Goal: Task Accomplishment & Management: Use online tool/utility

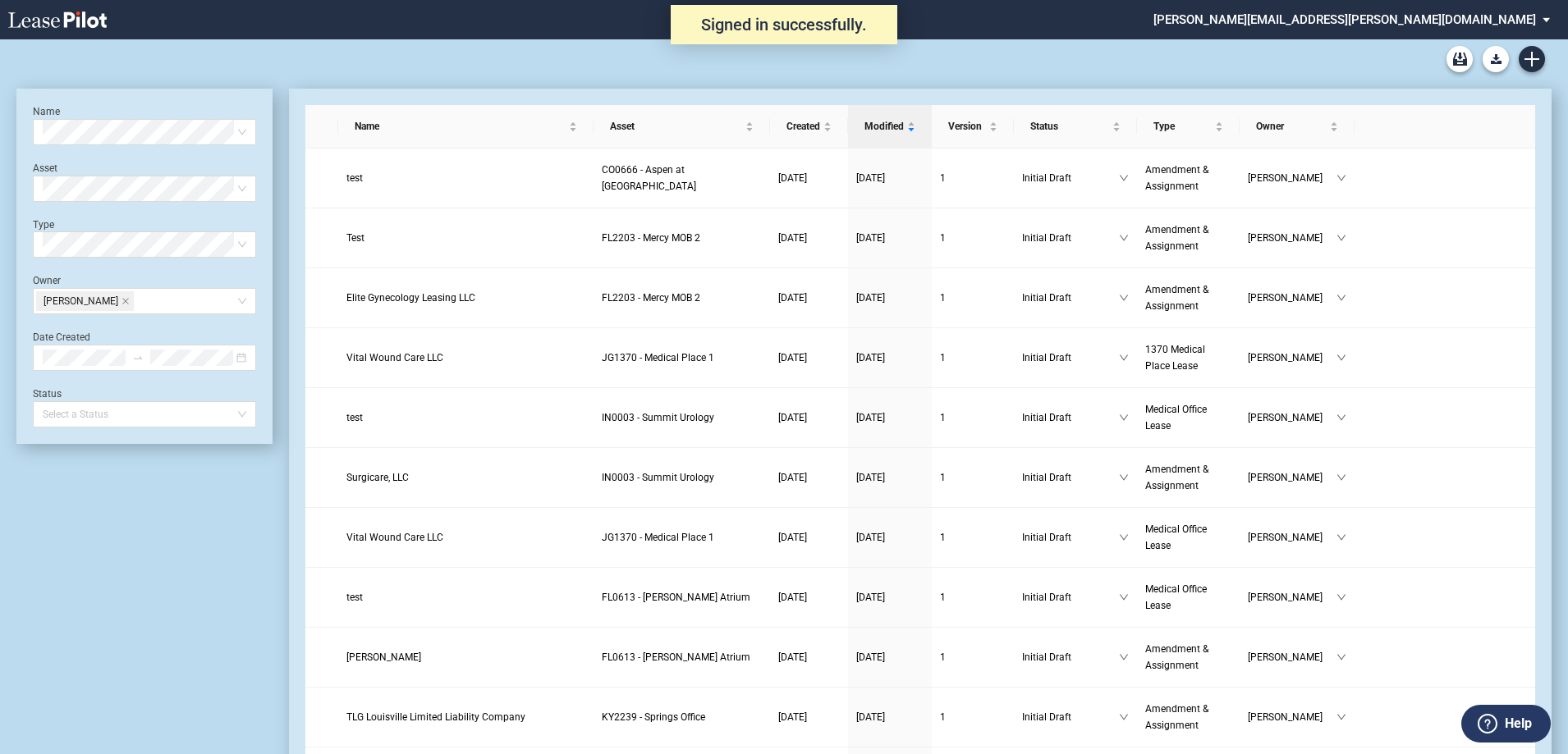
click at [1545, 59] on div "Medical Office Lease Blank Form Medical Office Amendment Blank Form Medical Off…" at bounding box center [784, 59] width 1534 height 39
click at [1536, 60] on use "Create new document" at bounding box center [1531, 59] width 15 height 15
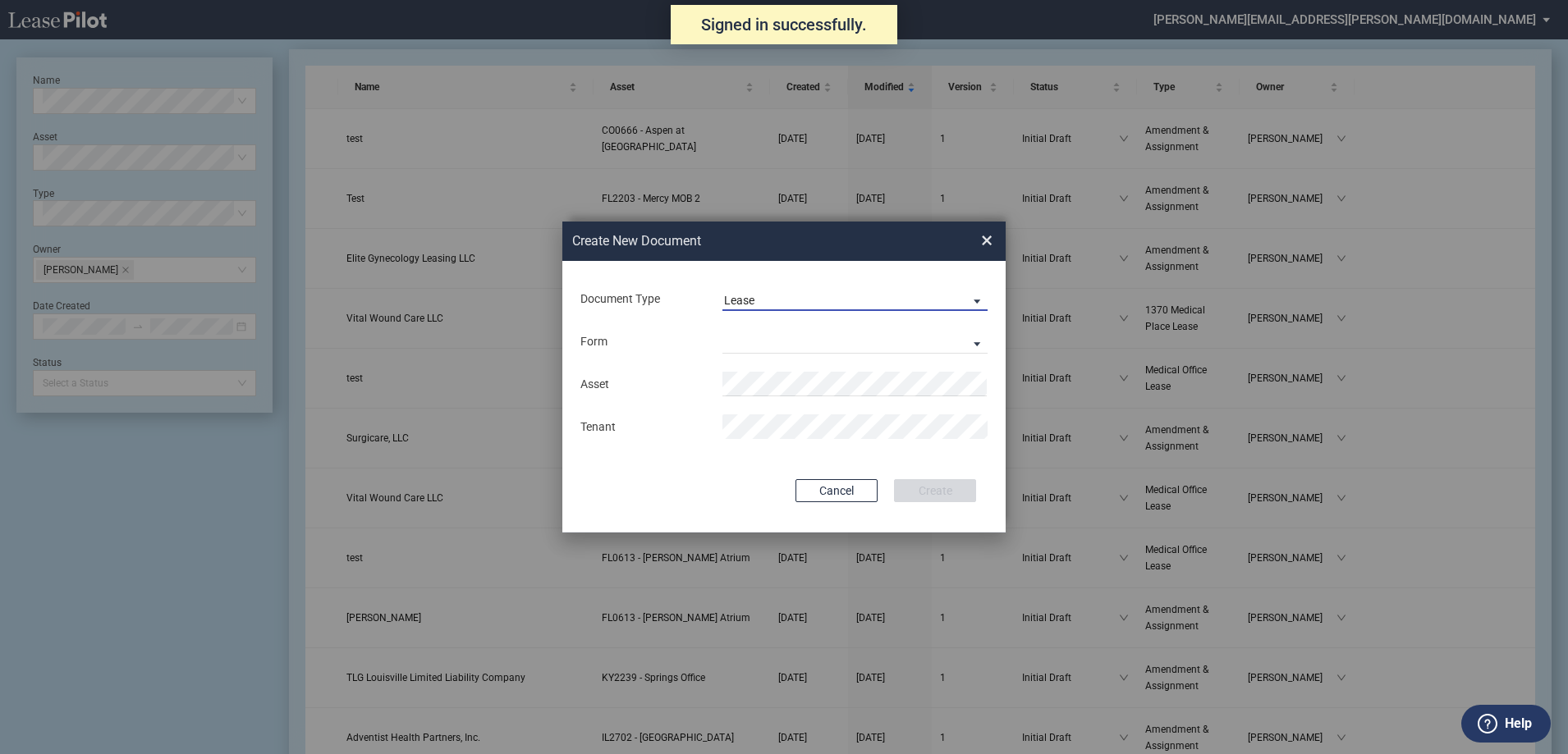
click at [832, 306] on span "Lease" at bounding box center [841, 302] width 235 height 17
click at [780, 337] on div "Amendment" at bounding box center [759, 339] width 70 height 18
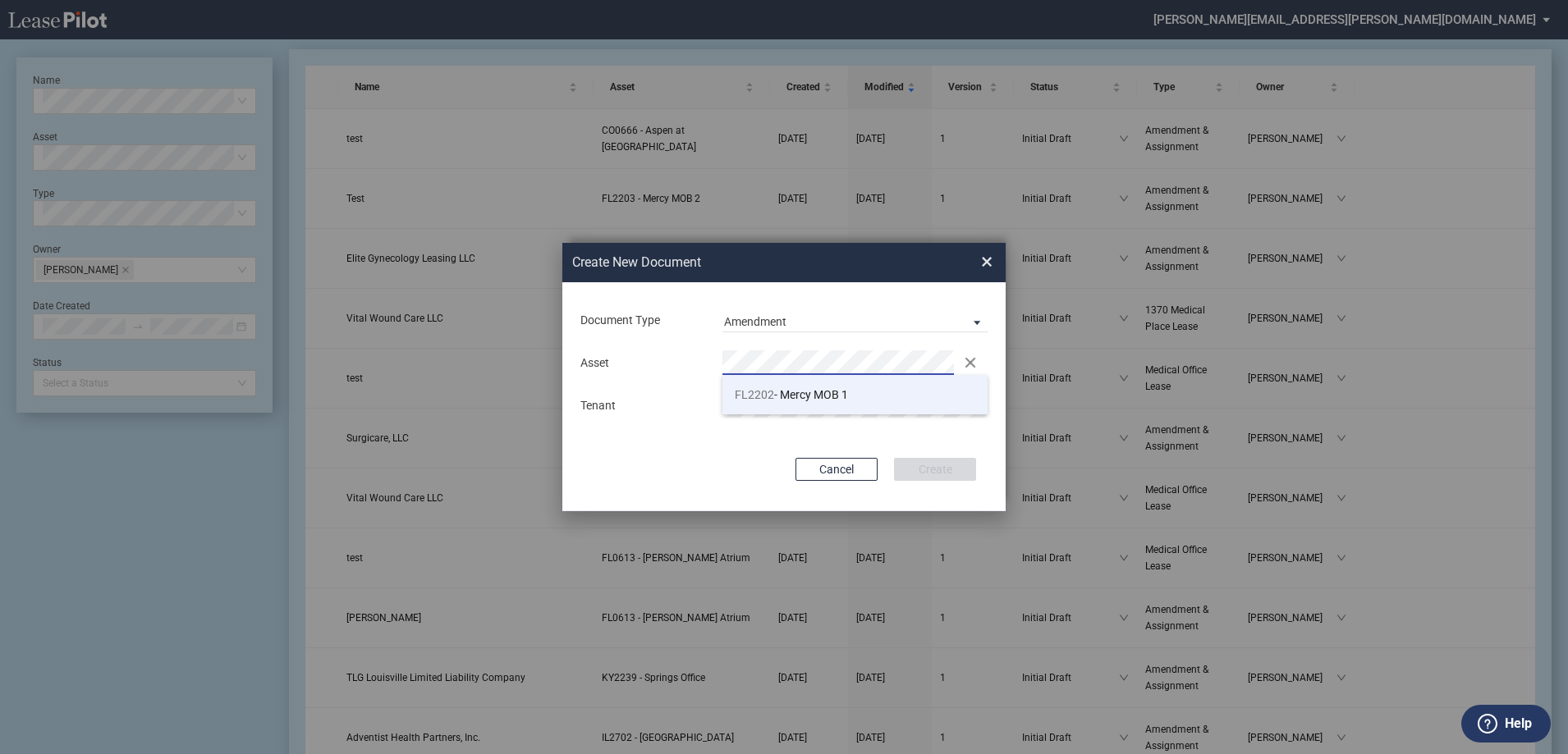
click at [763, 383] on li "FL2202 - Mercy MOB 1" at bounding box center [854, 394] width 265 height 39
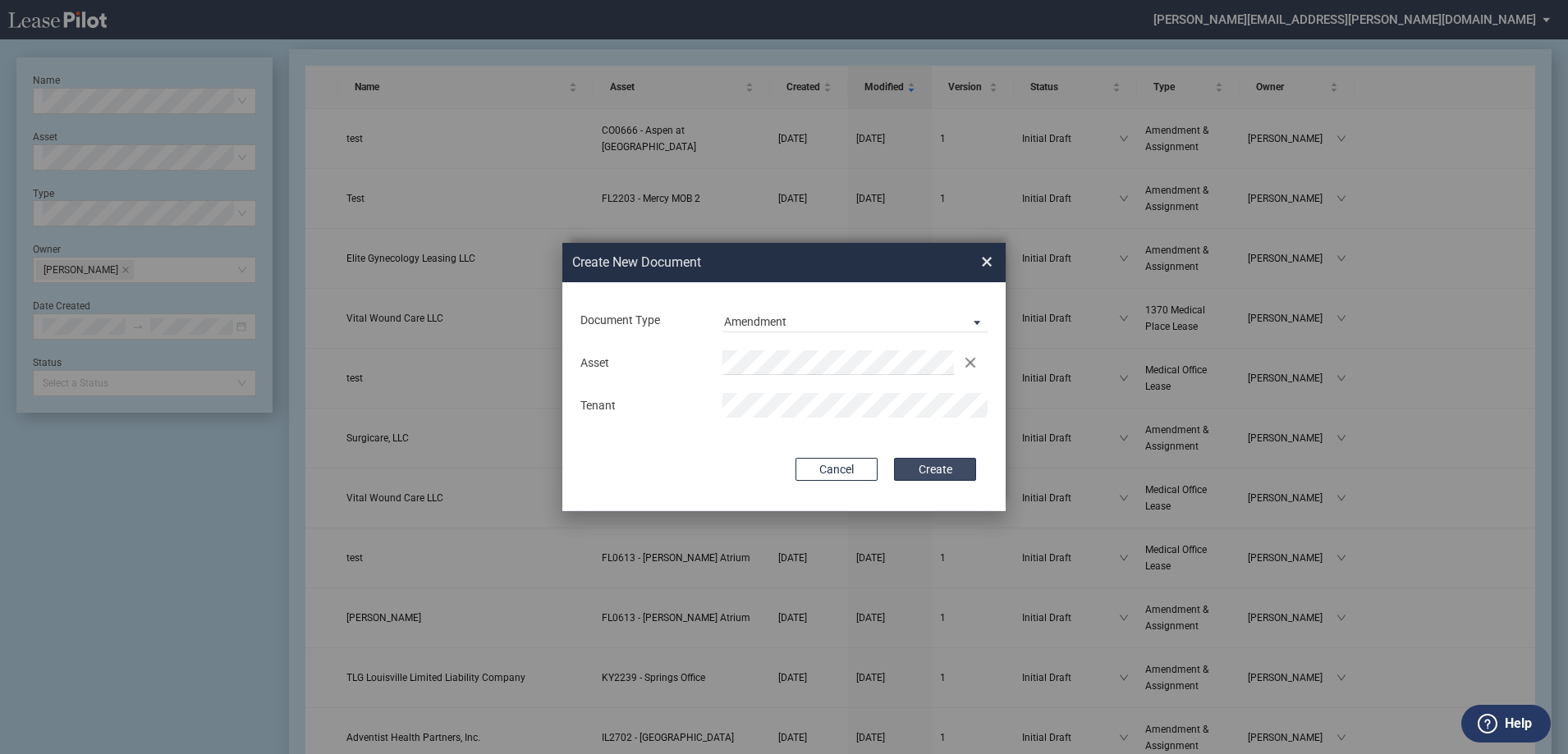
click at [939, 469] on button "Create" at bounding box center [935, 469] width 82 height 23
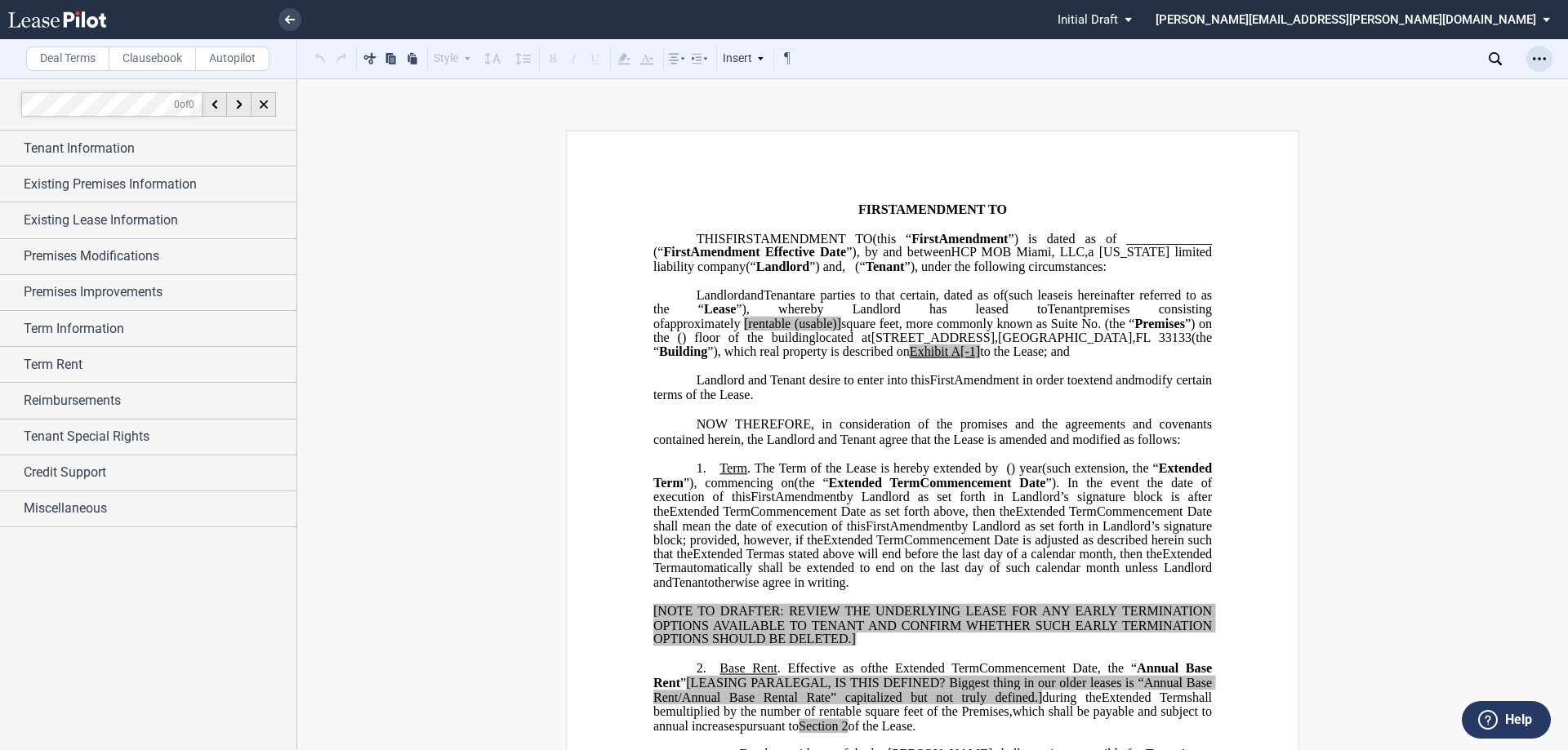
click at [1538, 61] on icon "Open Lease options menu" at bounding box center [1540, 59] width 13 height 13
click at [1417, 77] on div "Download" at bounding box center [1437, 88] width 228 height 22
click at [1001, 193] on p "﻿" at bounding box center [932, 196] width 558 height 14
click at [211, 142] on div "Tenant Information" at bounding box center [159, 148] width 273 height 20
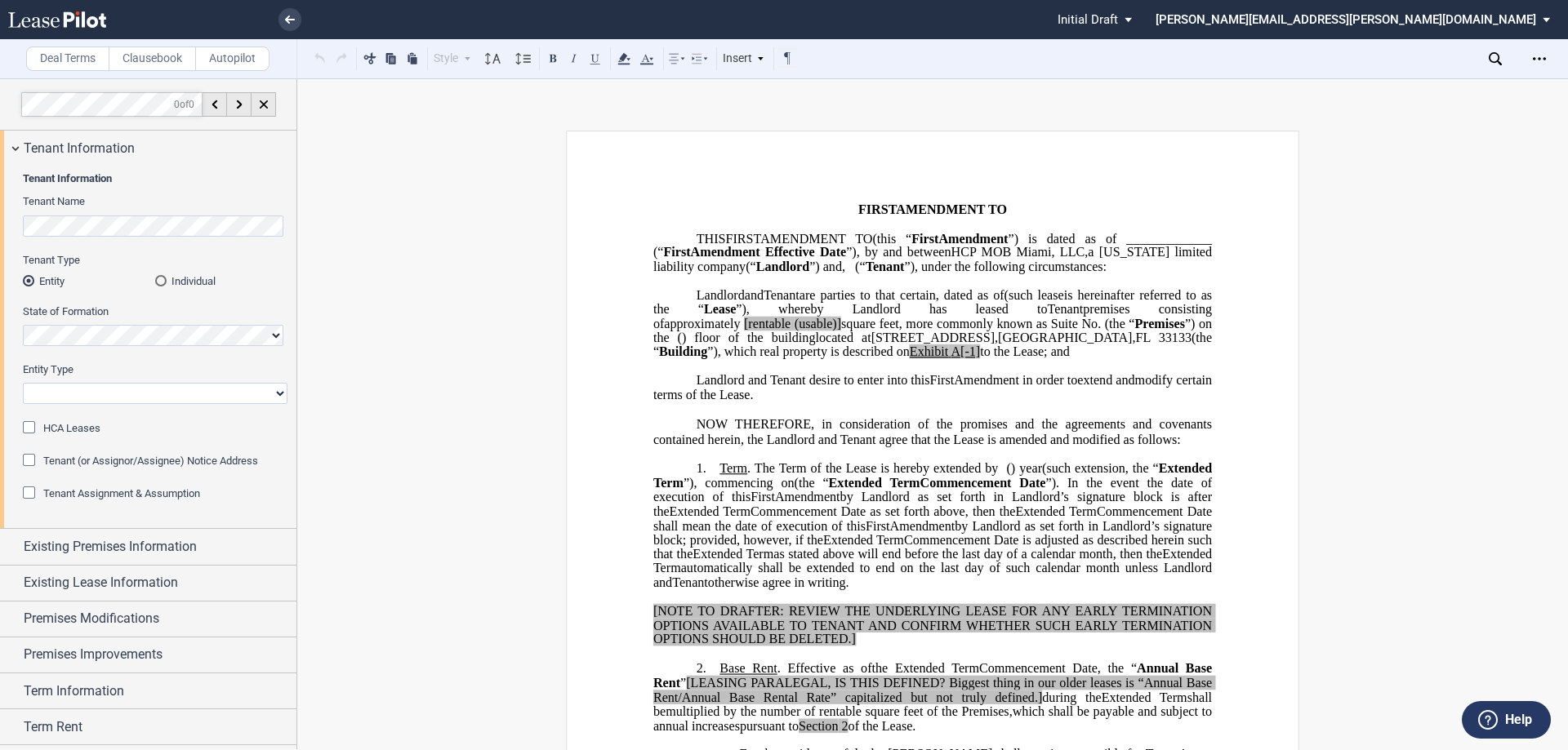
click at [6, 222] on div "Tenant Information Tenant Name Tenant Type Entity Individual State of Formation…" at bounding box center [148, 347] width 296 height 362
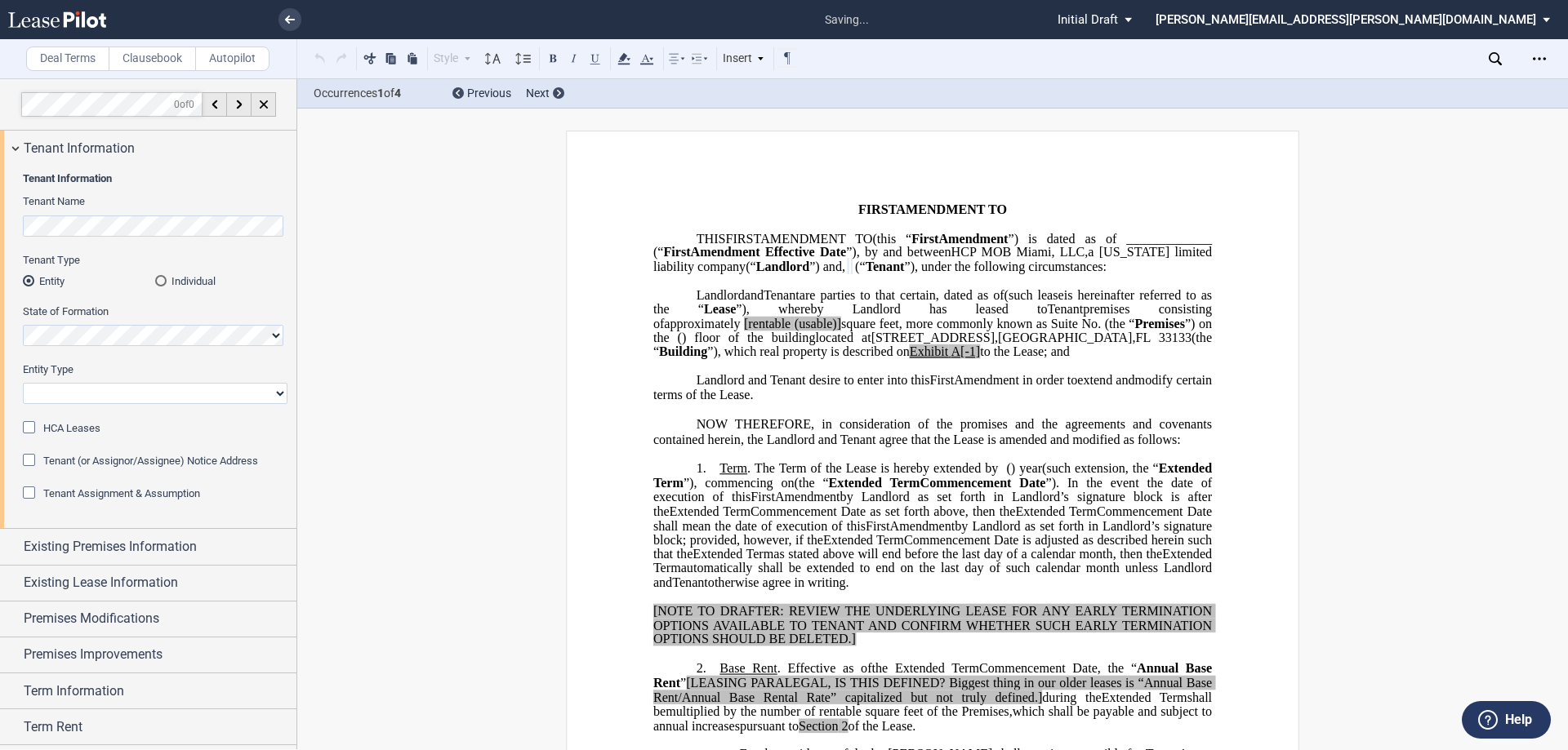
click at [89, 386] on select "Corporation Limited Liability Company General Partnership Limited Partnership O…" at bounding box center [156, 393] width 265 height 21
select select "corporation"
click at [23, 383] on select "Corporation Limited Liability Company General Partnership Limited Partnership O…" at bounding box center [156, 393] width 265 height 21
click at [117, 494] on span "Tenant Assignment & Assumption" at bounding box center [121, 493] width 157 height 12
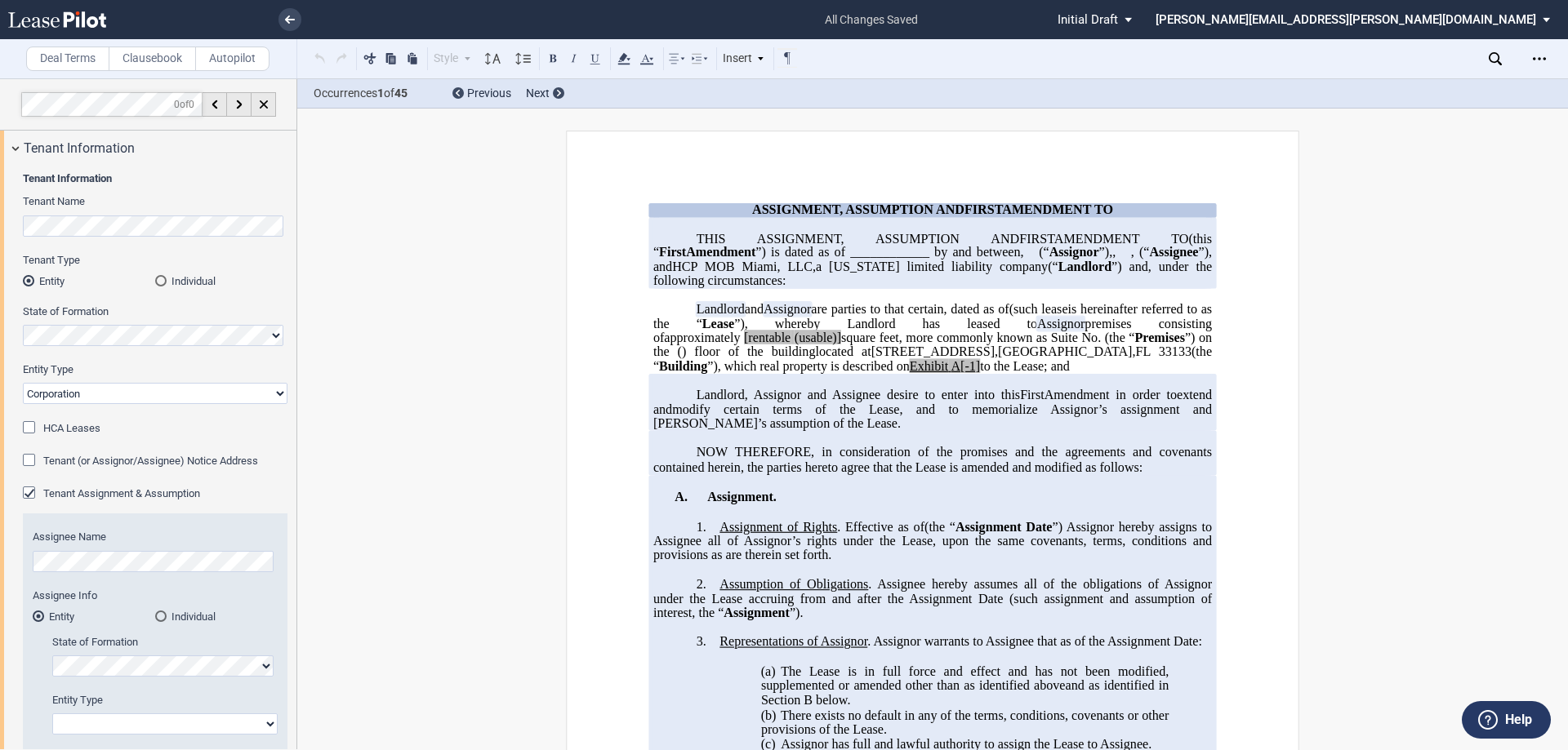
scroll to position [82, 0]
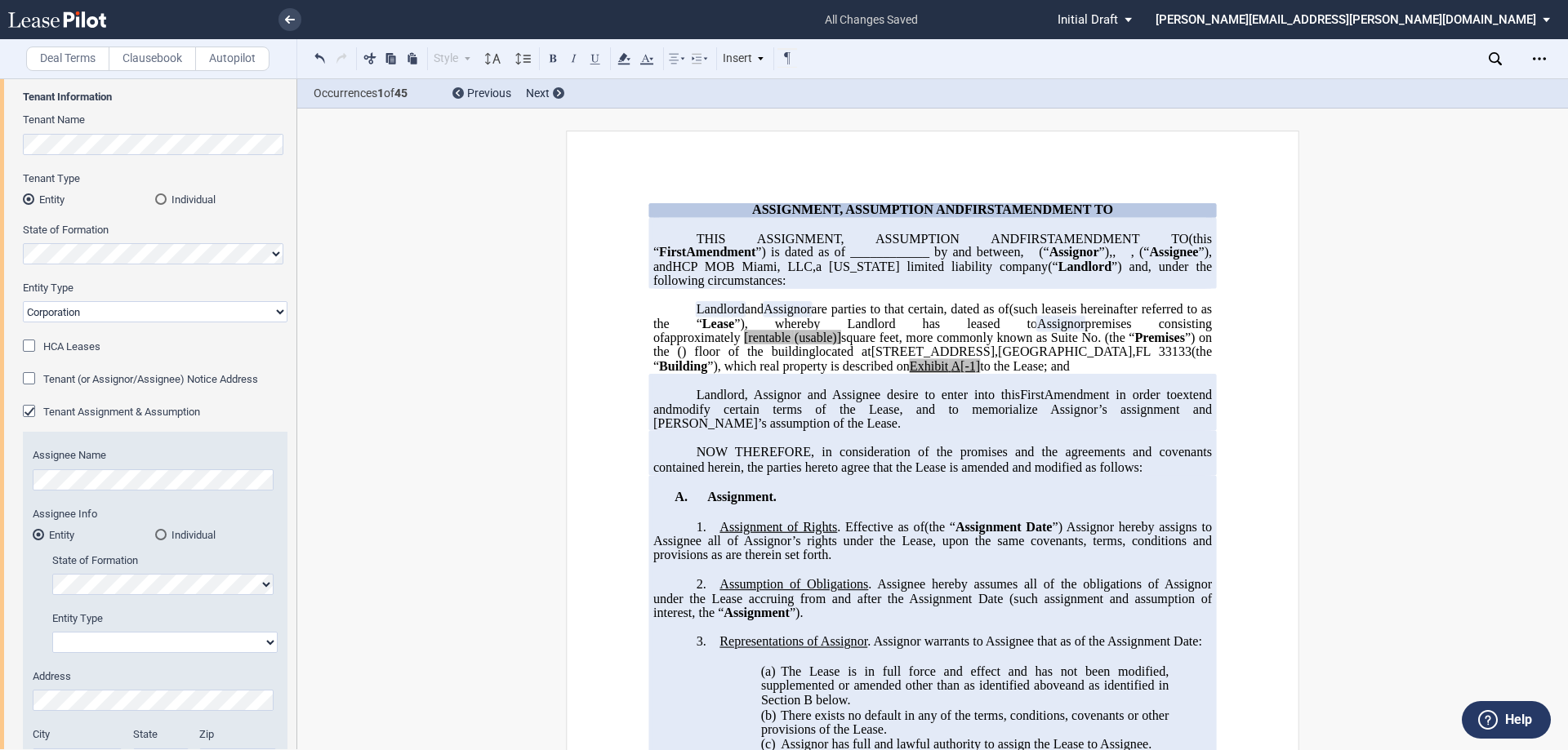
click at [121, 414] on span "Tenant Assignment & Assumption" at bounding box center [121, 411] width 157 height 12
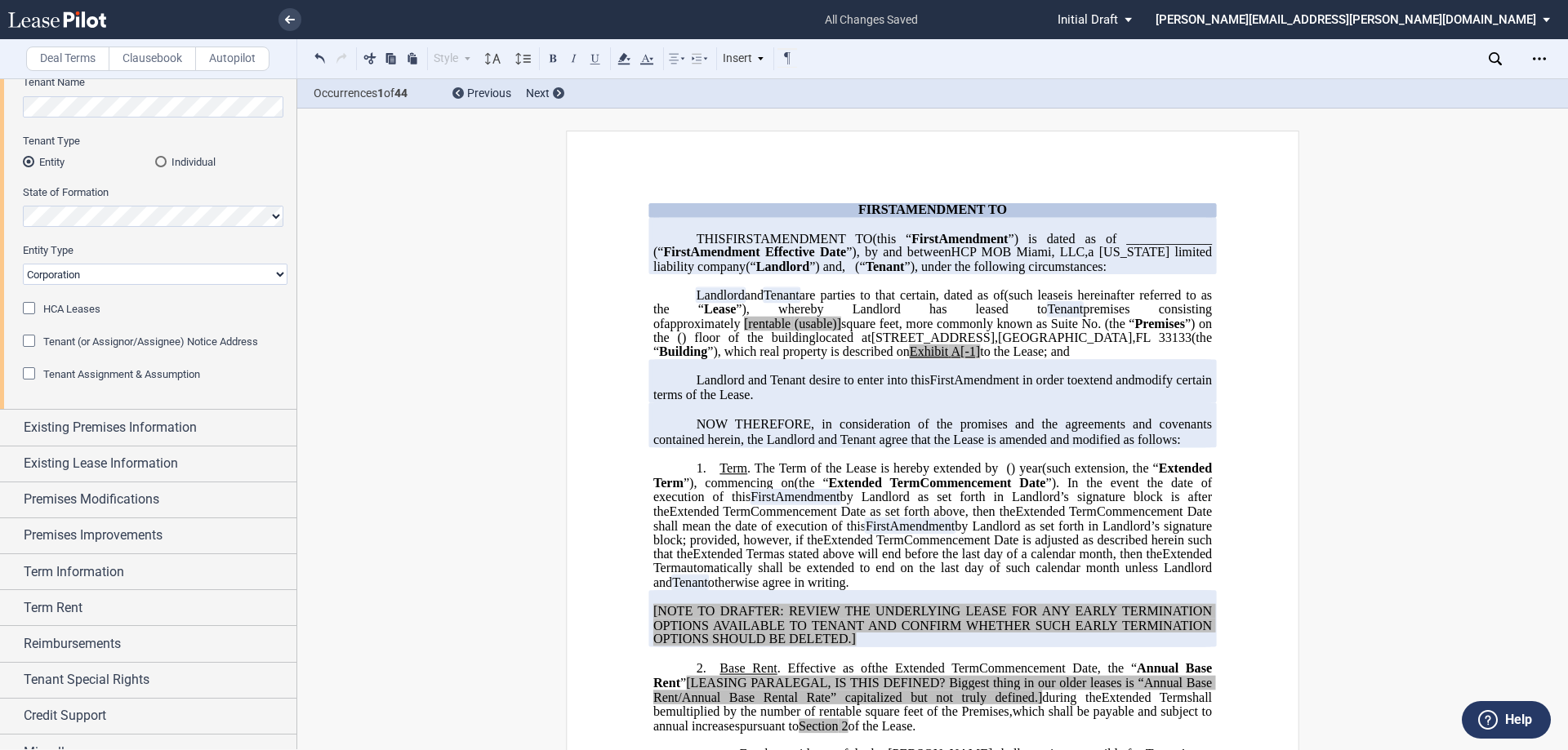
scroll to position [141, 0]
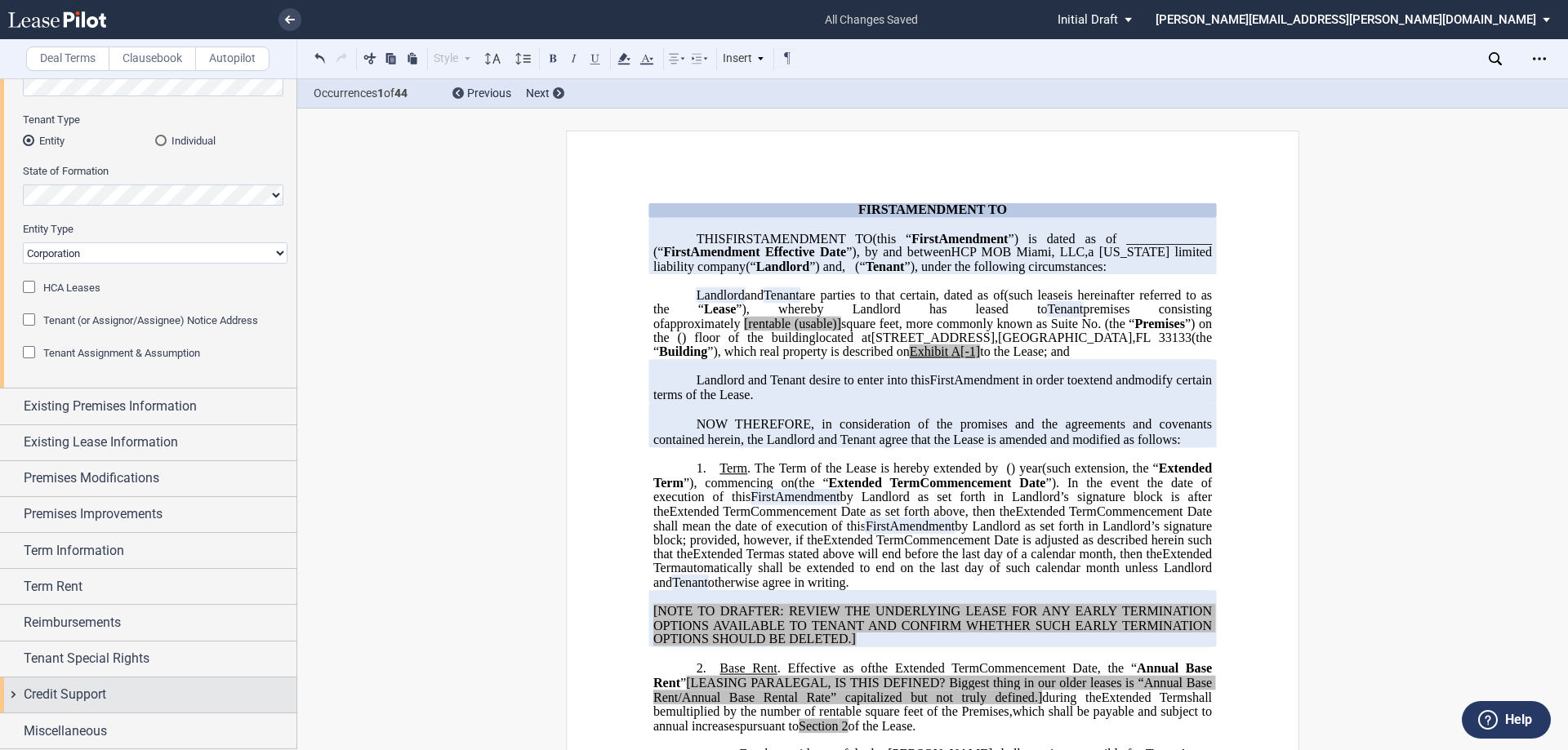
click at [96, 690] on span "Credit Support" at bounding box center [64, 694] width 82 height 20
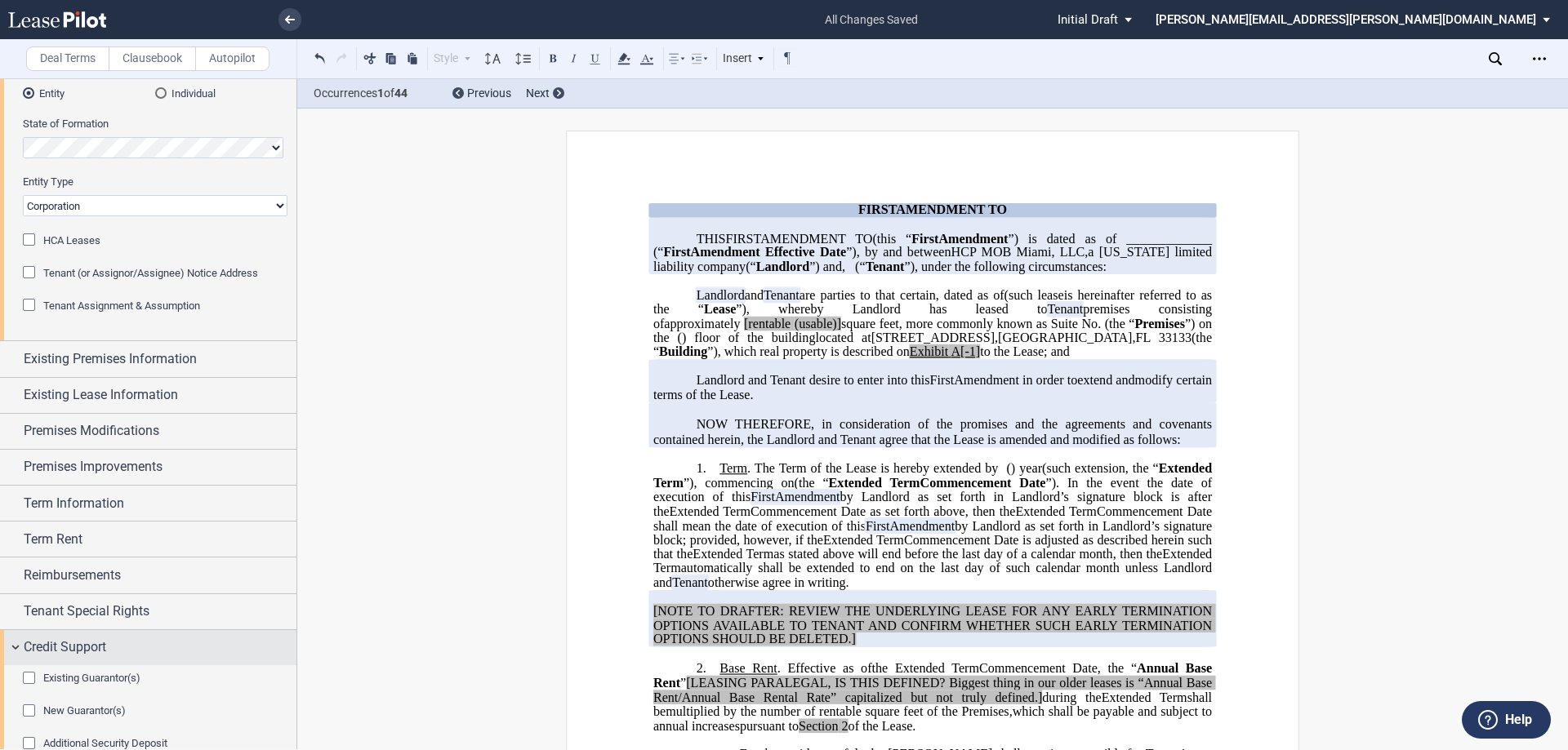
scroll to position [234, 0]
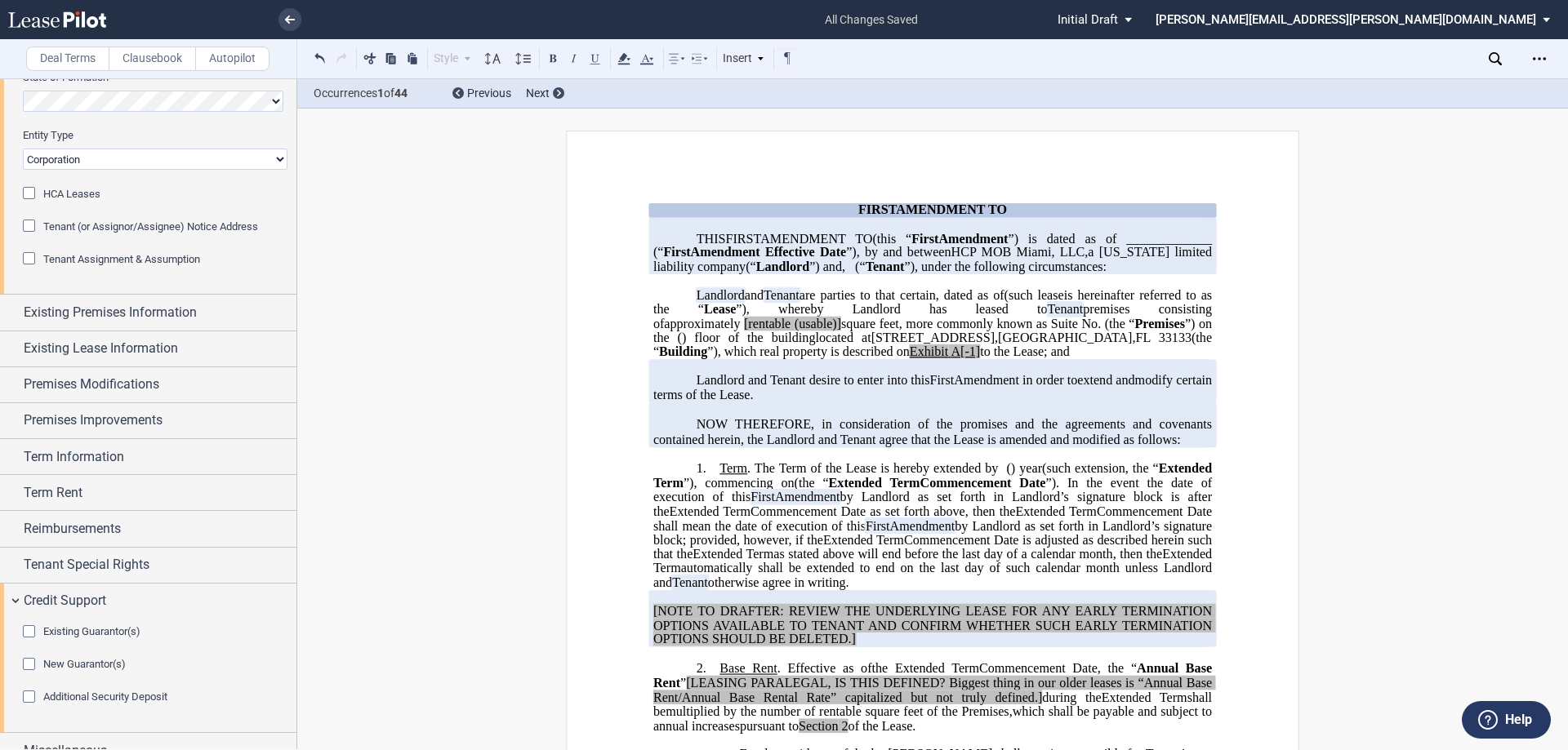
click at [104, 634] on span "Existing Guarantor(s)" at bounding box center [91, 631] width 97 height 12
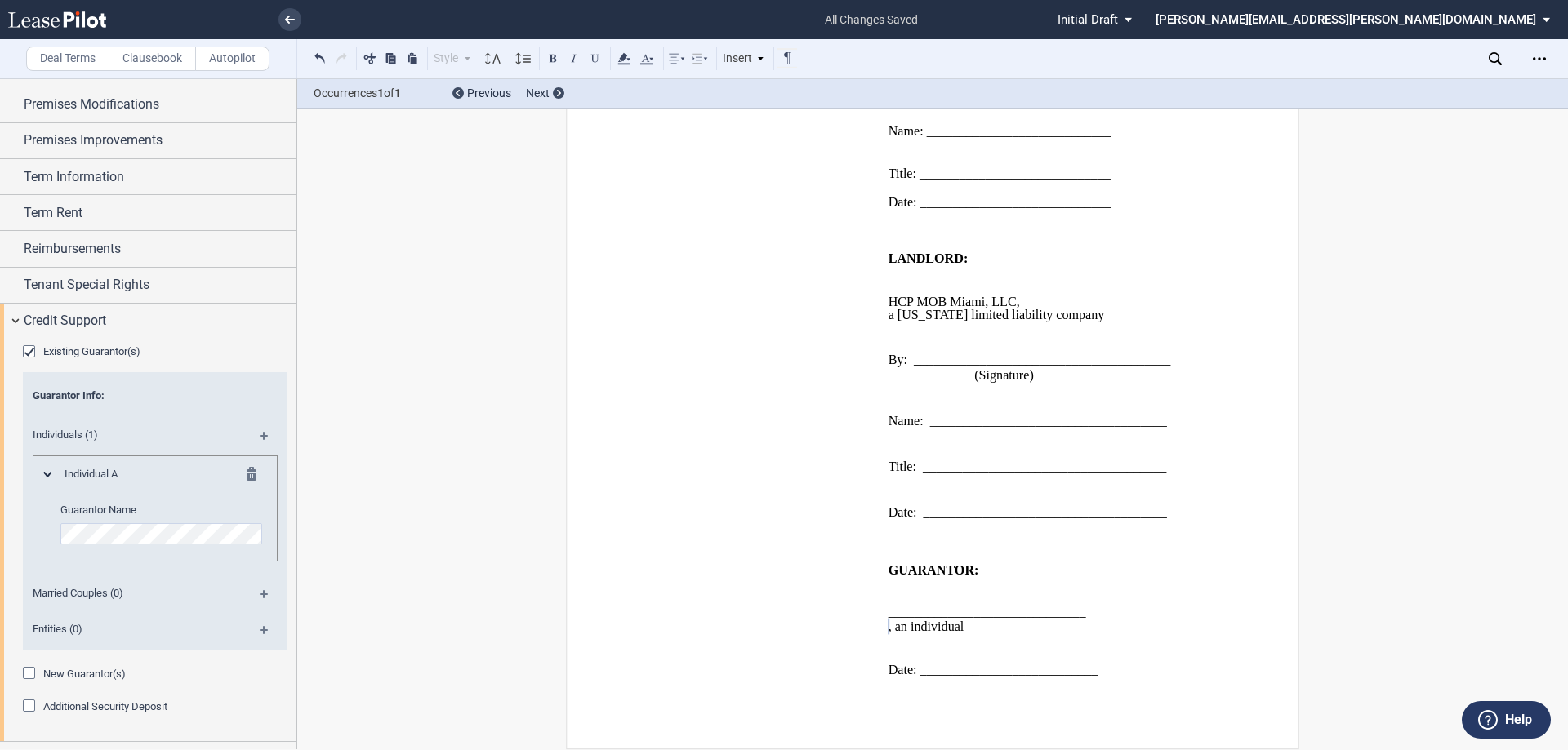
scroll to position [544, 0]
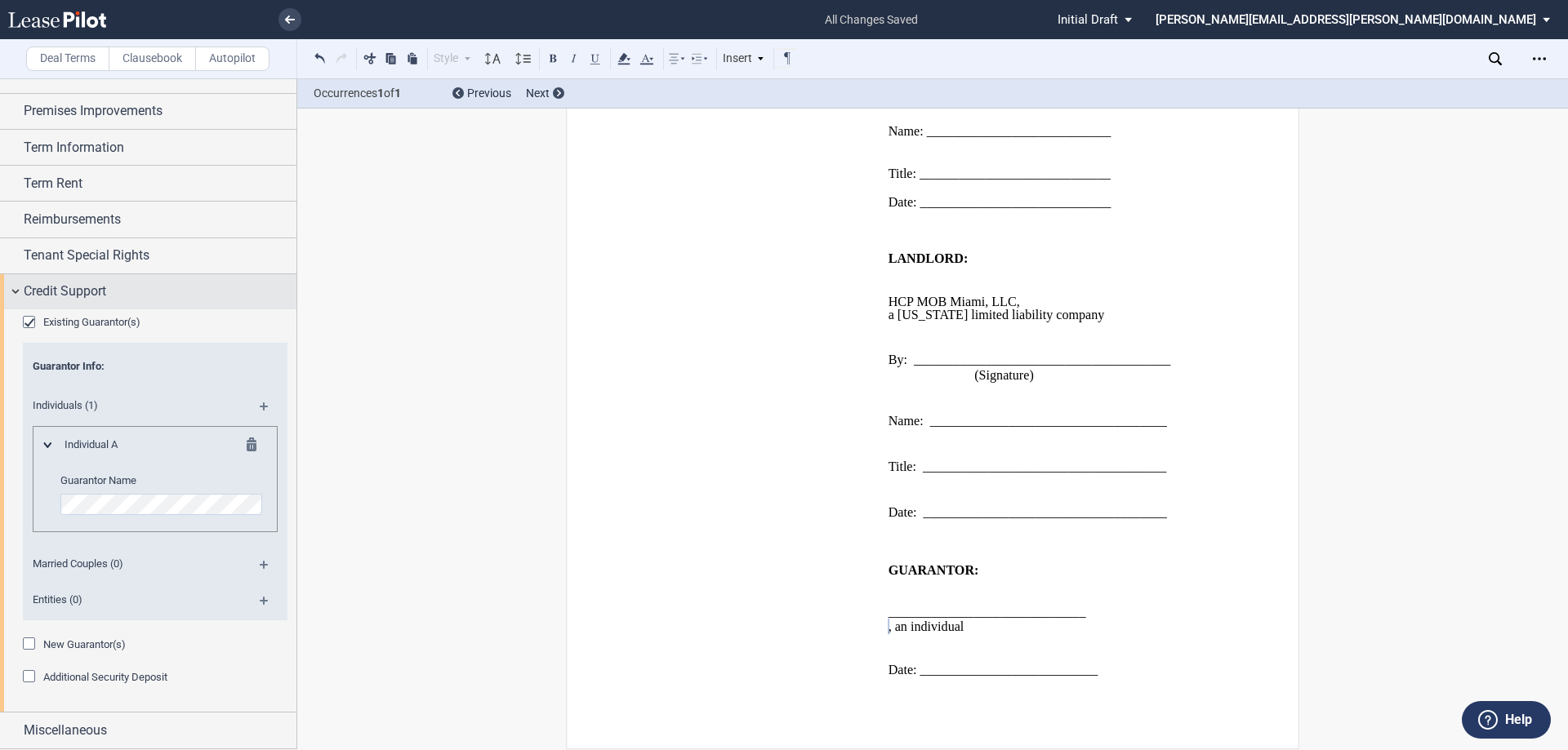
click at [89, 303] on div "Credit Support" at bounding box center [148, 292] width 296 height 35
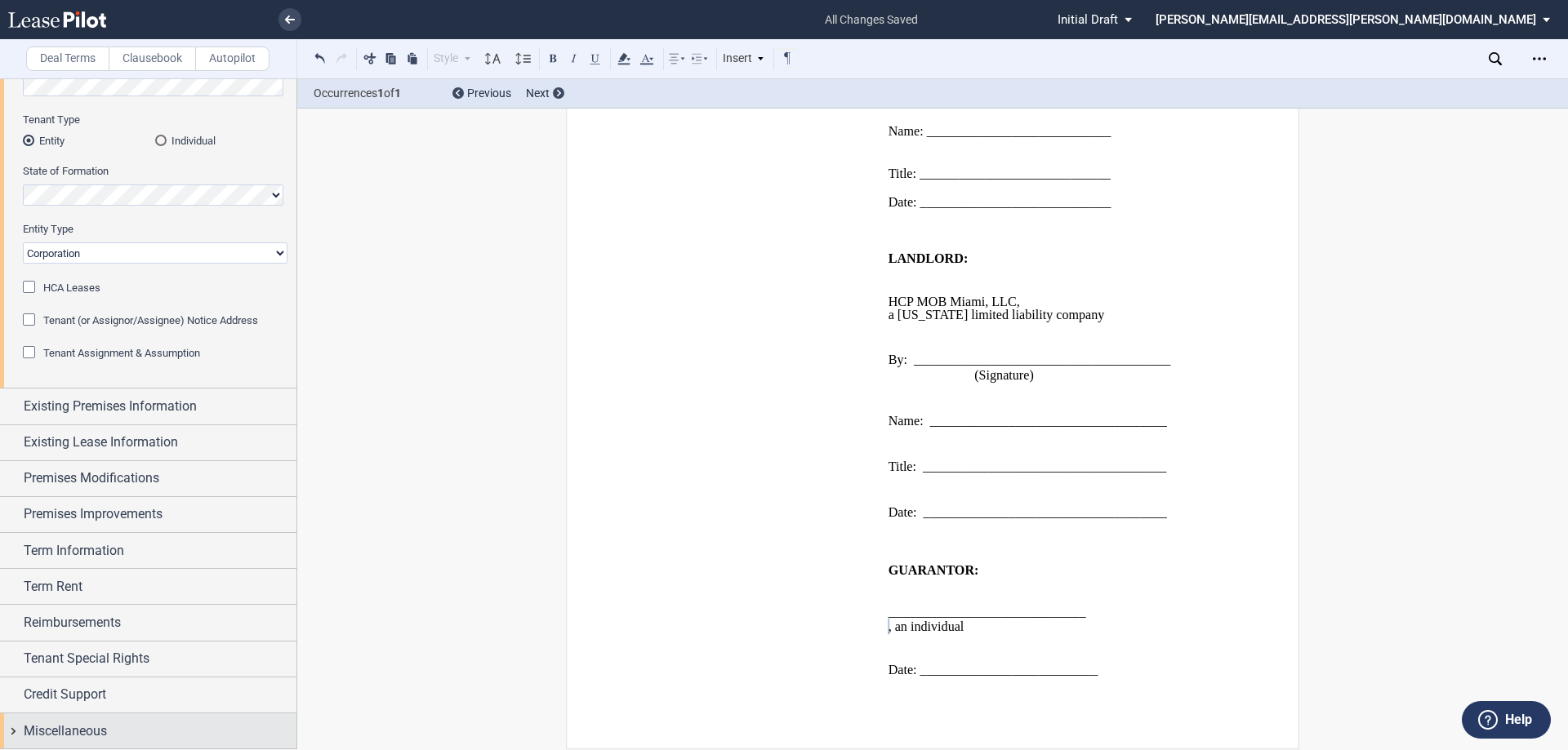
scroll to position [141, 0]
click at [85, 730] on span "Miscellaneous" at bounding box center [64, 731] width 83 height 20
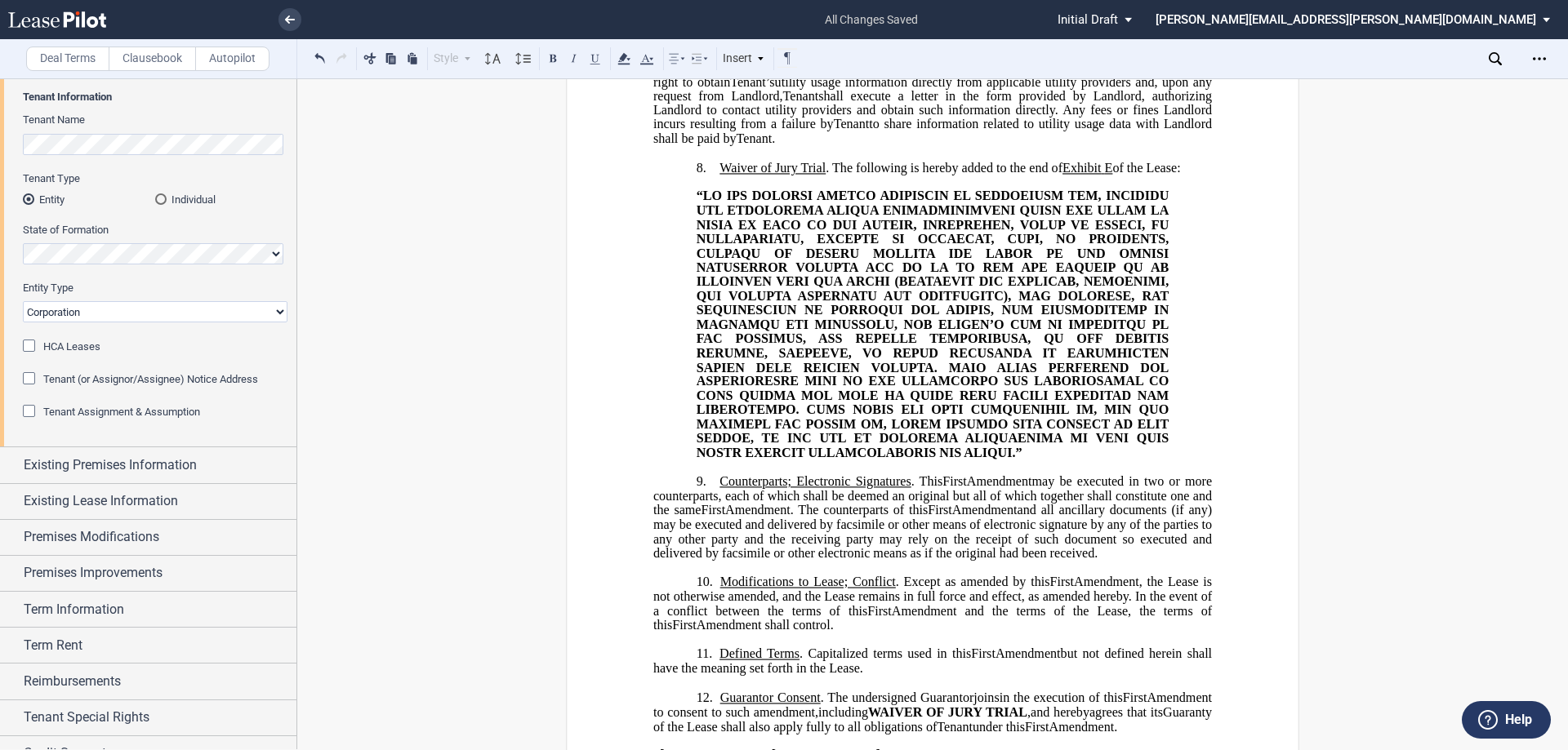
scroll to position [1556, 0]
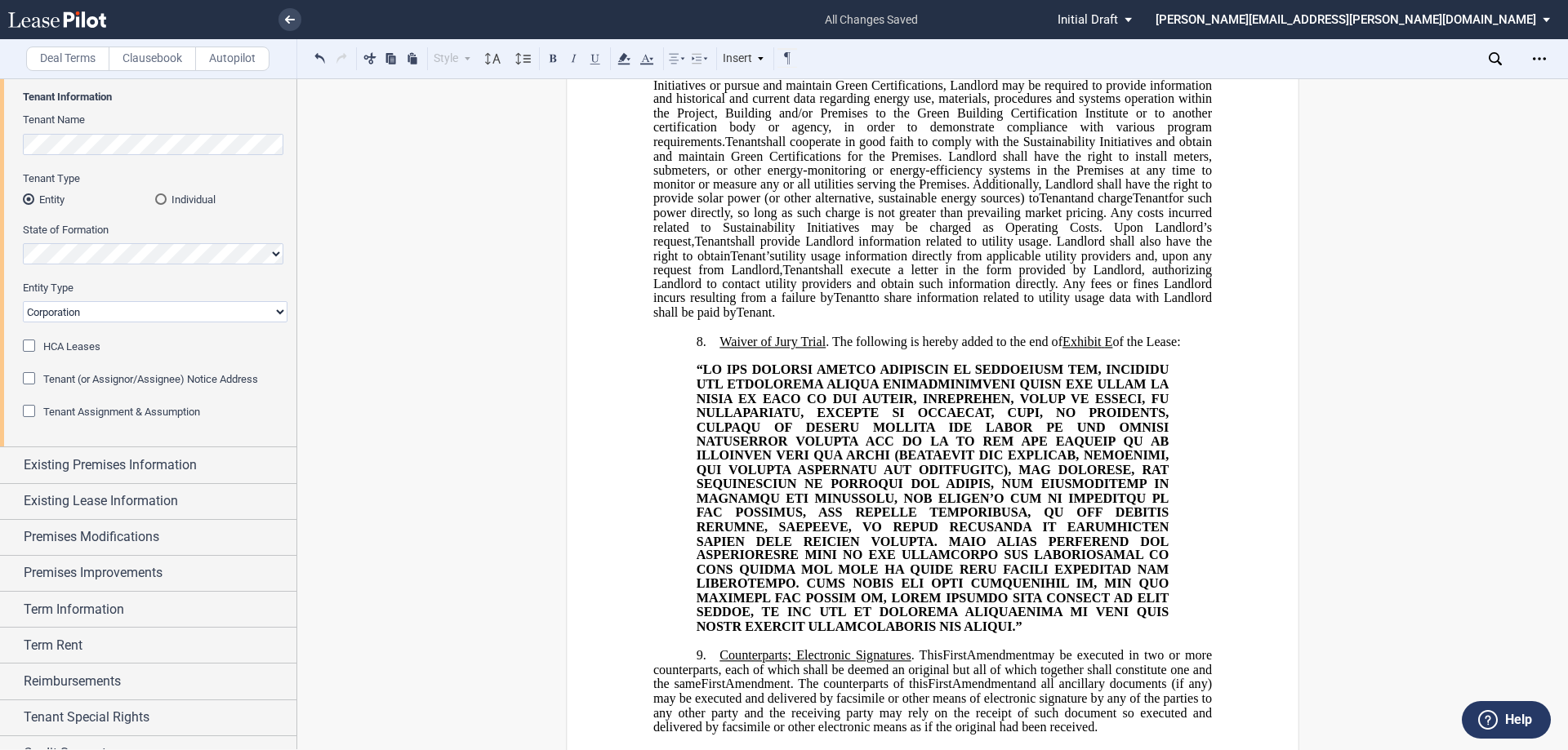
click at [932, 511] on span at bounding box center [934, 498] width 476 height 270
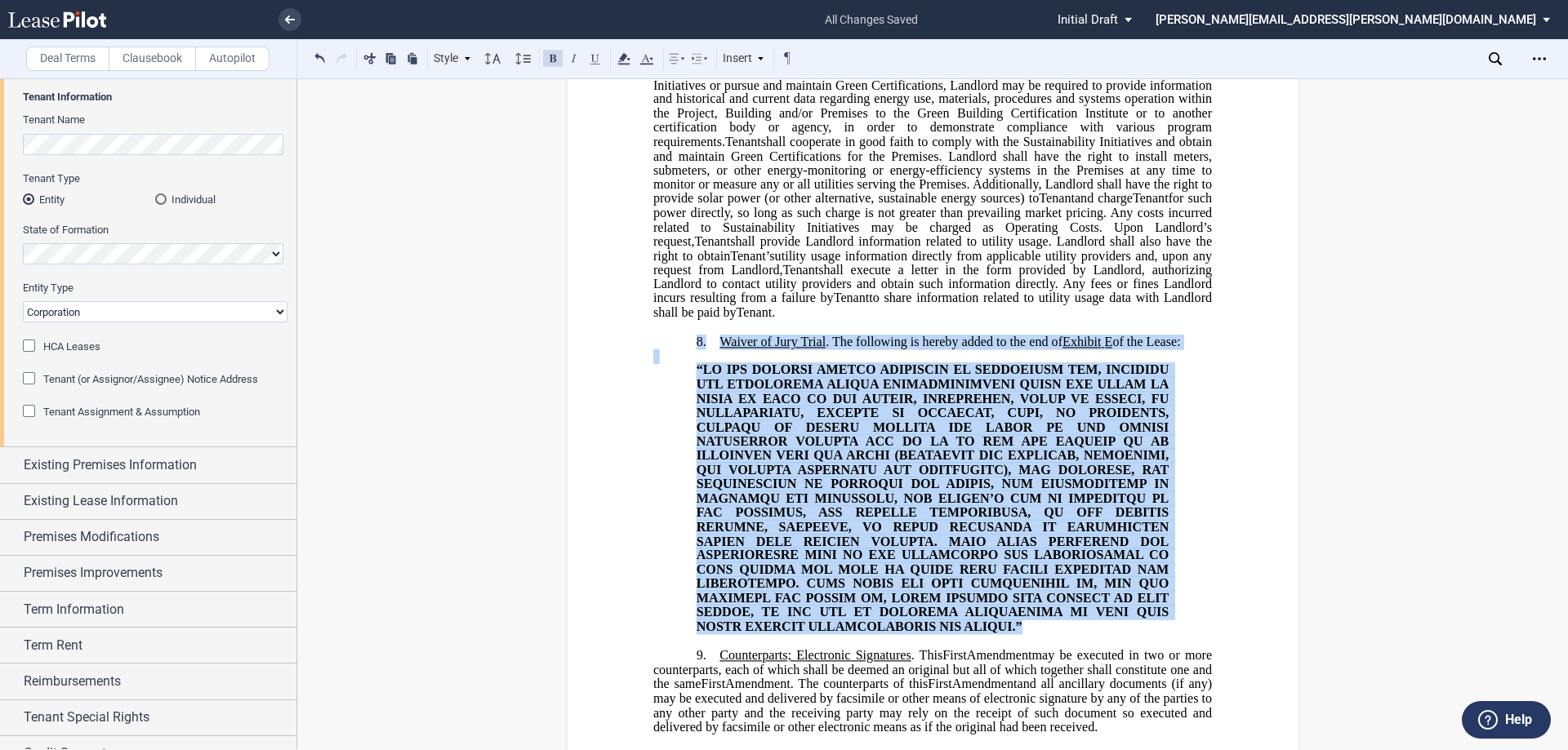
drag, startPoint x: 769, startPoint y: 682, endPoint x: 667, endPoint y: 381, distance: 317.8
click at [667, 381] on div "!!SET_LEVEL_0!! !!LEASE_LEVEL_1!! 8. Waiver of Jury Trial . The following is he…" at bounding box center [932, 476] width 558 height 314
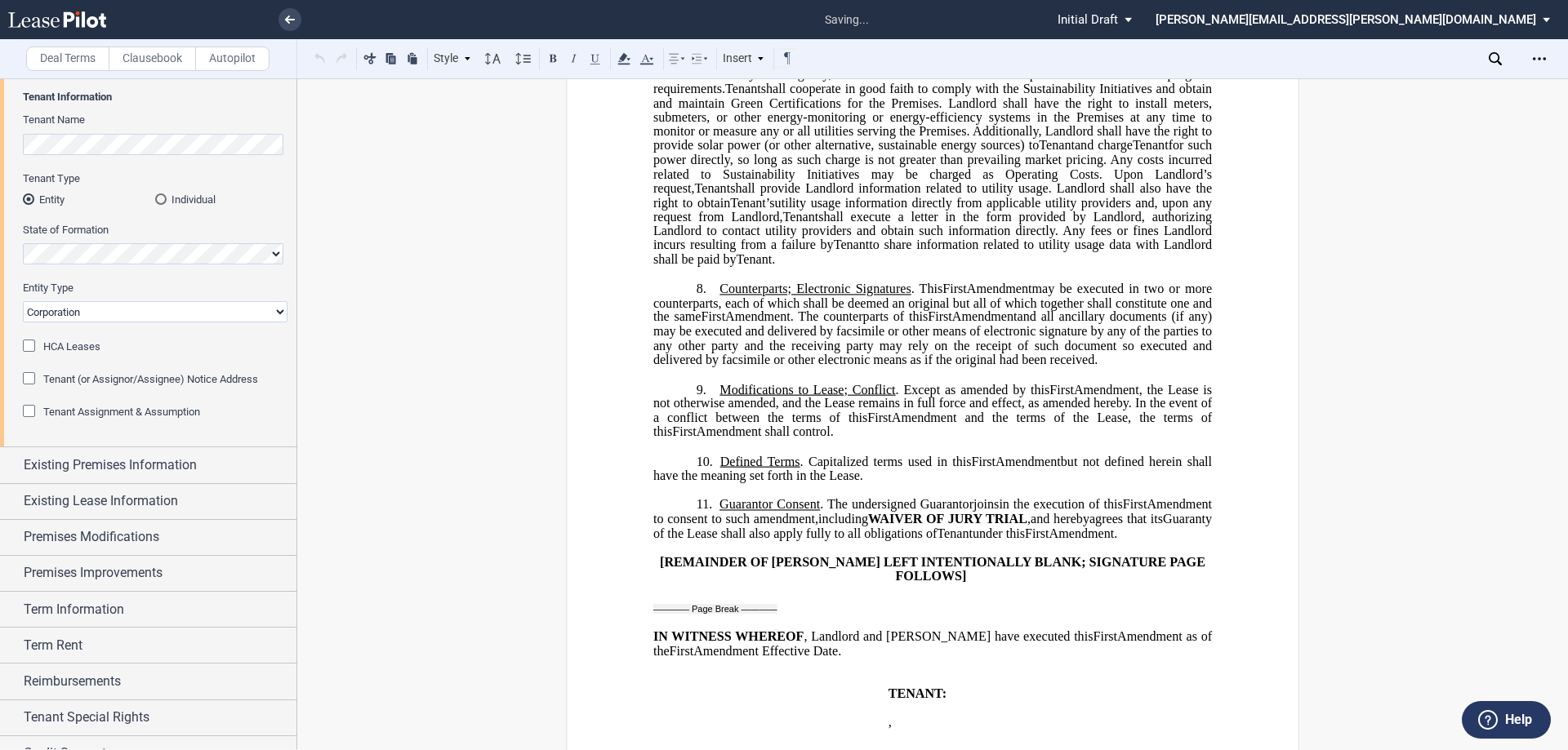
scroll to position [1638, 0]
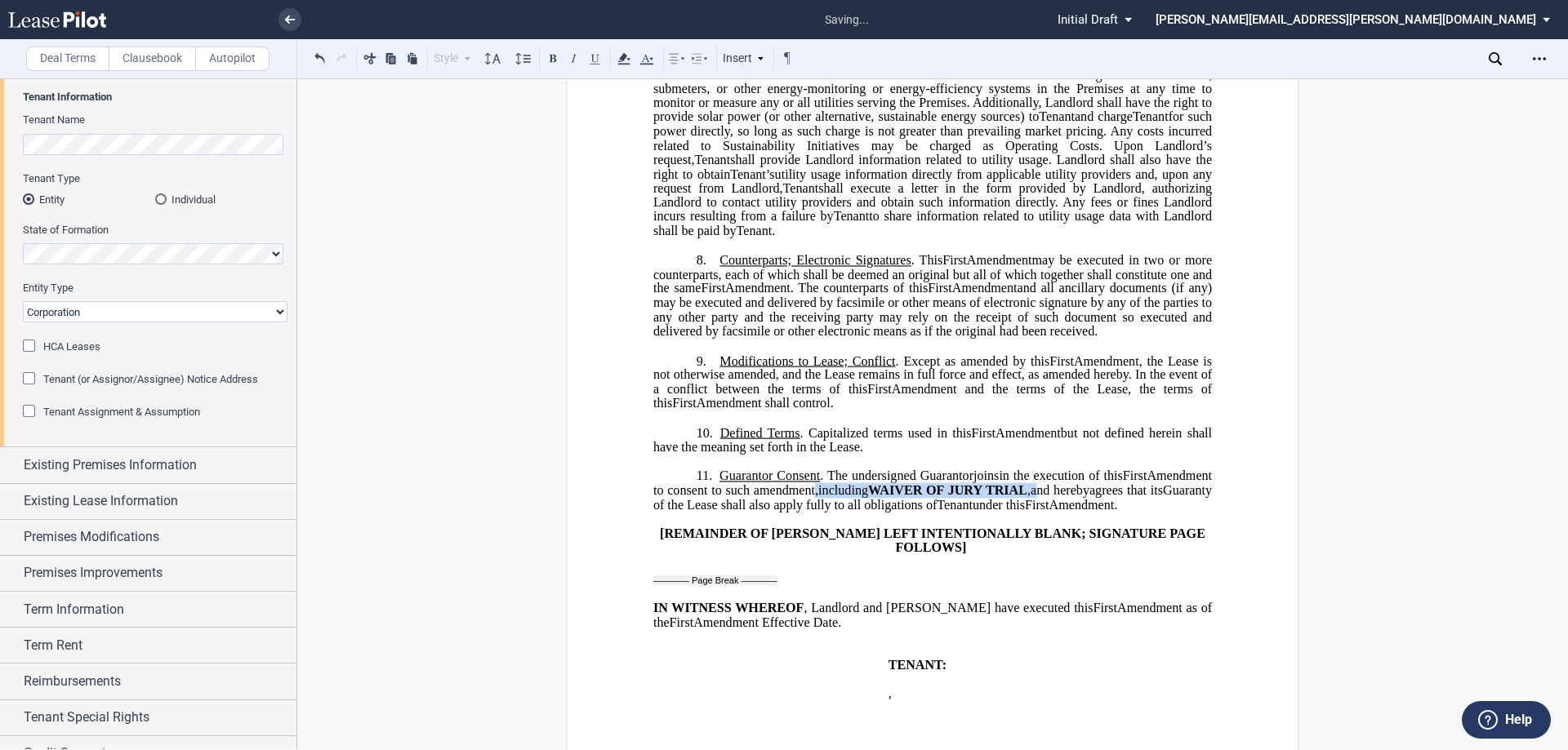
drag, startPoint x: 883, startPoint y: 535, endPoint x: 1111, endPoint y: 530, distance: 228.1
click at [1111, 511] on p "11. Guarantor Consent . The undersigned Guarantor s join joins in the execution…" at bounding box center [932, 490] width 558 height 43
click at [1112, 511] on span "Guaranty of the Lease shall also apply fully to all obligations of" at bounding box center [934, 498] width 562 height 29
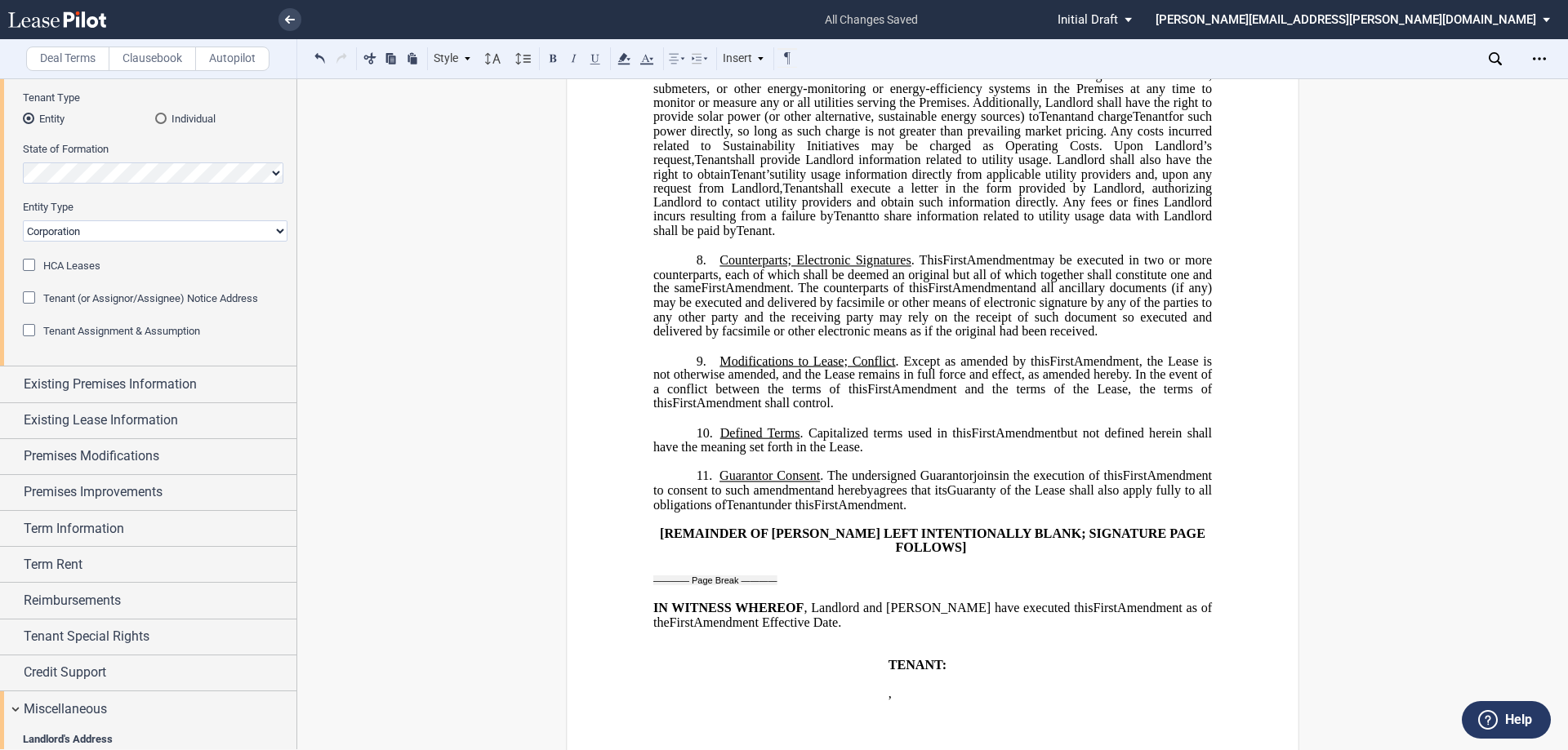
scroll to position [163, 0]
click at [94, 395] on div "Existing Premises Information" at bounding box center [148, 384] width 296 height 35
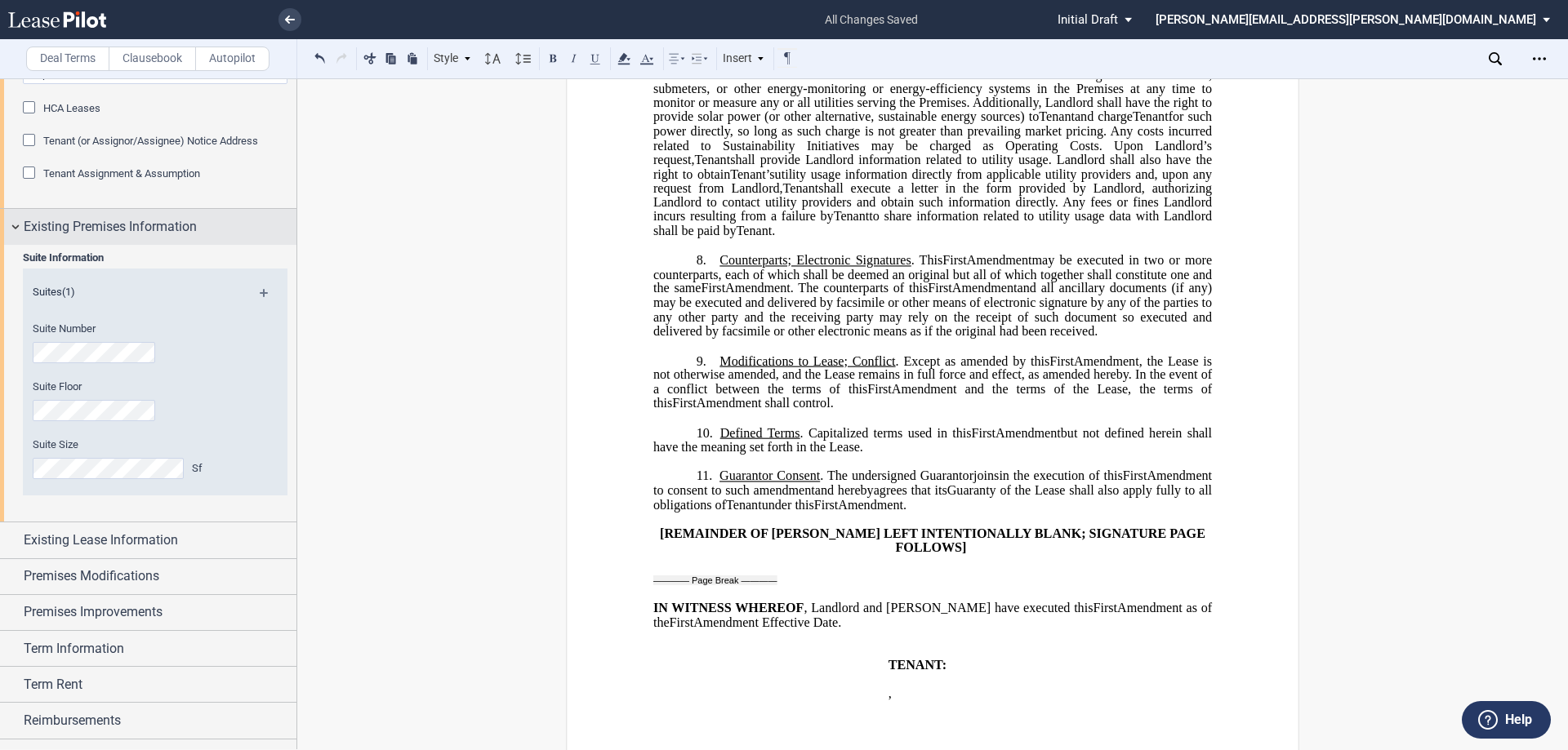
scroll to position [326, 0]
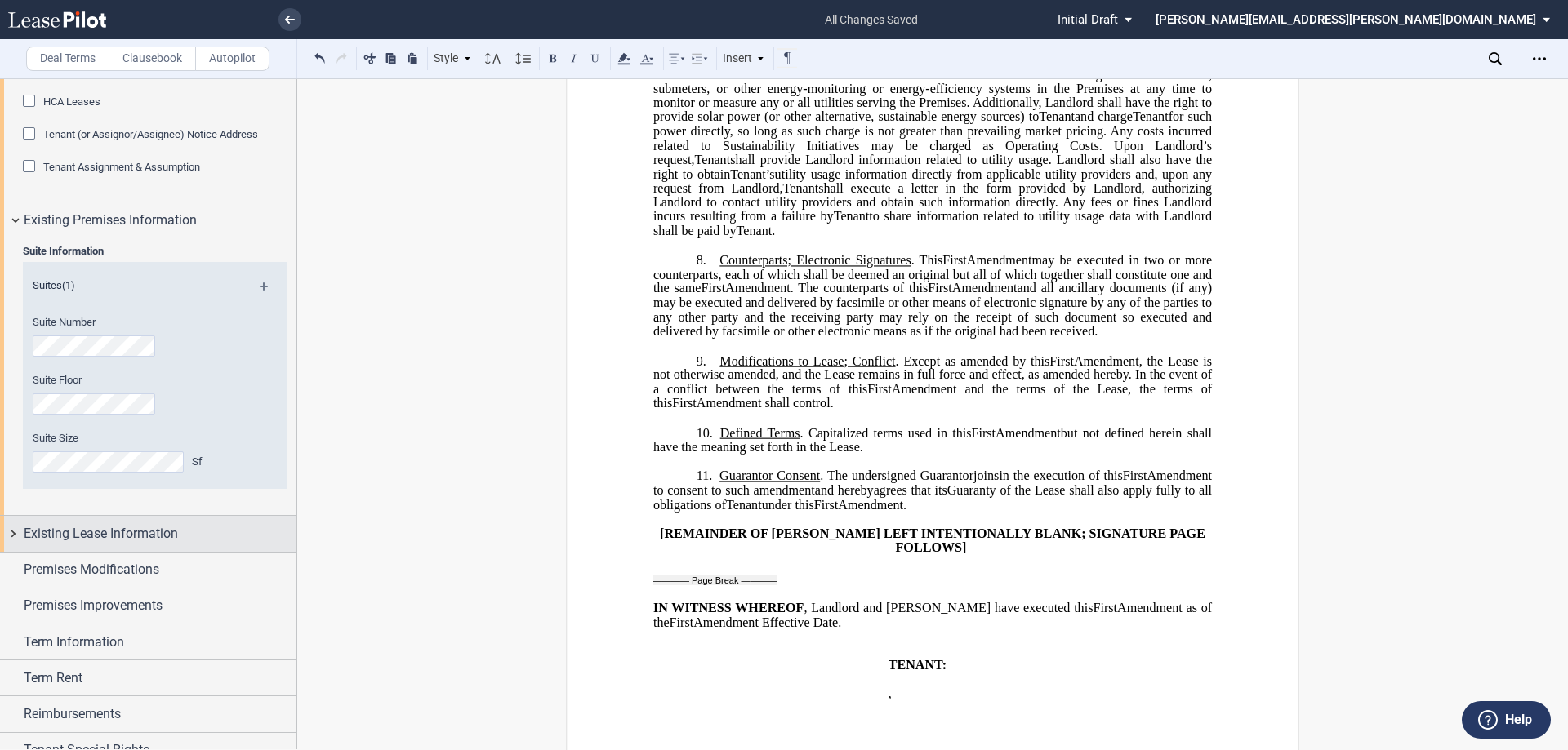
click at [82, 535] on span "Existing Lease Information" at bounding box center [101, 534] width 155 height 20
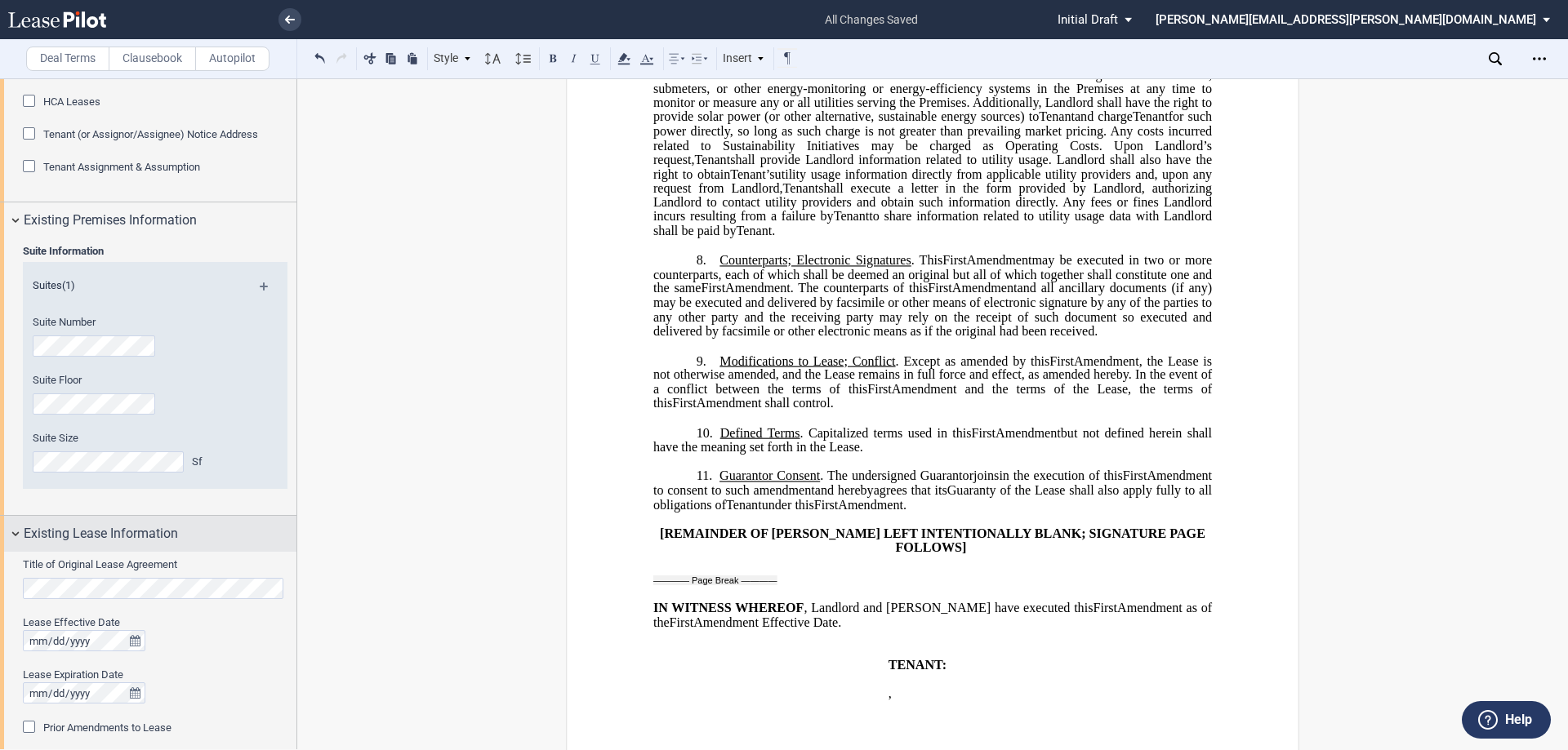
scroll to position [490, 0]
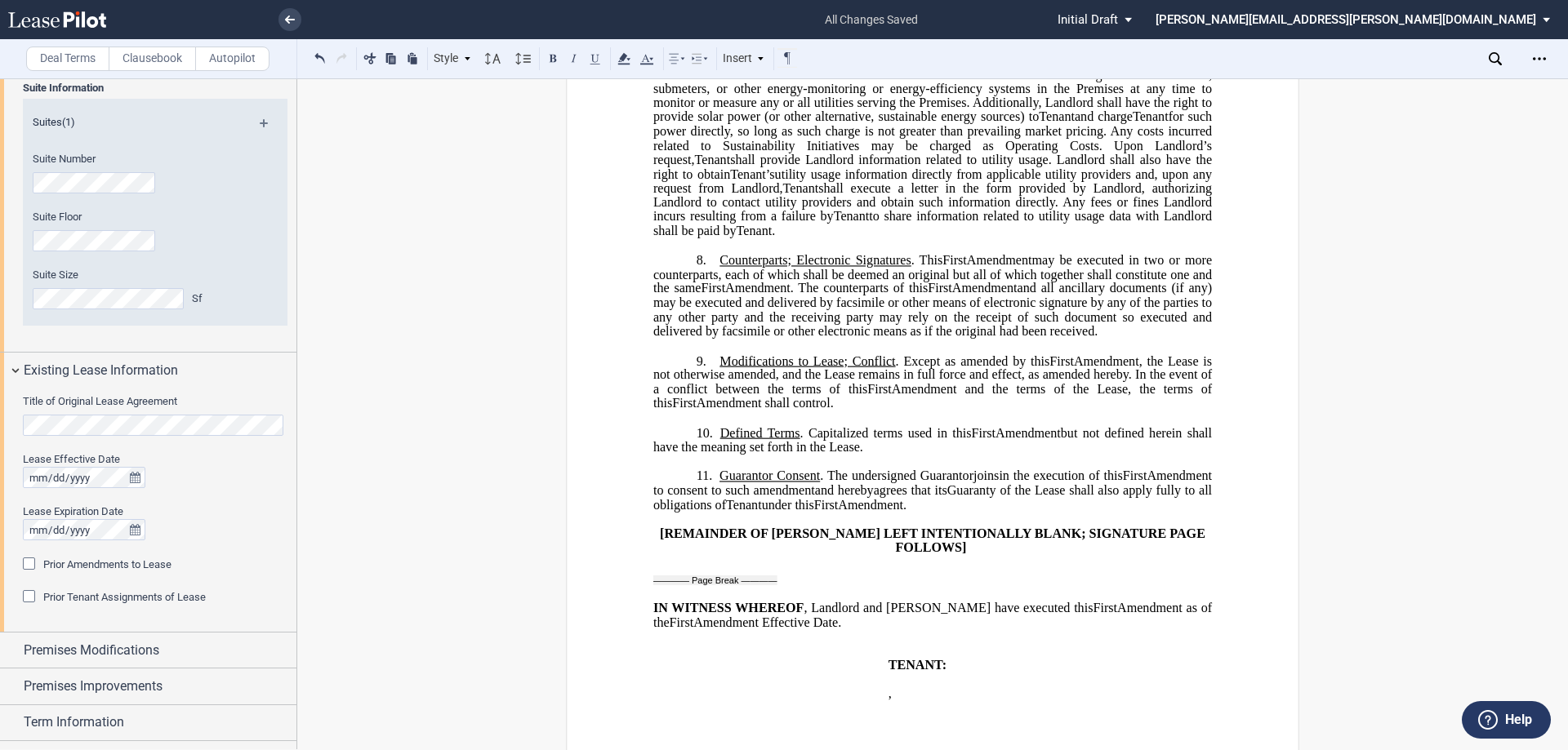
click at [105, 564] on span "Prior Amendments to Lease" at bounding box center [107, 564] width 129 height 12
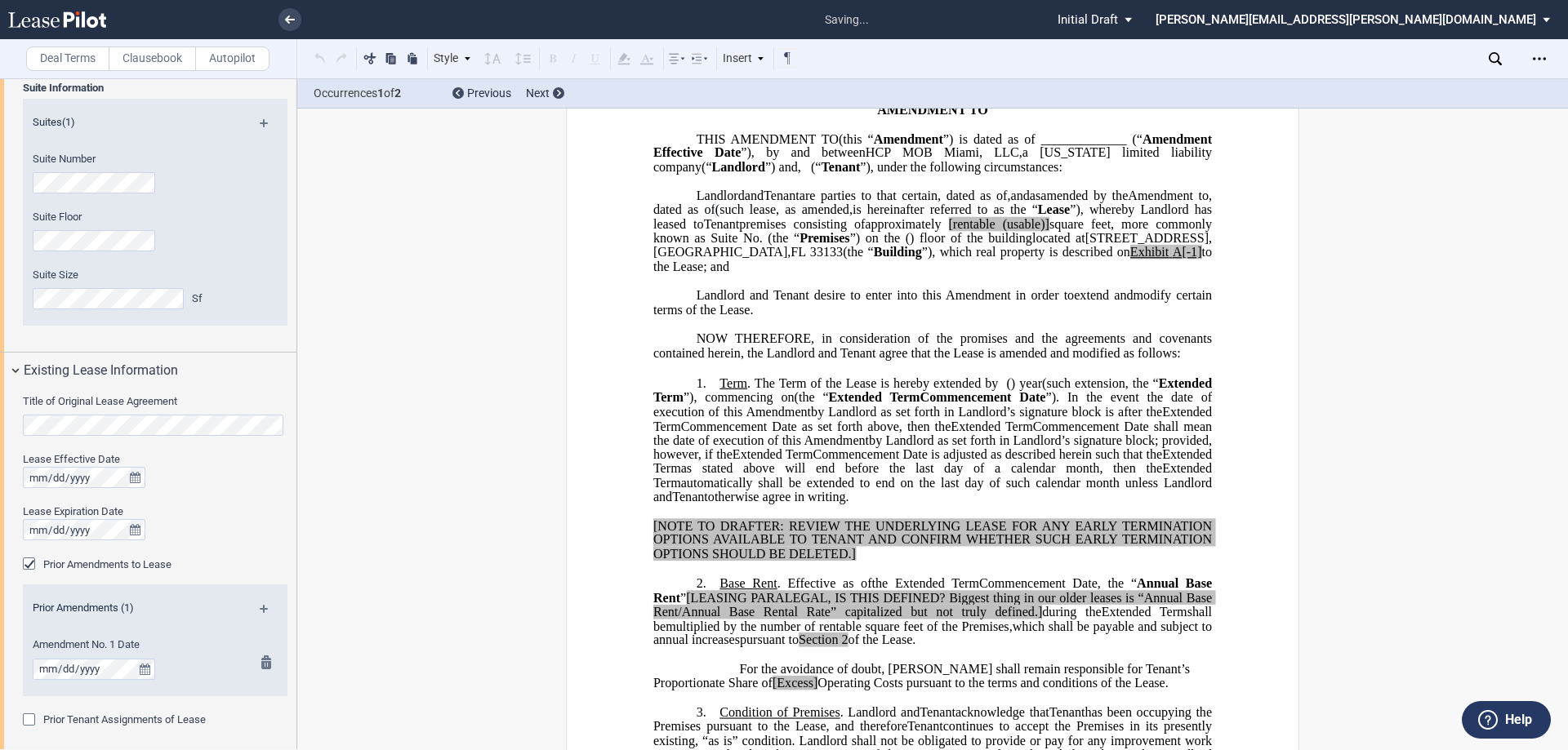
scroll to position [4, 0]
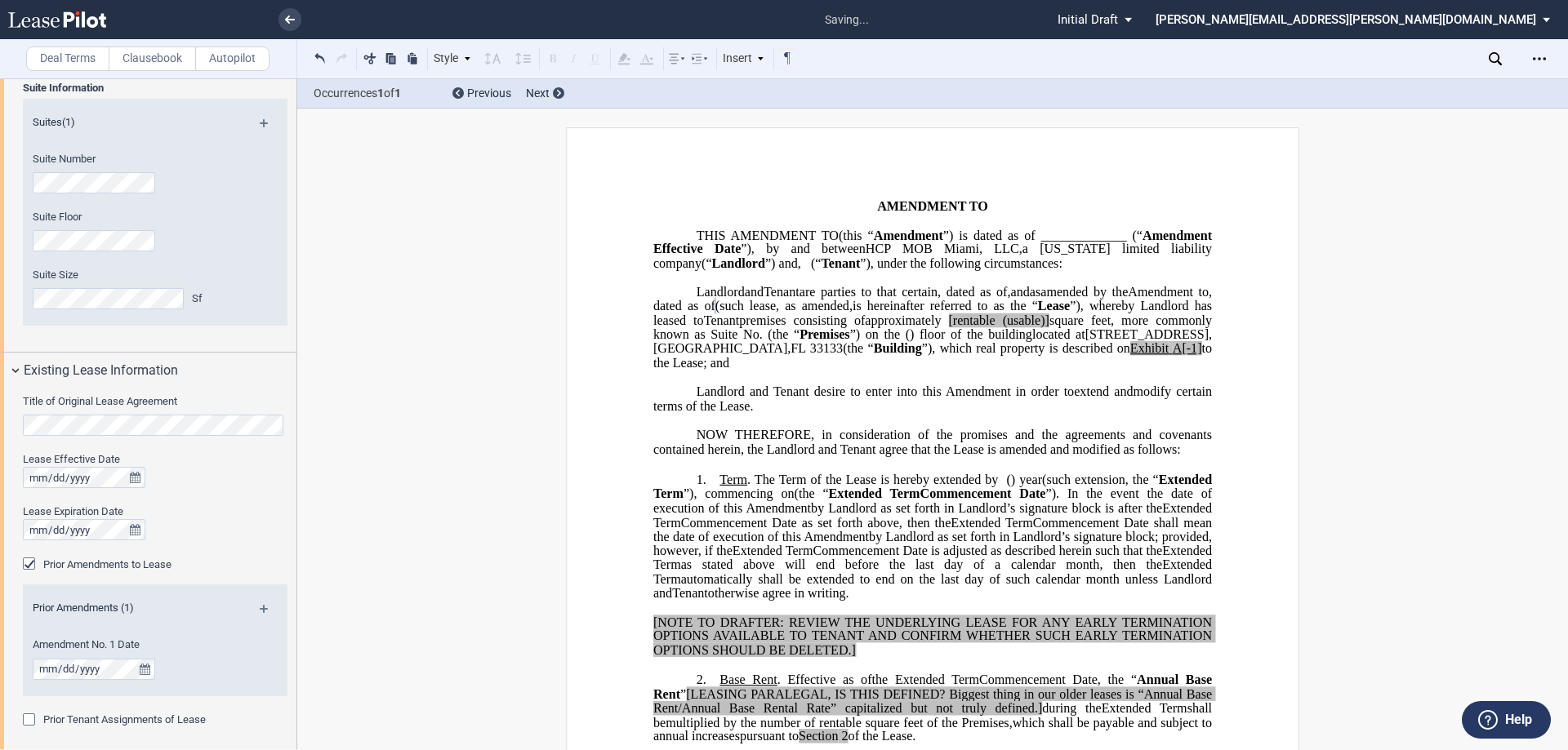
click at [807, 471] on p "﻿" at bounding box center [932, 465] width 558 height 14
click at [1040, 299] on span "amended by the" at bounding box center [1084, 292] width 88 height 15
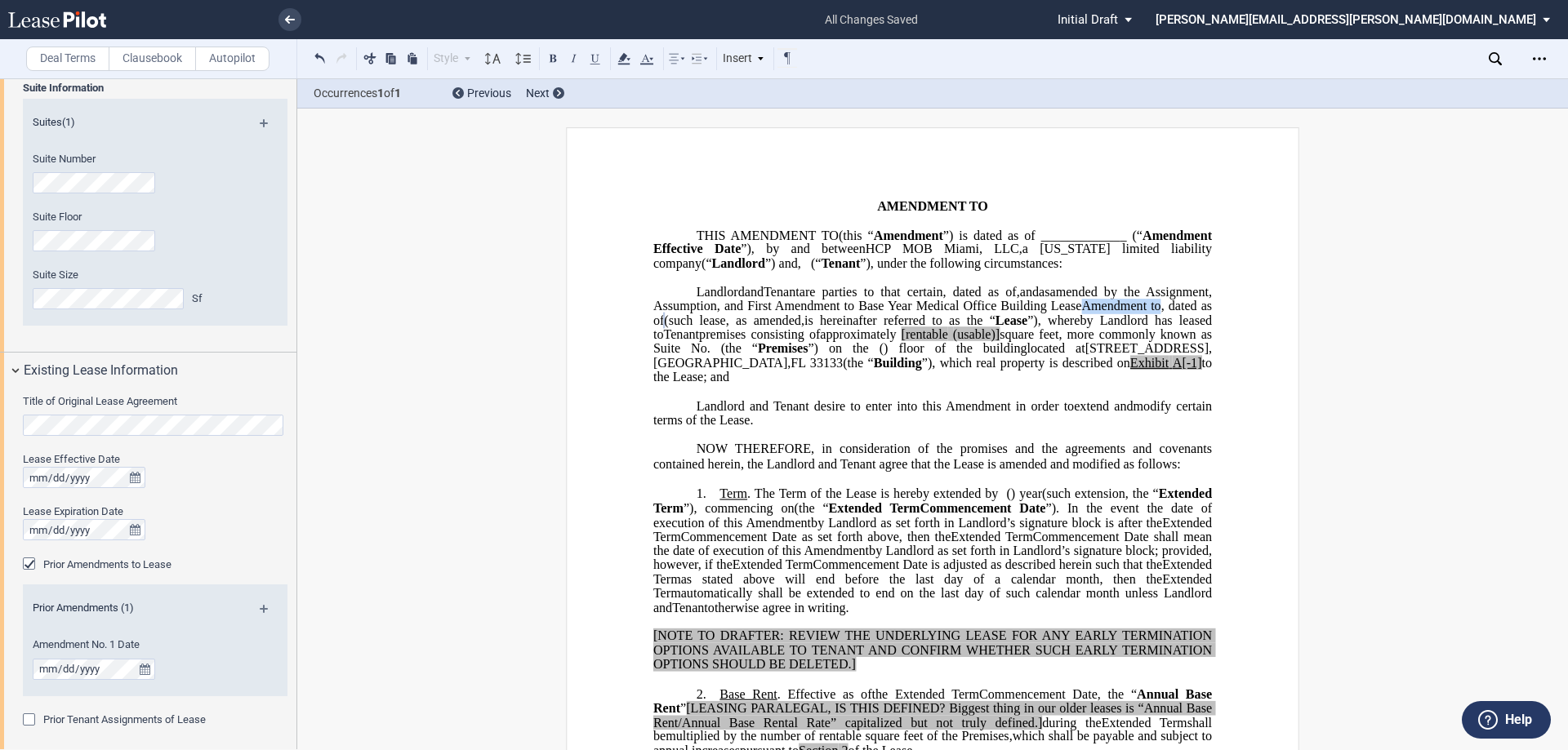
click at [730, 326] on span "amended by the Assignment, Assumption, and First Amendment to Base Year Medical…" at bounding box center [934, 306] width 562 height 43
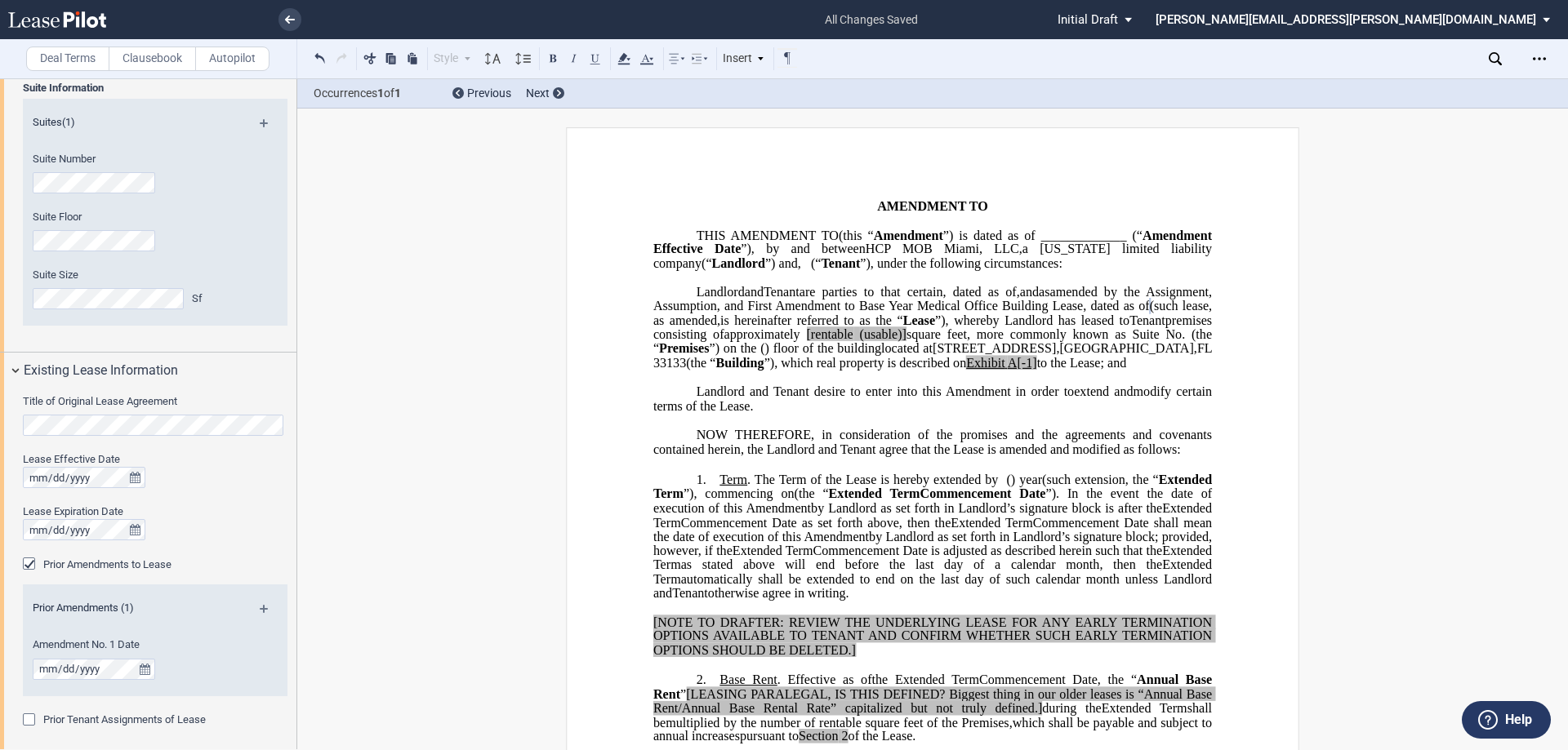
click at [928, 342] on span "square feet, more commonly known as Suite No." at bounding box center [1046, 334] width 279 height 15
click at [972, 313] on span "amended by the Assignment, Assumption, and First Amendment to Base Year Medical…" at bounding box center [934, 298] width 561 height 29
click at [908, 313] on span "amended by the Assignment, Assumption, and First Amendment to Base Year Medical…" at bounding box center [934, 298] width 561 height 29
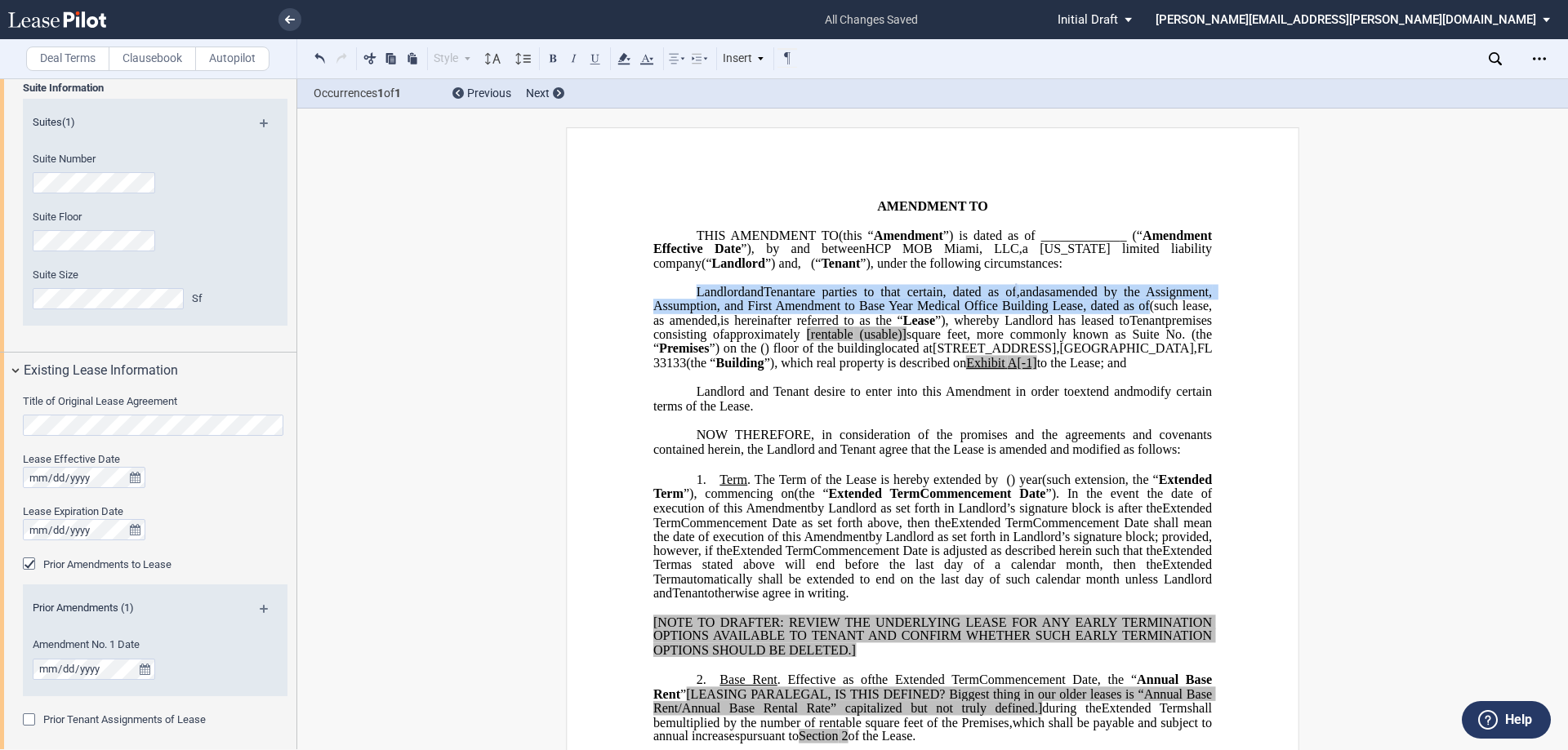
click at [978, 333] on p "HCP MOB Miami, LLC , a Delaware limited liability company (“ Landlord ”) Landlo…" at bounding box center [932, 328] width 558 height 86
click at [628, 64] on use at bounding box center [623, 59] width 12 height 11
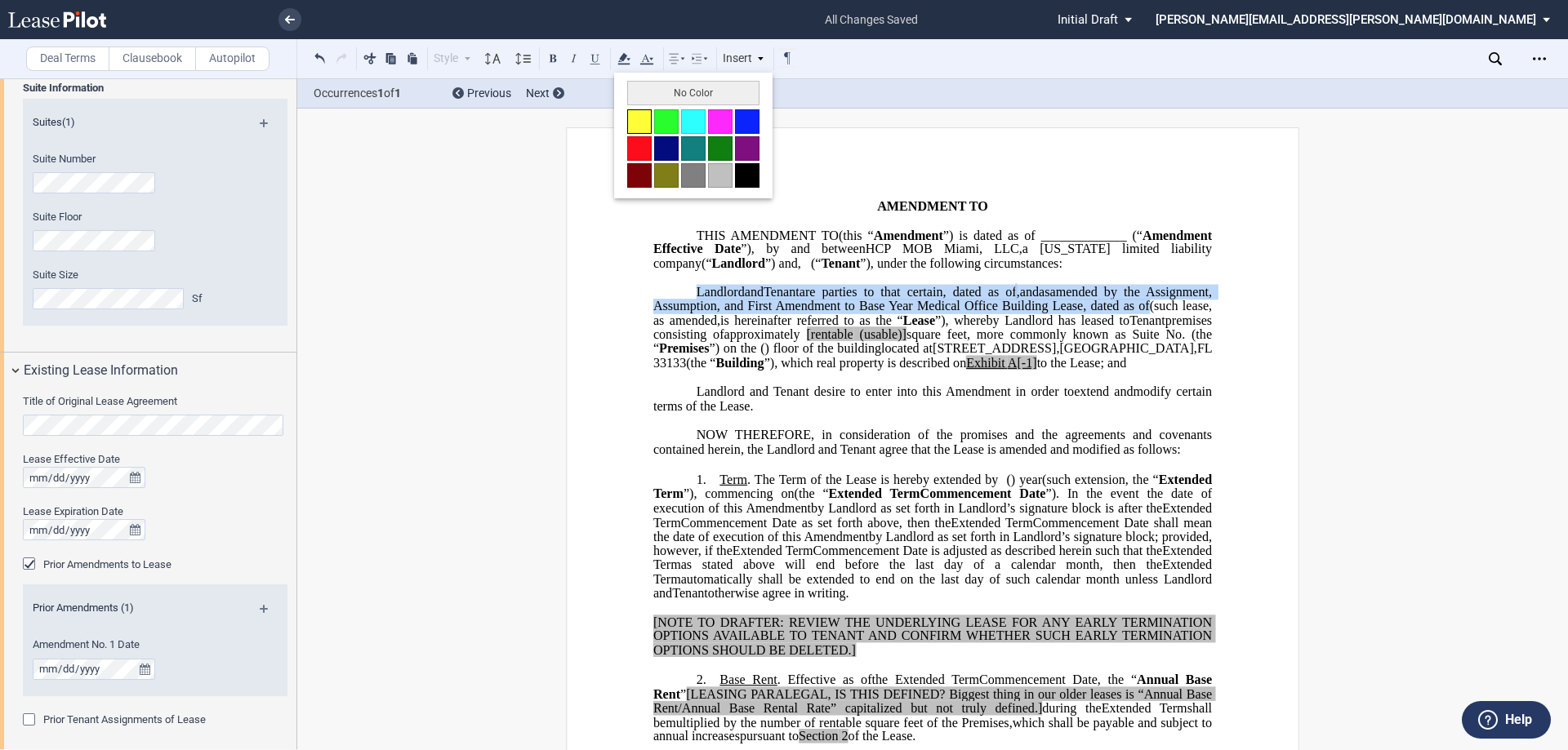
click at [641, 122] on button at bounding box center [640, 121] width 24 height 24
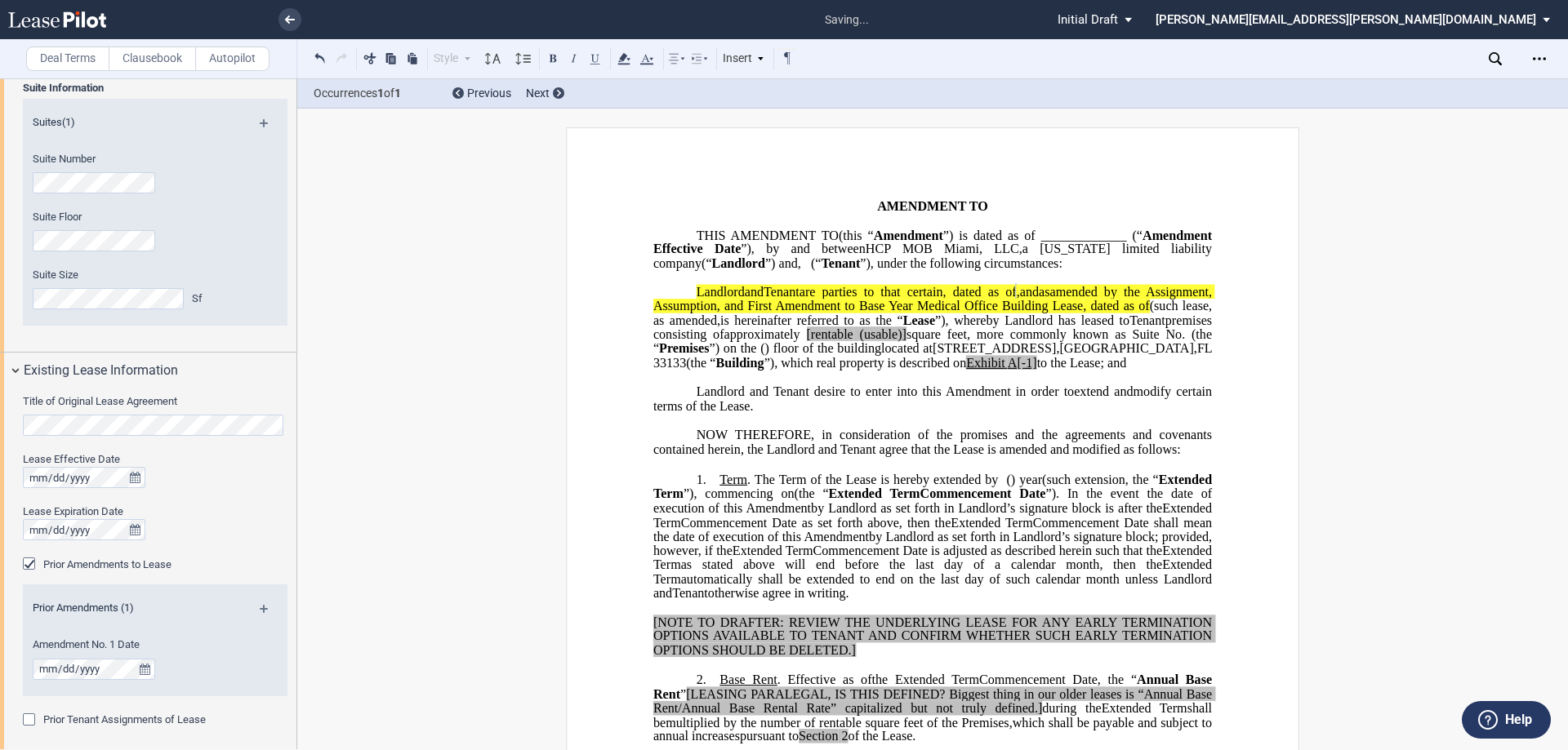
click at [867, 371] on span "”), which real property is described on" at bounding box center [865, 363] width 202 height 15
click at [1008, 371] on span "A[-1]" at bounding box center [1023, 363] width 30 height 15
drag, startPoint x: 986, startPoint y: 389, endPoint x: 891, endPoint y: 392, distance: 95.0
click at [891, 370] on span "located at 3661 South Miami Avenue , Miami , FL 33133 (the “ Building ”), which…" at bounding box center [934, 355] width 562 height 29
click at [620, 50] on icon at bounding box center [624, 59] width 20 height 20
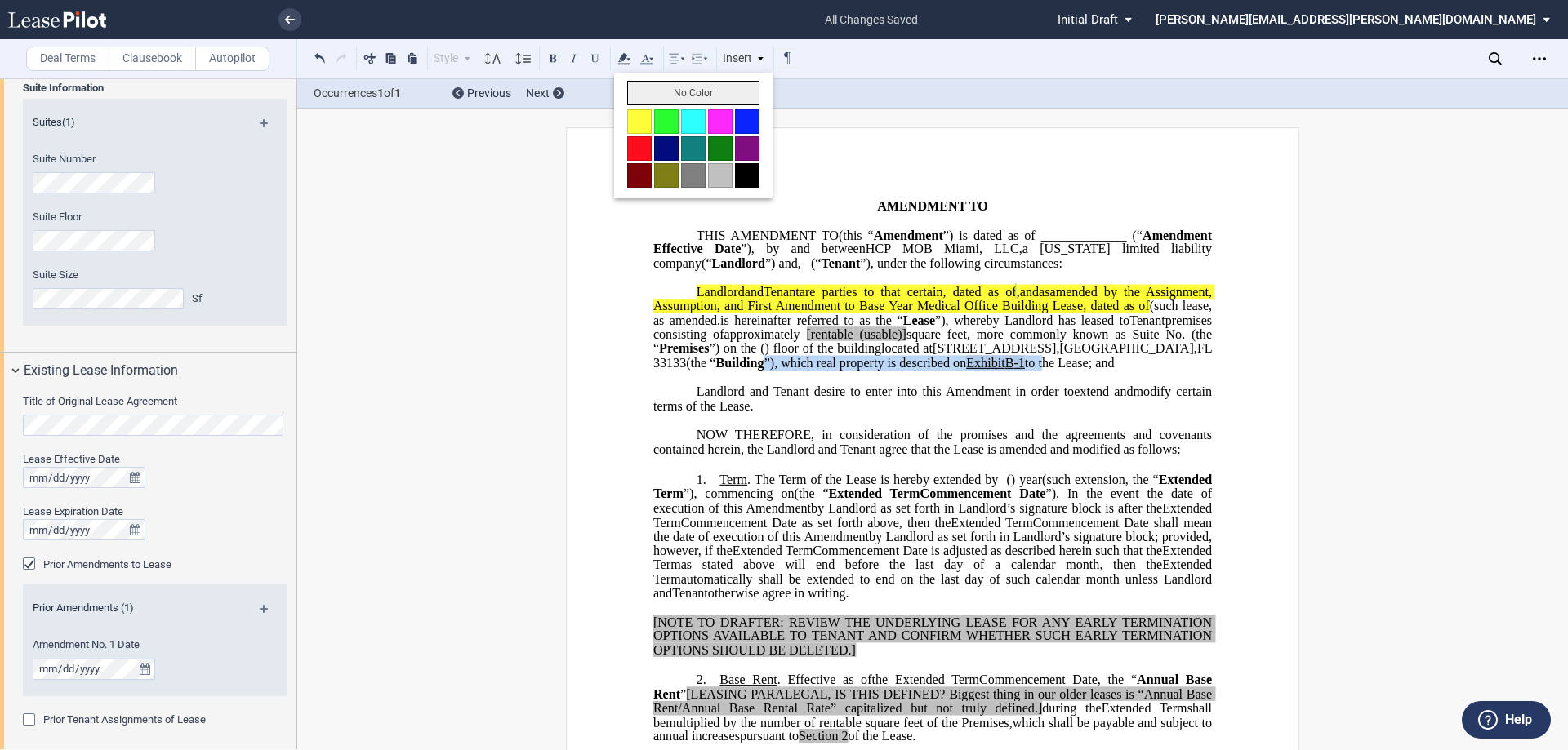
click at [653, 90] on button "No Color" at bounding box center [694, 93] width 132 height 24
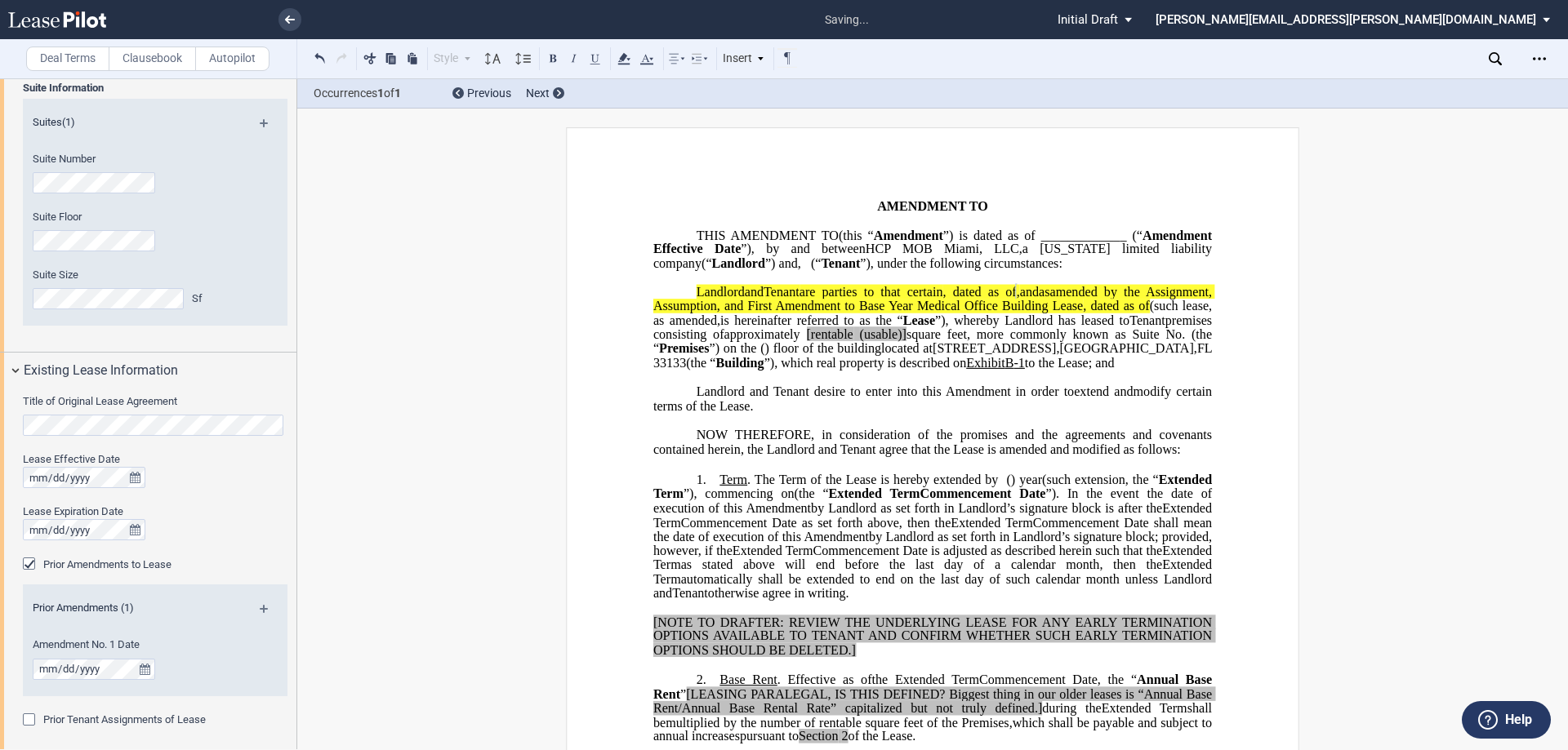
click at [1072, 385] on p "﻿" at bounding box center [932, 377] width 558 height 14
drag, startPoint x: 1037, startPoint y: 391, endPoint x: 1001, endPoint y: 391, distance: 36.0
click at [1025, 371] on span "to the Lease; and" at bounding box center [1070, 363] width 89 height 15
drag, startPoint x: 1037, startPoint y: 392, endPoint x: 1006, endPoint y: 392, distance: 31.0
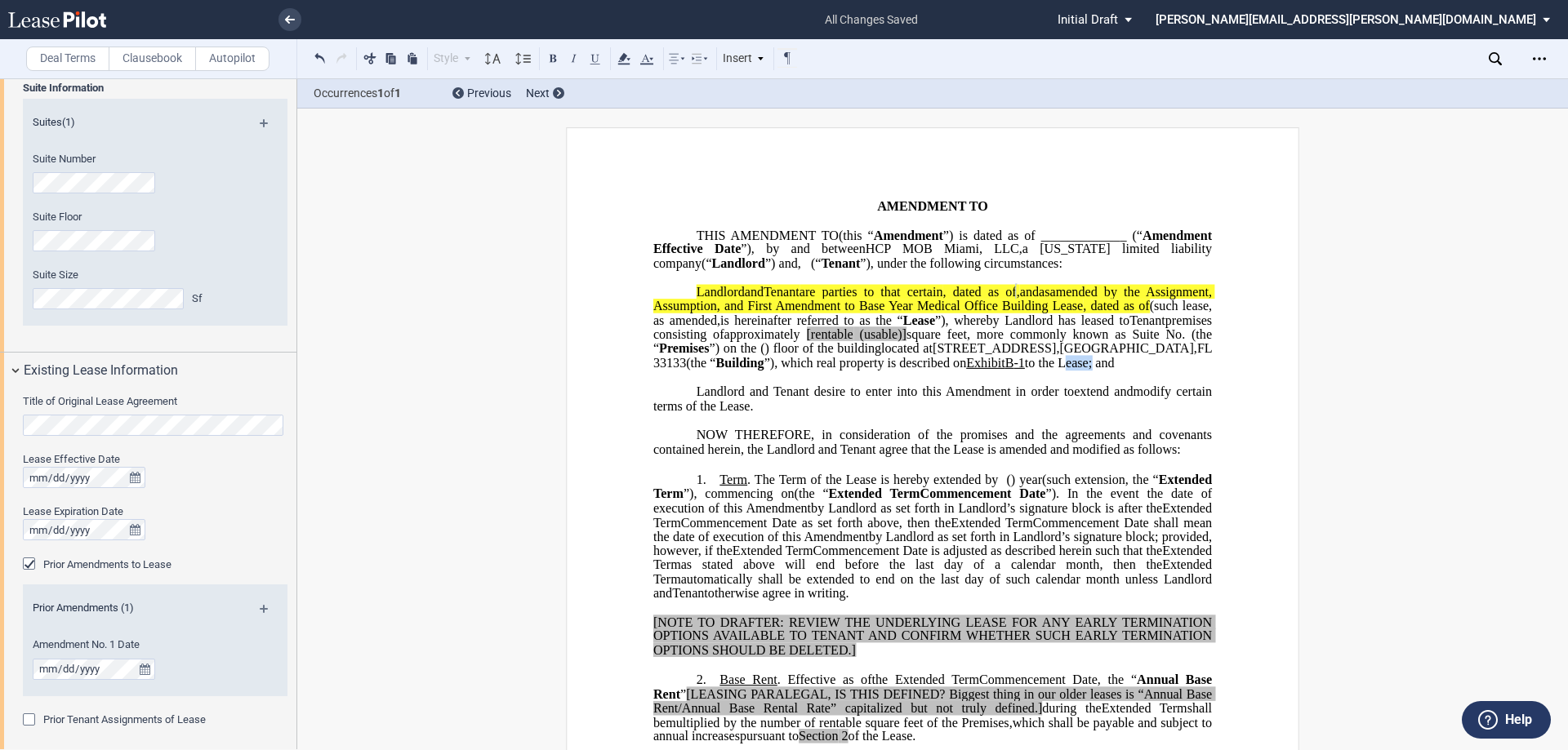
click at [1025, 371] on span "to the Lease; and" at bounding box center [1070, 363] width 89 height 15
click at [616, 61] on icon at bounding box center [624, 59] width 20 height 20
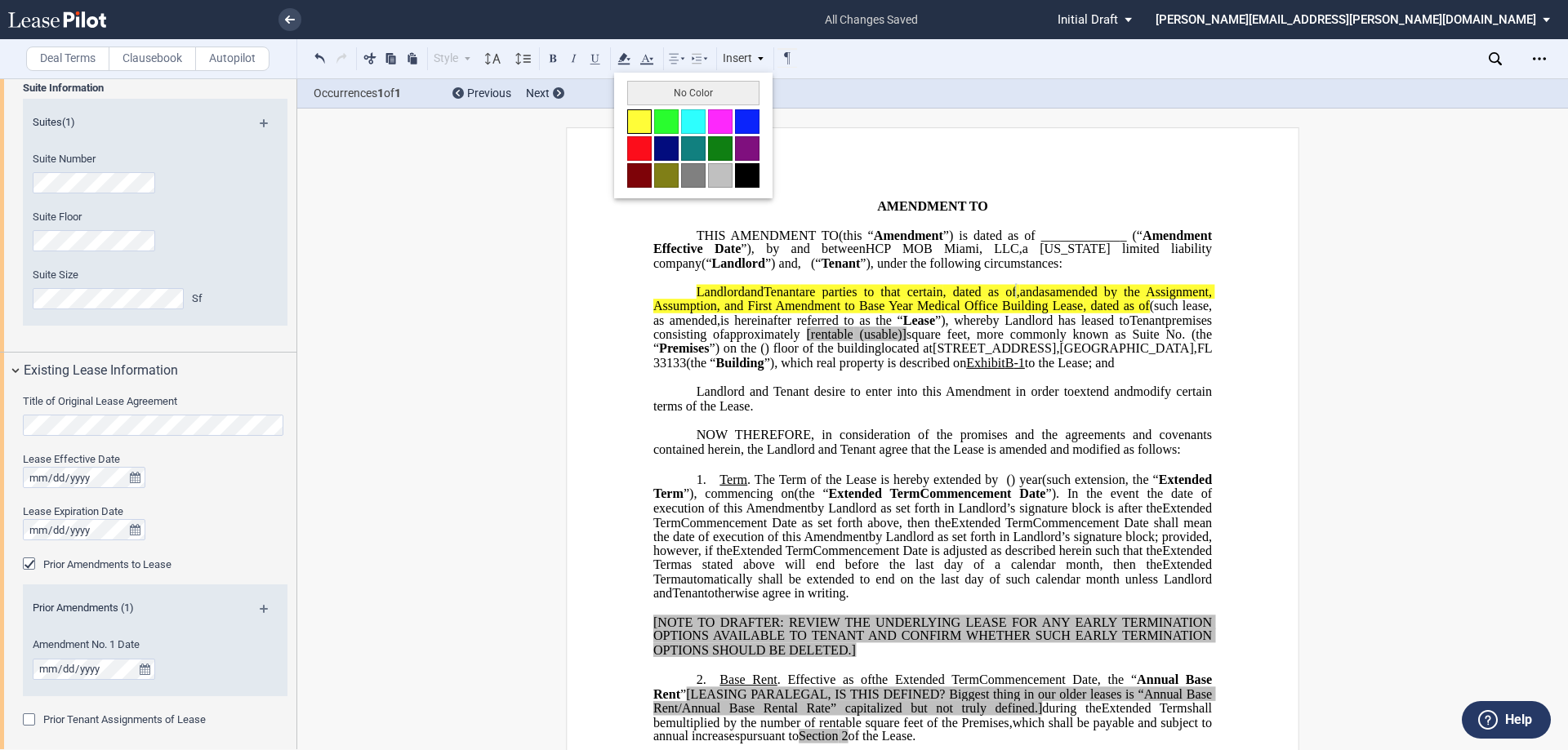
click at [642, 111] on button at bounding box center [640, 121] width 24 height 24
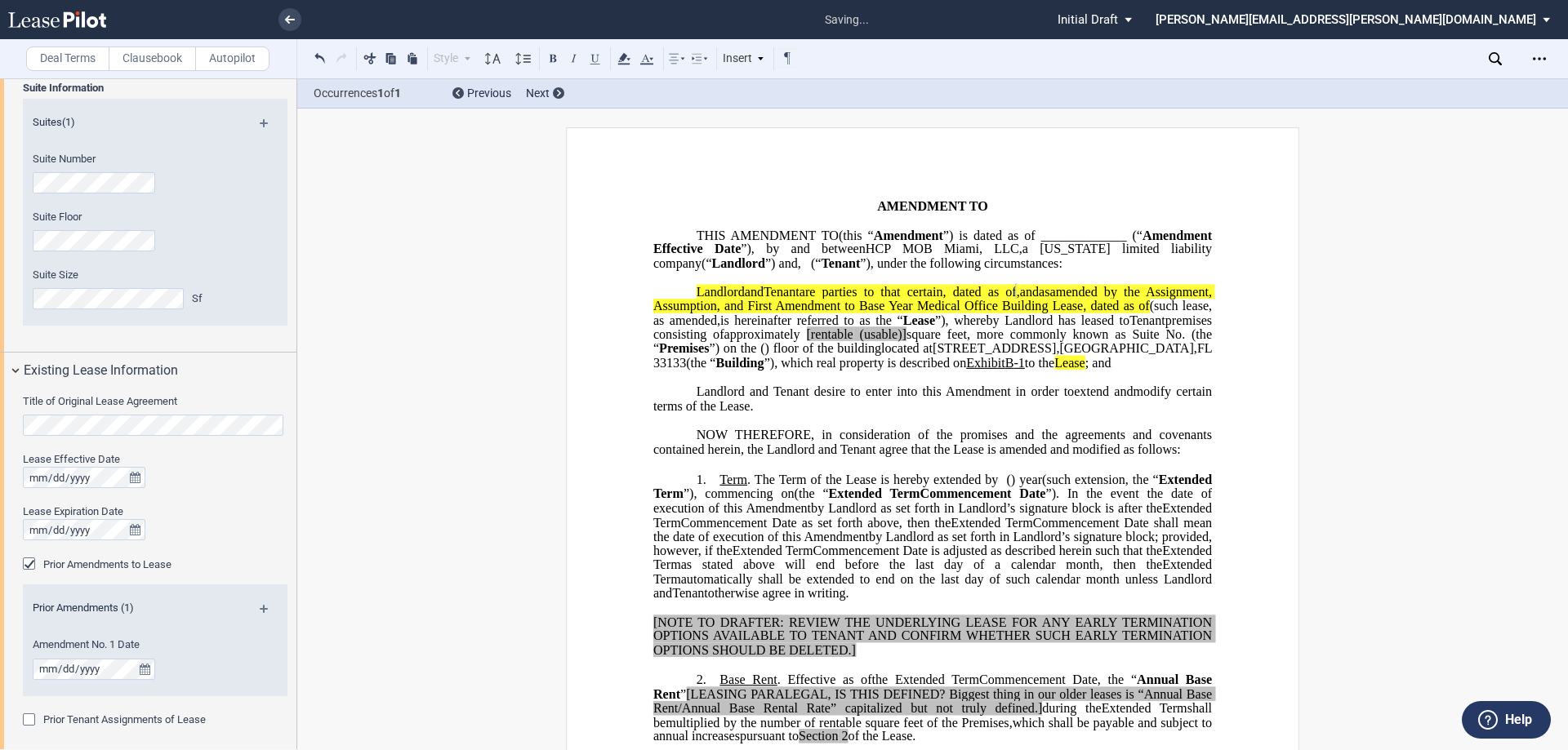
click at [983, 385] on p "﻿" at bounding box center [932, 377] width 558 height 14
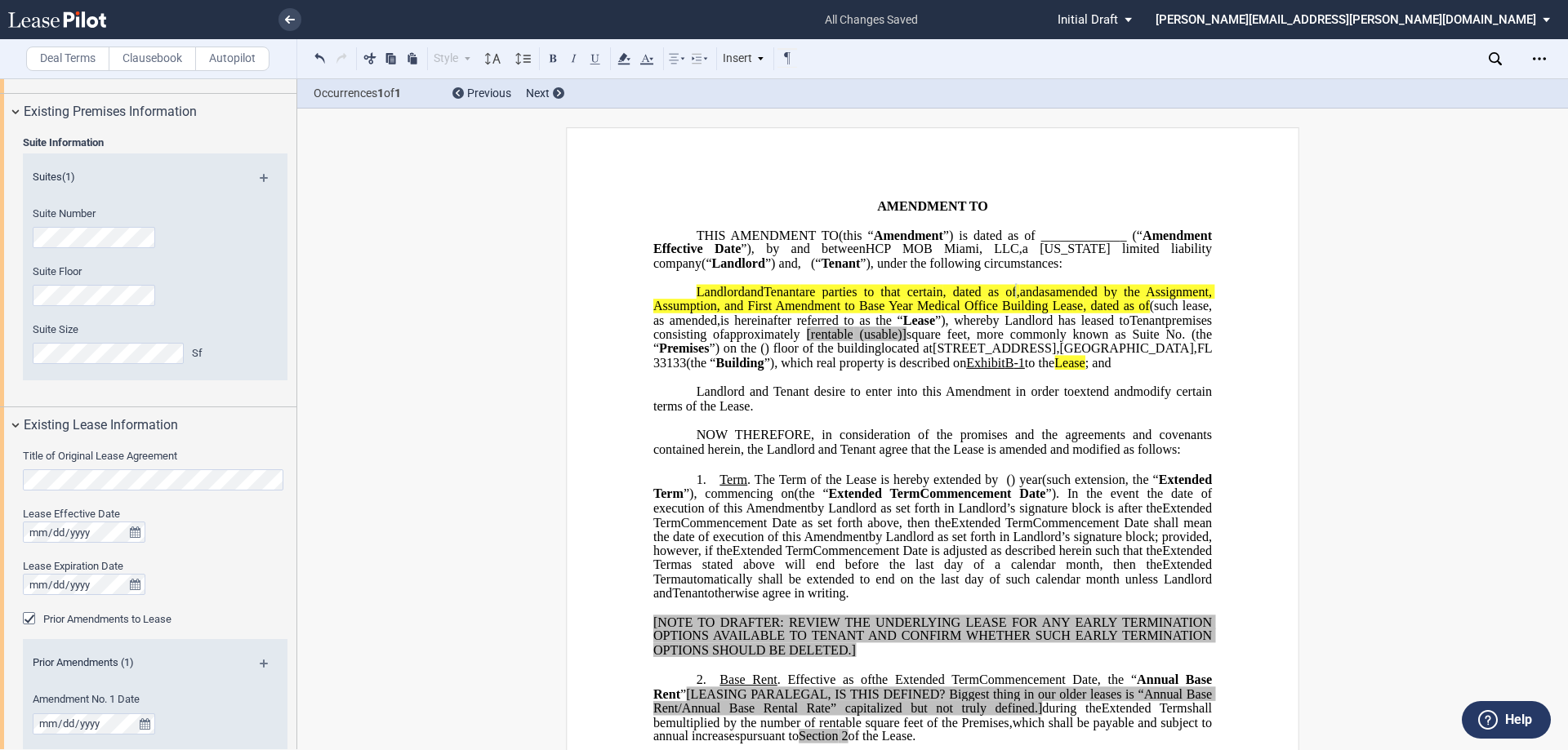
scroll to position [408, 0]
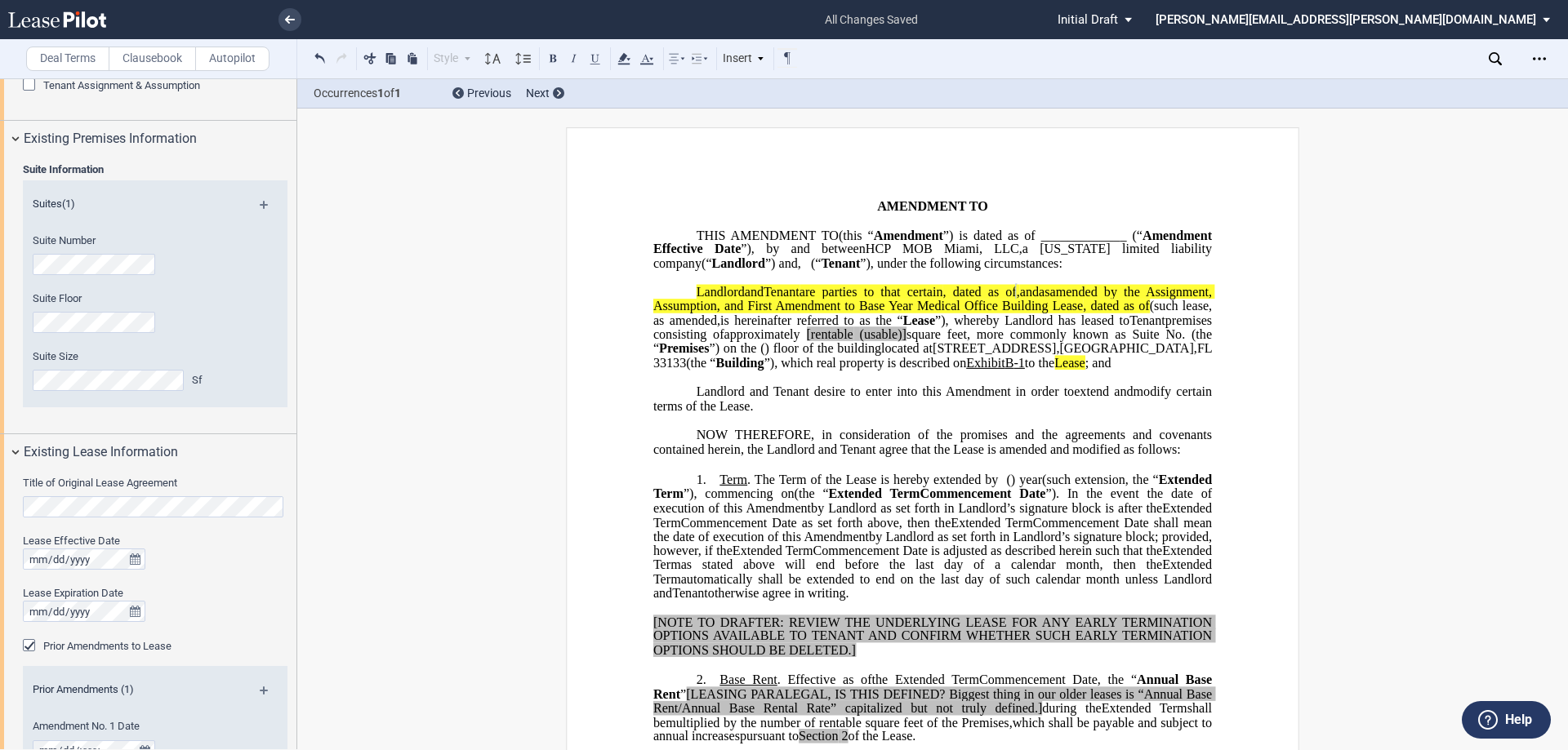
click at [110, 280] on div "Suite Number" at bounding box center [133, 263] width 221 height 58
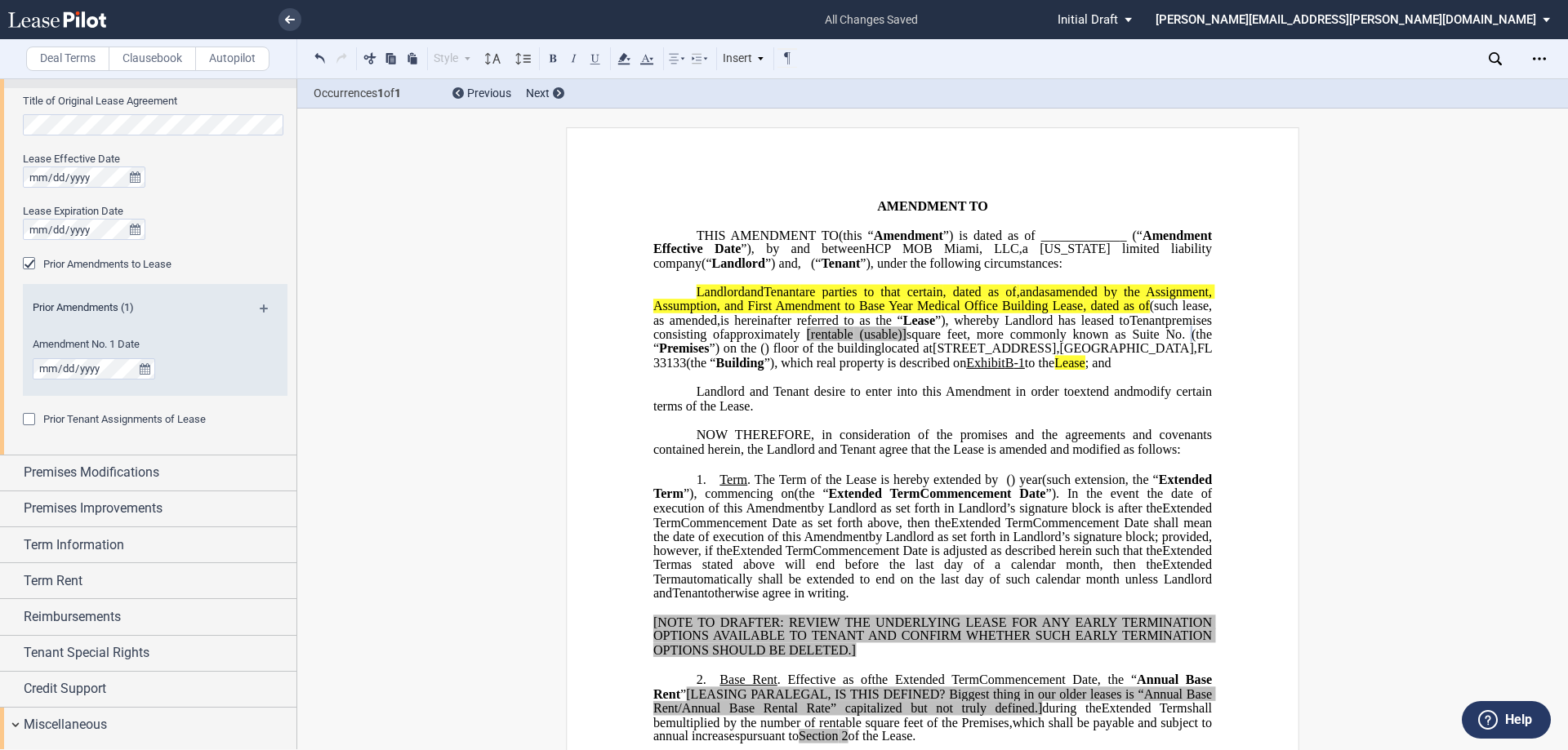
scroll to position [816, 0]
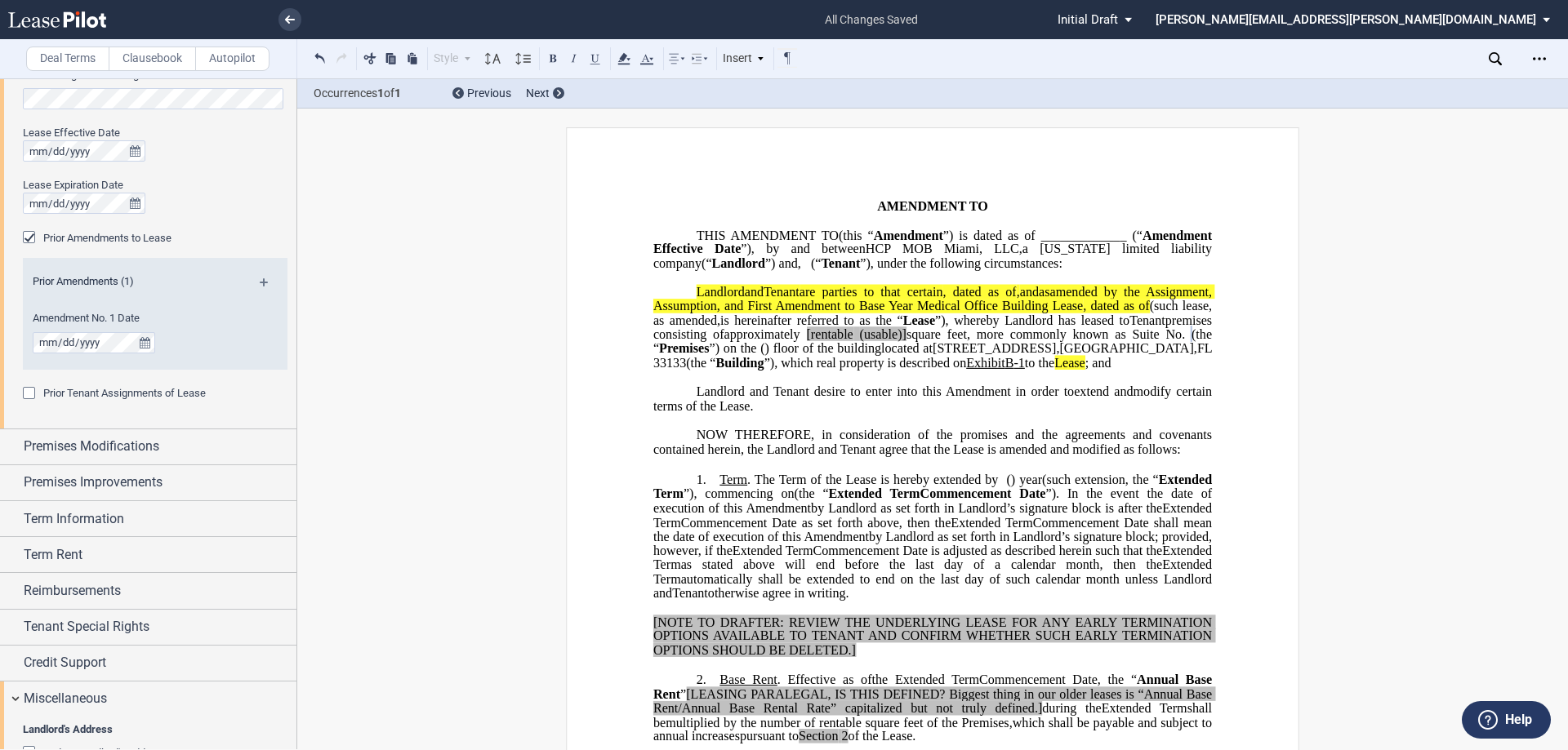
click at [199, 395] on span "Prior Tenant Assignments of Lease" at bounding box center [124, 392] width 162 height 12
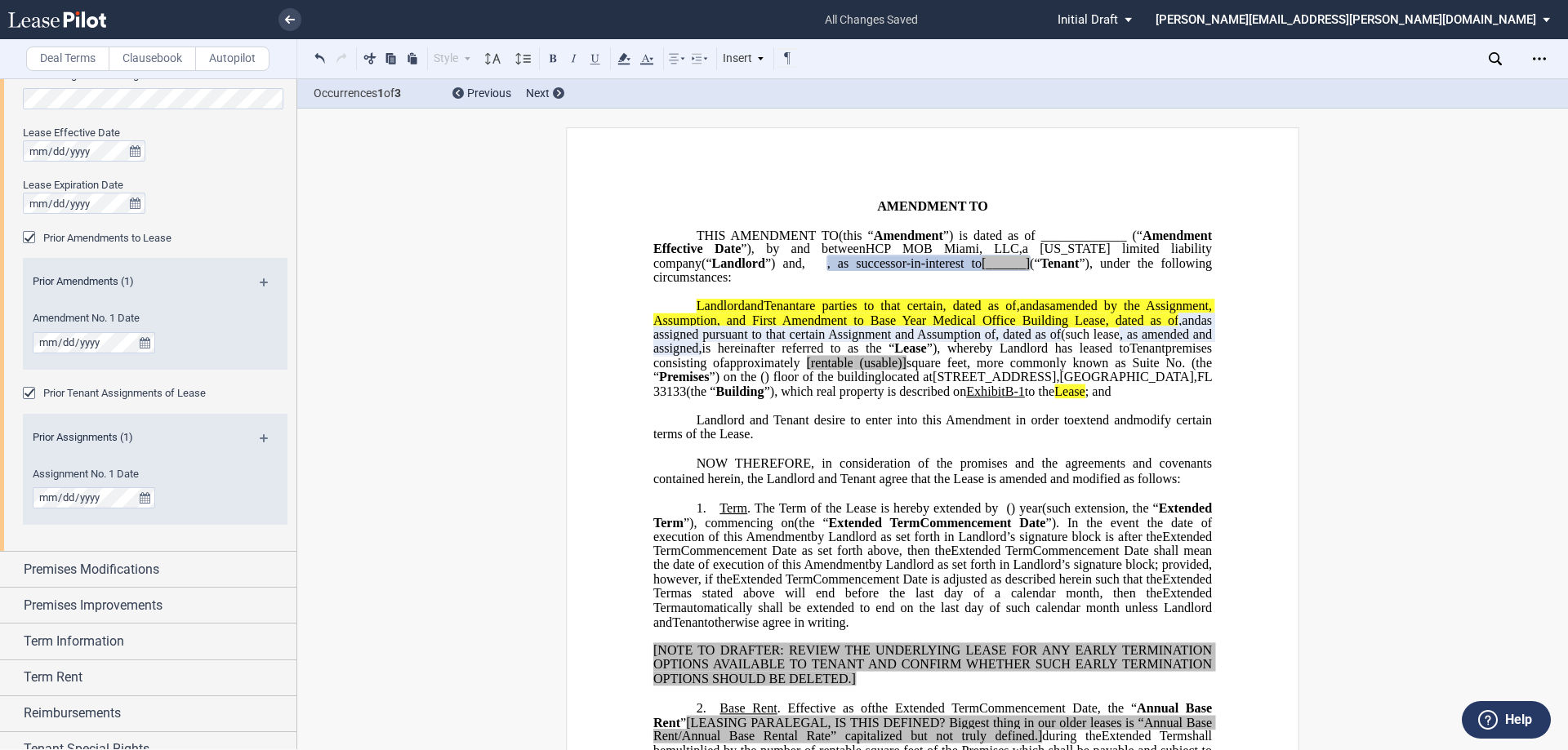
click at [1030, 341] on span "as assigned pursuant to that certain Assignment and Assumption of" at bounding box center [934, 327] width 562 height 29
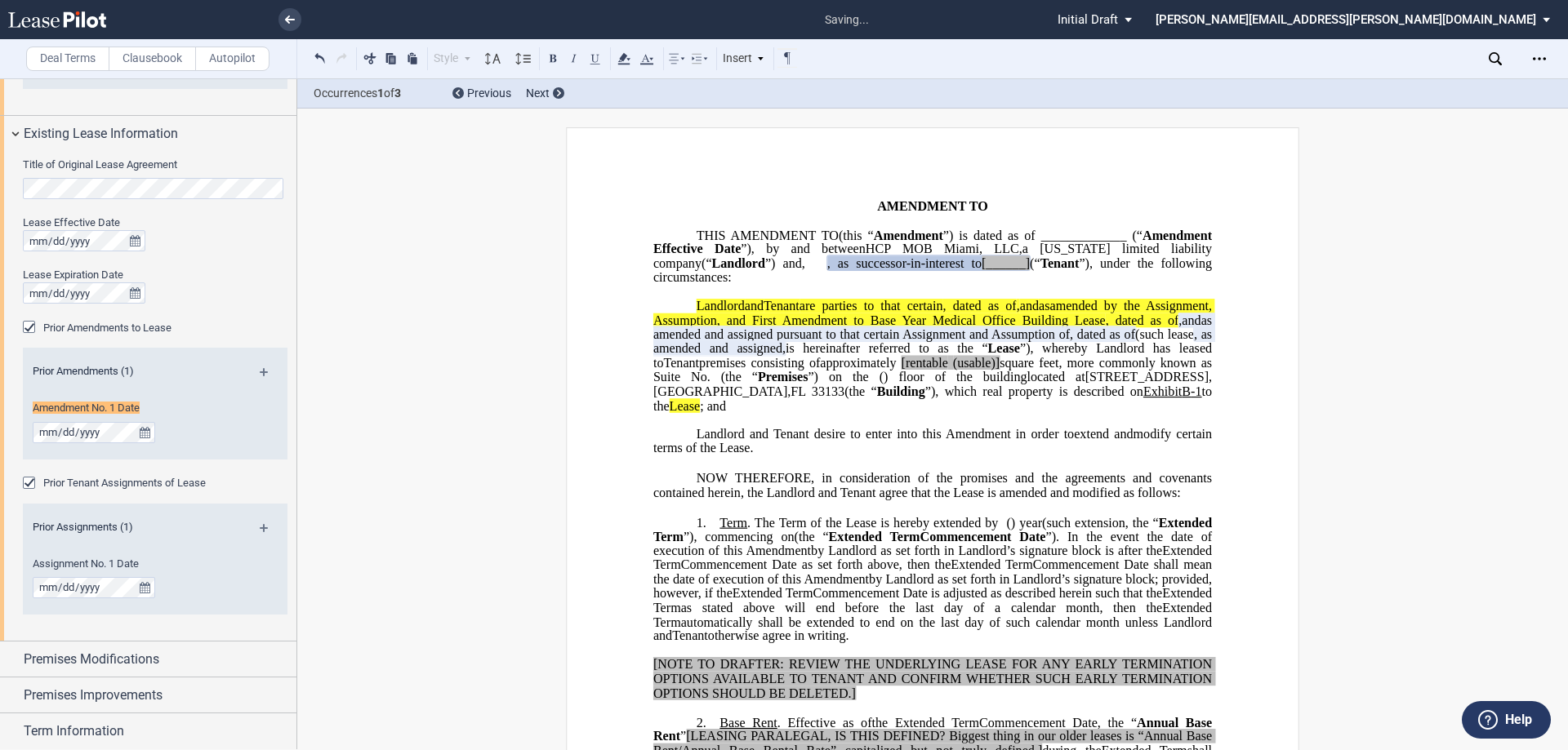
scroll to position [721, 0]
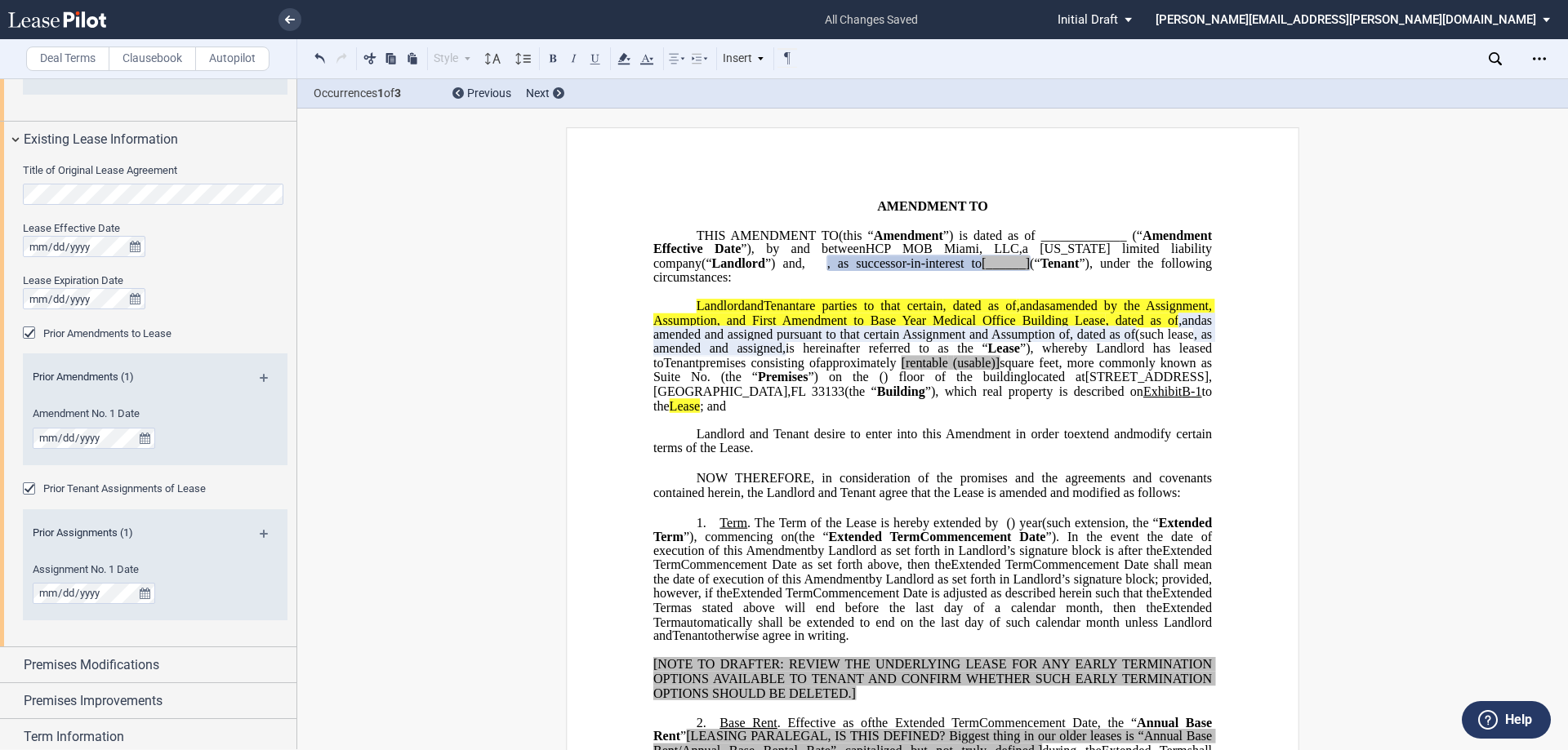
drag, startPoint x: 985, startPoint y: 347, endPoint x: 768, endPoint y: 333, distance: 217.5
click at [768, 333] on p "HCP MOB Miami, LLC , a Delaware limited liability company (“ Landlord ”) Landlo…" at bounding box center [932, 357] width 558 height 114
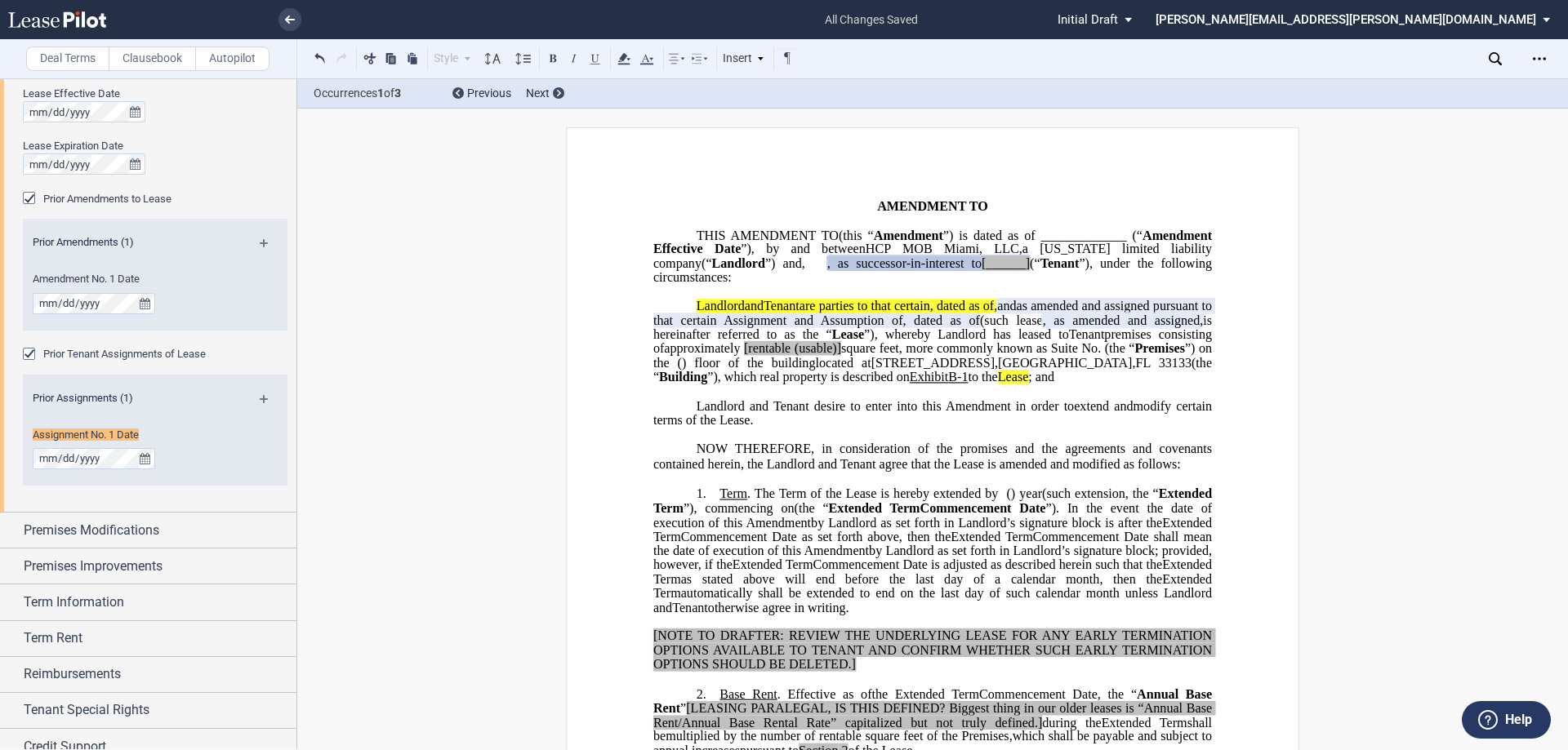
scroll to position [876, 0]
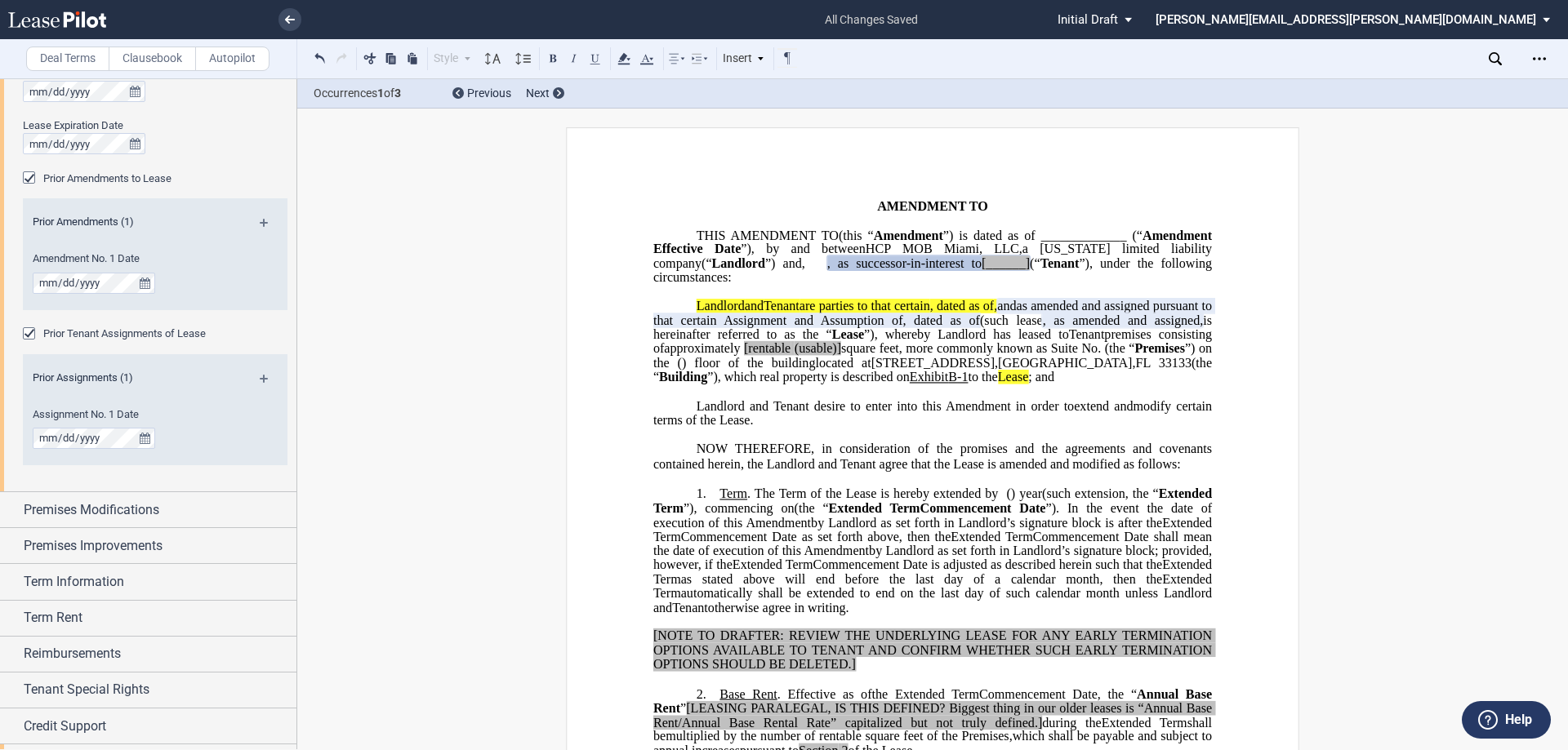
click at [1145, 327] on span "as amended and assigned pursuant to that certain Assignment and Assumption of" at bounding box center [934, 313] width 562 height 29
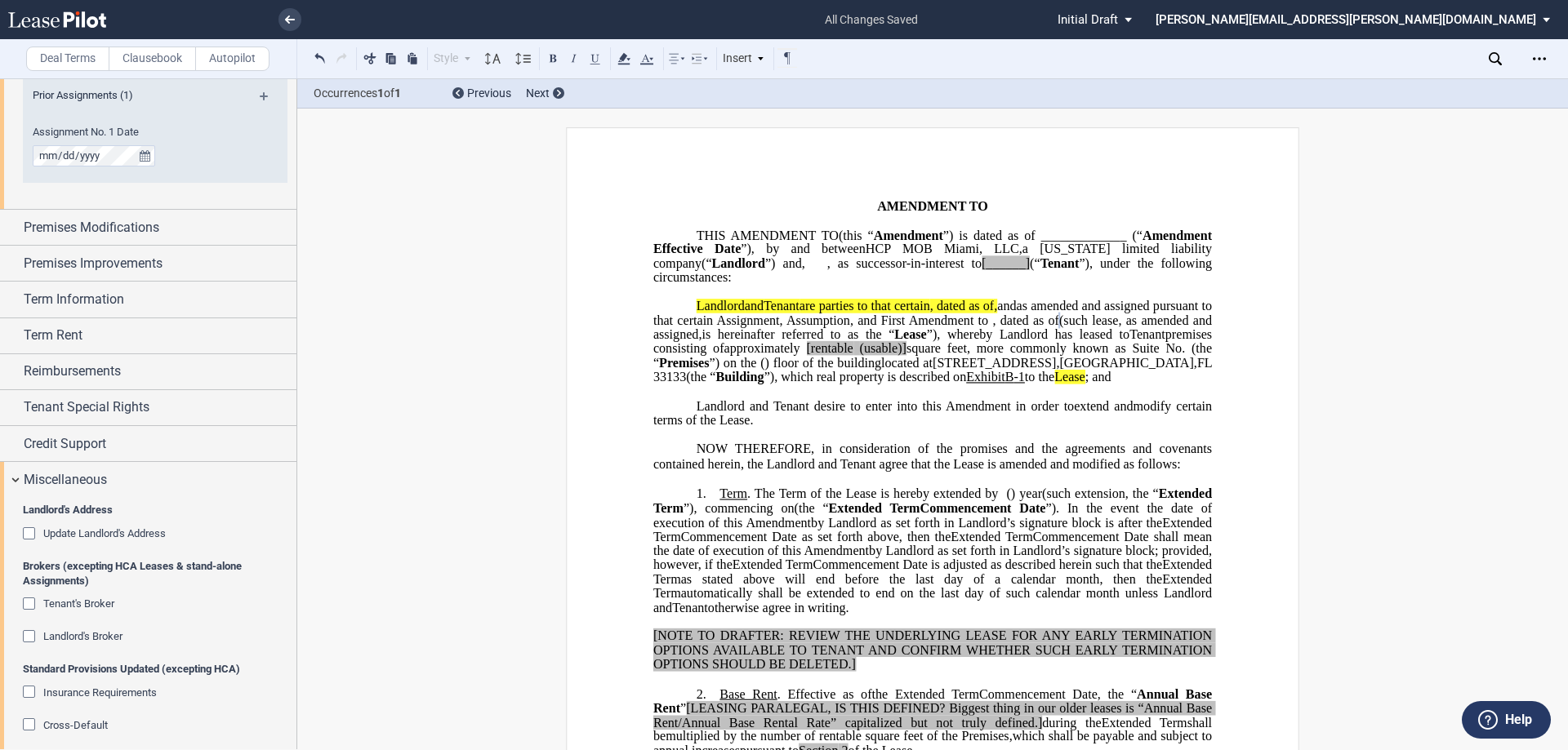
scroll to position [1077, 0]
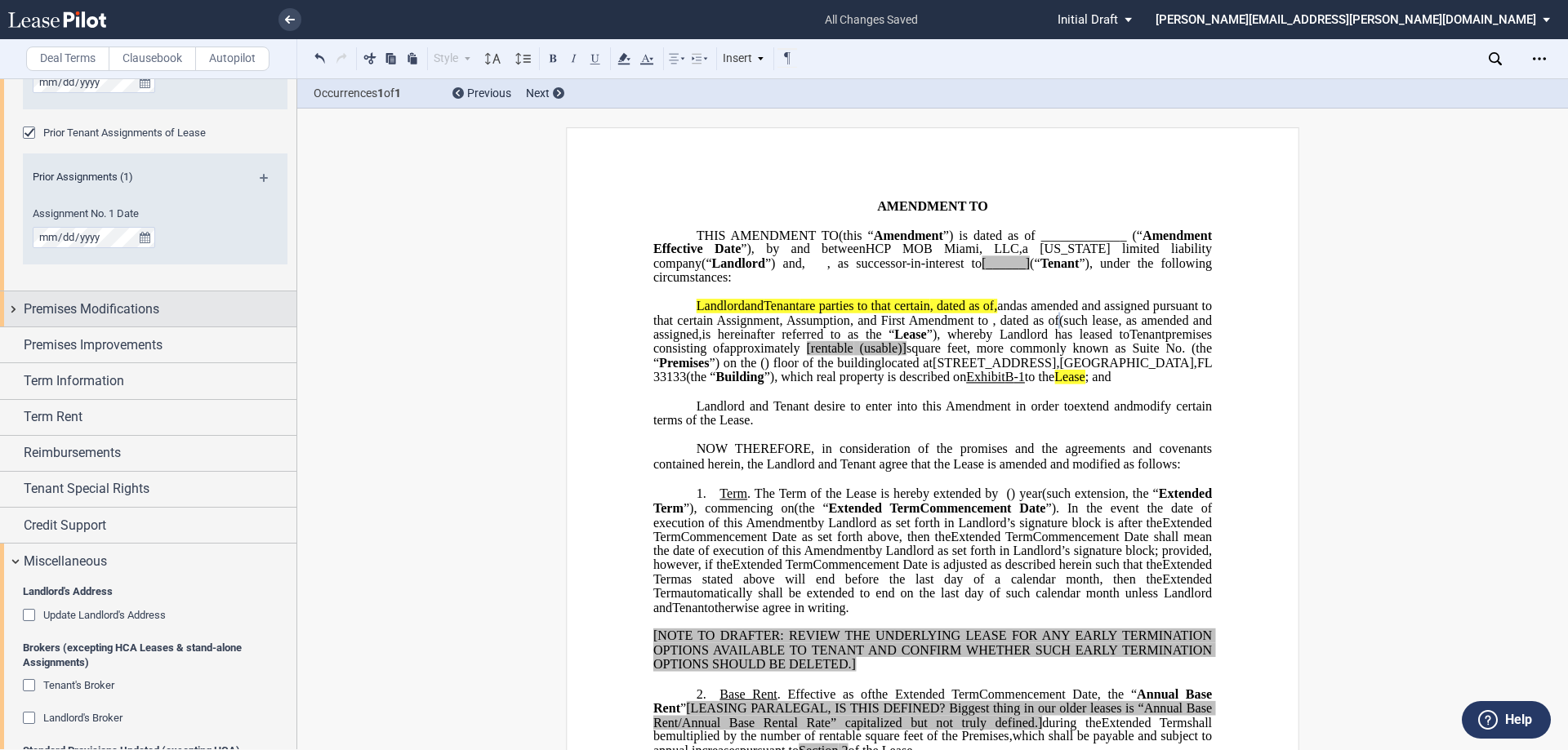
click at [149, 307] on span "Premises Modifications" at bounding box center [90, 309] width 135 height 20
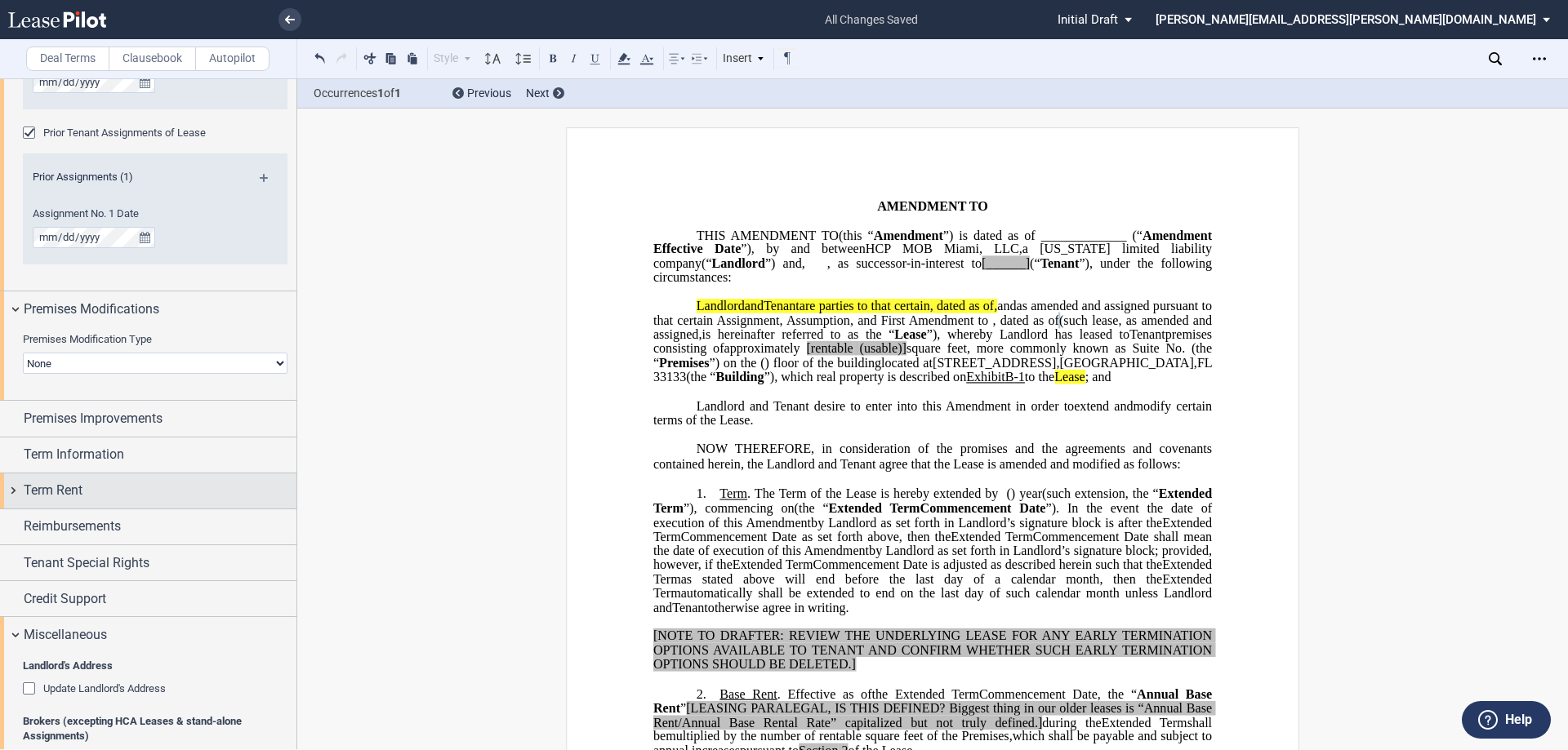
click at [155, 485] on div "Term Rent" at bounding box center [159, 490] width 273 height 20
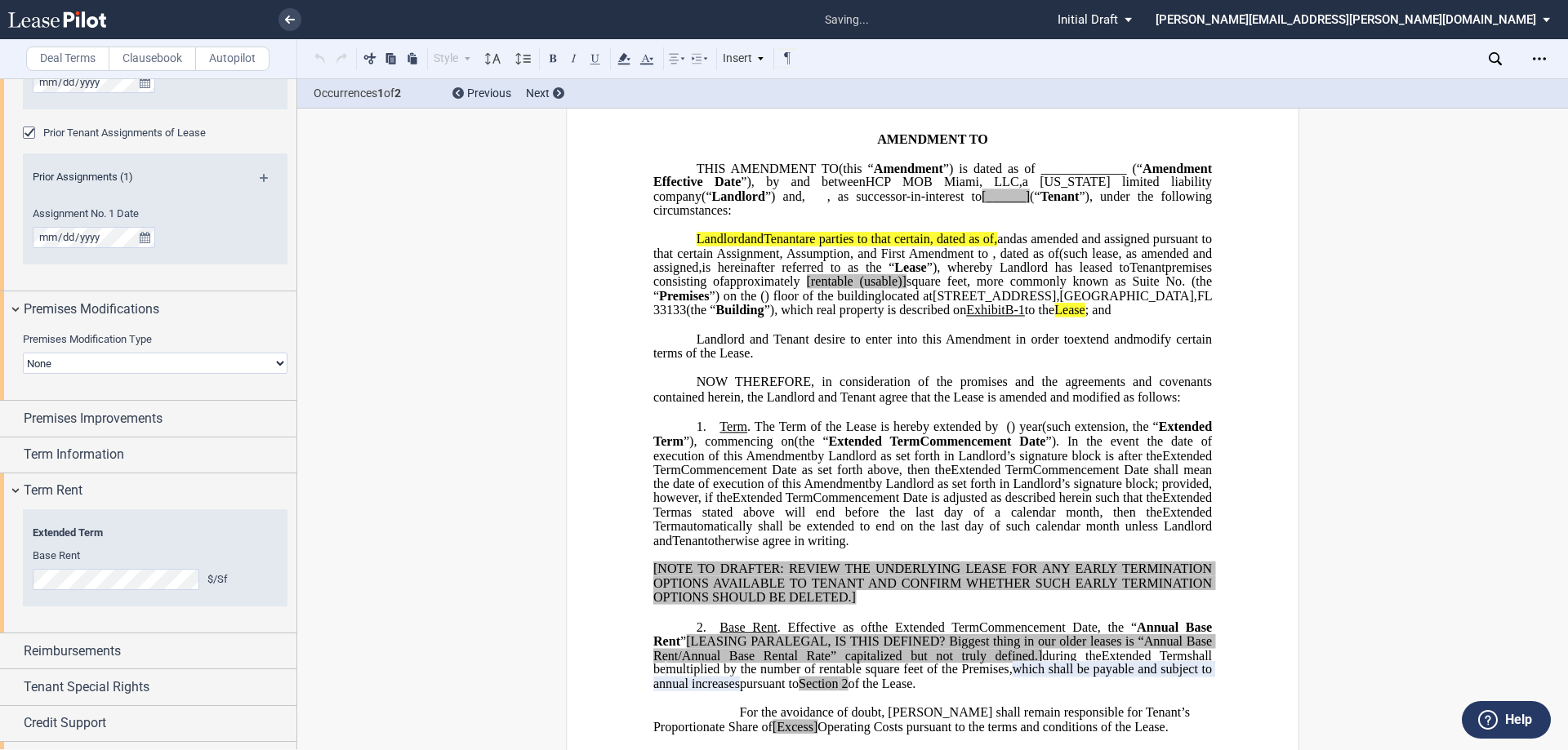
scroll to position [419, 0]
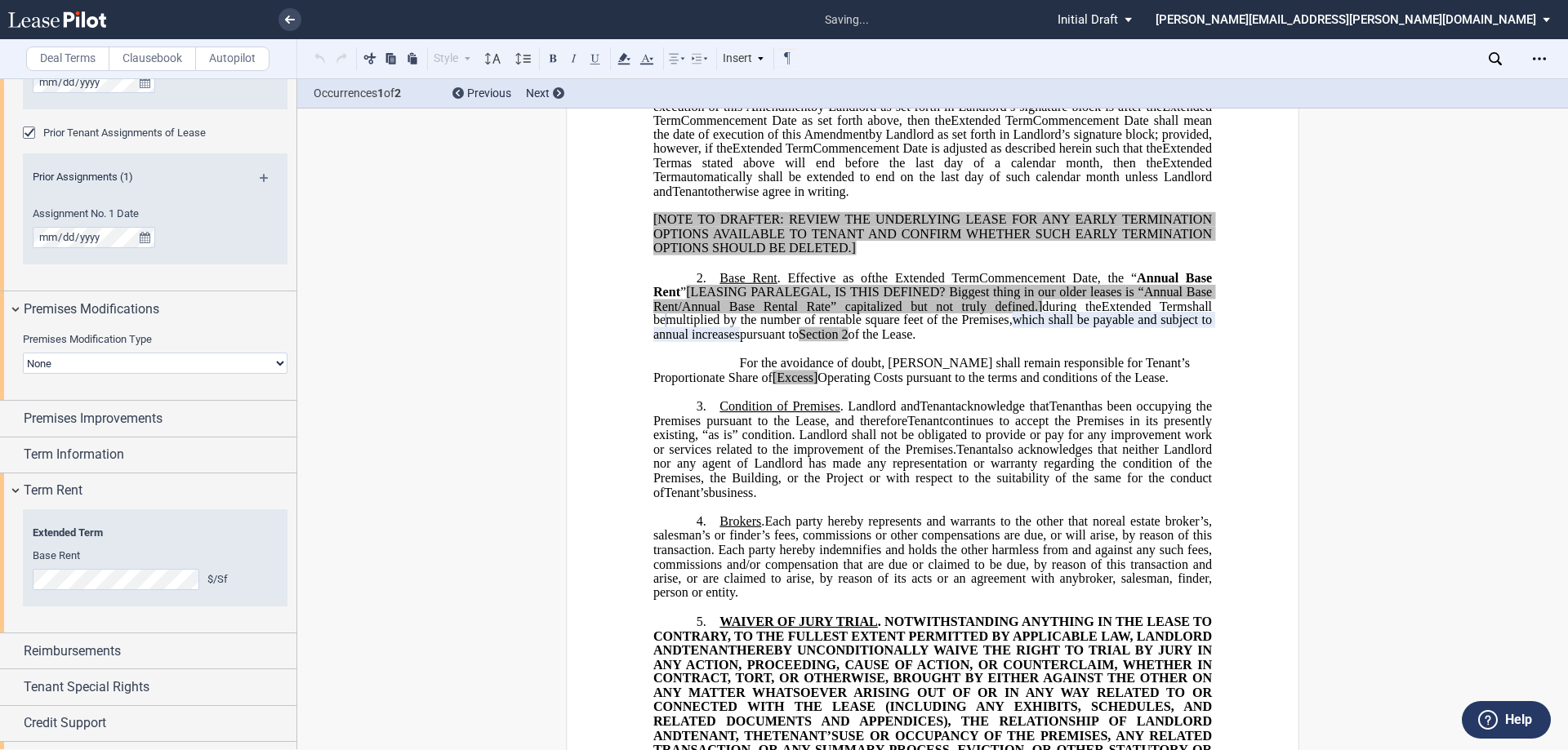
click at [994, 529] on span "Each party hereby represents and warrants to the other that no" at bounding box center [935, 522] width 341 height 15
click at [133, 465] on div "Term Information" at bounding box center [148, 456] width 296 height 35
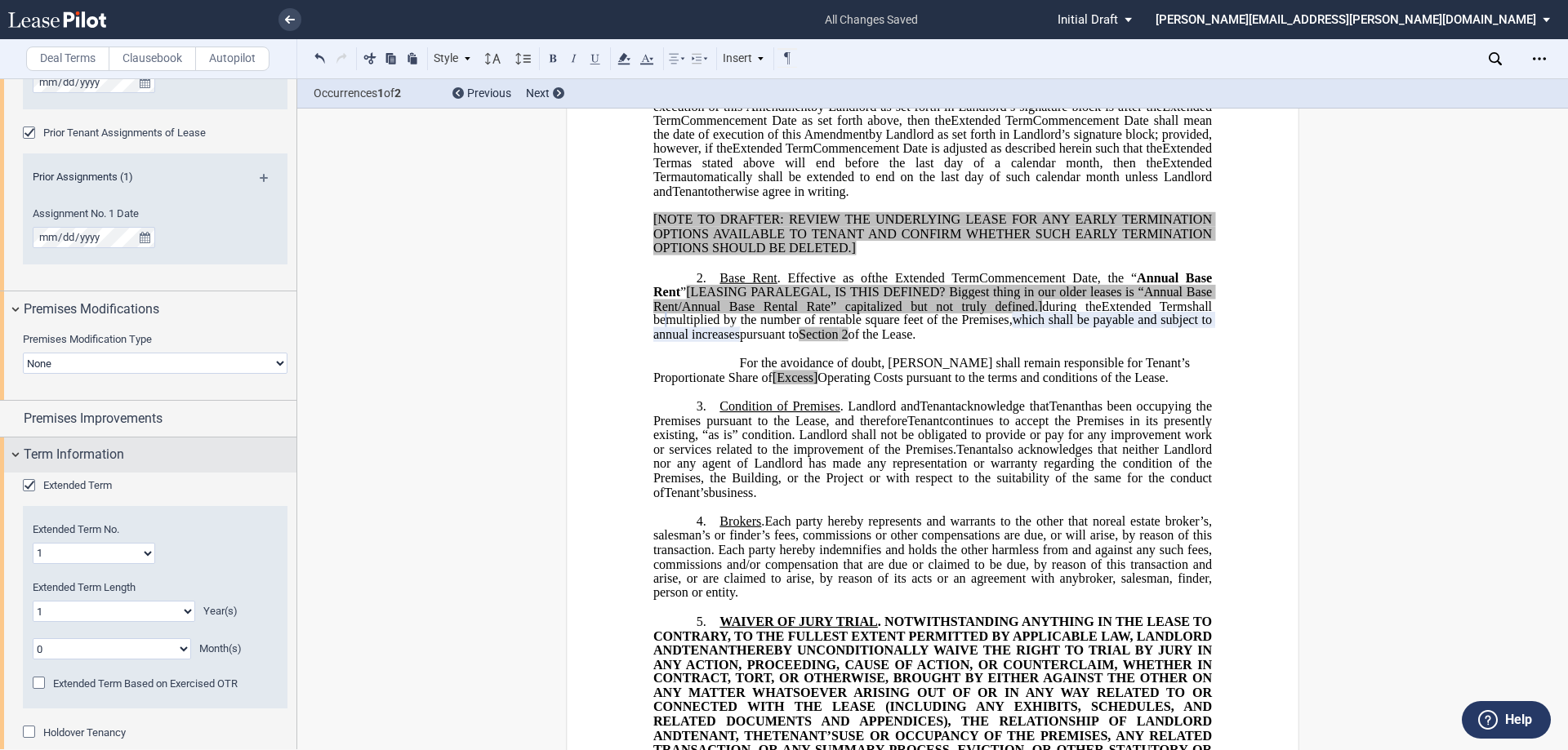
click at [140, 441] on div "Term Information" at bounding box center [148, 456] width 296 height 35
click at [140, 428] on span "Premises Improvements" at bounding box center [92, 418] width 139 height 20
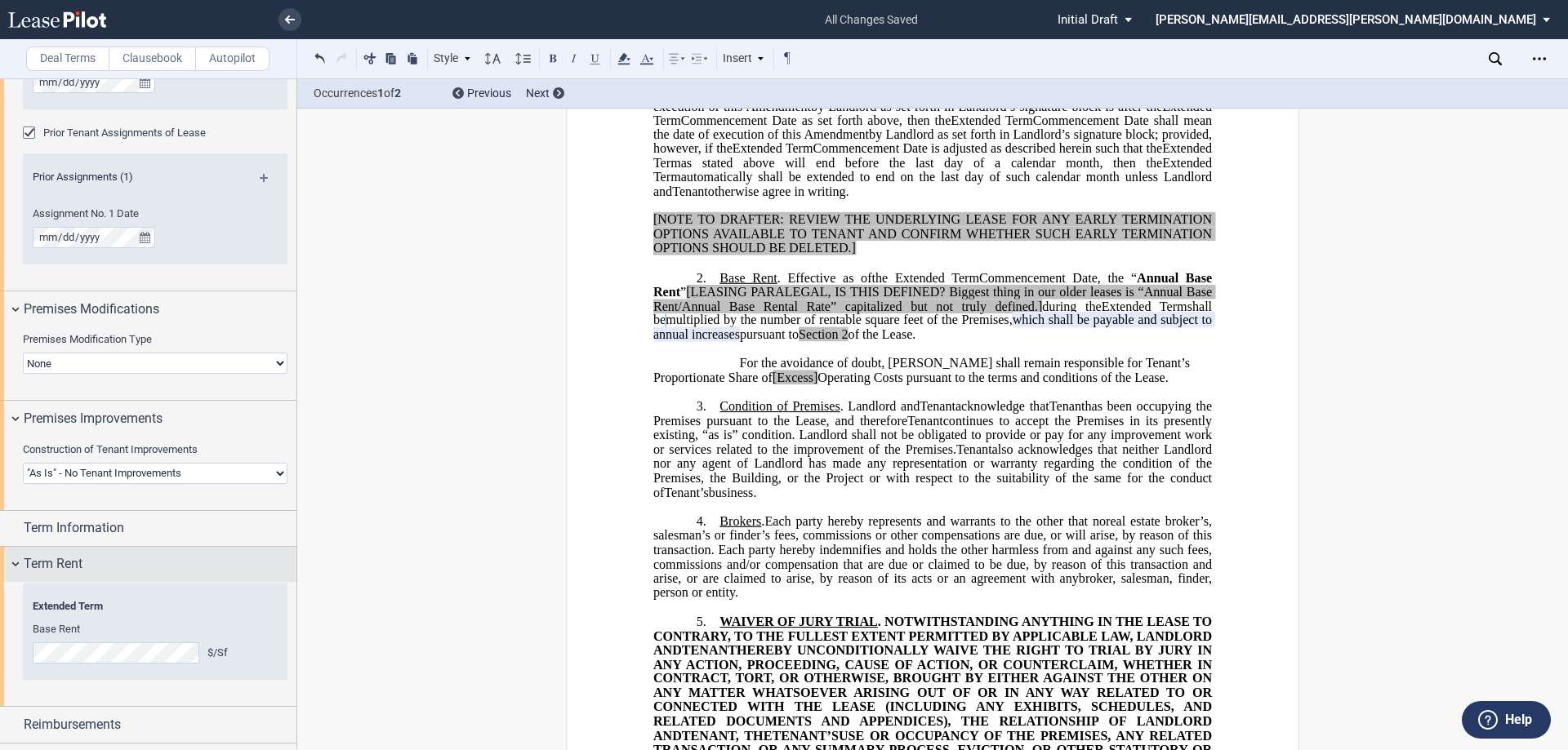
scroll to position [1240, 0]
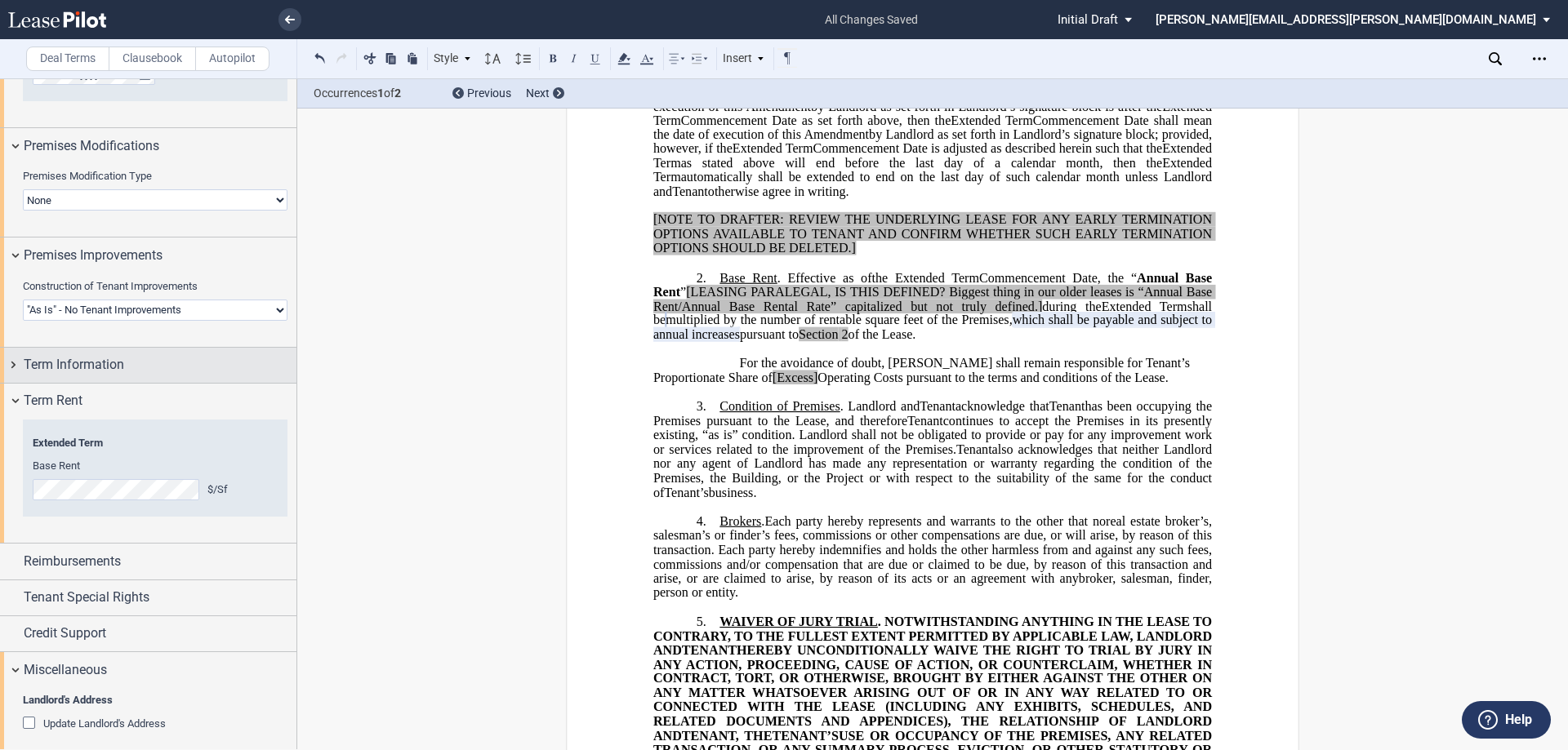
click at [129, 371] on div "Term Information" at bounding box center [159, 364] width 273 height 20
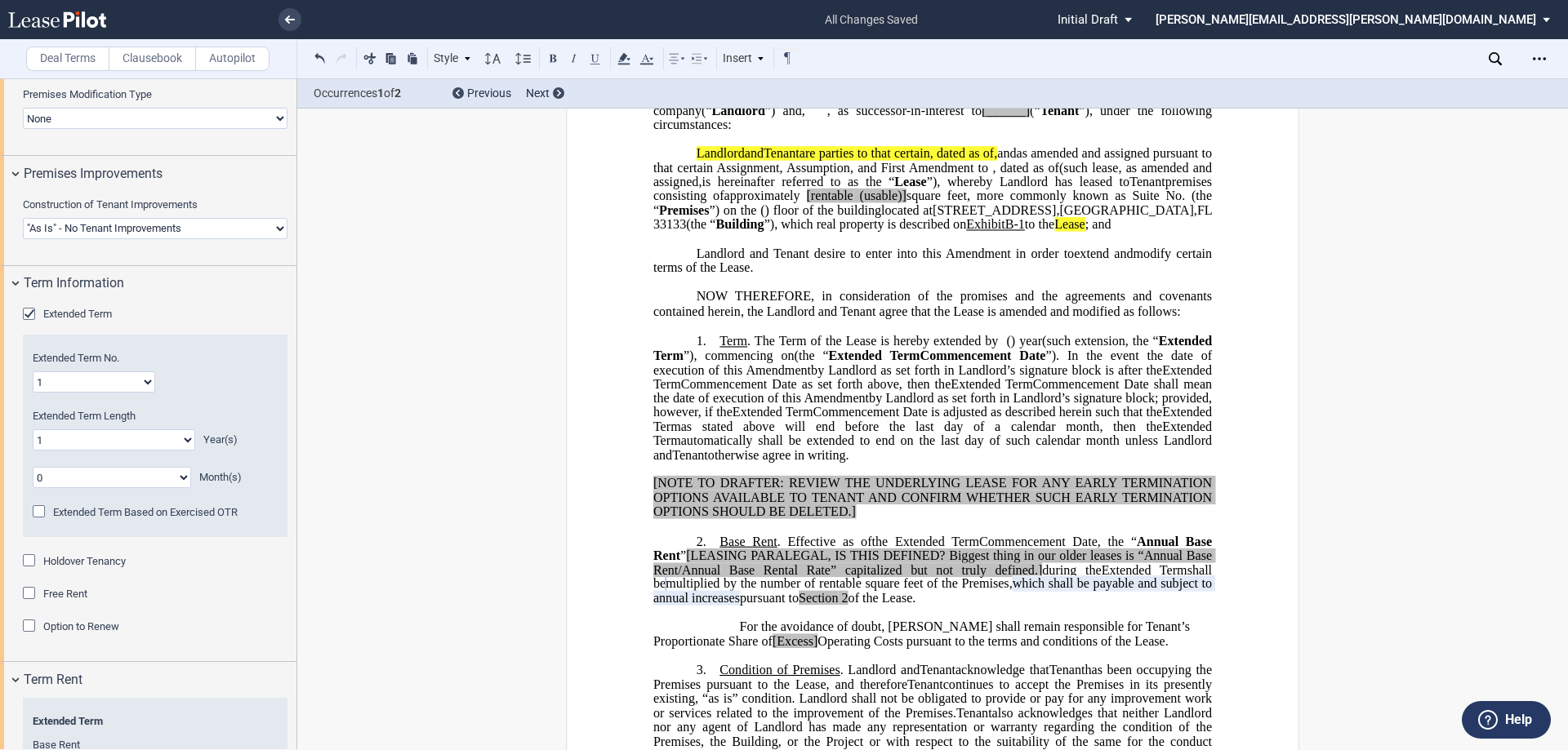
scroll to position [163, 0]
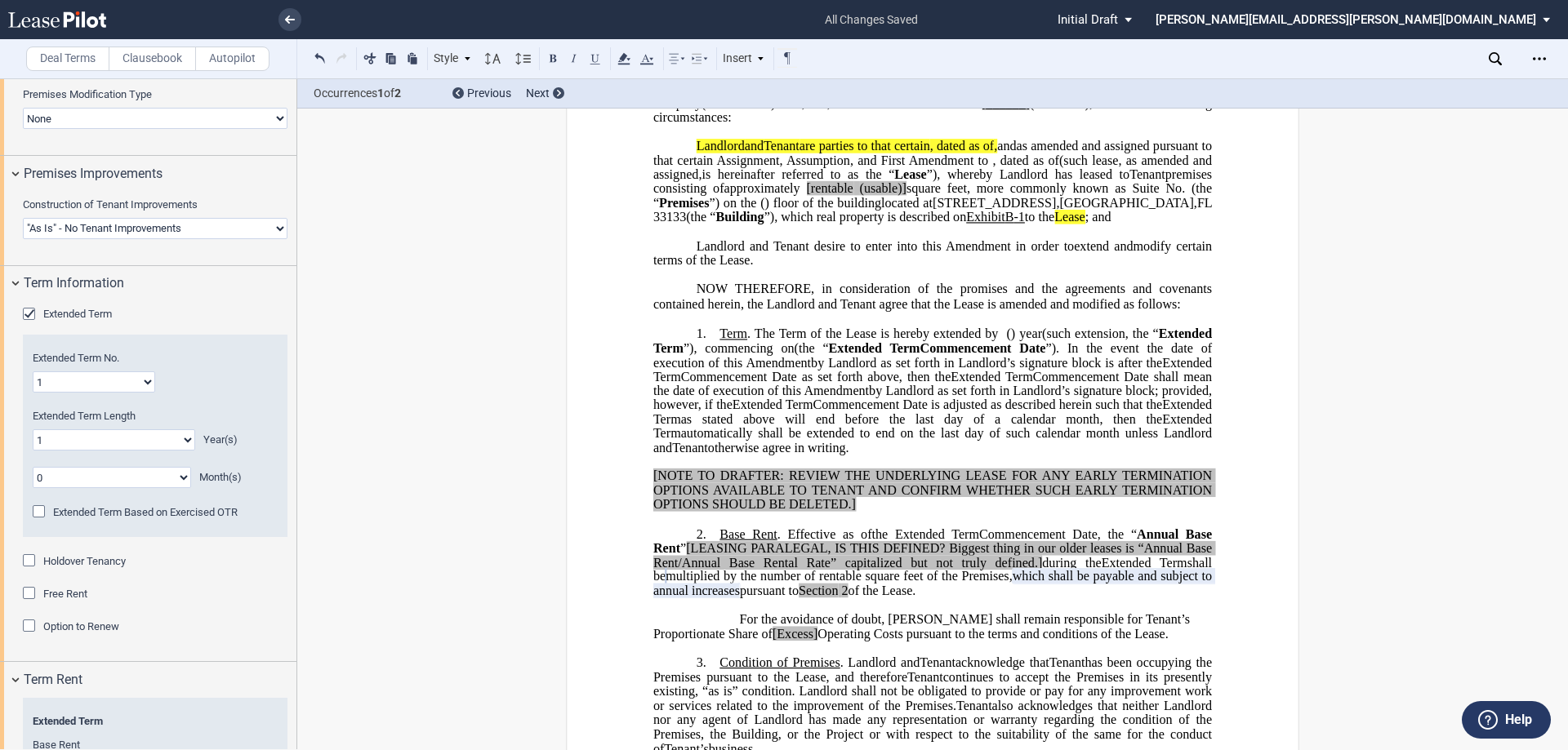
click at [134, 432] on select "0 1 2 3 4 5 6 7 8 9 10 11 12 13 14 15 16 17 18 19 20" at bounding box center [114, 440] width 162 height 21
select select "number:2"
click at [33, 430] on select "0 1 2 3 4 5 6 7 8 9 10 11 12 13 14 15 16 17 18 19 20" at bounding box center [114, 440] width 162 height 21
click at [103, 629] on span "Option to Renew" at bounding box center [80, 626] width 76 height 12
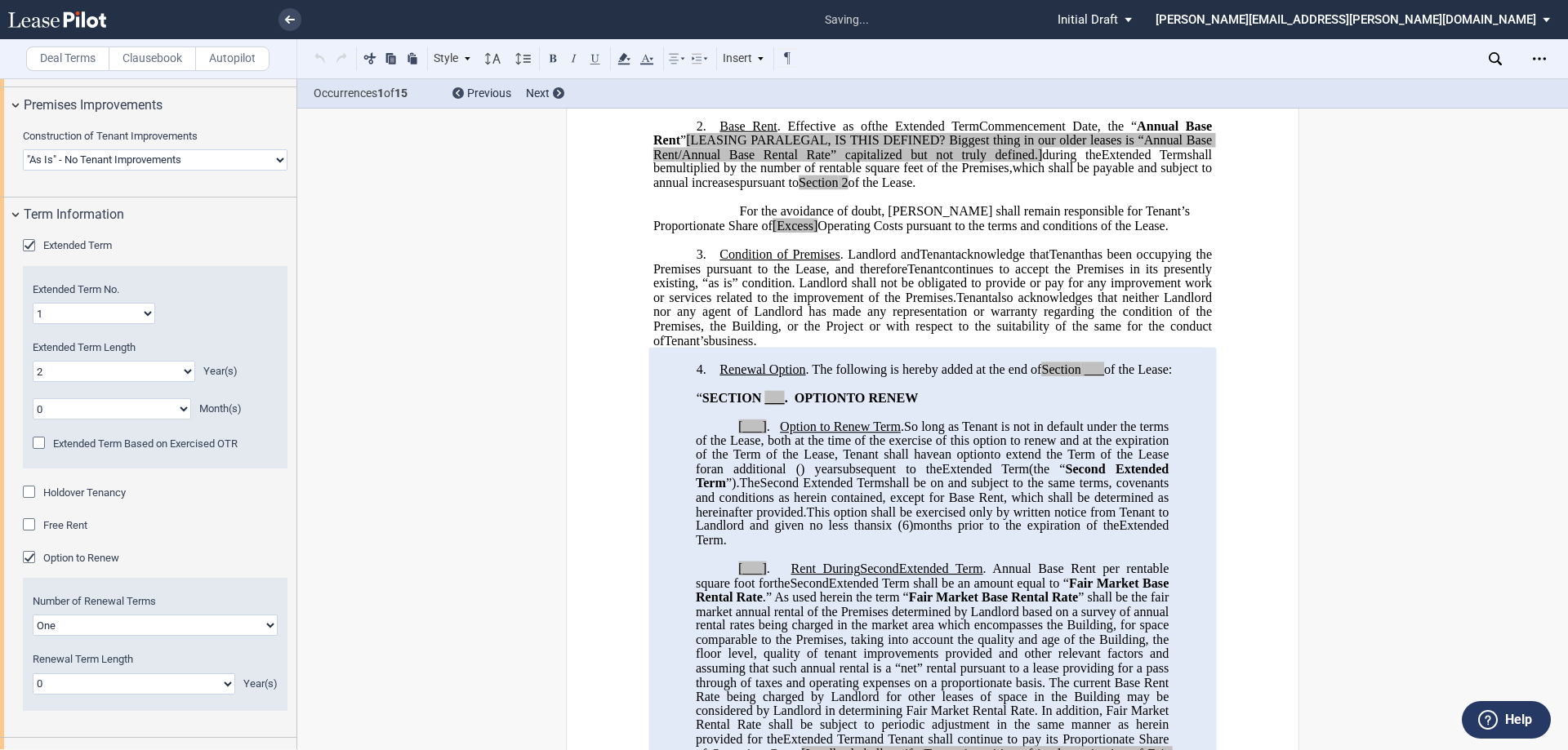
scroll to position [1485, 0]
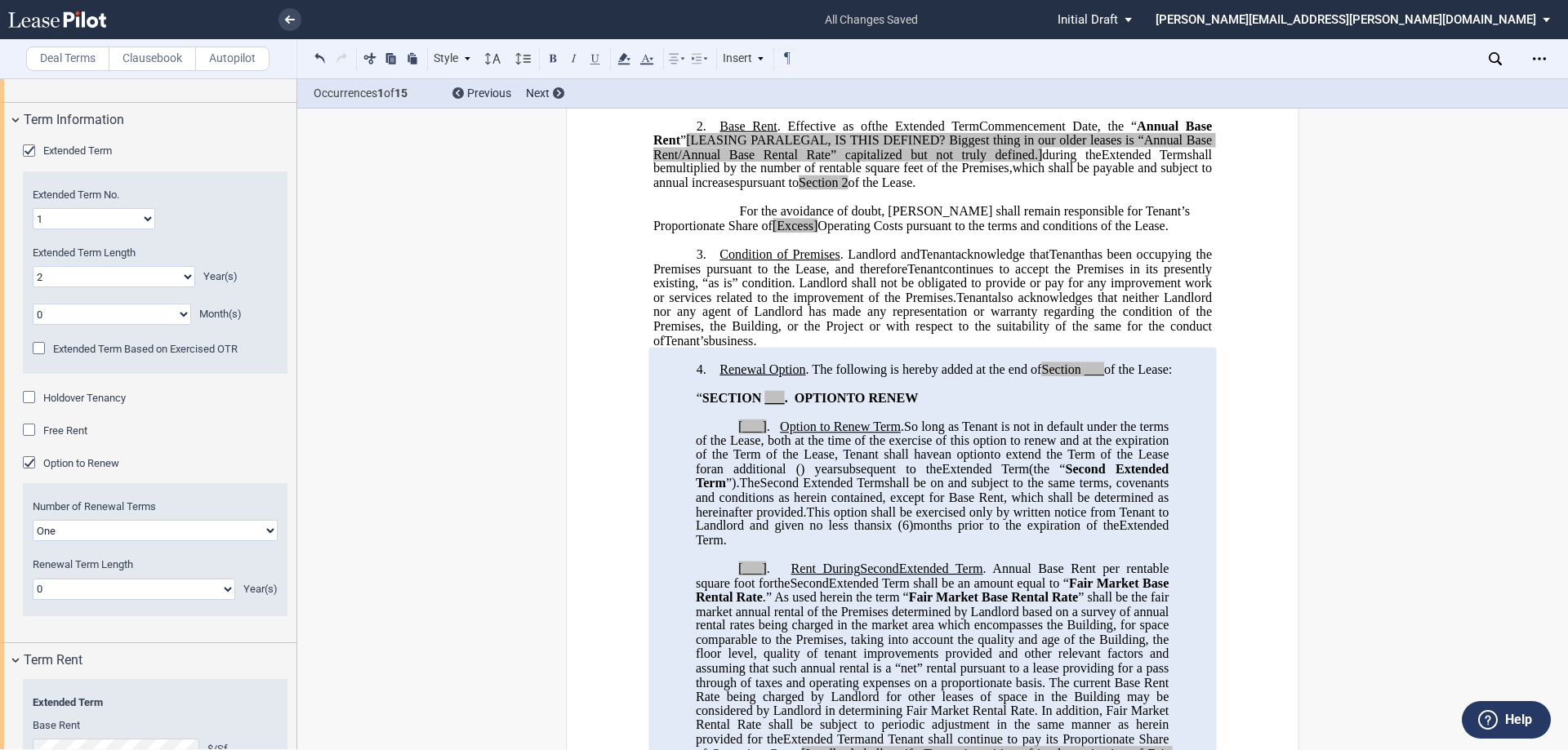
click at [126, 535] on select "One Two" at bounding box center [155, 530] width 245 height 21
select select "2"
click at [33, 520] on select "One Two" at bounding box center [155, 530] width 245 height 21
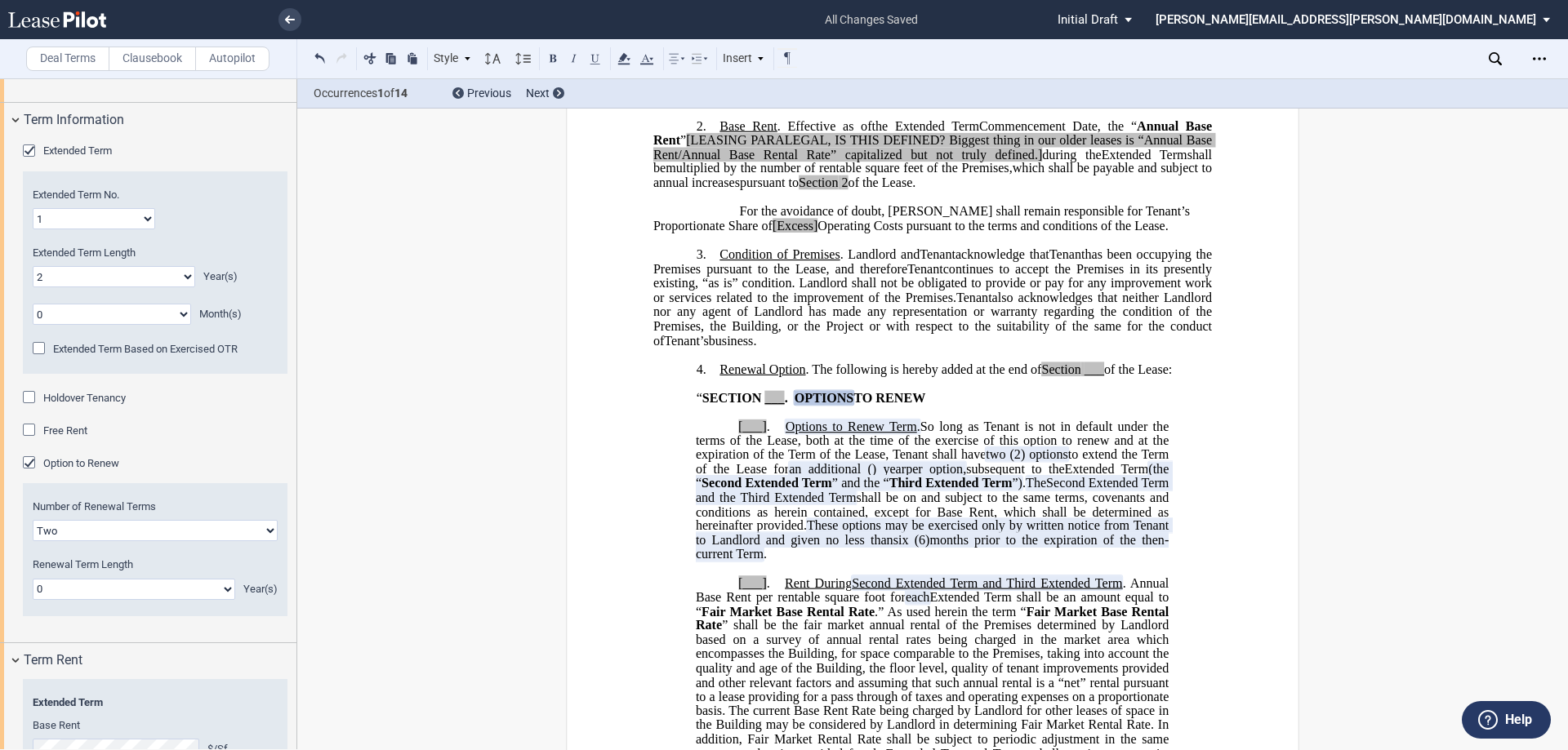
click at [154, 590] on select "0 1 2 3 4 5 6 7 8 9 10 11 12 13 14 15 16 17 18 19 20" at bounding box center [133, 589] width 202 height 21
select select "number:2"
click at [33, 579] on select "0 1 2 3 4 5 6 7 8 9 10 11 12 13 14 15 16 17 18 19 20" at bounding box center [133, 589] width 202 height 21
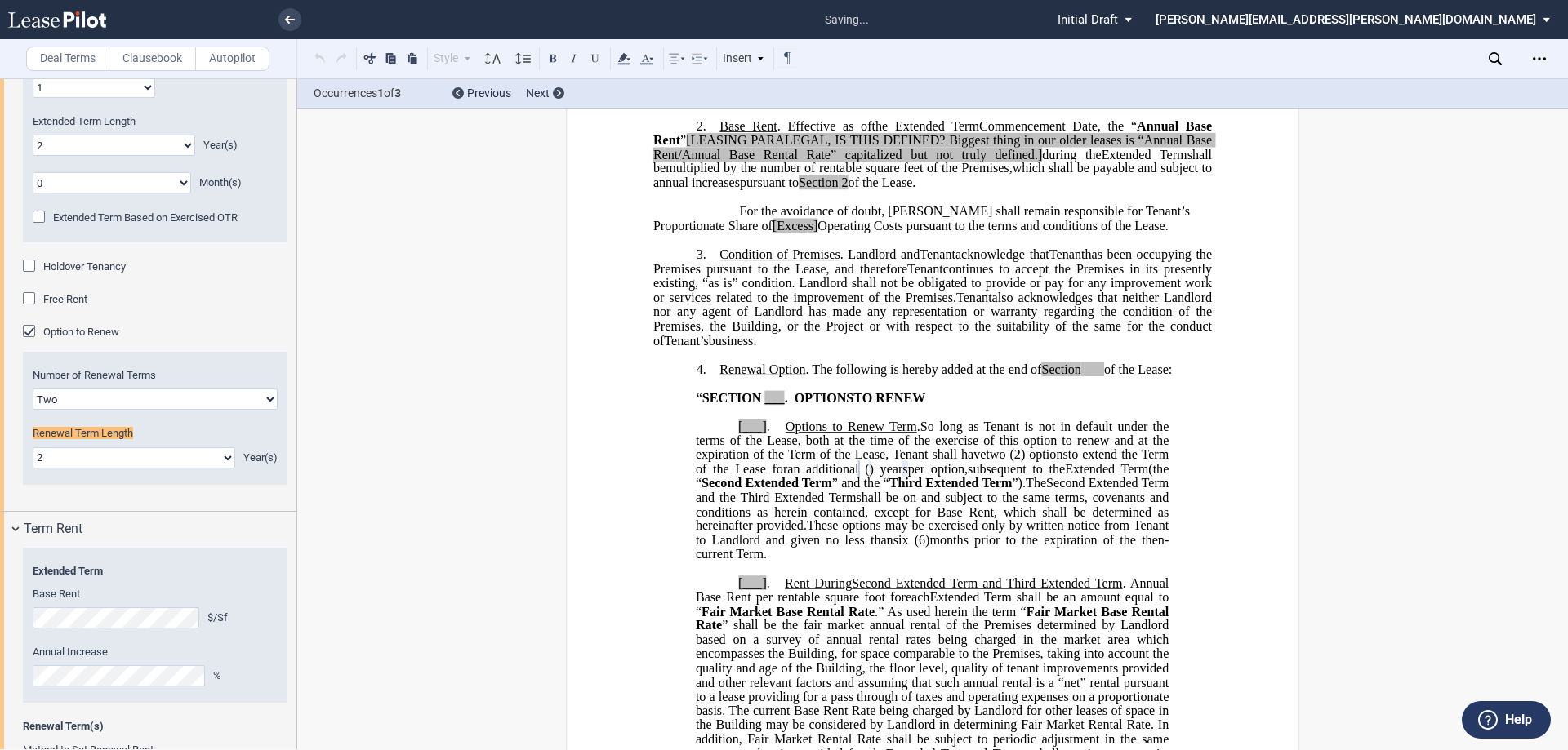
scroll to position [1636, 0]
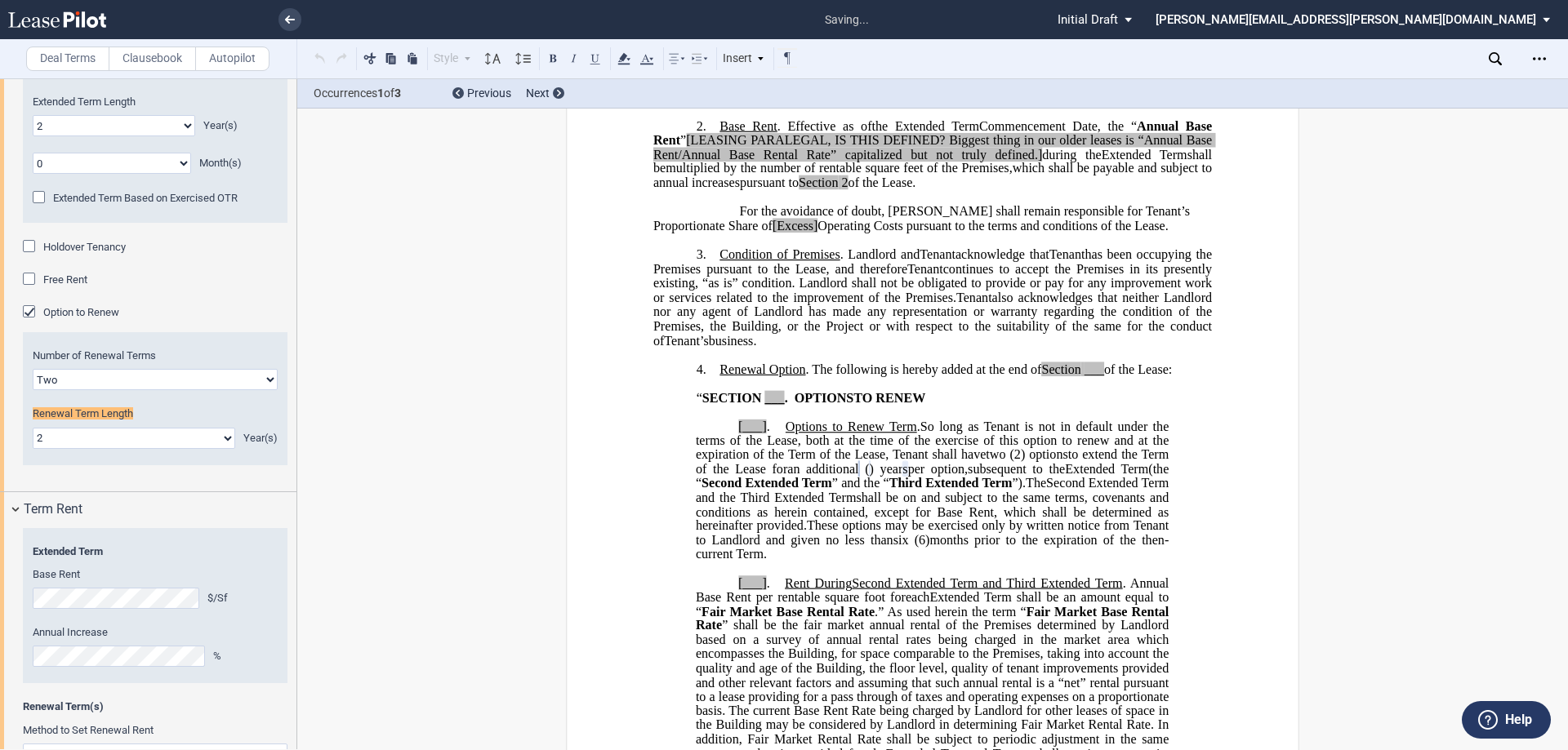
click at [1006, 462] on span at bounding box center [1008, 455] width 4 height 15
click at [889, 491] on span "” and the “" at bounding box center [860, 484] width 57 height 15
click at [1018, 491] on span ")" at bounding box center [1015, 484] width 4 height 15
drag, startPoint x: 967, startPoint y: 539, endPoint x: 948, endPoint y: 540, distance: 19.0
click at [948, 504] on span "Second Extended Term and the Third Extended Term" at bounding box center [901, 498] width 287 height 15
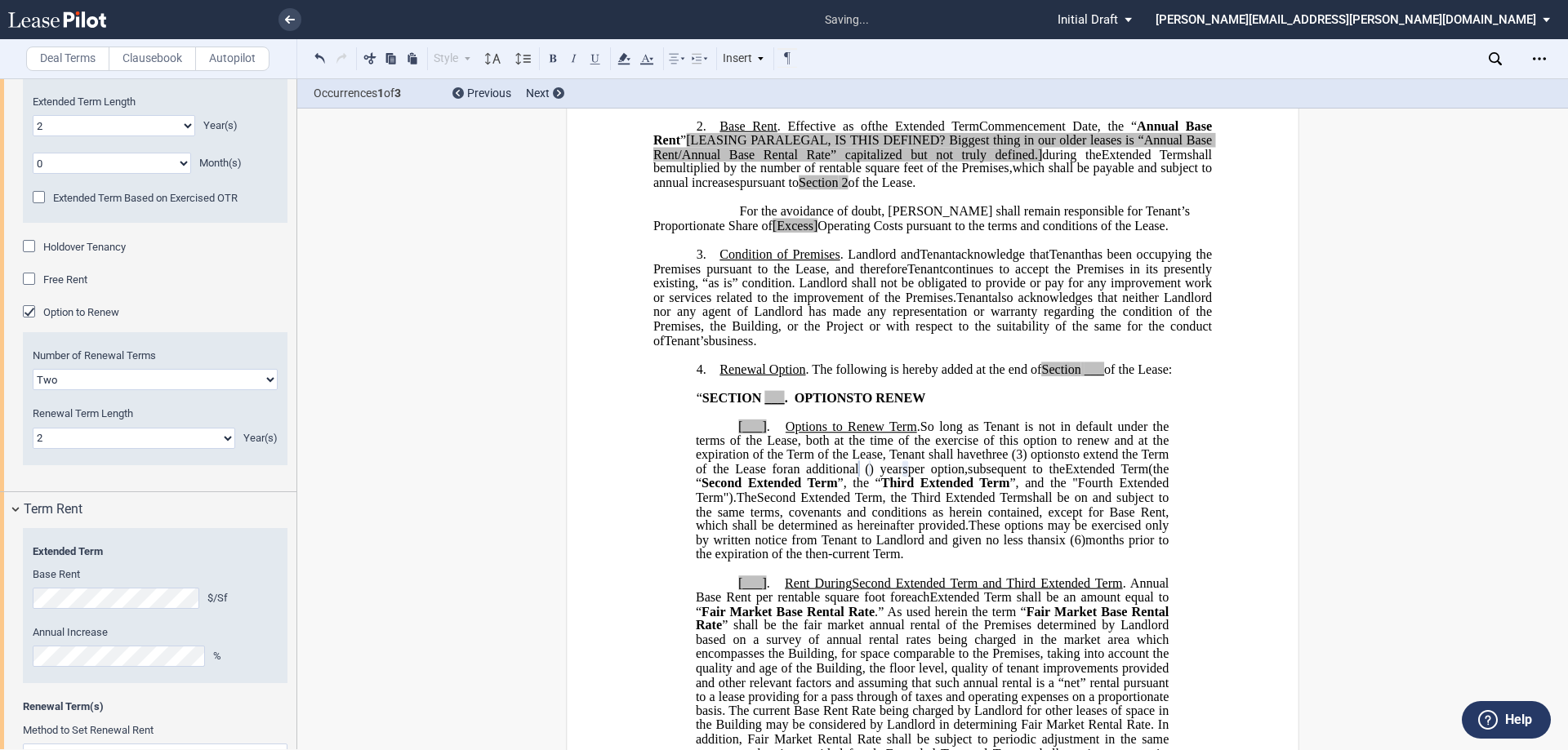
click at [1027, 504] on span "Second Extended Term, the Third Extended Term" at bounding box center [892, 498] width 270 height 15
drag, startPoint x: 1128, startPoint y: 525, endPoint x: 772, endPoint y: 542, distance: 356.4
click at [772, 504] on span ", and the "Fourth Extended Term")" at bounding box center [934, 490] width 476 height 29
click at [549, 51] on button at bounding box center [553, 58] width 20 height 20
click at [1019, 533] on span "shall be on and subject to the same terms, covenants and conditions as herein c…" at bounding box center [934, 518] width 476 height 29
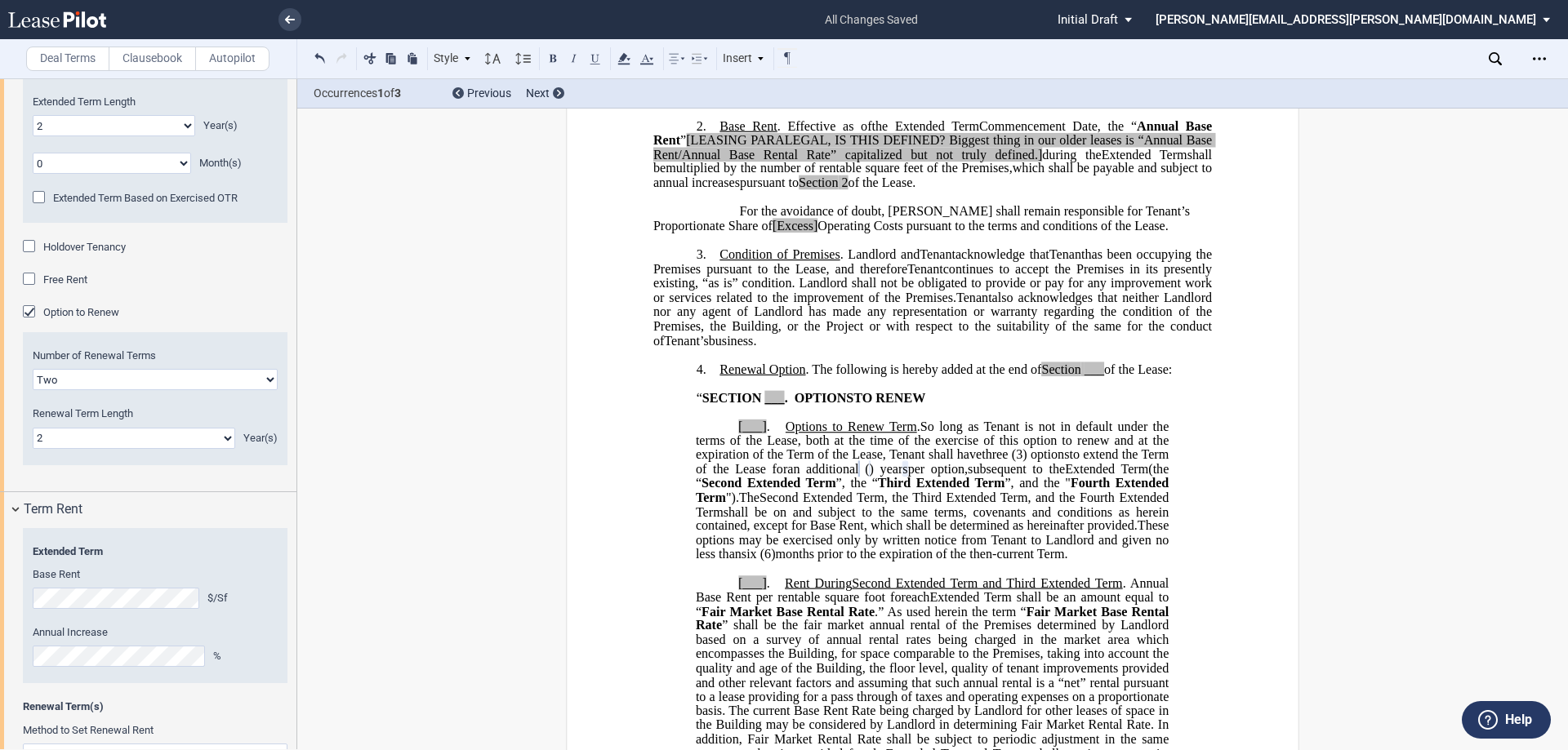
click at [927, 562] on span "months prior to the expiration of the then-current Term" at bounding box center [920, 554] width 289 height 15
click at [776, 562] on span "(6)" at bounding box center [768, 554] width 16 height 15
click at [761, 562] on span at bounding box center [759, 554] width 4 height 15
click at [860, 533] on span "shall be on and subject to the same terms, covenants and conditions as herein c…" at bounding box center [934, 518] width 476 height 29
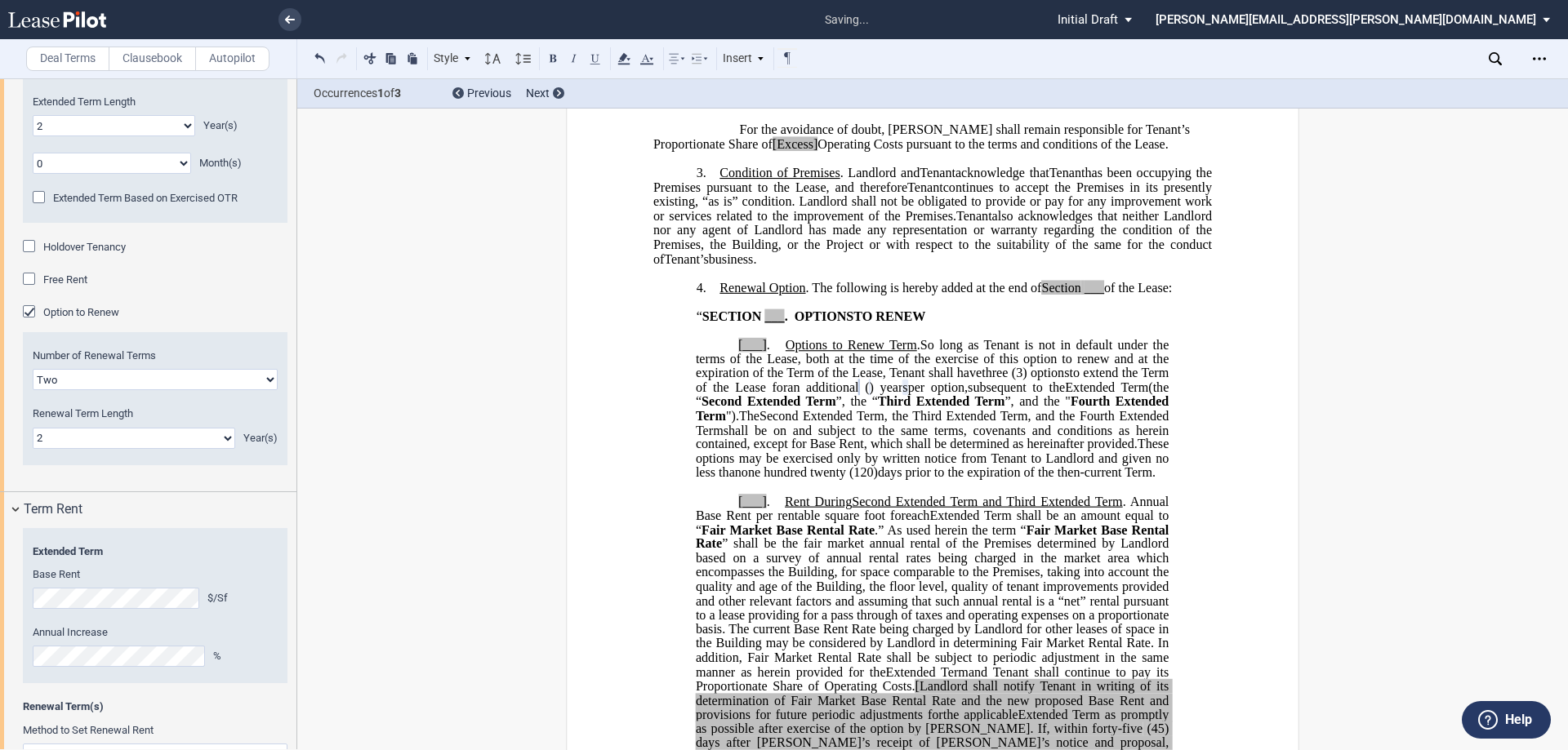
click at [1005, 509] on span "Second Extended Term and Third Extended Term" at bounding box center [987, 501] width 270 height 15
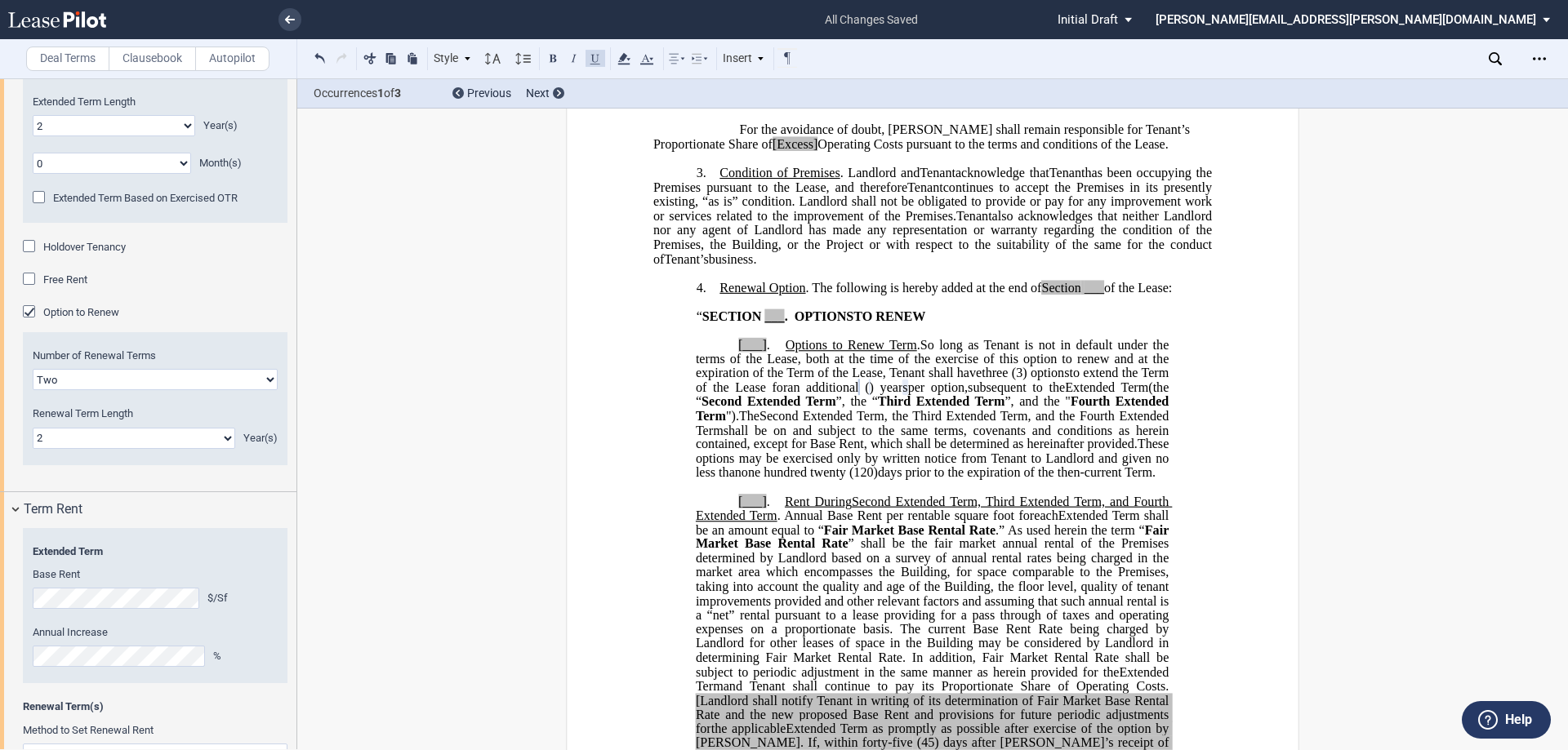
click at [909, 452] on span "shall be on and subject to the same terms, covenants and conditions as herein c…" at bounding box center [934, 437] width 476 height 29
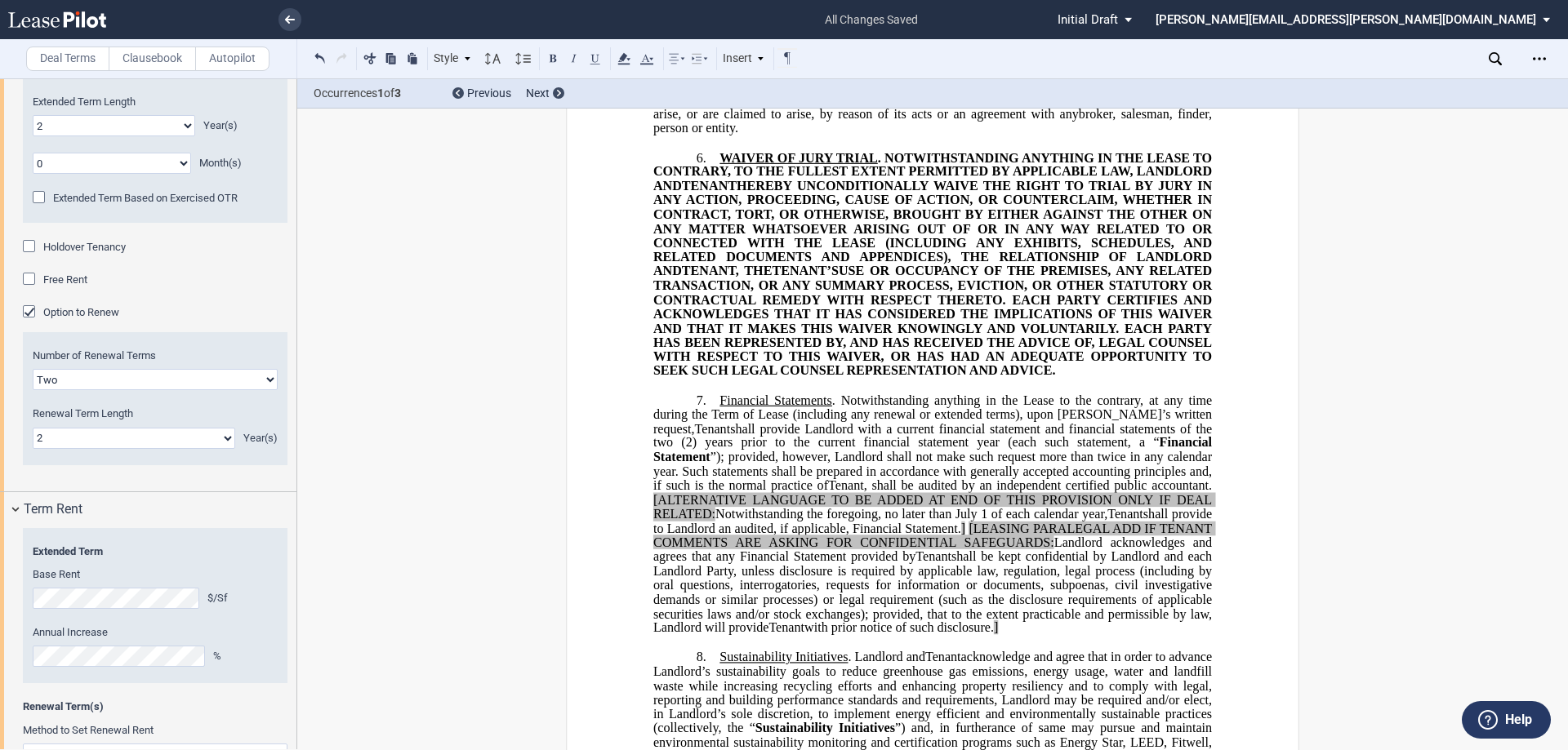
scroll to position [1877, 0]
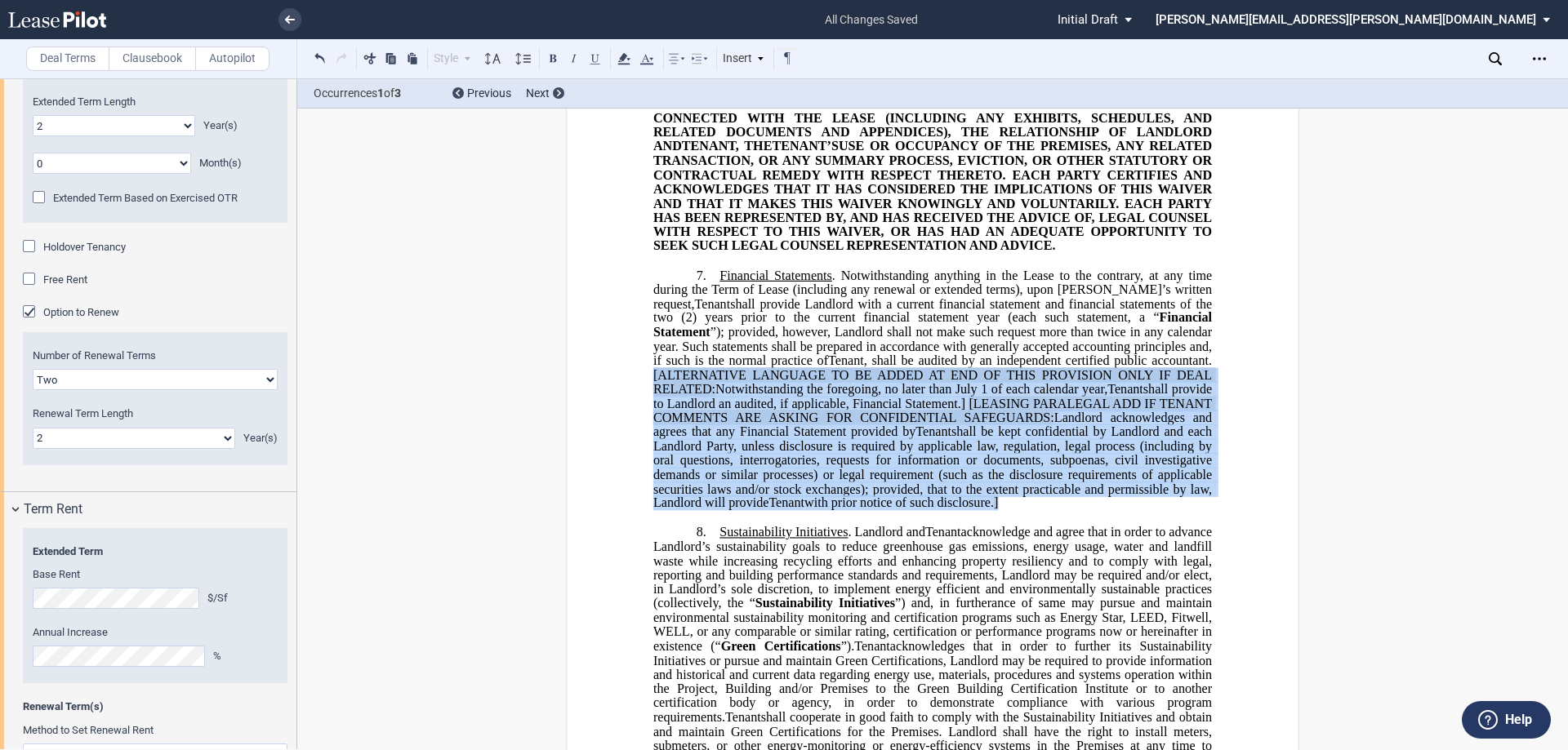
drag, startPoint x: 1205, startPoint y: 544, endPoint x: 643, endPoint y: 418, distance: 576.0
click at [643, 418] on div "﻿ ﻿ ﻿ FIRST AMENDMENT TO ﻿ ﻿ ASSIGNMENT, ASSUMPTION AND ﻿ ﻿ FIRST AMENDMENT TO …" at bounding box center [932, 175] width 734 height 3845
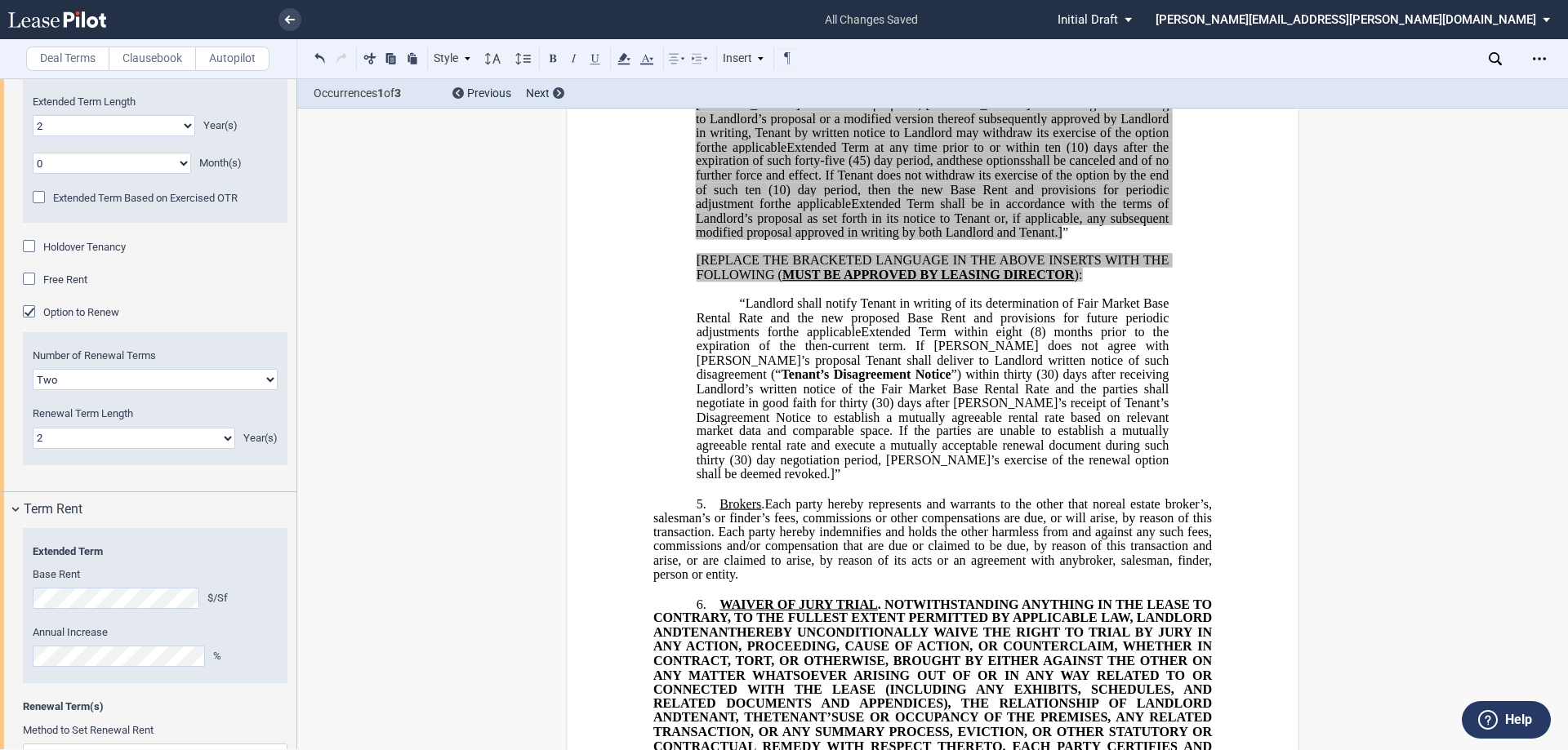
scroll to position [1714, 0]
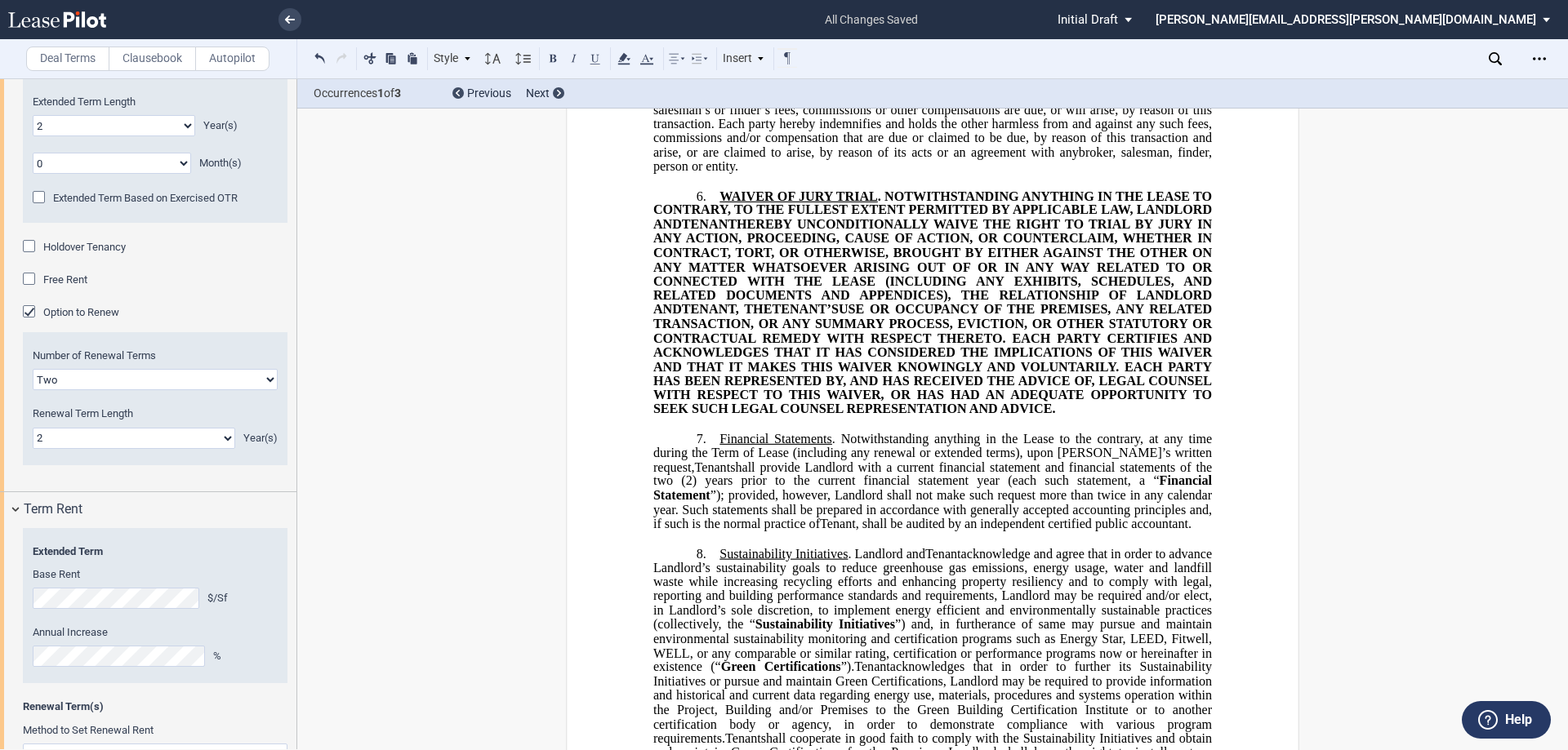
drag, startPoint x: 859, startPoint y: 347, endPoint x: 868, endPoint y: 355, distance: 12.0
click at [860, 348] on span "USE OR OCCUPANCY OF THE PREMISES, ANY RELATED TRANSACTION, OR ANY SUMMARY PROCE…" at bounding box center [934, 359] width 562 height 115
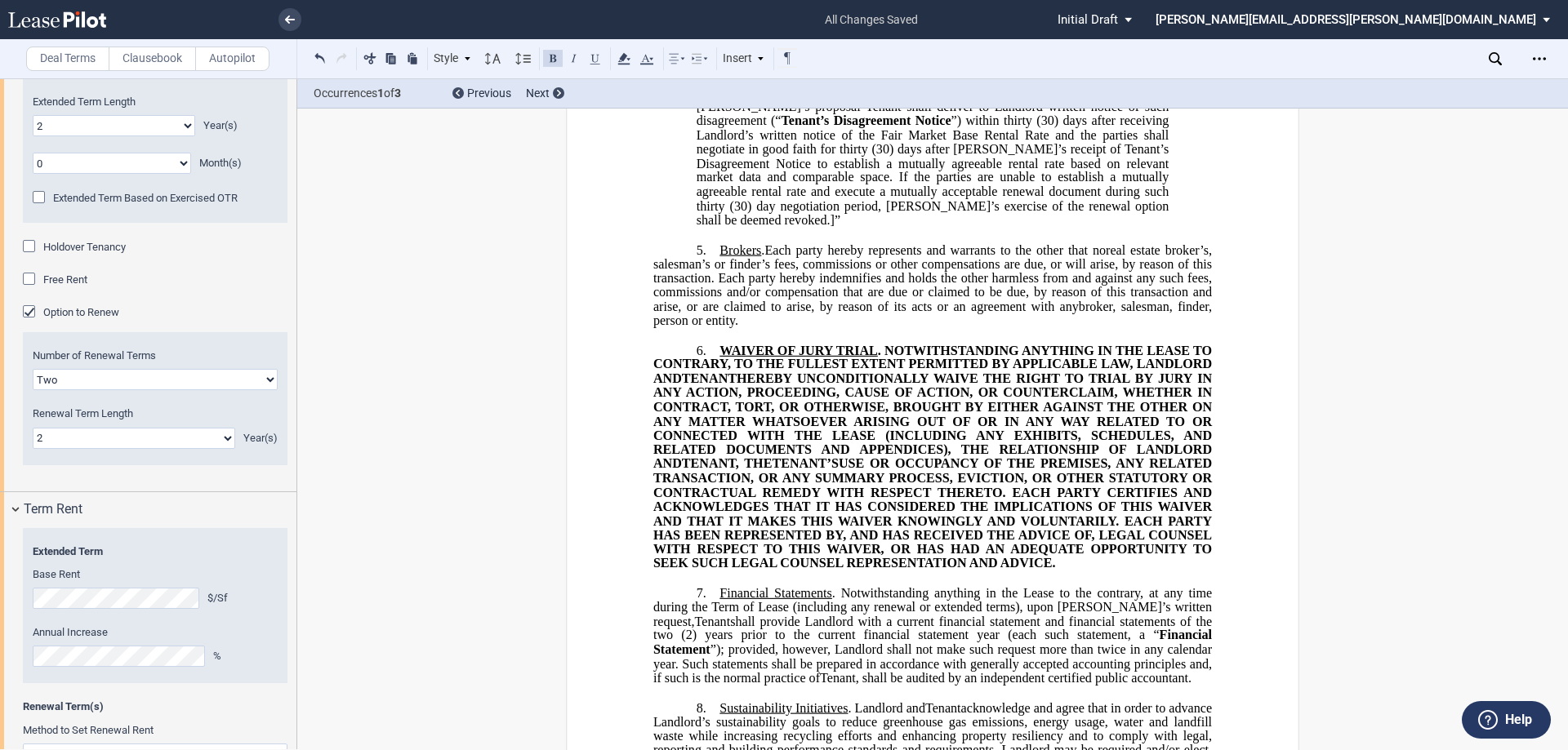
scroll to position [1551, 0]
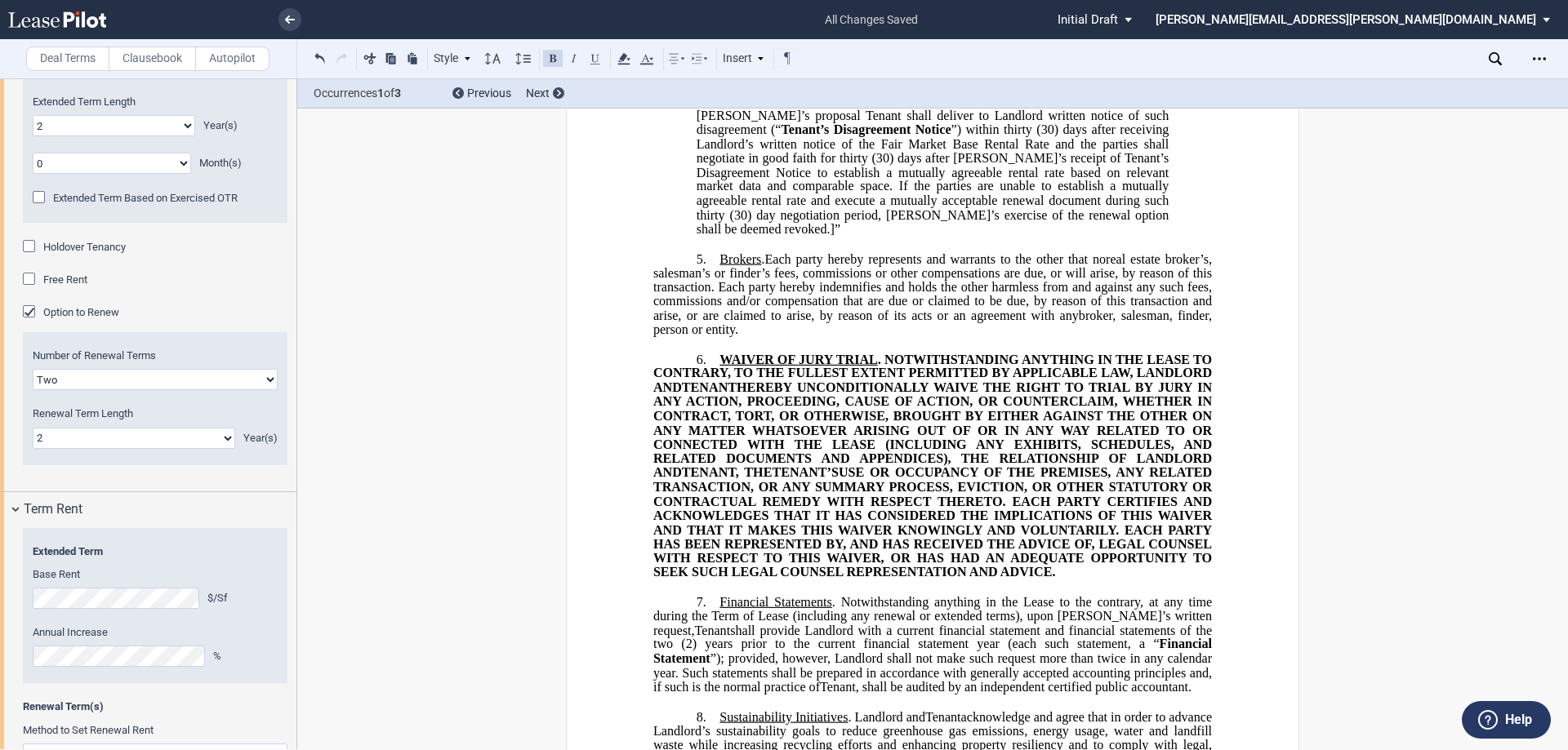
drag, startPoint x: 1172, startPoint y: 484, endPoint x: 676, endPoint y: 395, distance: 503.9
click at [676, 395] on div "﻿ ﻿ ﻿ FIRST AMENDMENT TO ﻿ ﻿ ASSIGNMENT, ASSUMPTION AND ﻿ ﻿ FIRST AMENDMENT TO …" at bounding box center [932, 431] width 558 height 3586
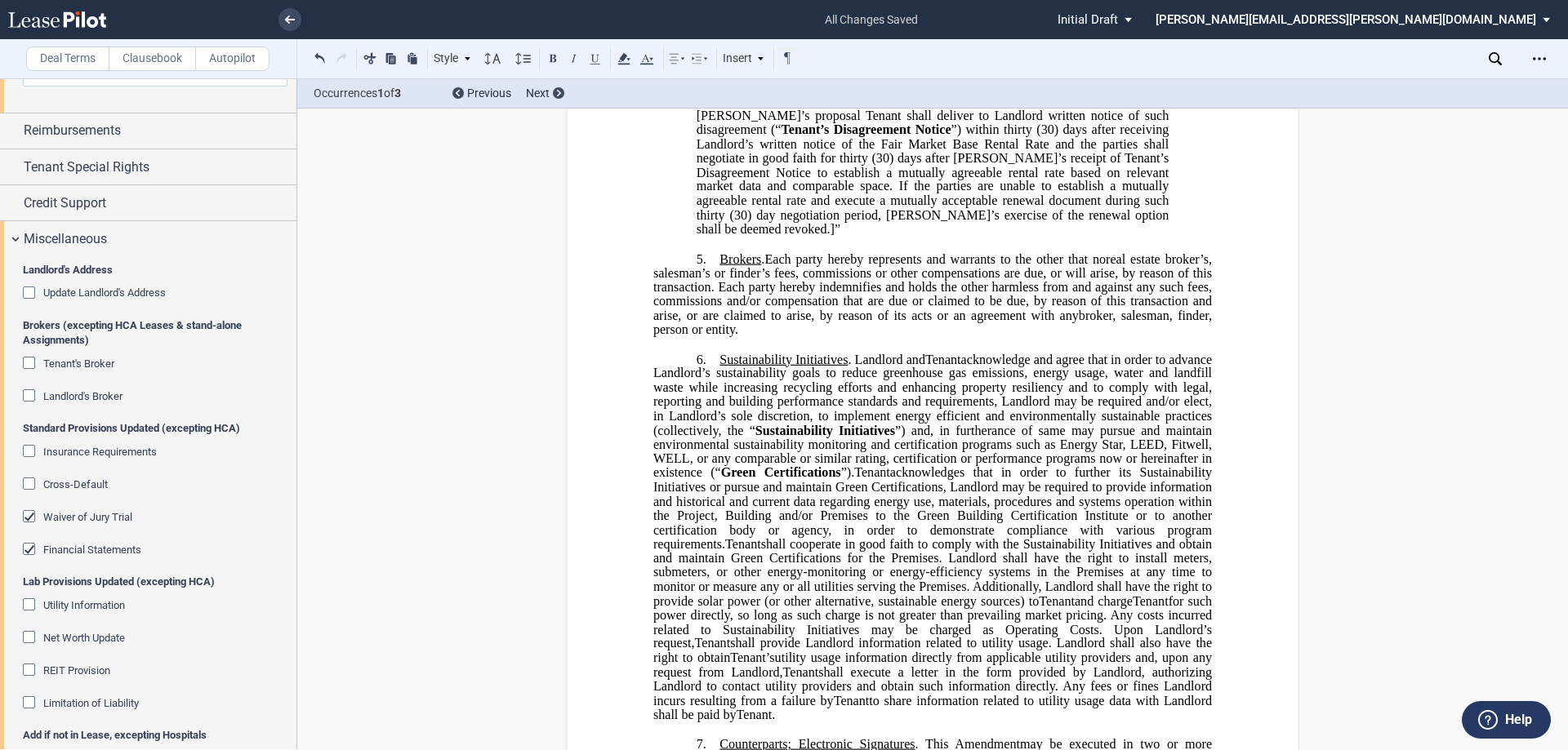
scroll to position [2370, 0]
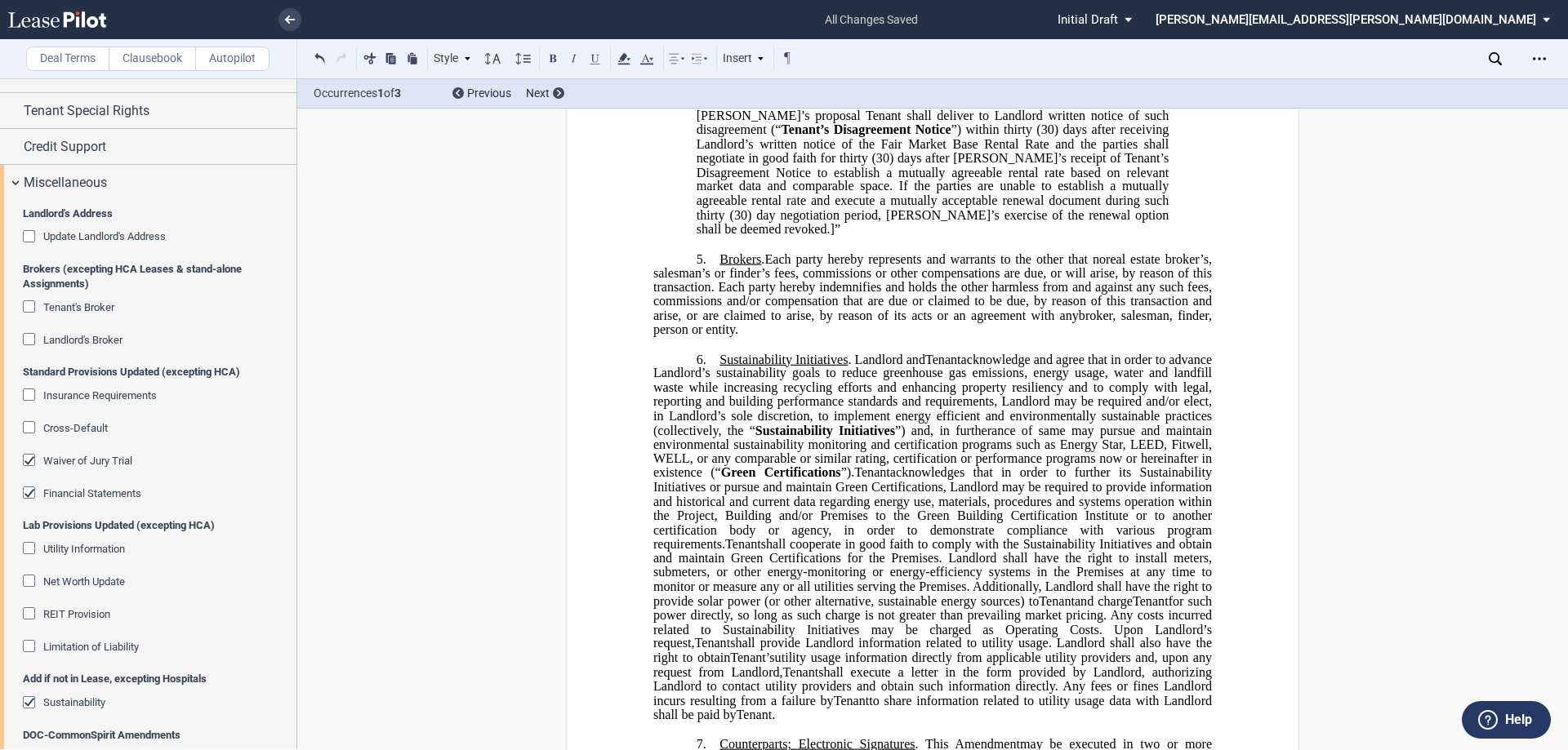
click at [118, 465] on span "Waiver of Jury Trial" at bounding box center [88, 460] width 89 height 12
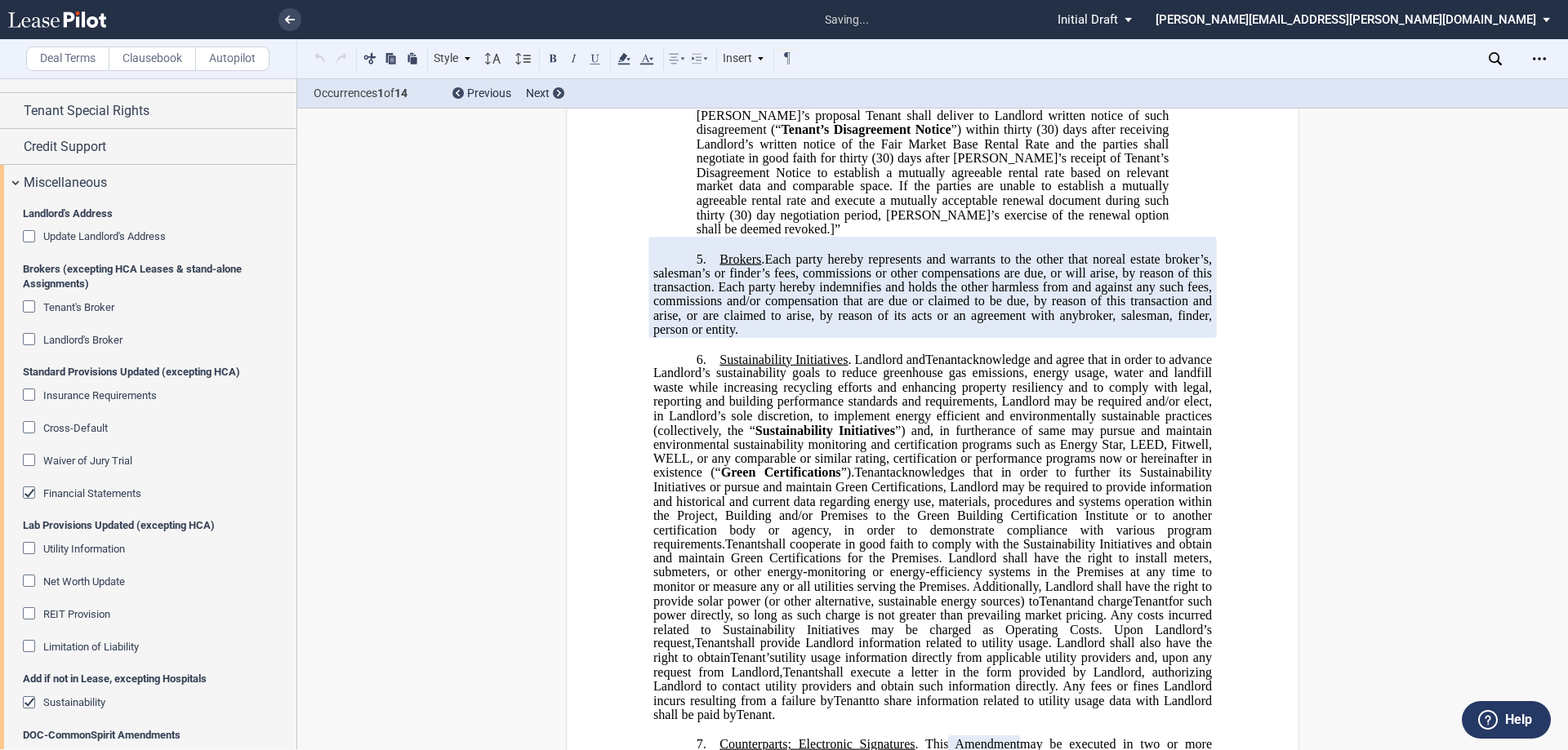
click at [109, 489] on span "Financial Statements" at bounding box center [91, 493] width 98 height 12
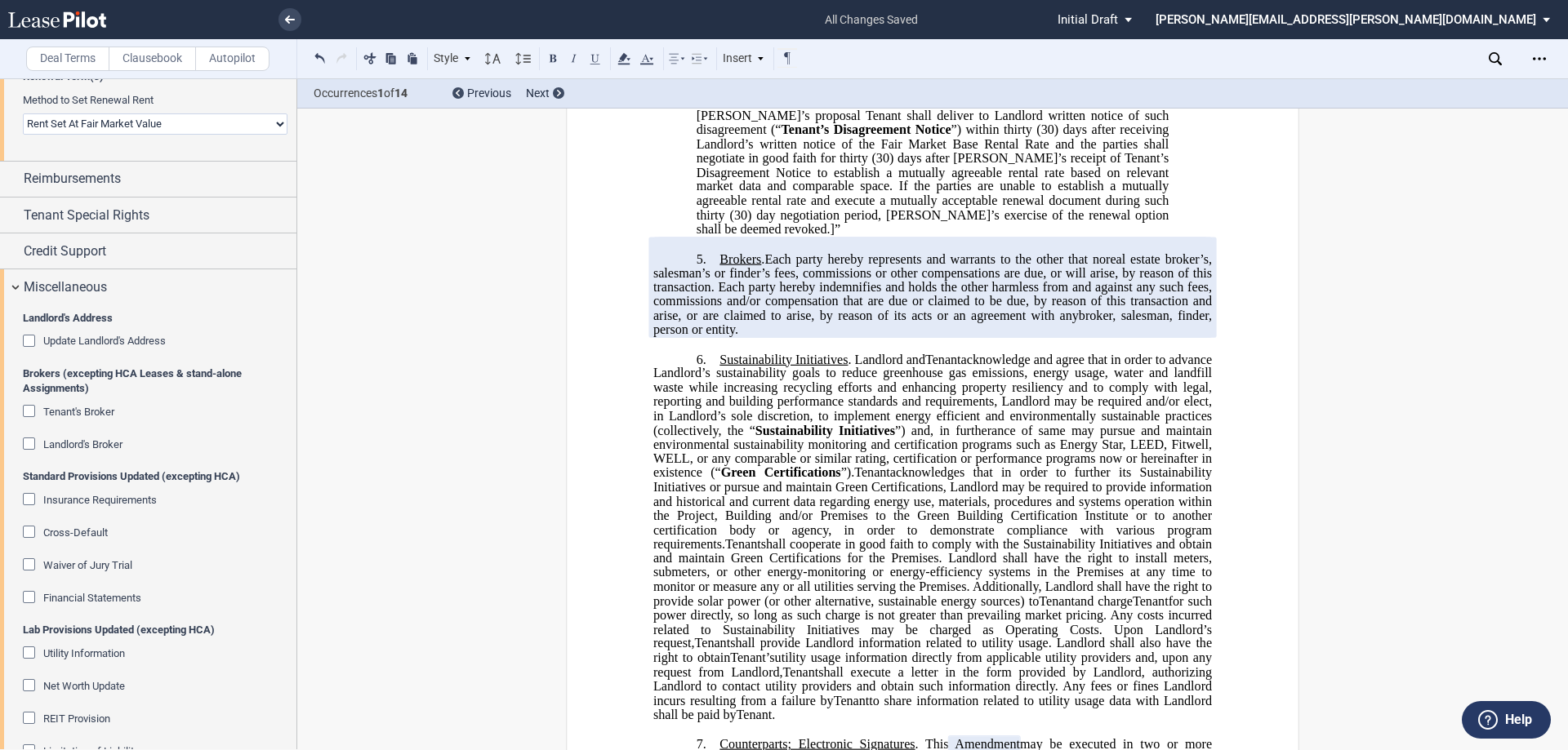
scroll to position [2237, 0]
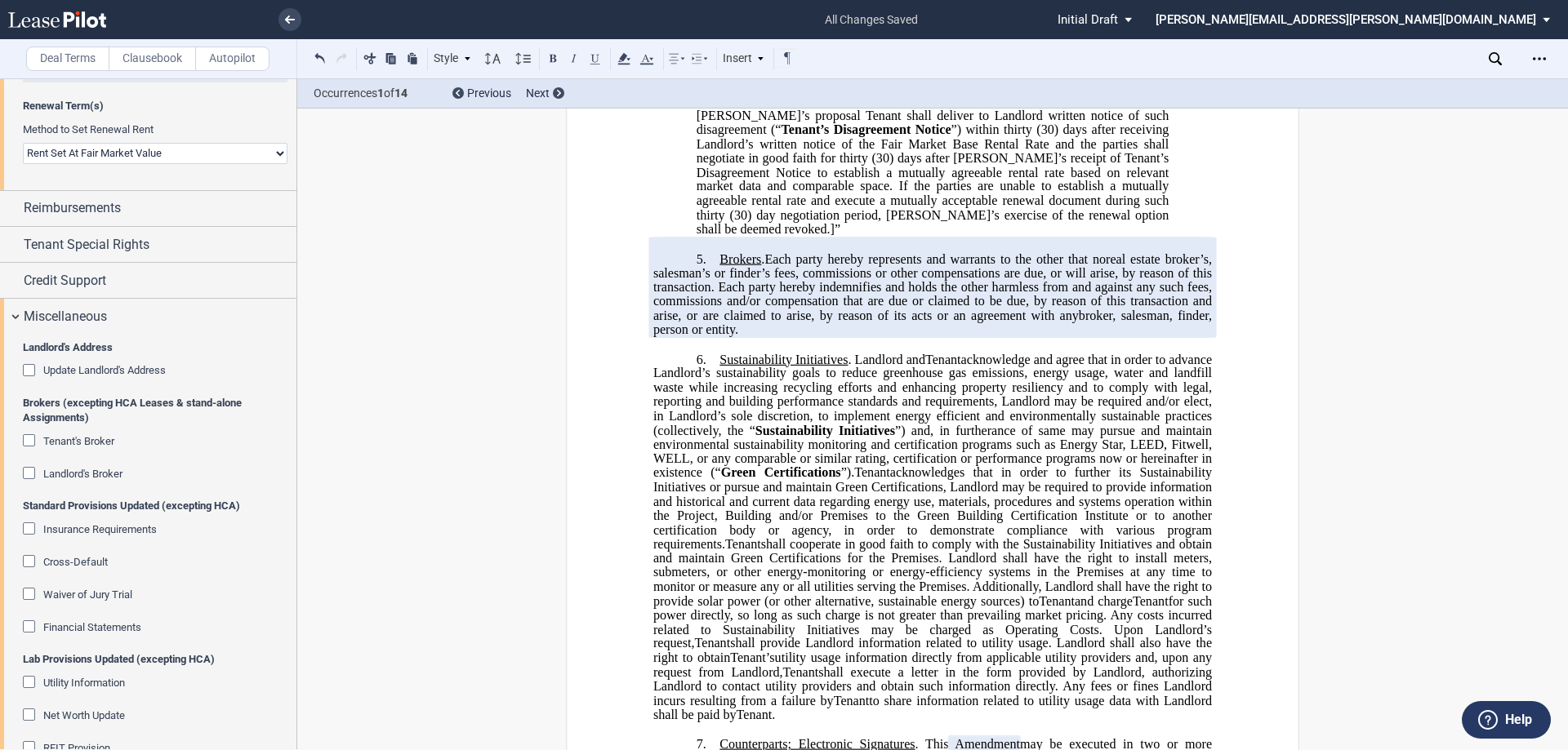
click at [117, 371] on span "Update Landlord's Address" at bounding box center [103, 370] width 122 height 12
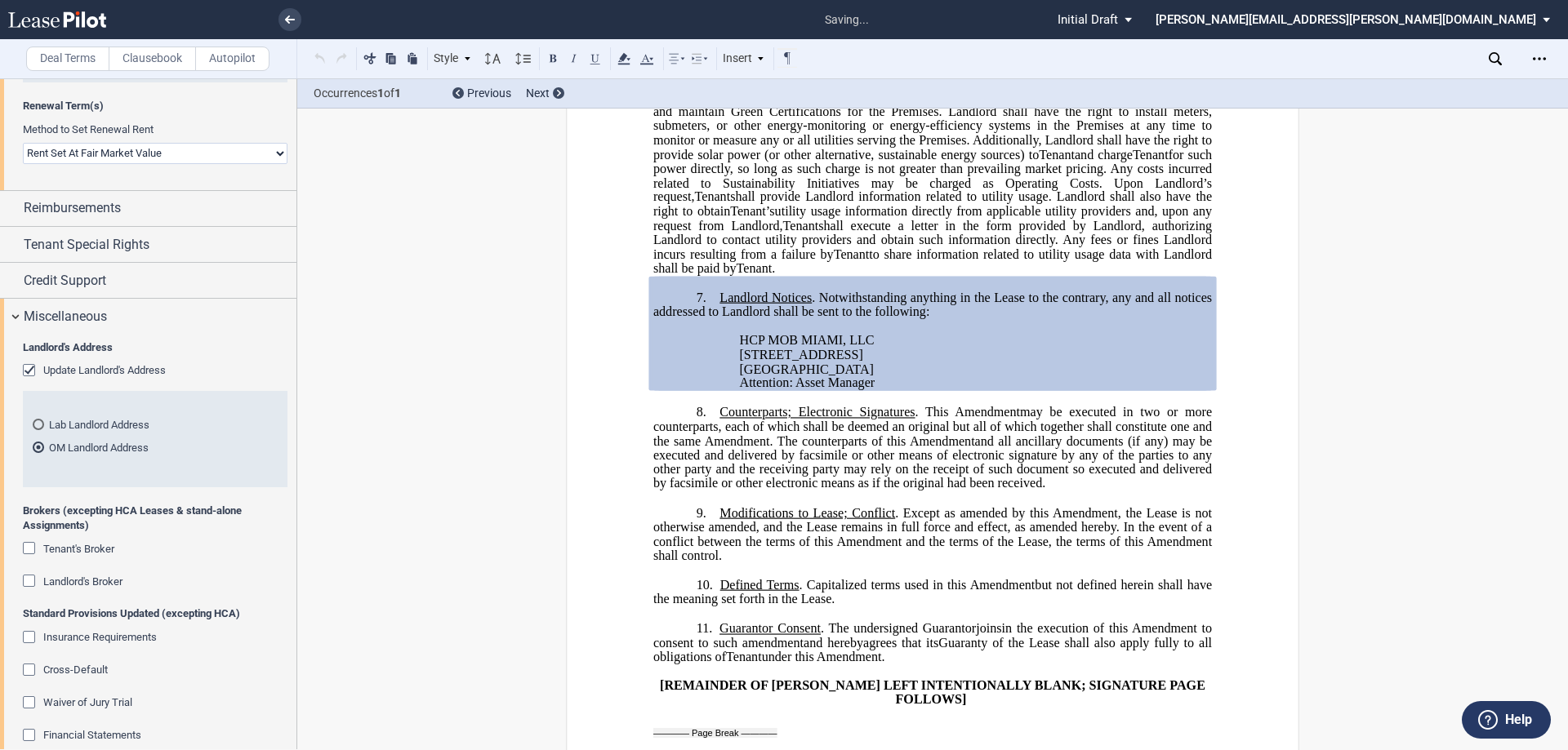
scroll to position [2007, 0]
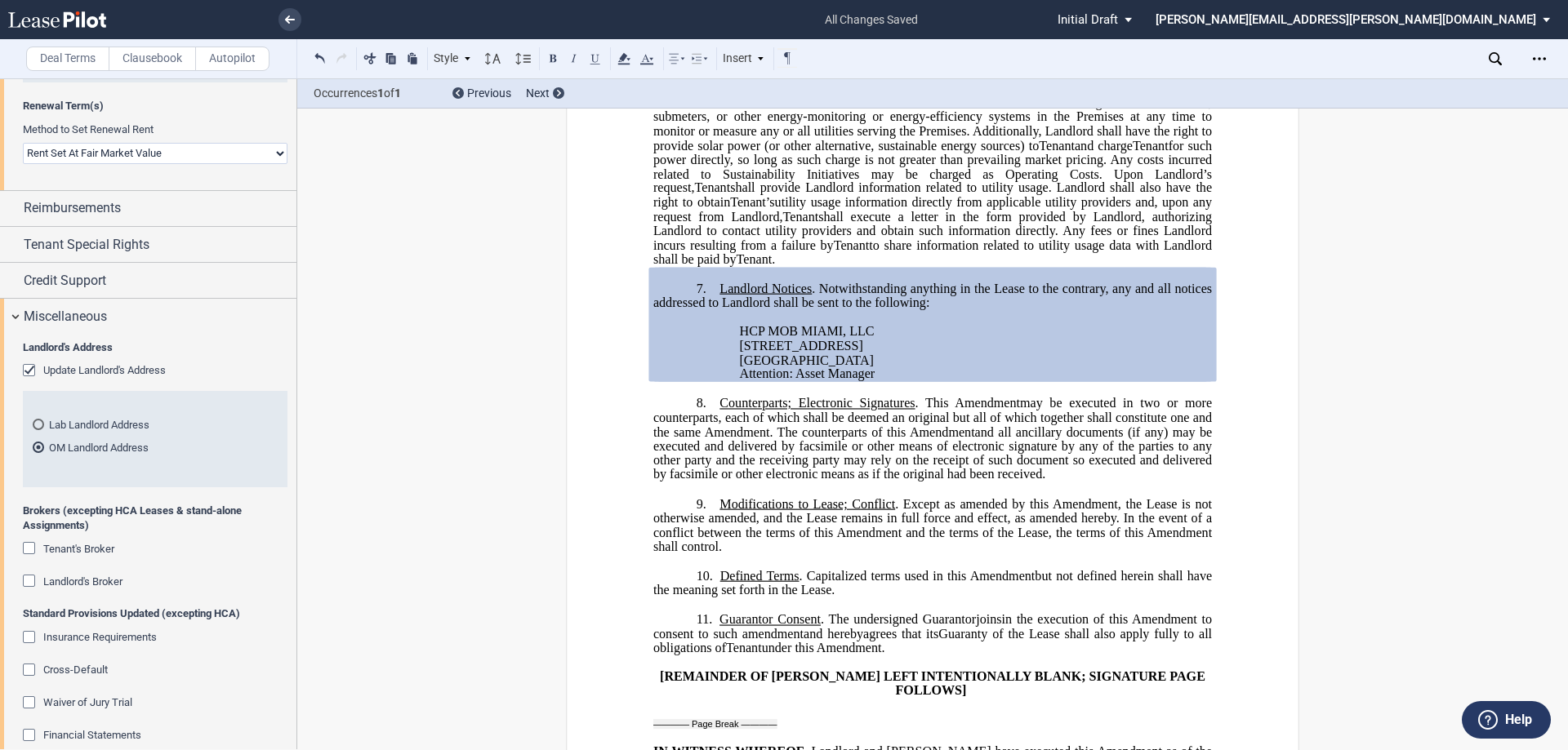
click at [95, 378] on div "Update Landlord's Address" at bounding box center [103, 371] width 122 height 15
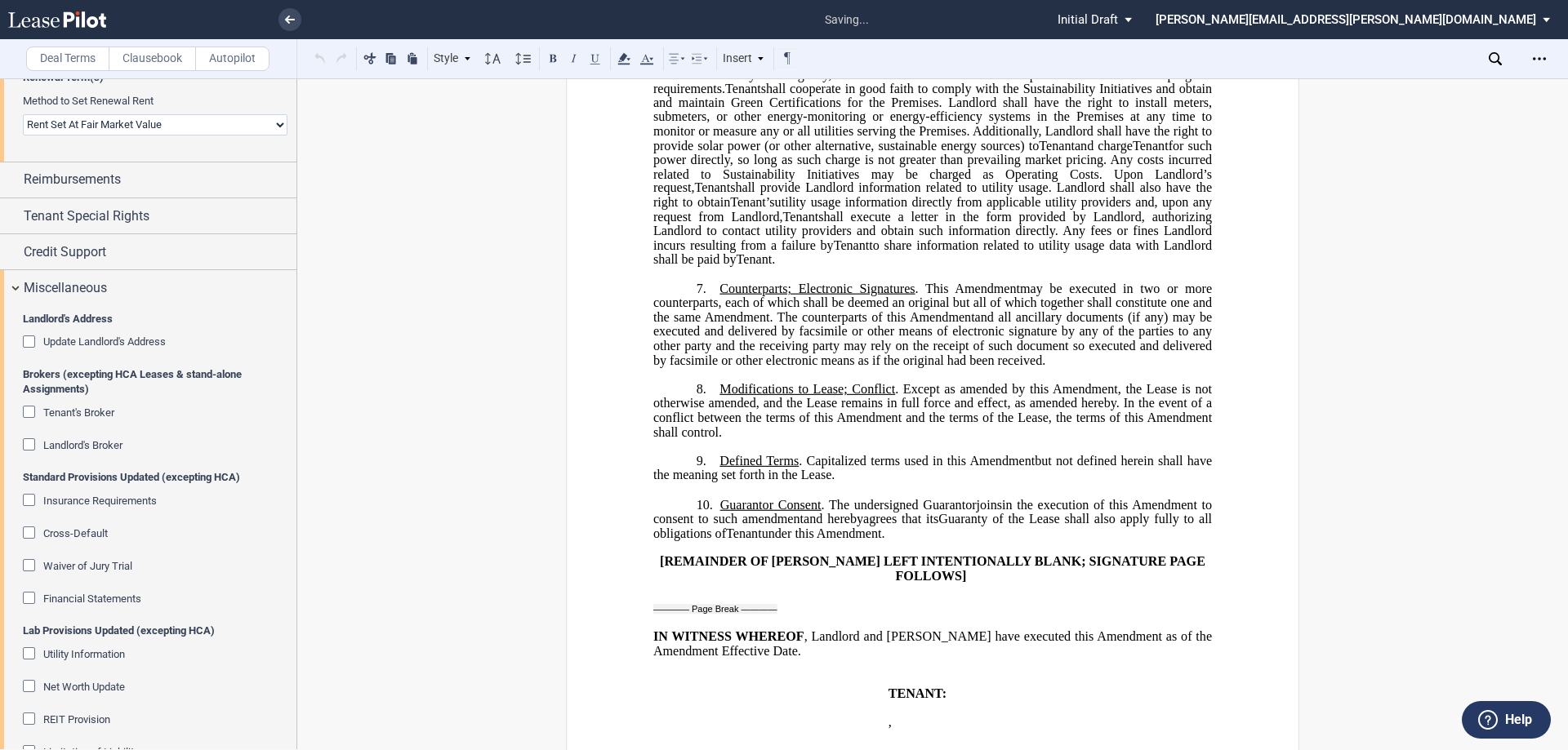
scroll to position [2237, 0]
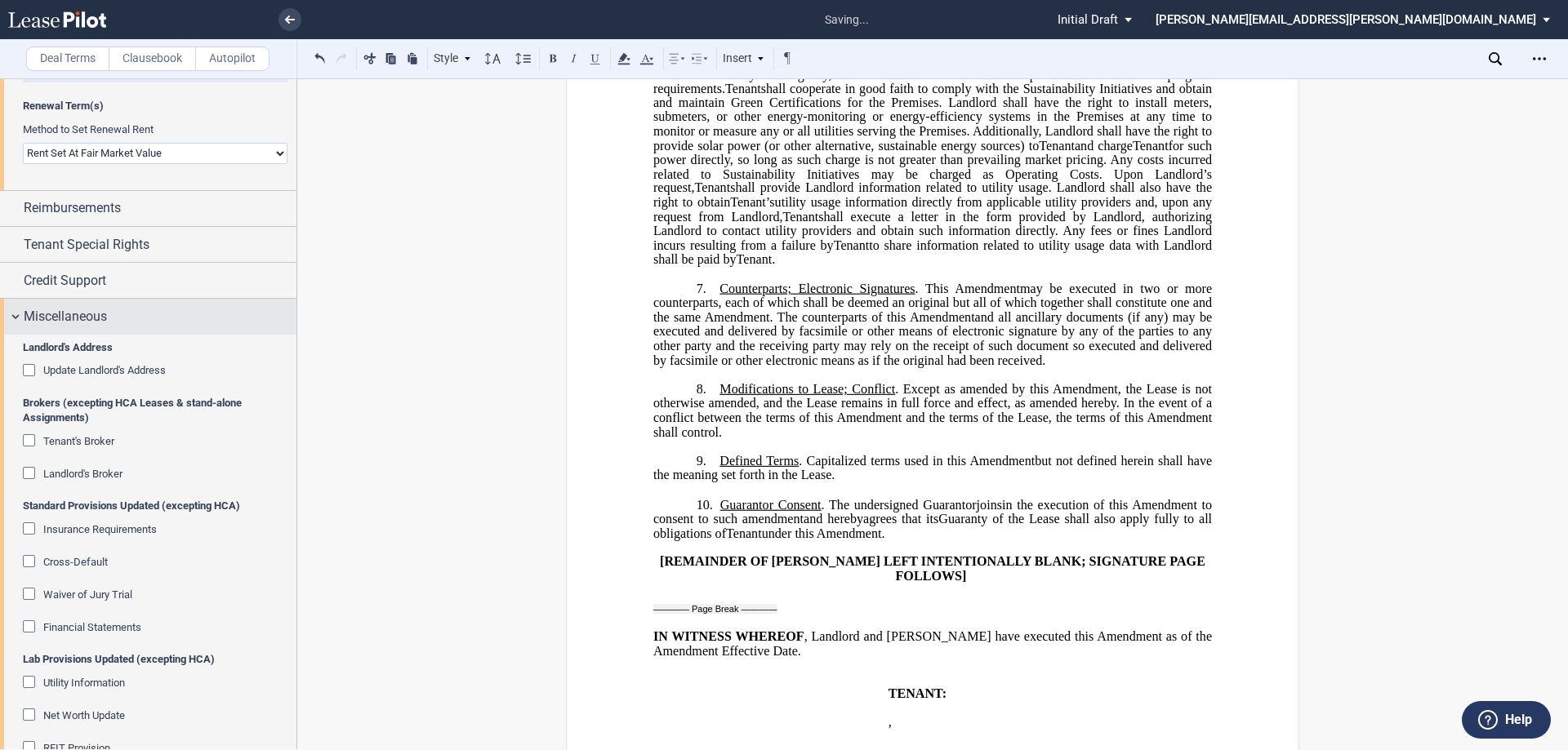
click at [92, 310] on span "Miscellaneous" at bounding box center [64, 316] width 83 height 20
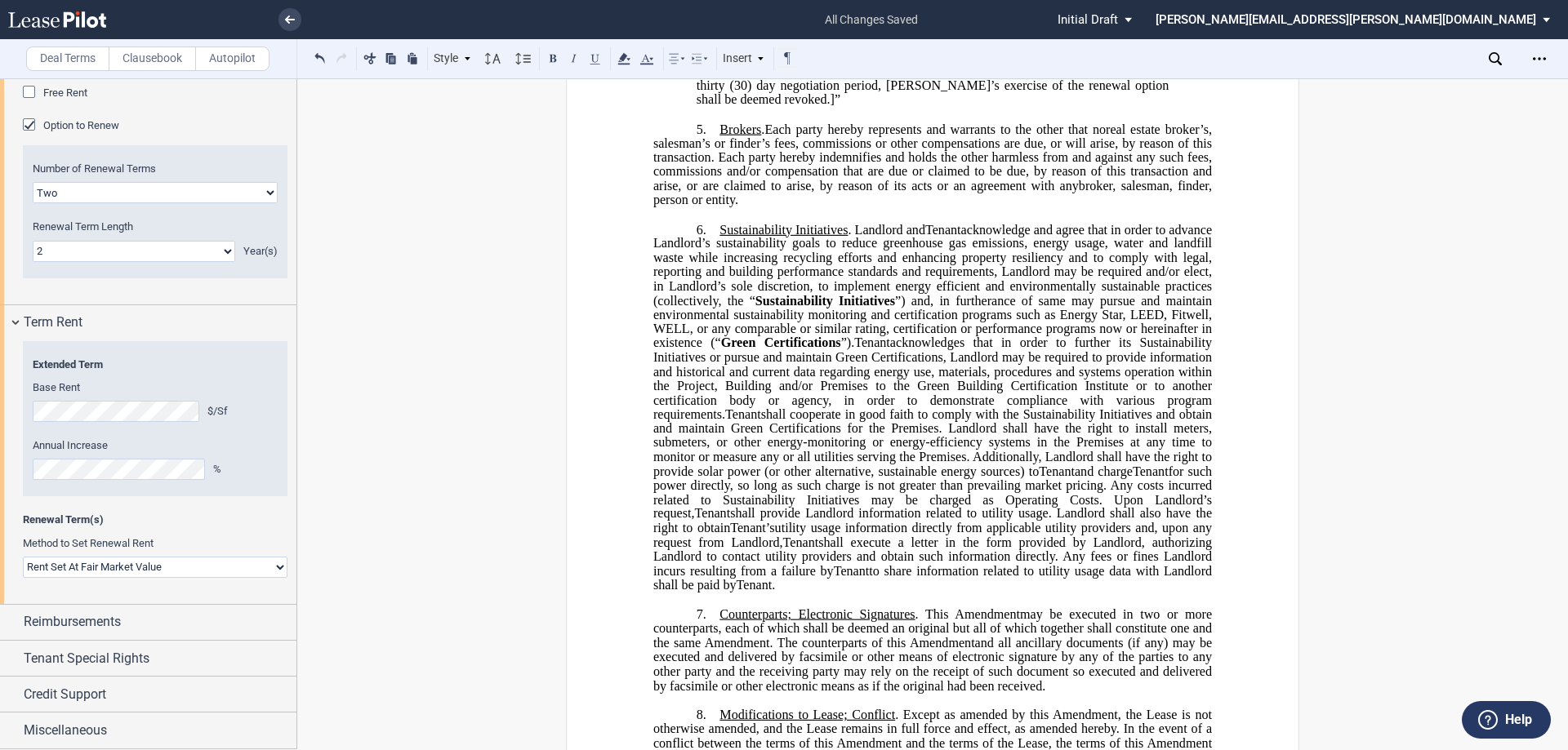
scroll to position [1680, 0]
click at [202, 558] on select "Rent Set At Fair Market Value Rent Specified in Lease" at bounding box center [156, 567] width 265 height 21
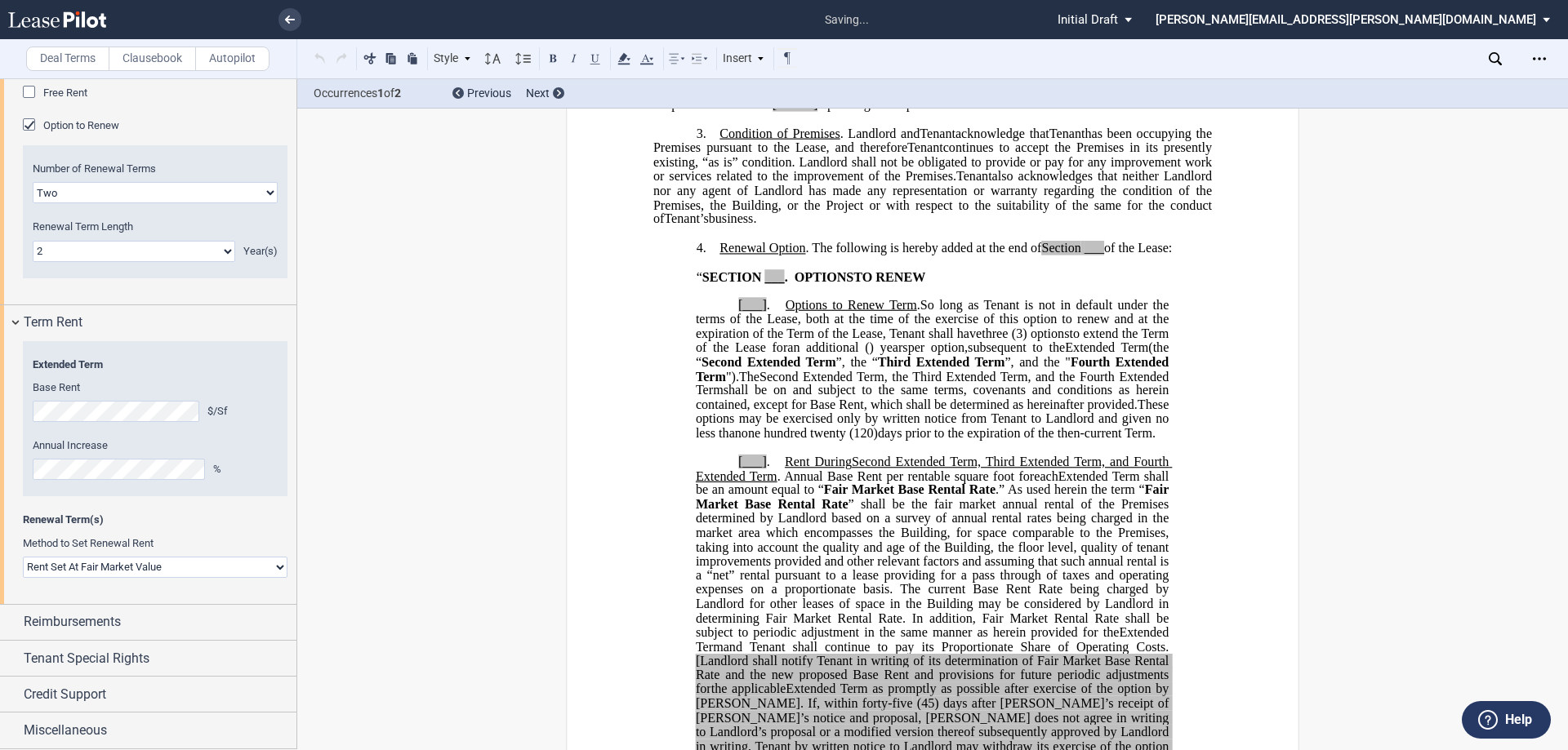
scroll to position [419, 0]
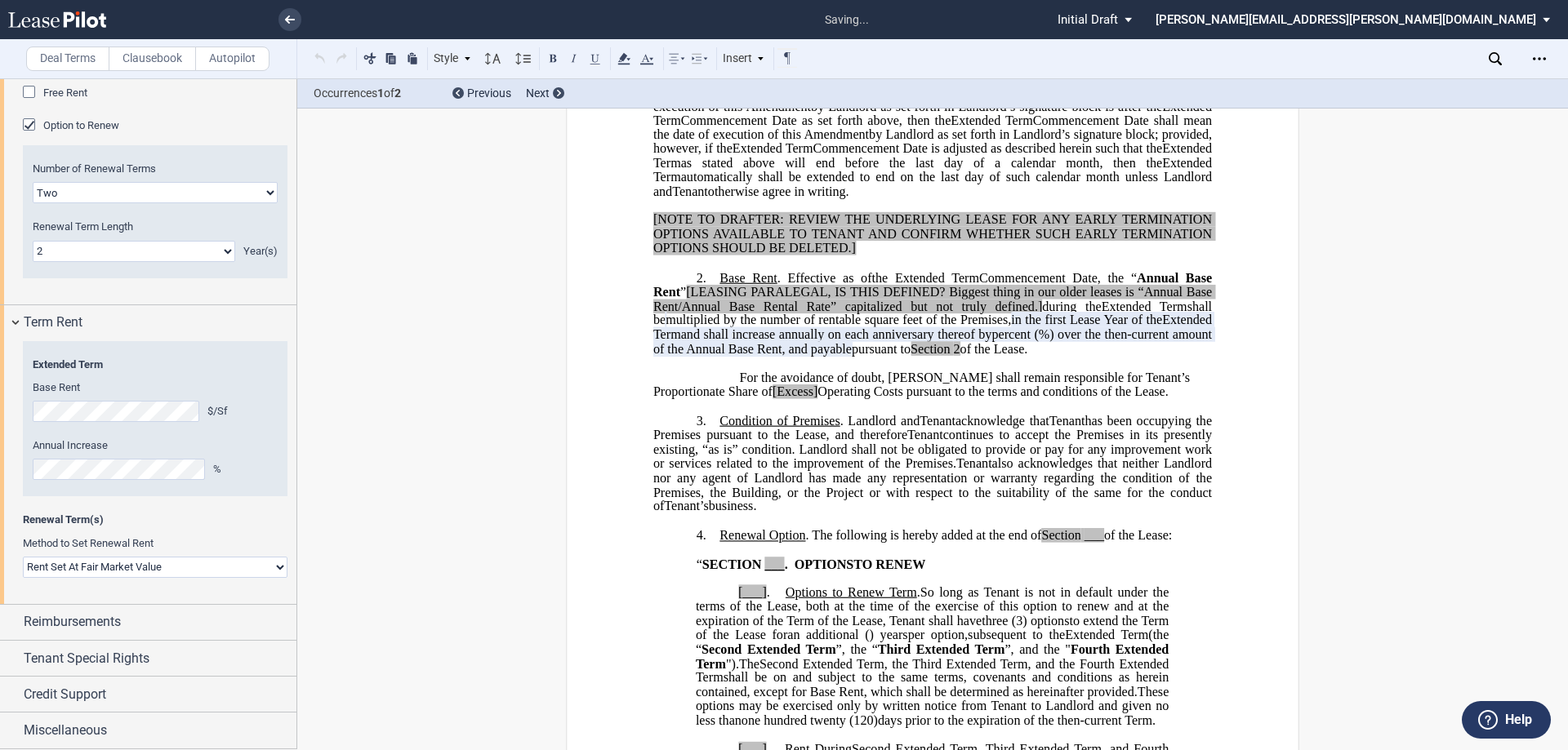
click at [900, 371] on p "﻿" at bounding box center [932, 363] width 558 height 14
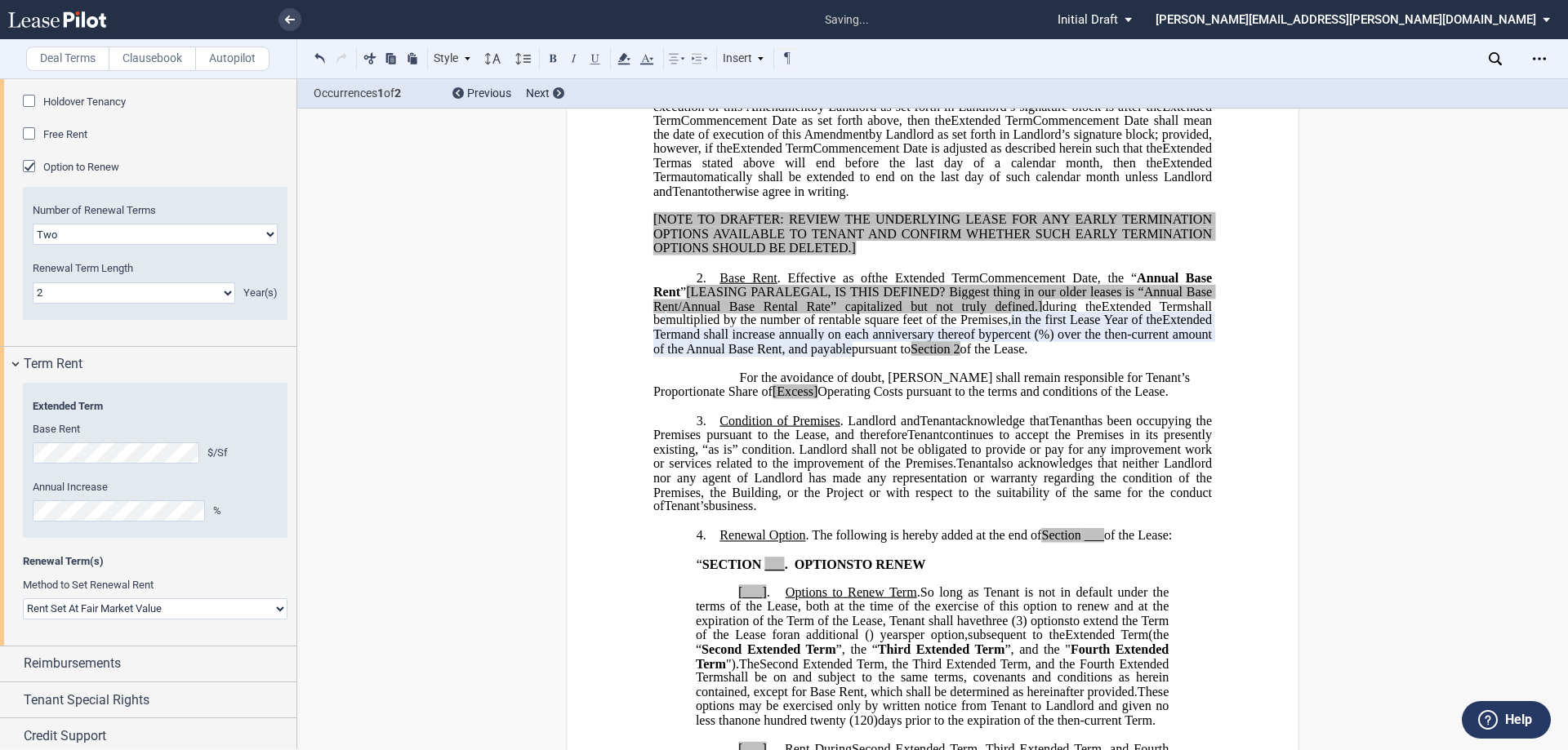
scroll to position [1741, 0]
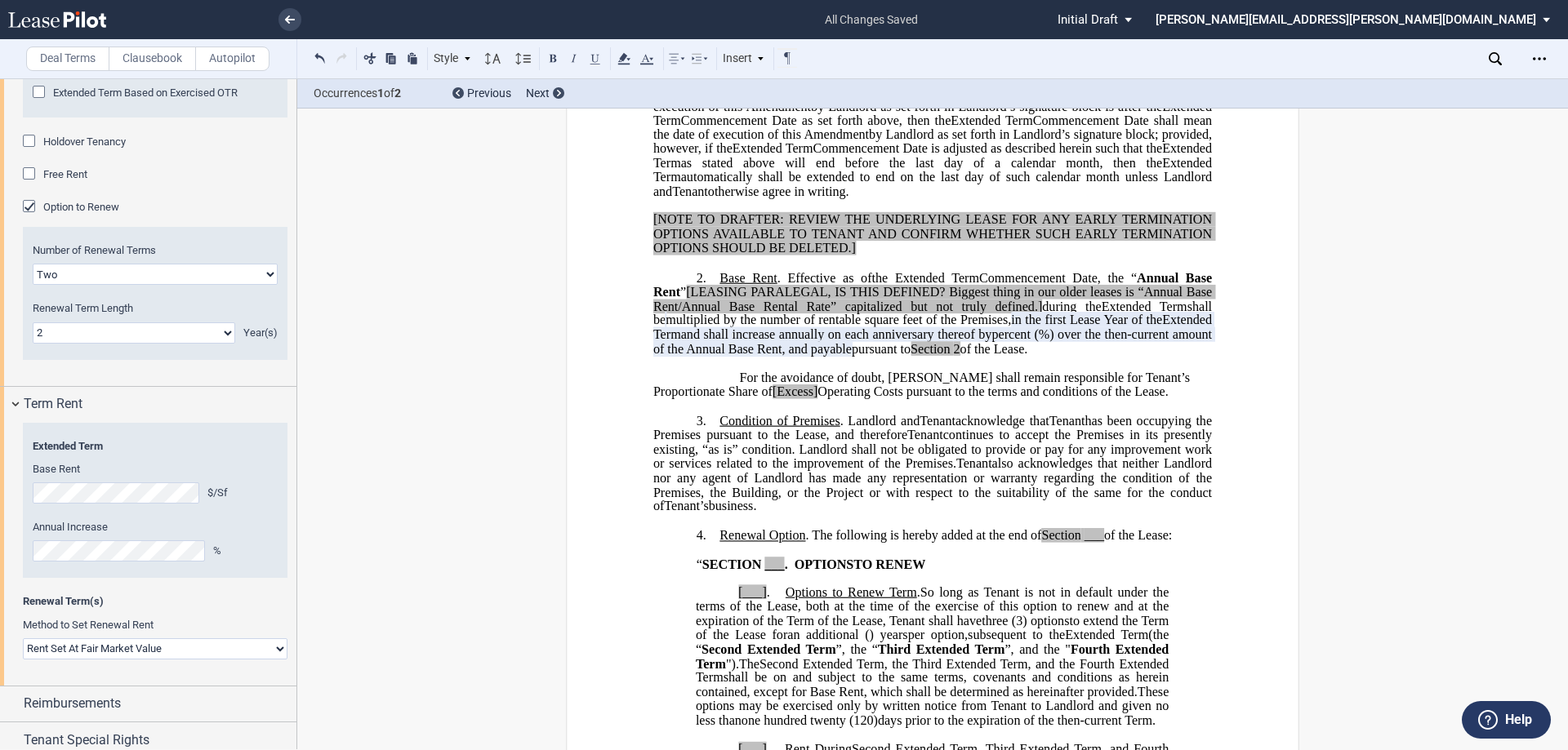
click at [828, 254] on span "[NOTE TO DRAFTER: REVIEW THE UNDERLYING LEASE FOR ANY EARLY TERMINATION OPTIONS…" at bounding box center [934, 234] width 562 height 43
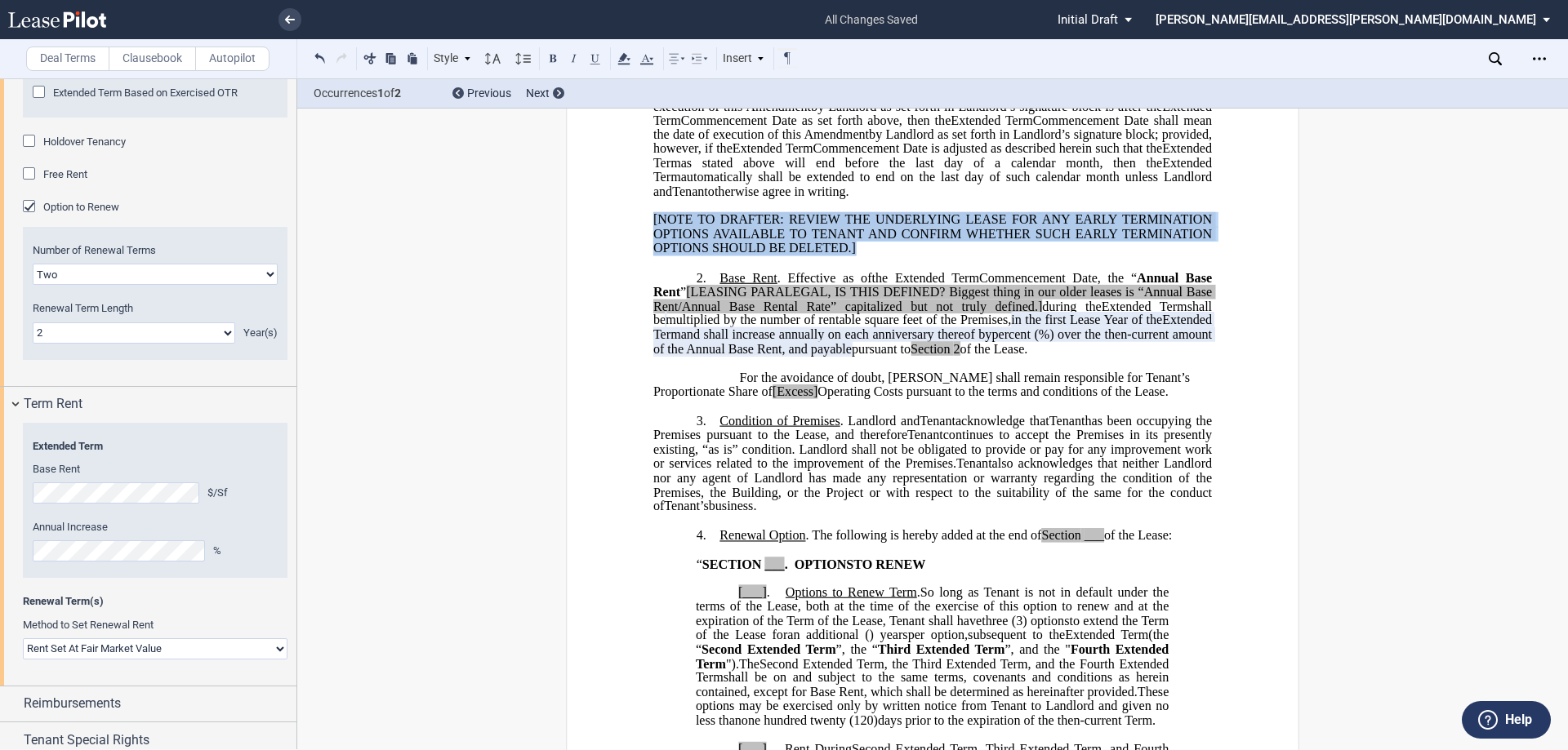
drag, startPoint x: 869, startPoint y: 292, endPoint x: 632, endPoint y: 260, distance: 239.2
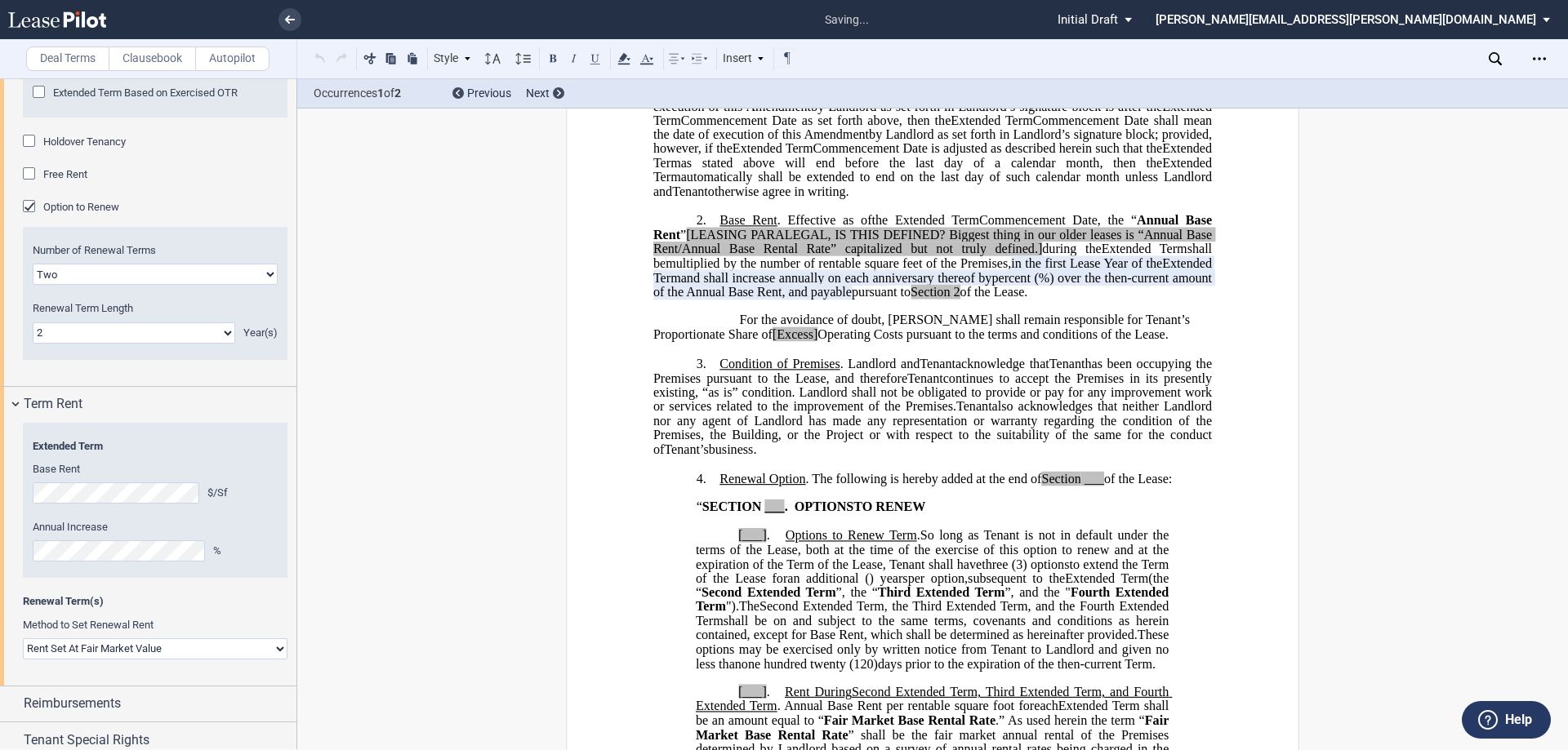
scroll to position [175, 0]
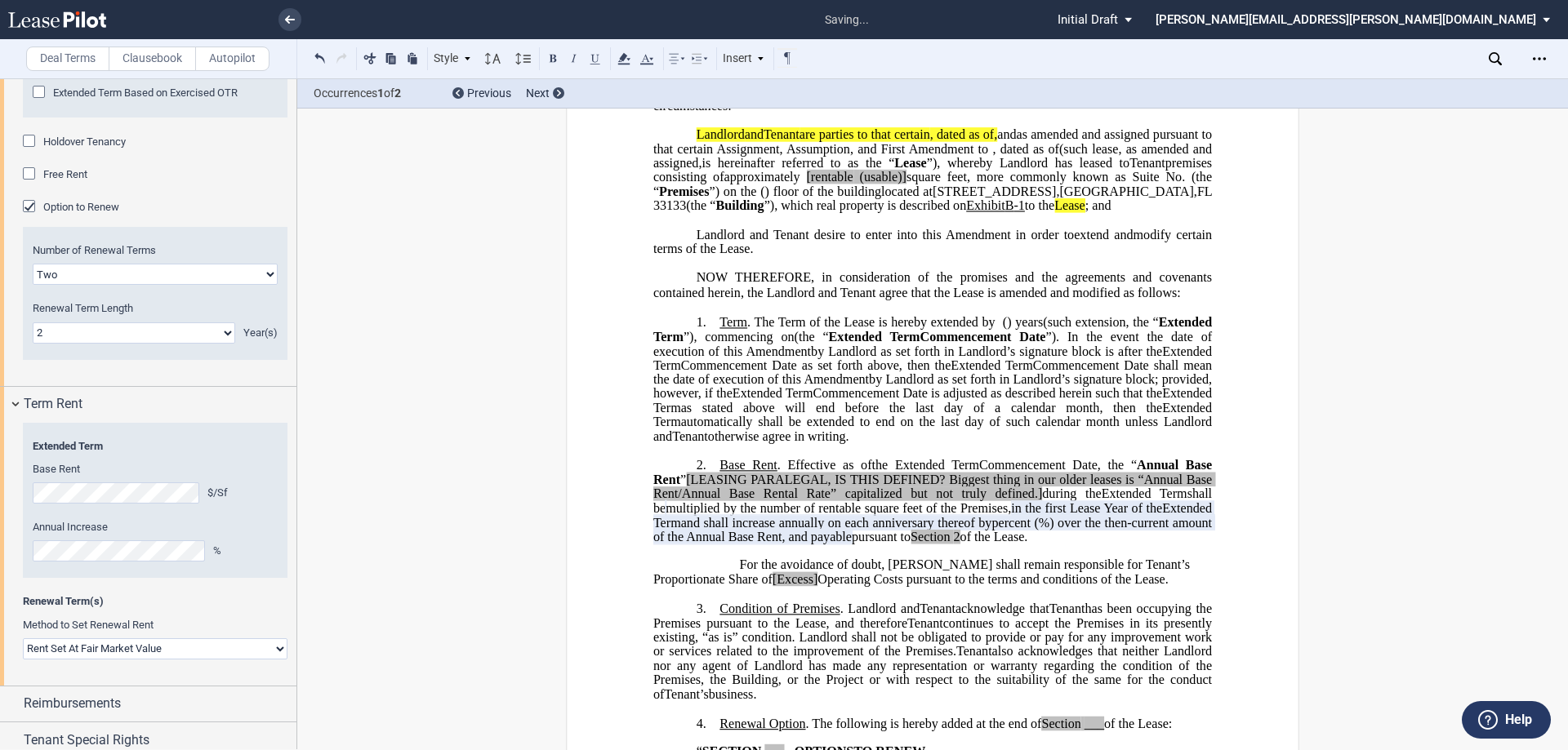
click at [915, 373] on span "Commencement Date as set forth above, then the" at bounding box center [817, 365] width 270 height 15
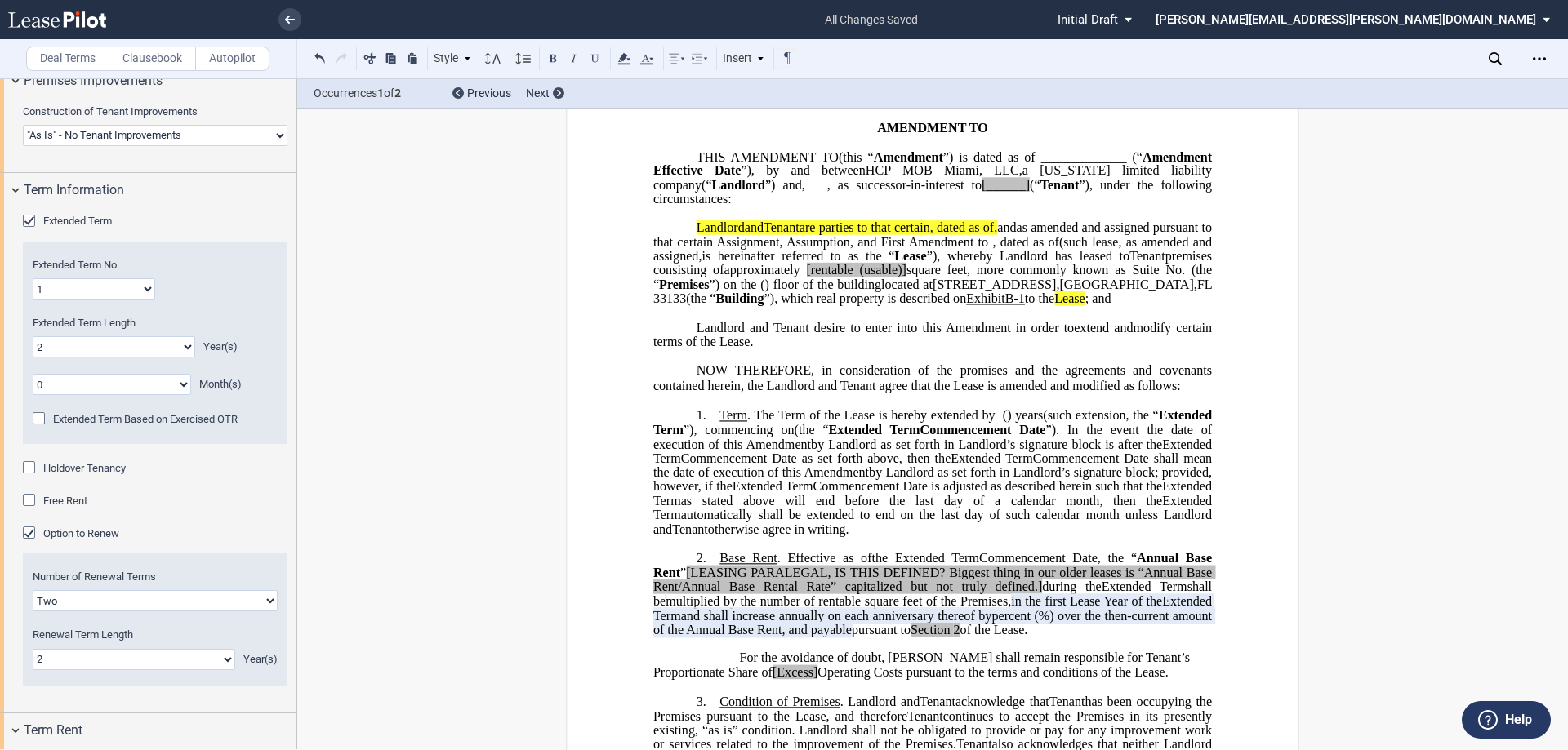
scroll to position [1170, 0]
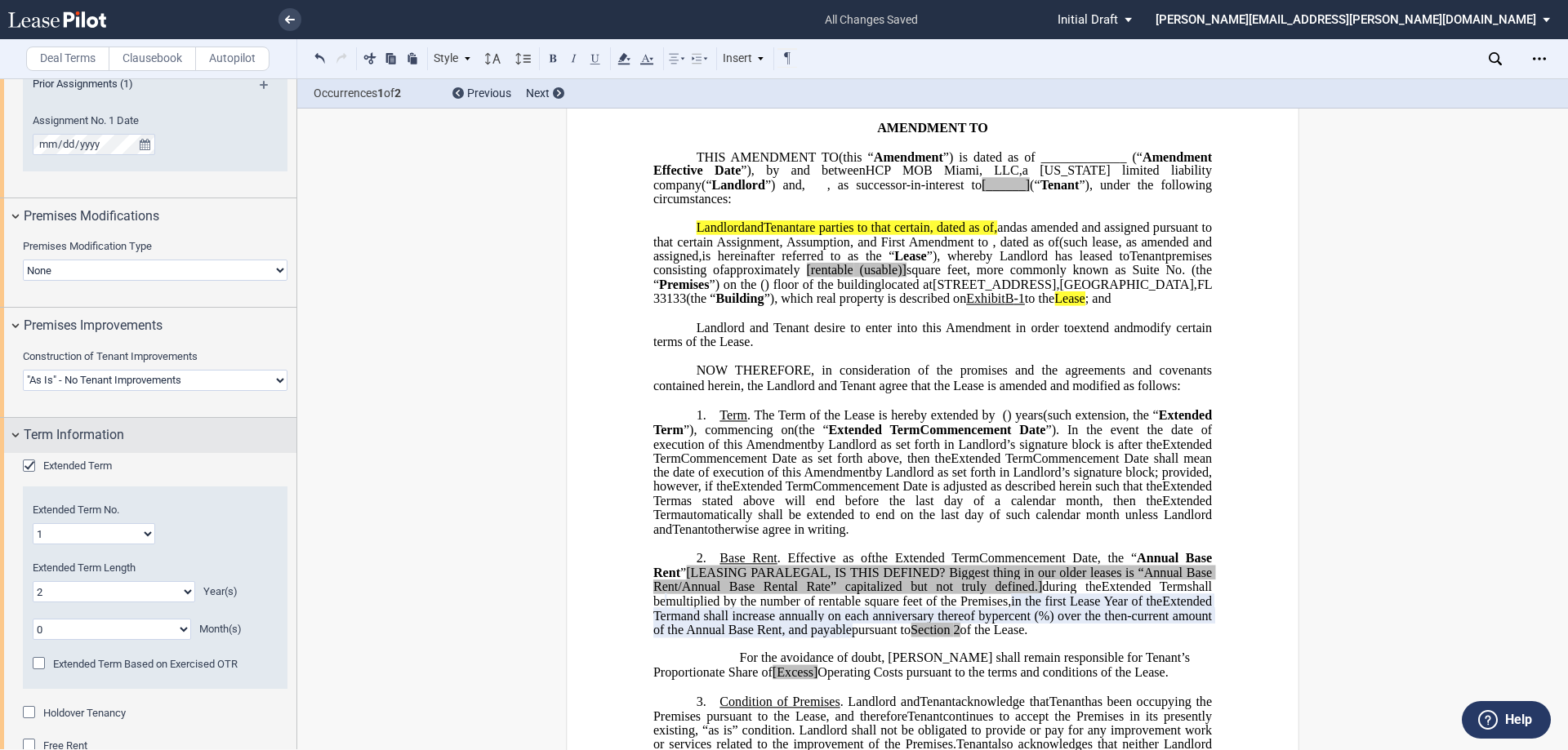
click at [87, 431] on span "Term Information" at bounding box center [74, 434] width 101 height 20
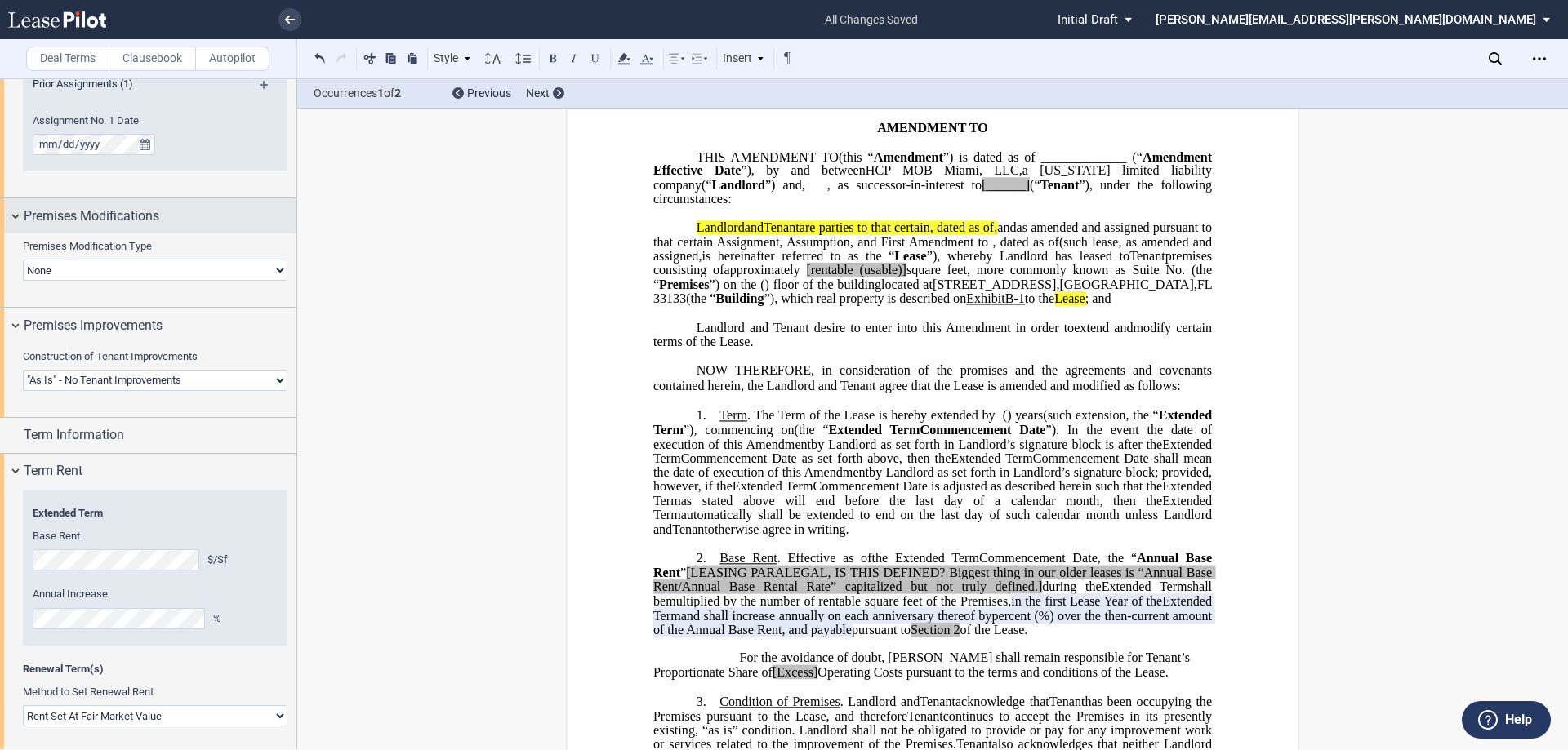
scroll to position [1006, 0]
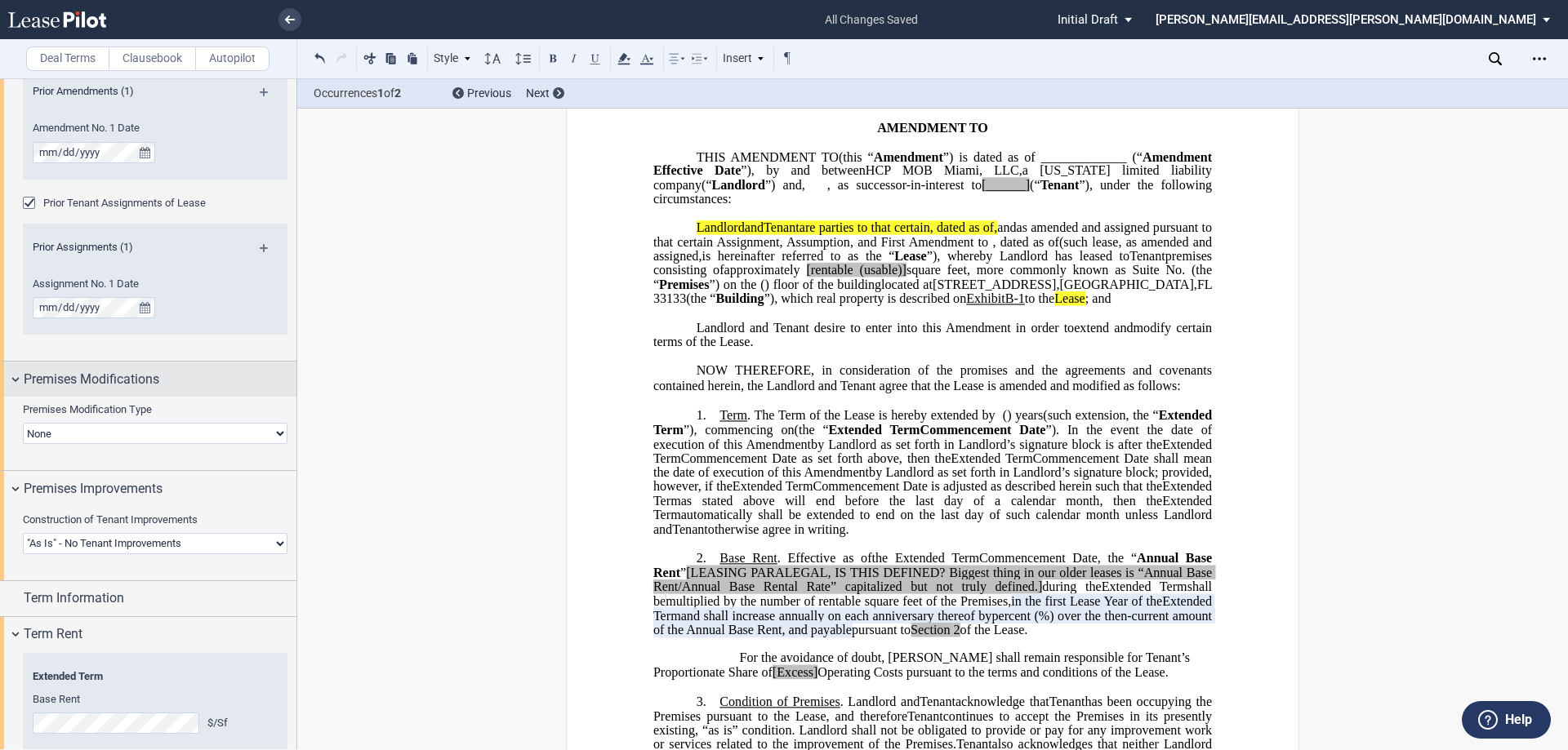
click at [177, 380] on div "Premises Modifications" at bounding box center [159, 379] width 273 height 20
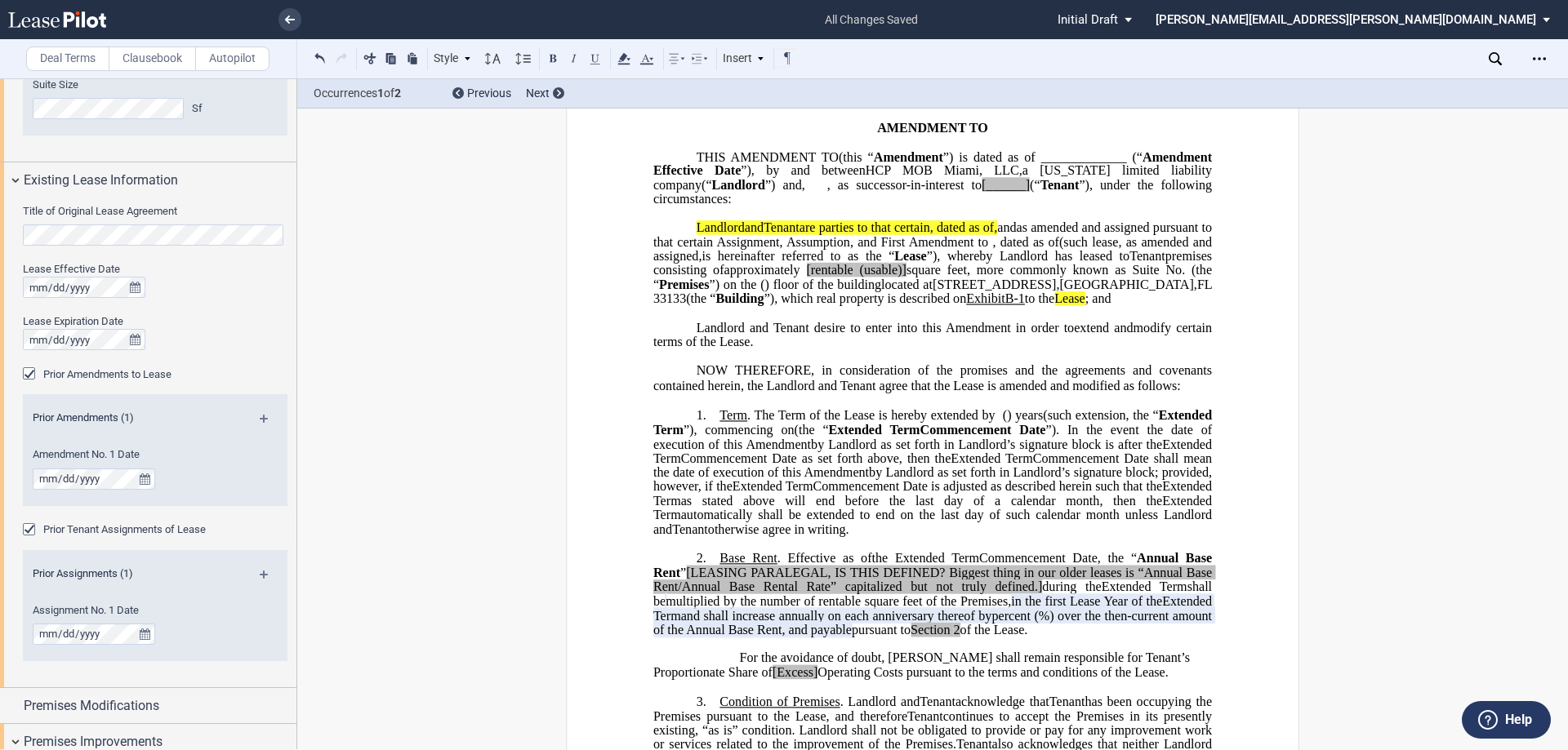
scroll to position [0, 0]
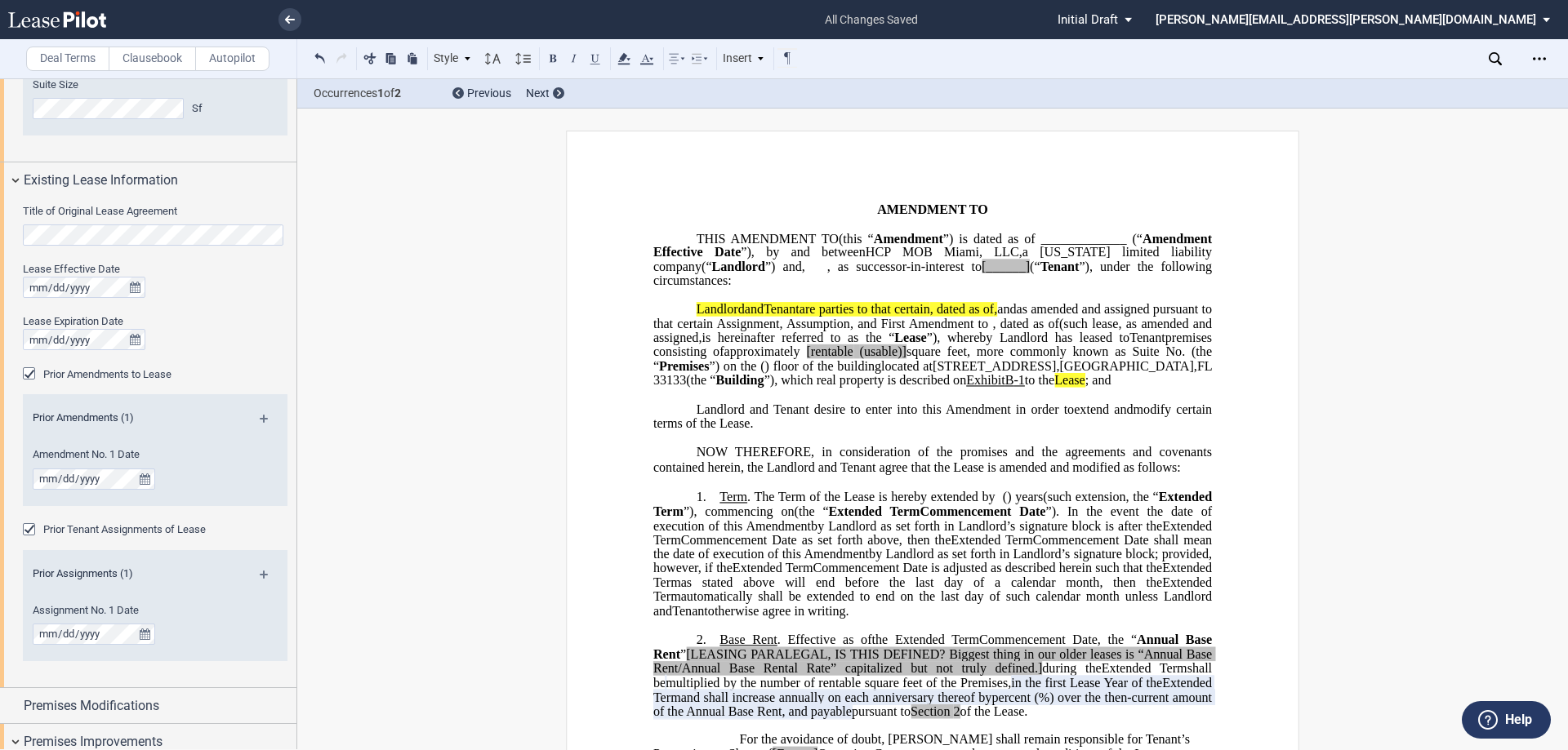
click at [856, 474] on span "NOW THEREFORE, in consideration of the promises and the agreements and covenant…" at bounding box center [934, 460] width 562 height 30
click at [1030, 274] on span "[______]" at bounding box center [1006, 267] width 48 height 15
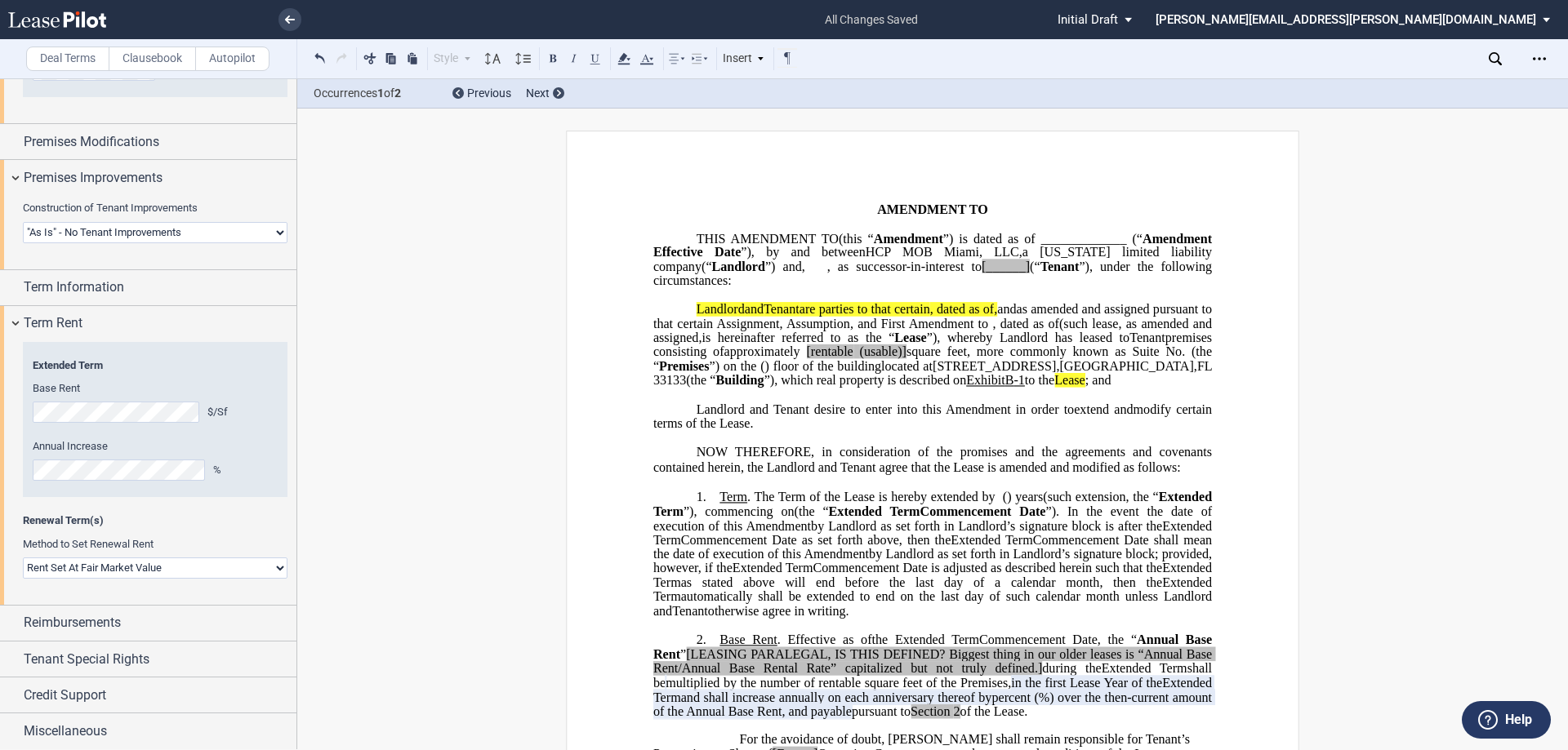
scroll to position [1245, 0]
click at [167, 288] on div "Term Information" at bounding box center [159, 286] width 273 height 20
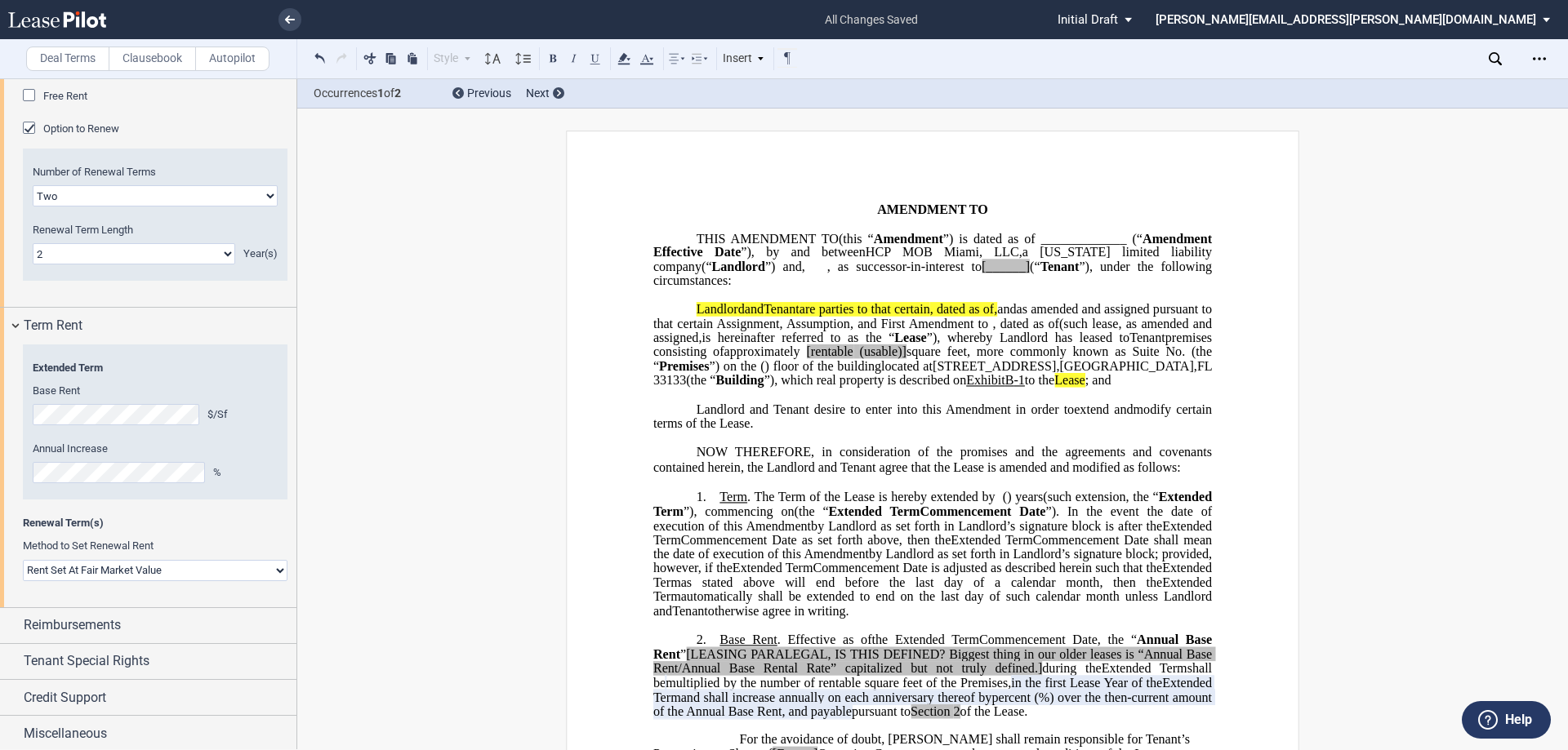
scroll to position [1749, 0]
click at [168, 611] on div "Reimbursements" at bounding box center [148, 623] width 296 height 35
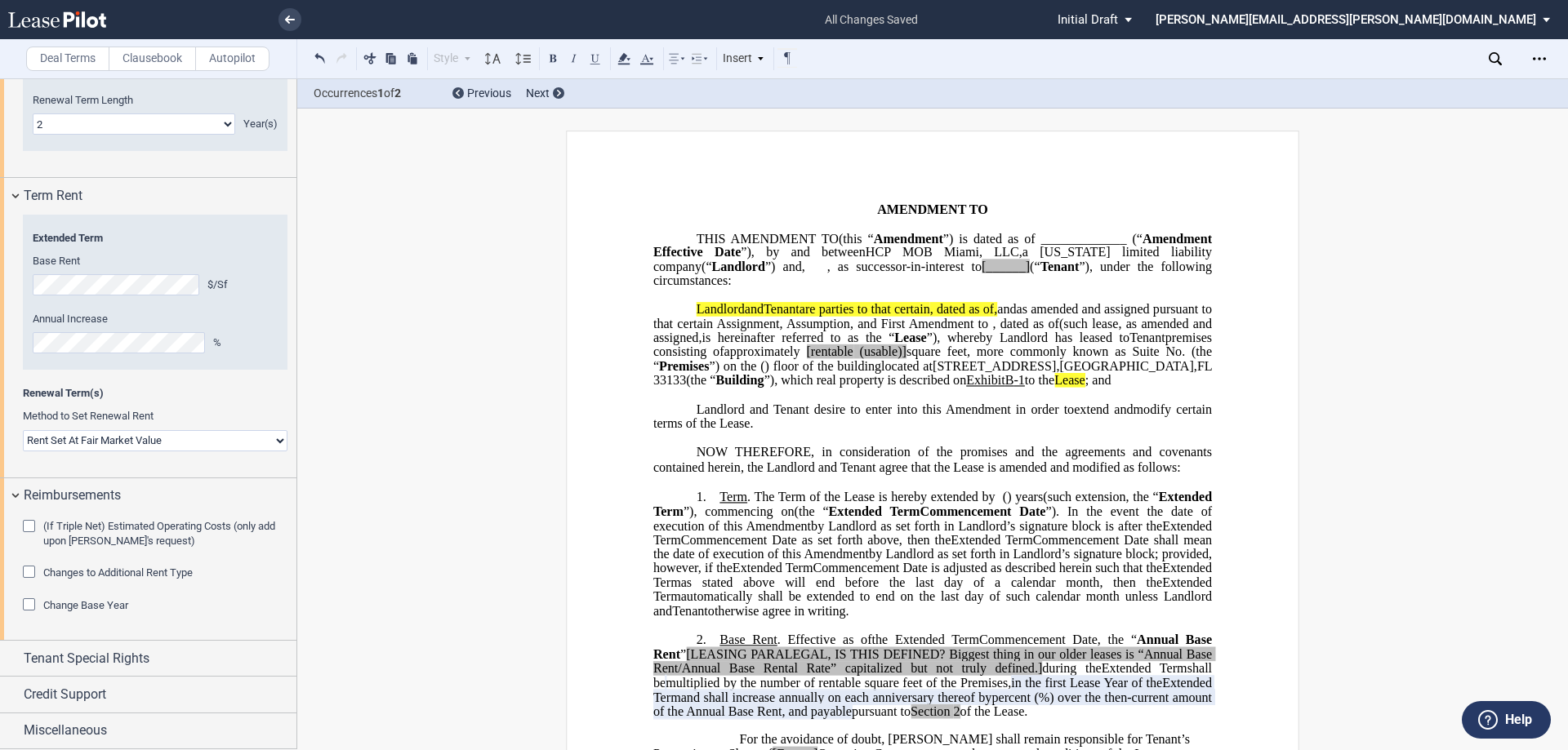
click at [142, 666] on span "Tenant Special Rights" at bounding box center [86, 659] width 126 height 20
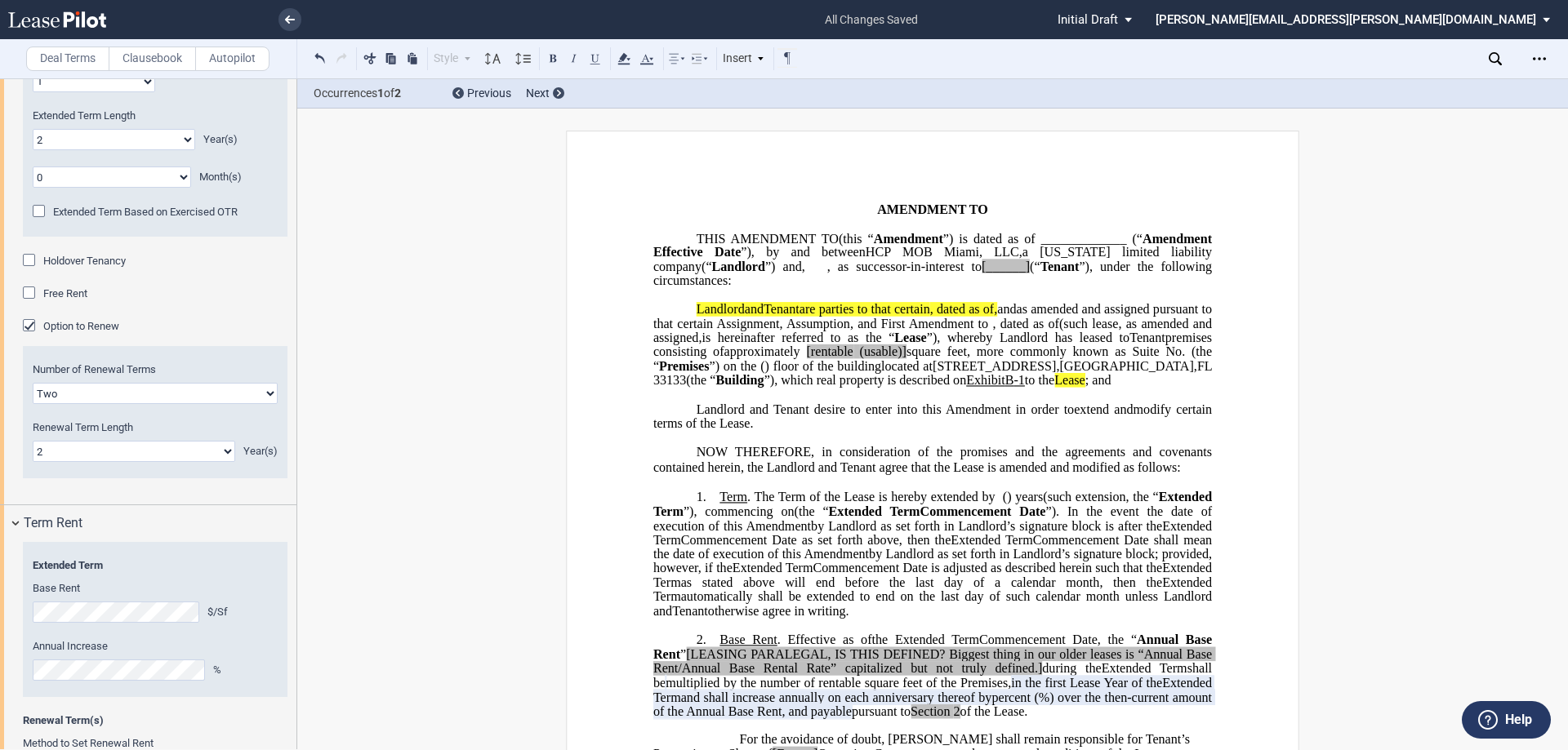
scroll to position [1058, 0]
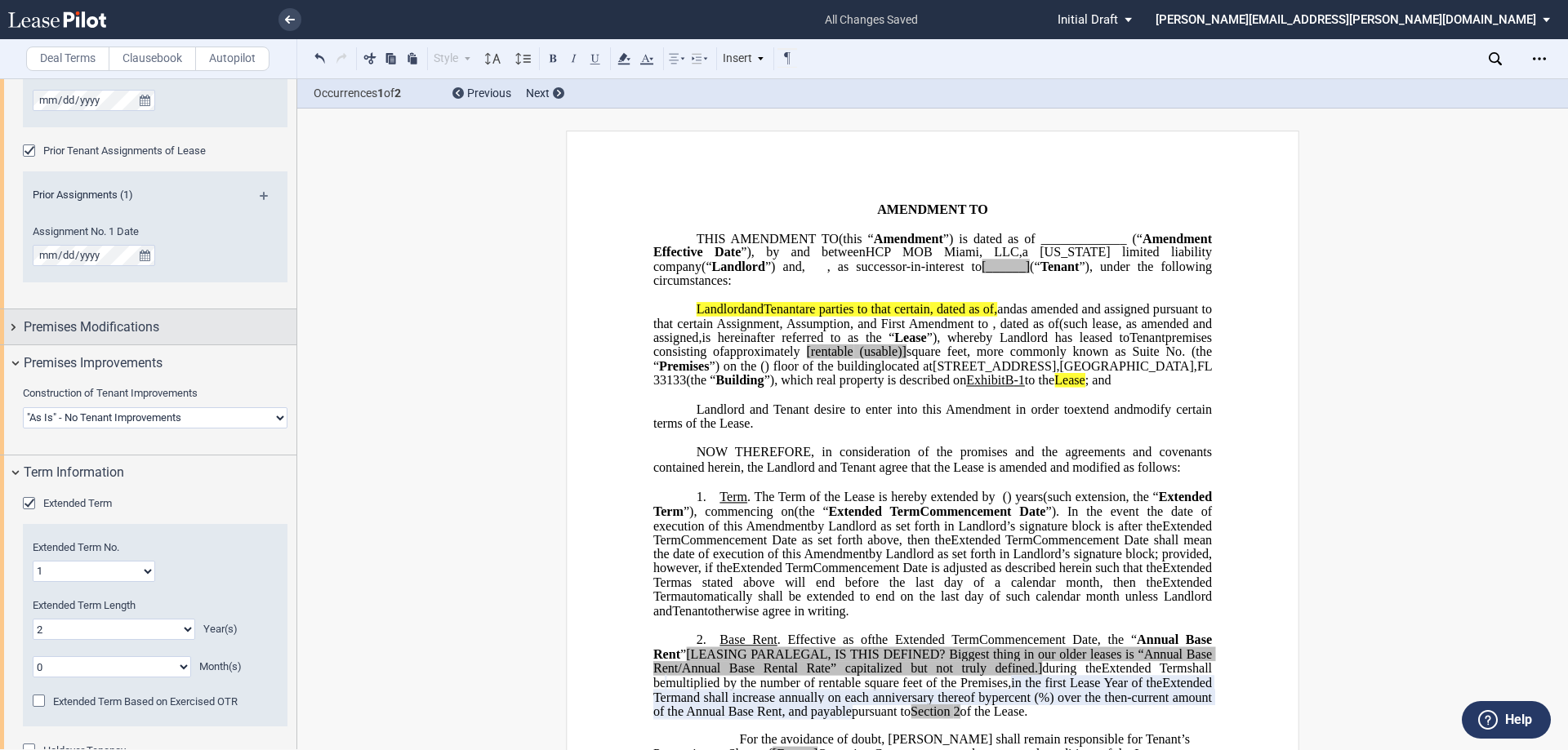
click at [161, 337] on div "Premises Modifications" at bounding box center [148, 327] width 296 height 35
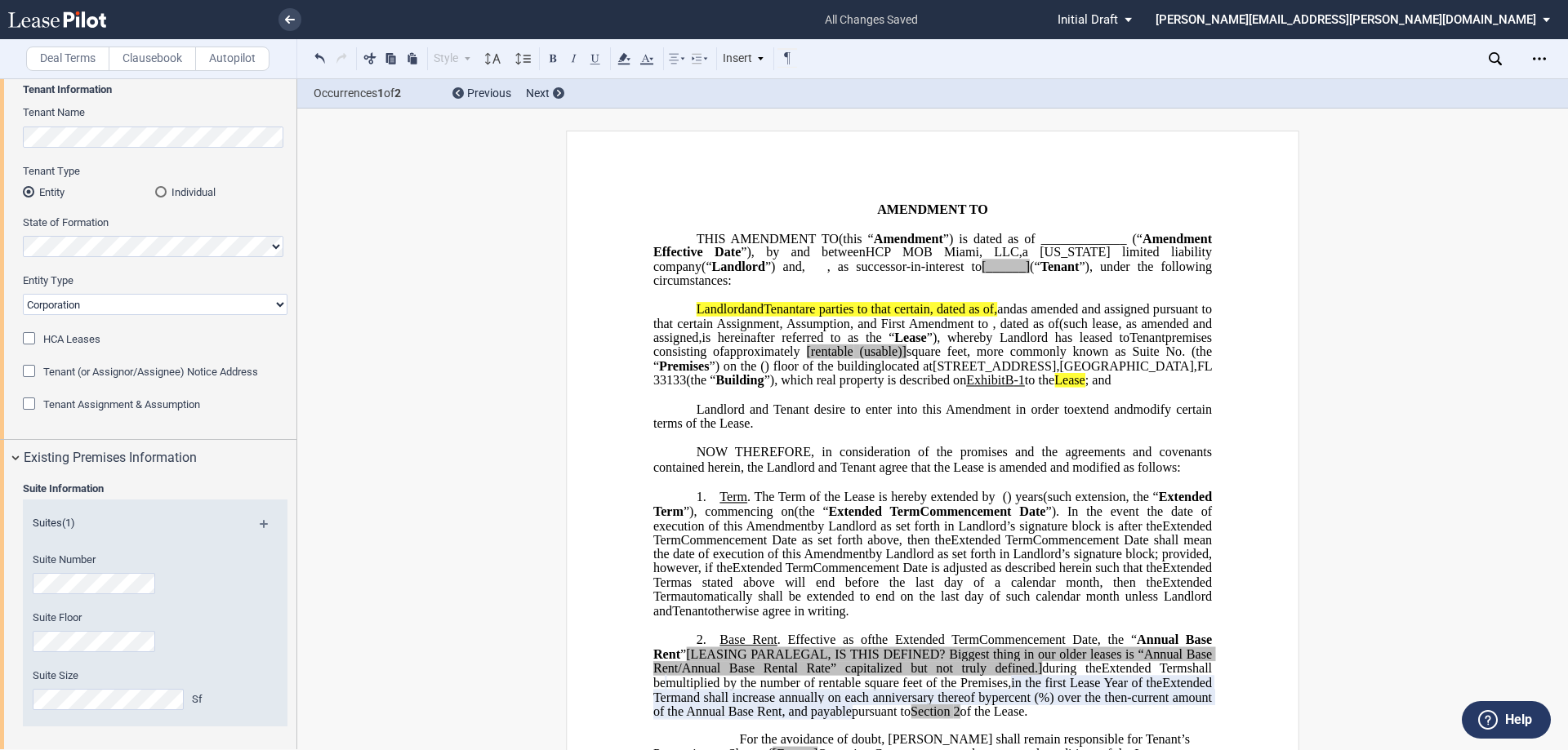
scroll to position [0, 0]
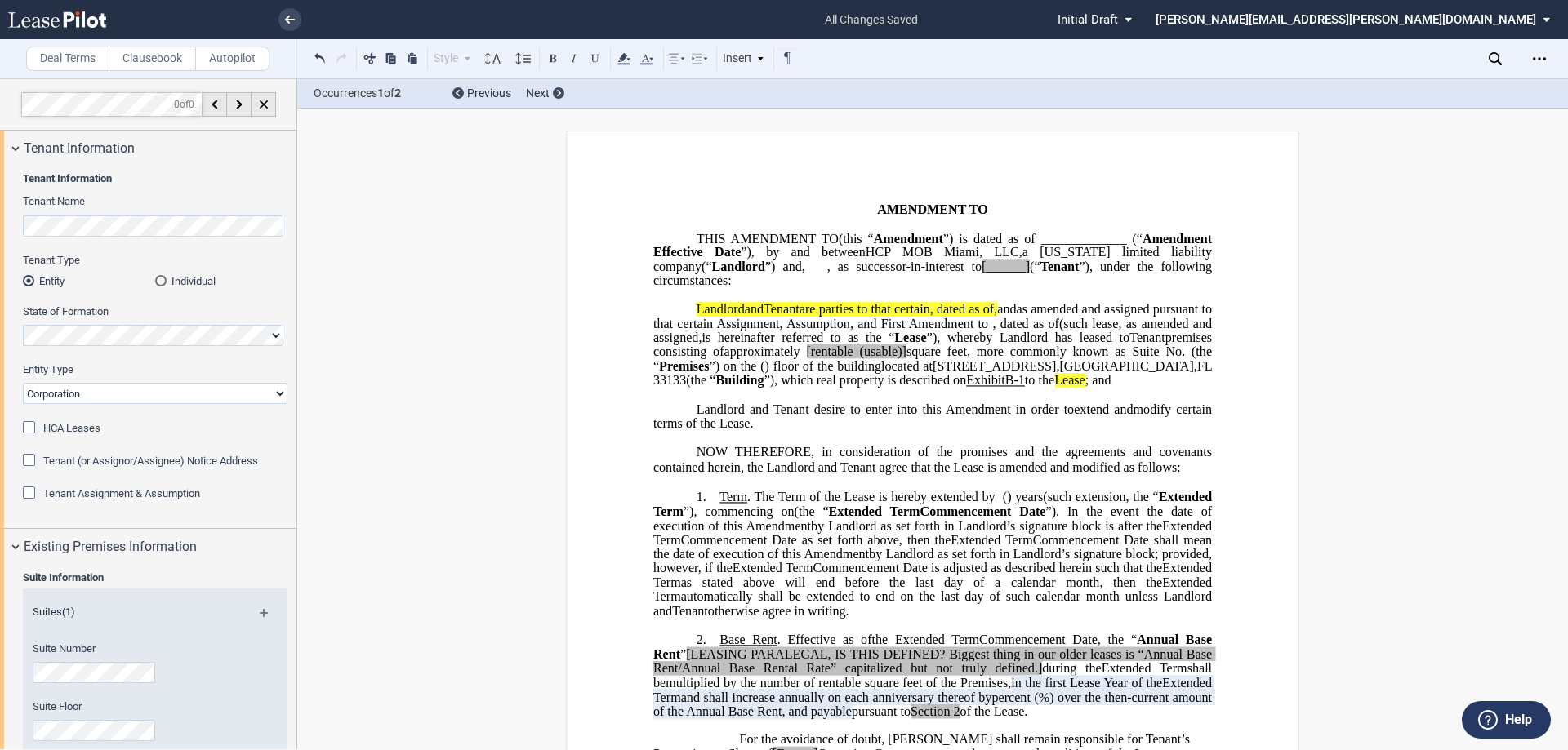
click at [1034, 274] on span "(" at bounding box center [1032, 267] width 4 height 15
drag, startPoint x: 1141, startPoint y: 278, endPoint x: 1093, endPoint y: 285, distance: 48.5
click at [1093, 285] on p "THIS ﻿ ﻿ FIRST AMENDMENT TO ﻿ ﻿ (this “ ﻿ ﻿ First Amendment ”) is dated as of _…" at bounding box center [932, 260] width 558 height 57
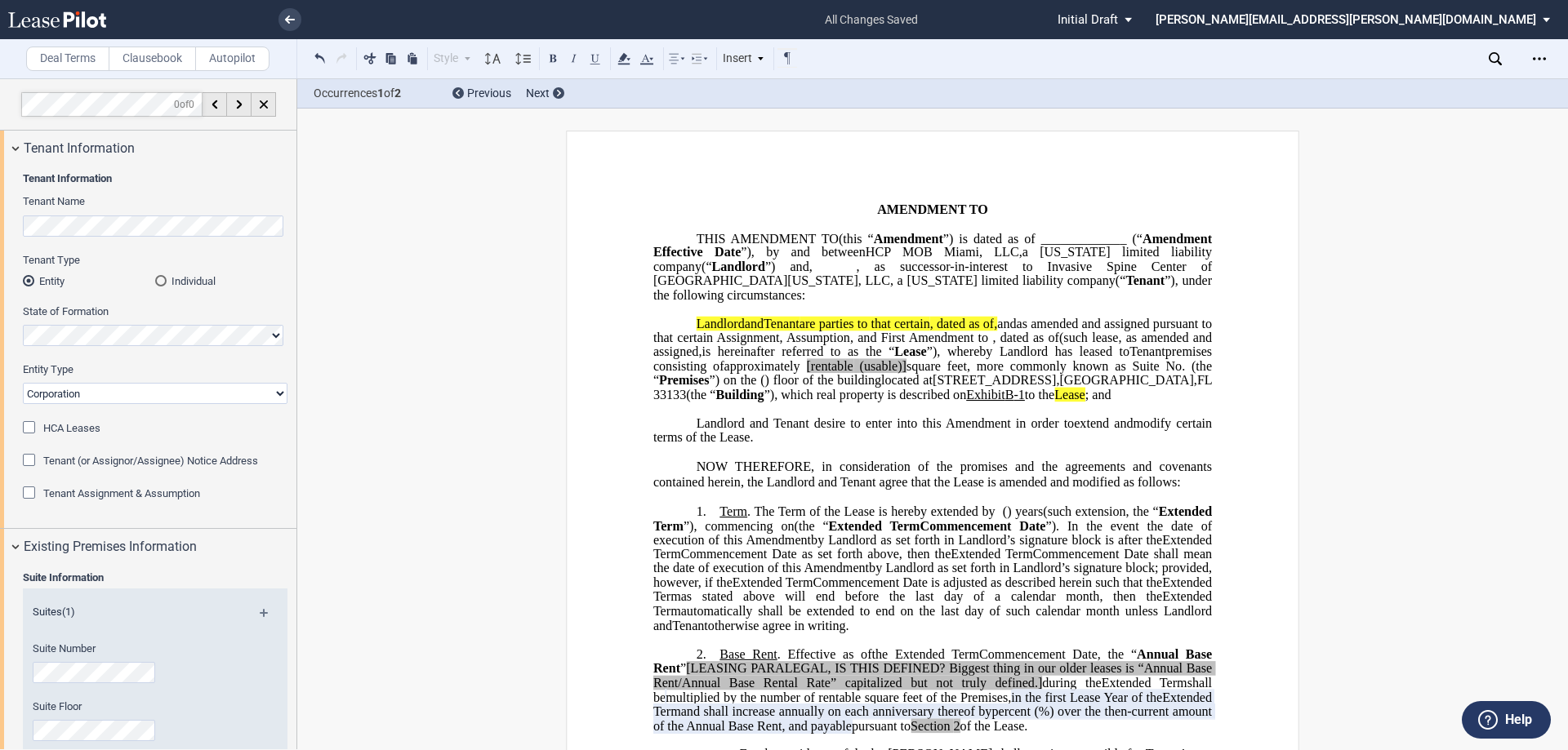
click at [1097, 374] on span "square feet, more commonly known as Suite No." at bounding box center [1046, 367] width 279 height 15
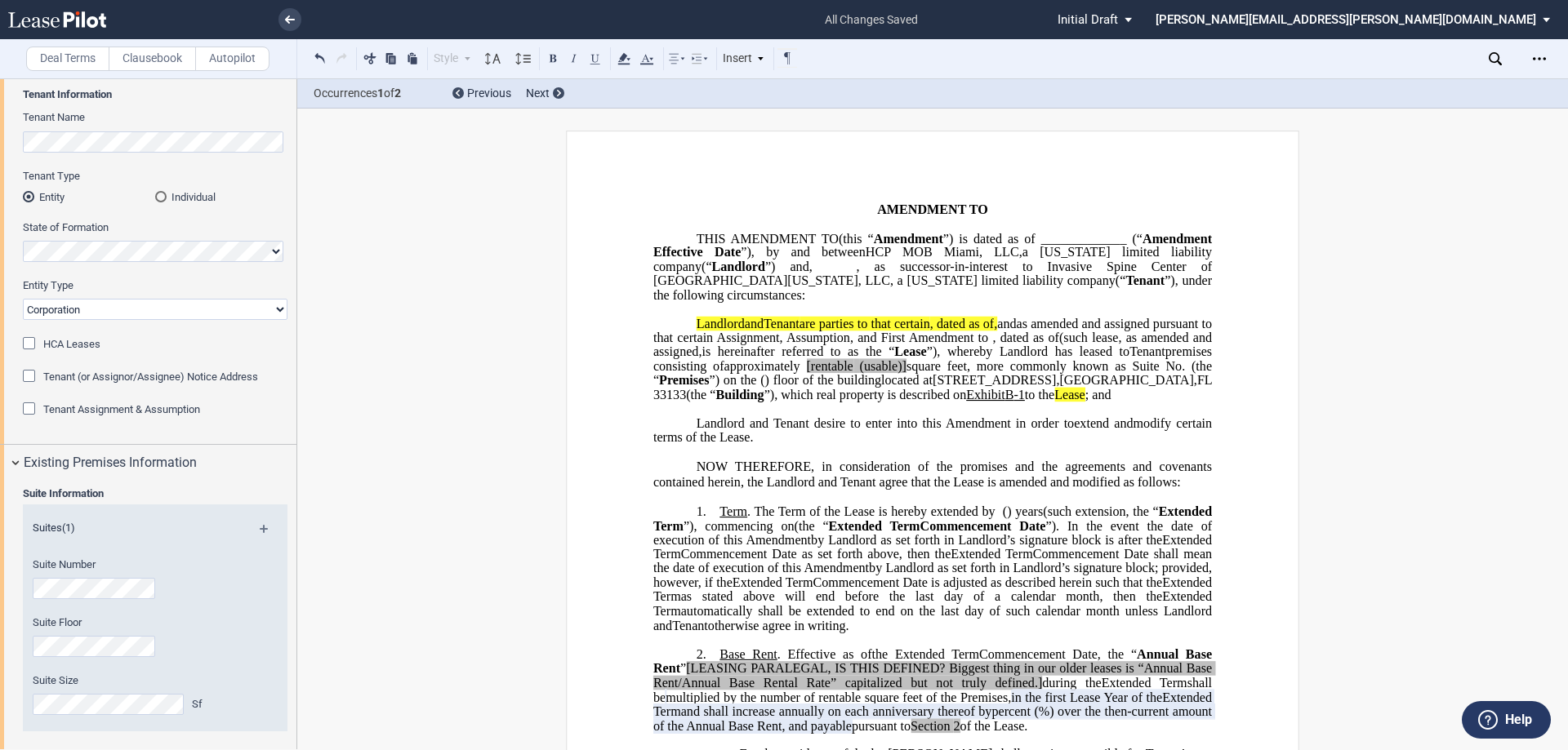
scroll to position [163, 0]
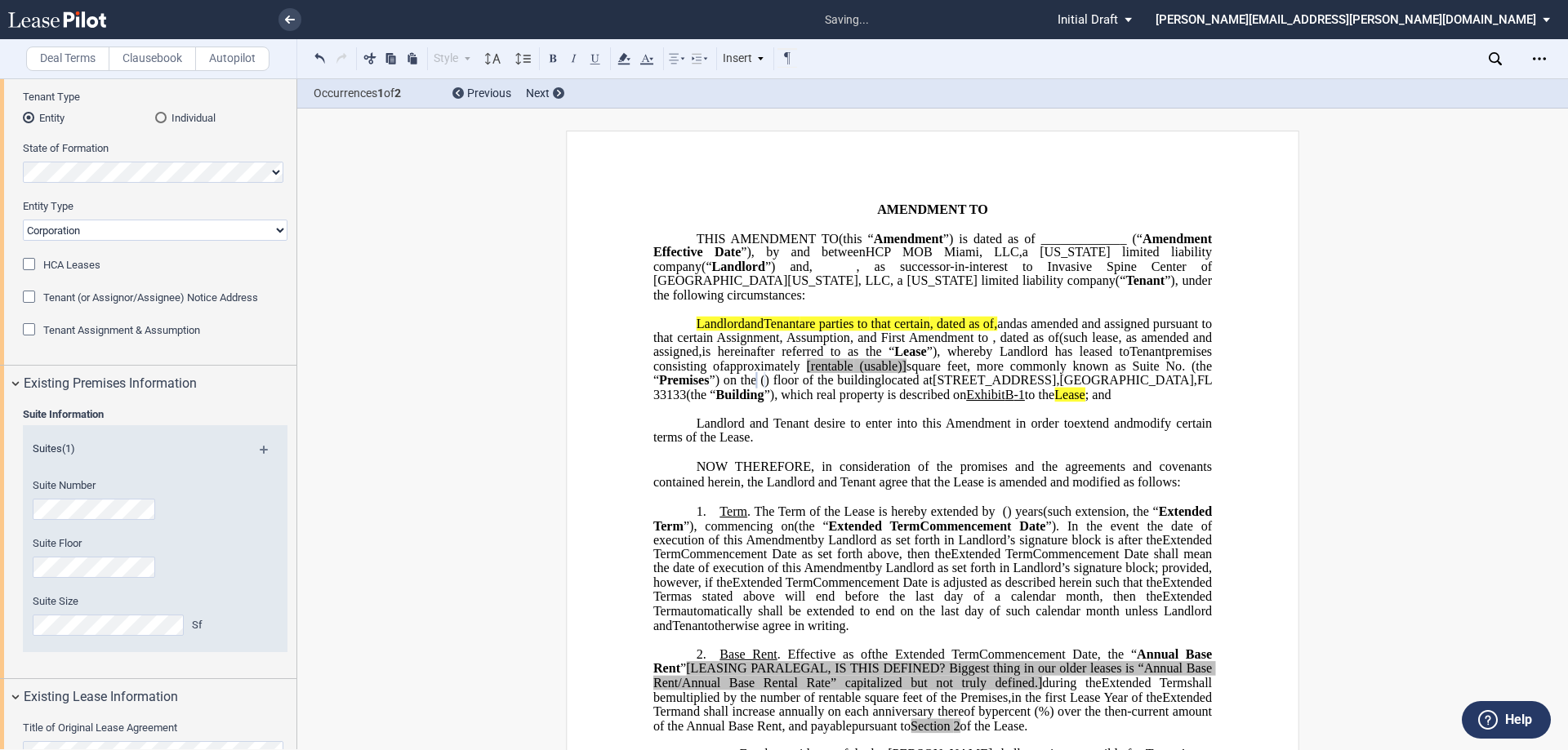
click at [0, 559] on html ".bocls-1{fill:#26354a;fill-rule:evenodd} Loading... × saving... Pending... Pend…" at bounding box center [784, 375] width 1568 height 750
drag, startPoint x: 1046, startPoint y: 379, endPoint x: 995, endPoint y: 380, distance: 51.0
click at [995, 380] on span "approximately ﻿ ﻿ [rentable (usable)] square feet, more commonly known as Suite…" at bounding box center [934, 374] width 562 height 29
click at [848, 374] on span "[rentable" at bounding box center [825, 367] width 47 height 15
drag, startPoint x: 997, startPoint y: 377, endPoint x: 923, endPoint y: 379, distance: 74.0
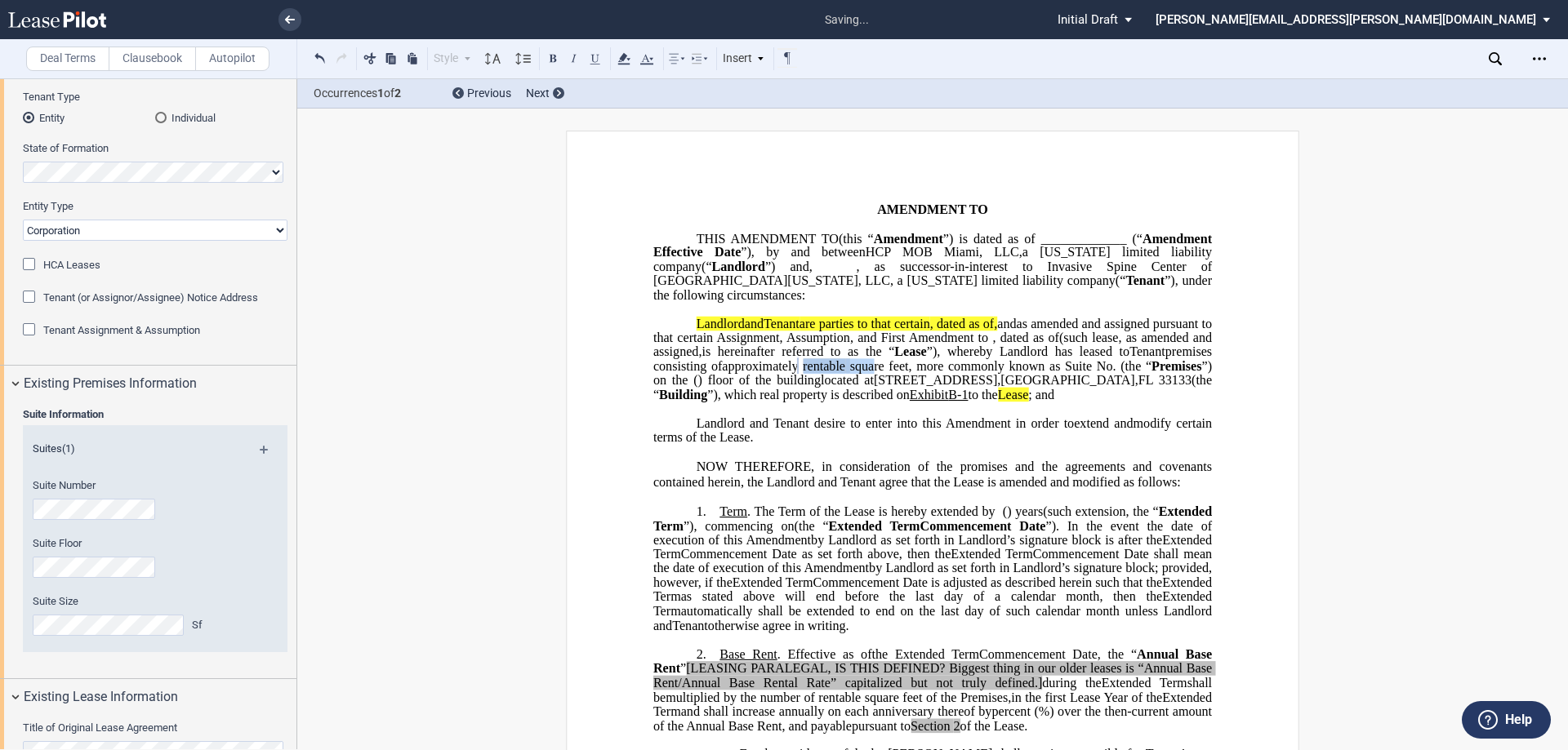
click at [923, 379] on span "approximately ﻿ ﻿ rentable square feet, more commonly known as Suite No. ﻿ ﻿ (t…" at bounding box center [934, 374] width 562 height 29
click at [616, 60] on icon at bounding box center [624, 59] width 20 height 20
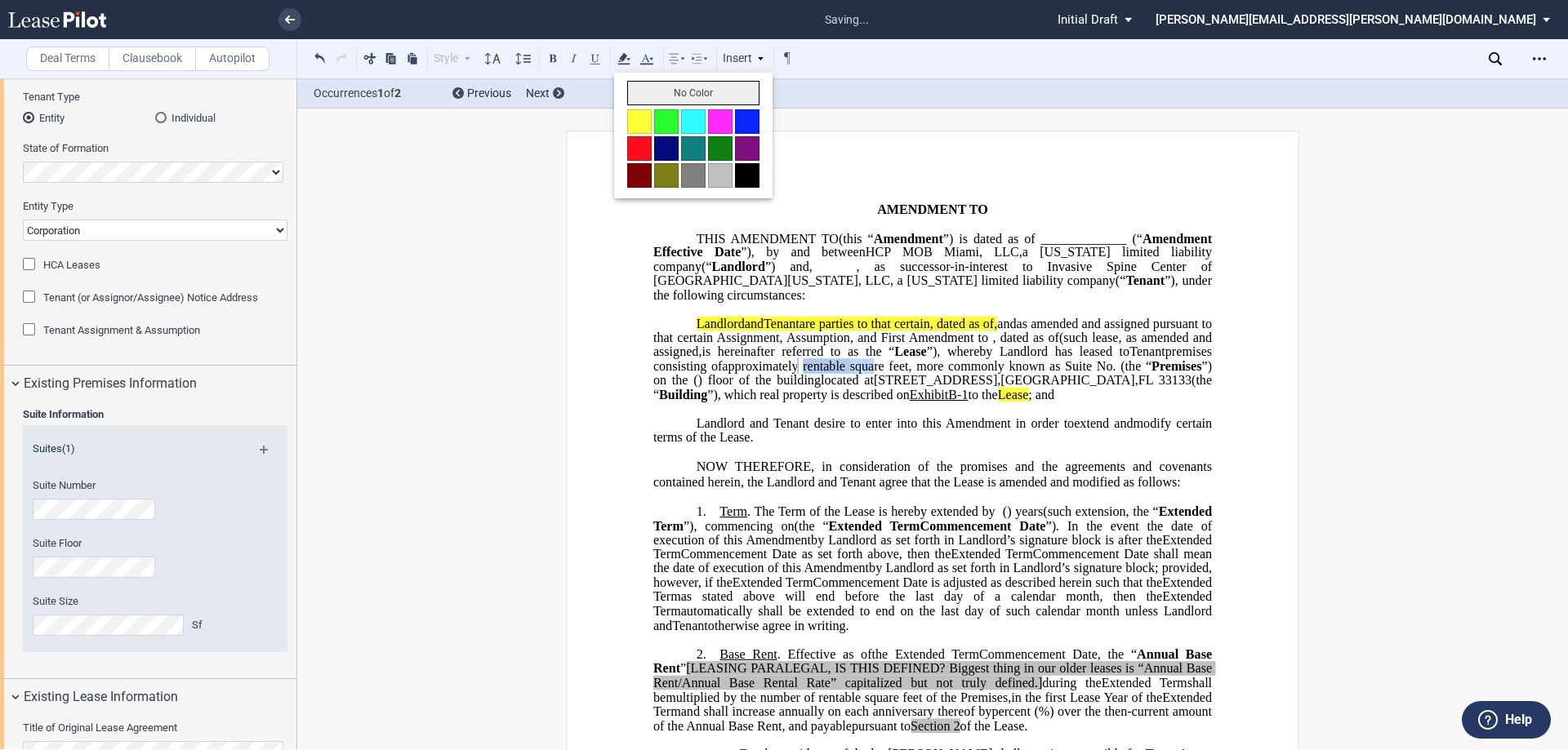
click at [640, 82] on button "No Color" at bounding box center [694, 93] width 132 height 24
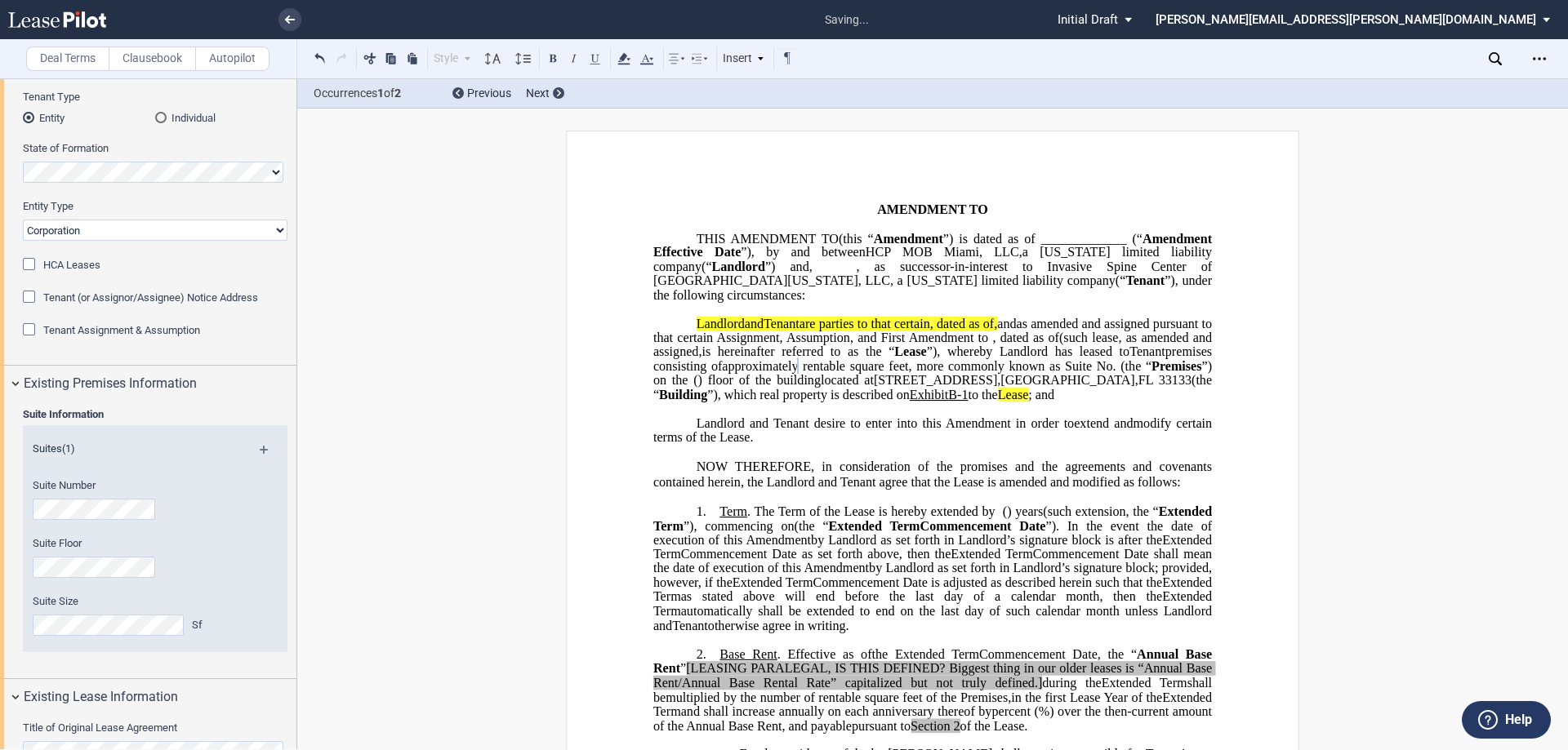
click at [1066, 360] on span "”), whereby Landlord has leased to" at bounding box center [1027, 352] width 202 height 15
drag, startPoint x: 1217, startPoint y: 416, endPoint x: 1162, endPoint y: 413, distance: 55.1
click at [626, 60] on icon at bounding box center [624, 59] width 20 height 20
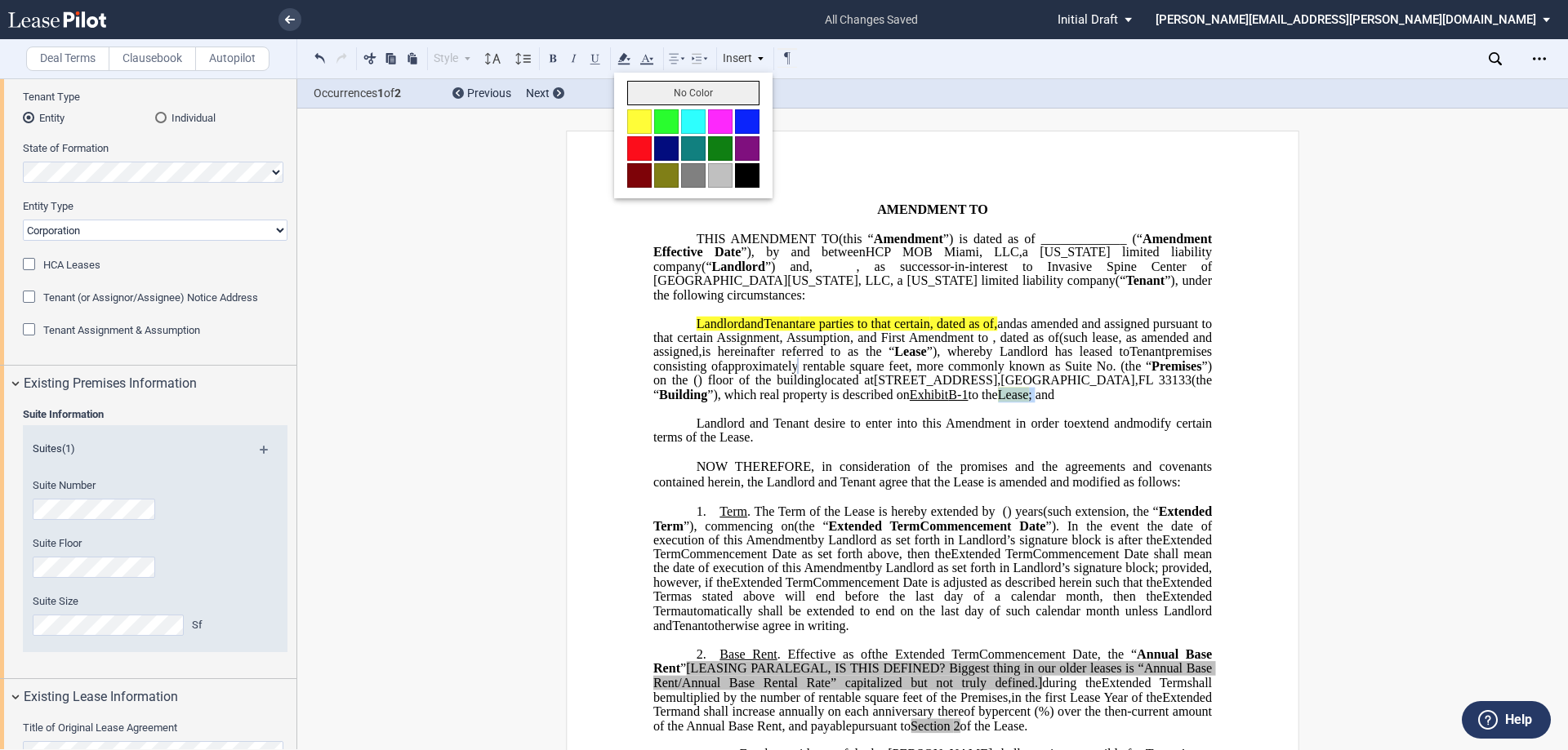
click at [666, 96] on button "No Color" at bounding box center [694, 93] width 132 height 24
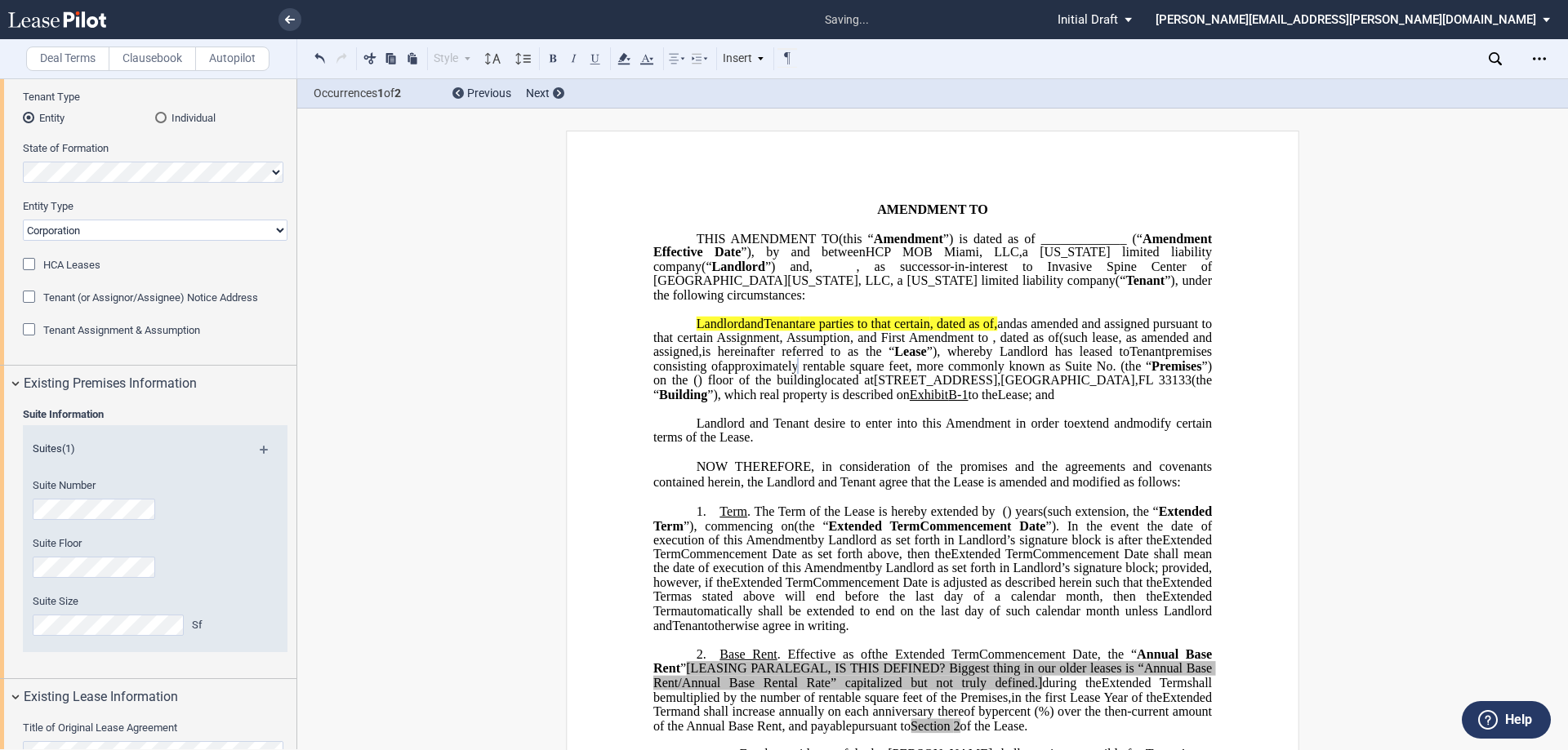
click at [1039, 260] on span "Delaware" at bounding box center [1074, 252] width 70 height 15
click at [981, 430] on span "Amendment in order to" at bounding box center [1011, 423] width 129 height 15
drag, startPoint x: 786, startPoint y: 339, endPoint x: 676, endPoint y: 320, distance: 111.6
click at [676, 320] on p "HCP MOB Miami, LLC , a Delaware limited liability company (“ Landlord ”) Landlo…" at bounding box center [932, 360] width 558 height 86
click at [623, 61] on icon at bounding box center [624, 59] width 20 height 20
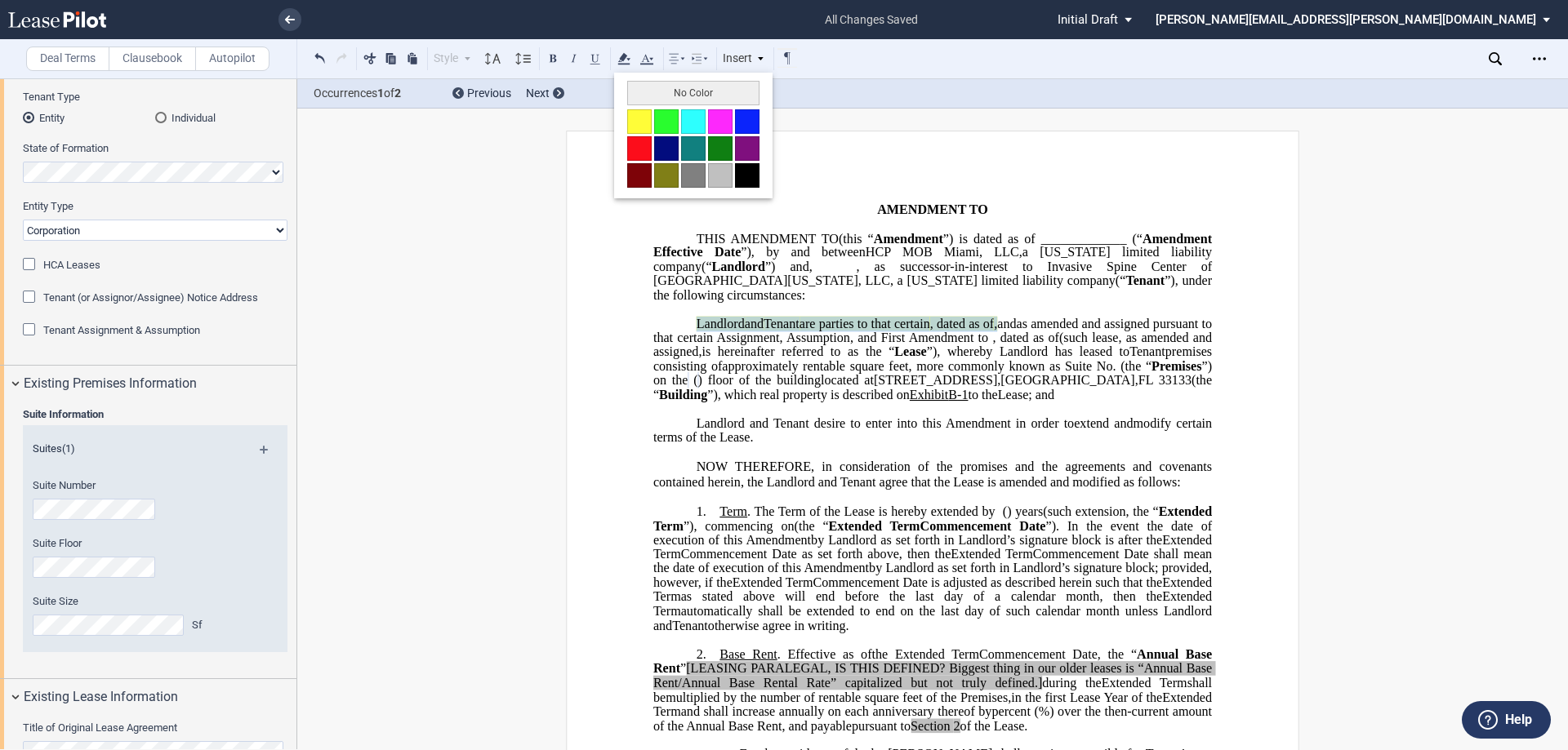
click at [661, 107] on div "No Color" at bounding box center [694, 135] width 158 height 126
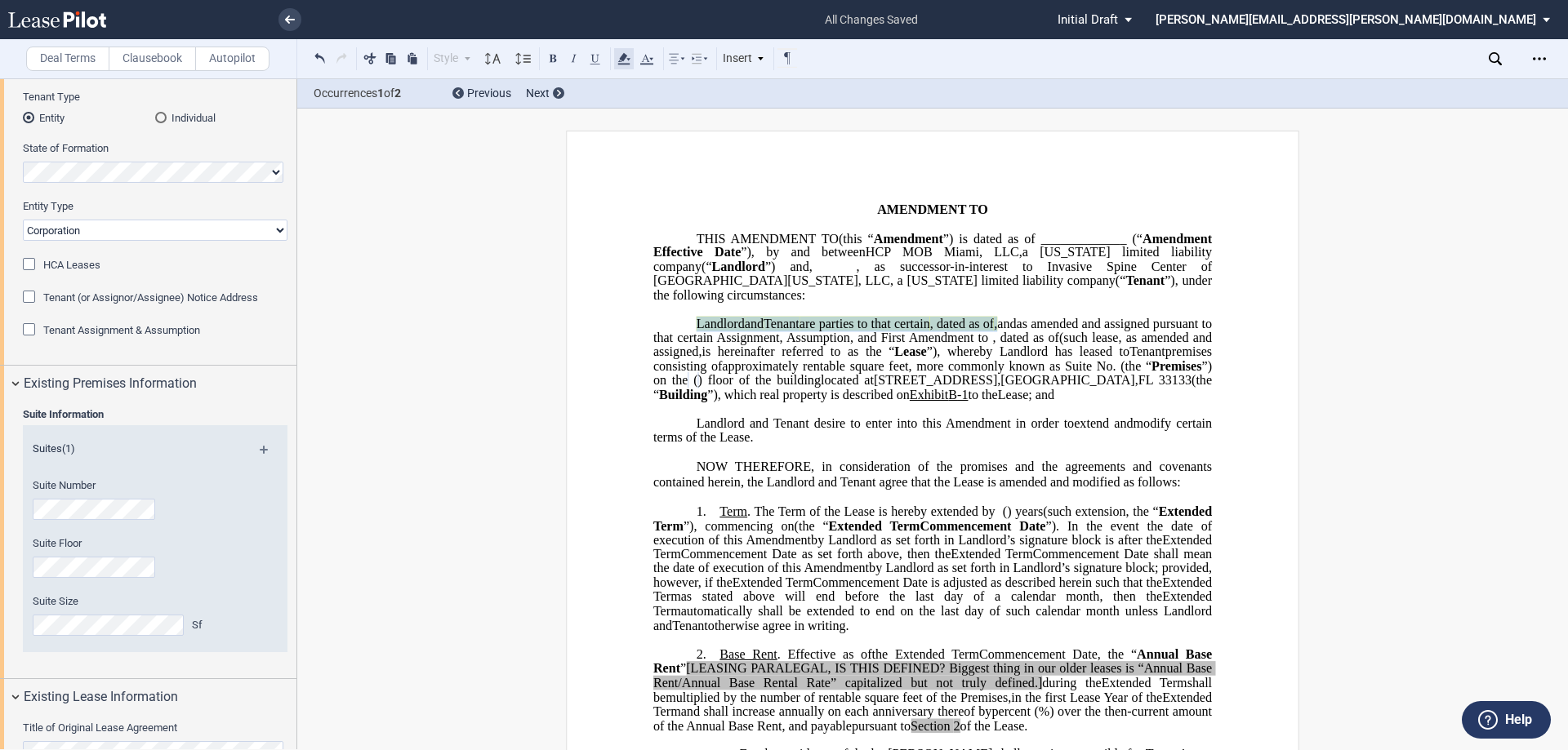
click at [618, 65] on icon at bounding box center [624, 59] width 20 height 20
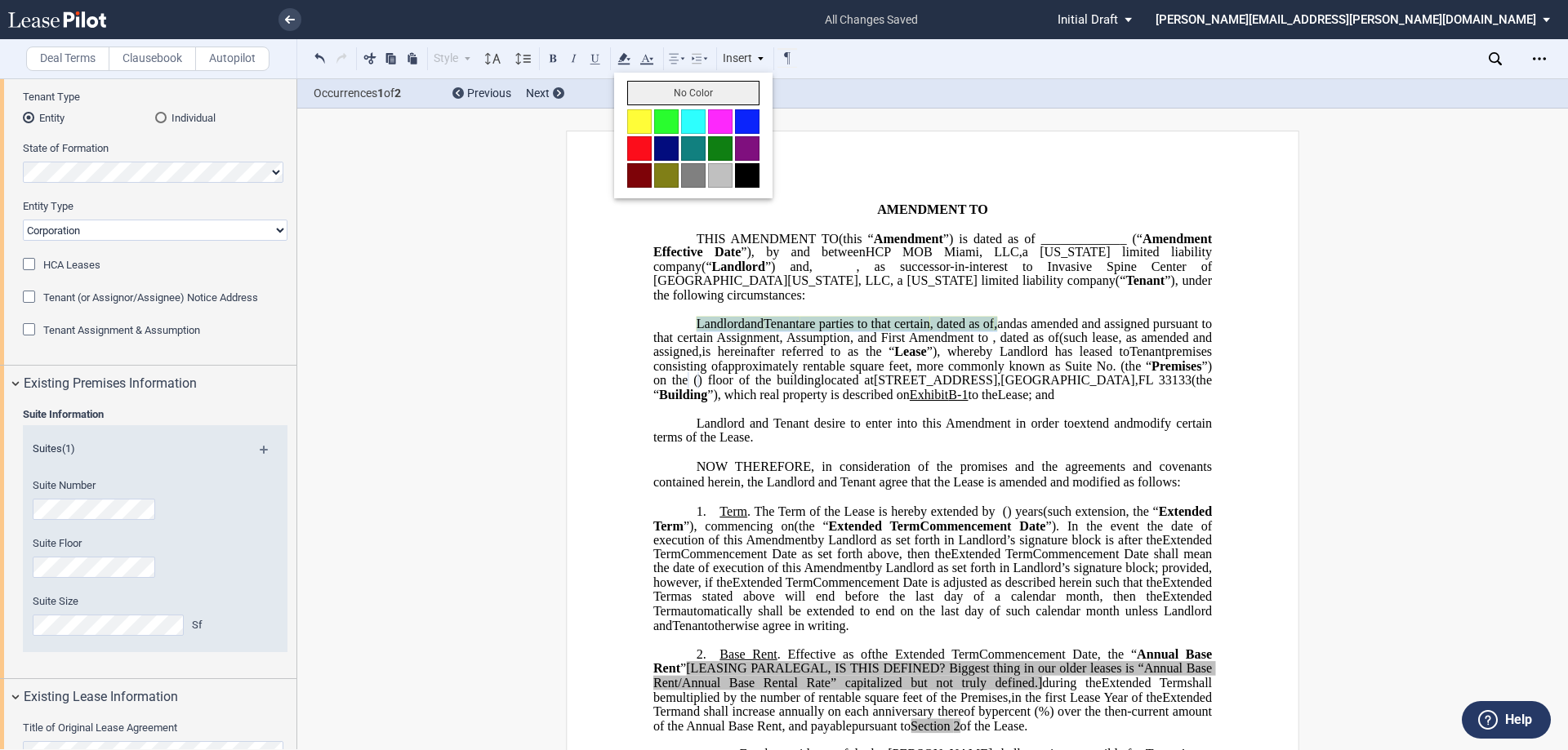
click at [635, 89] on button "No Color" at bounding box center [694, 93] width 132 height 24
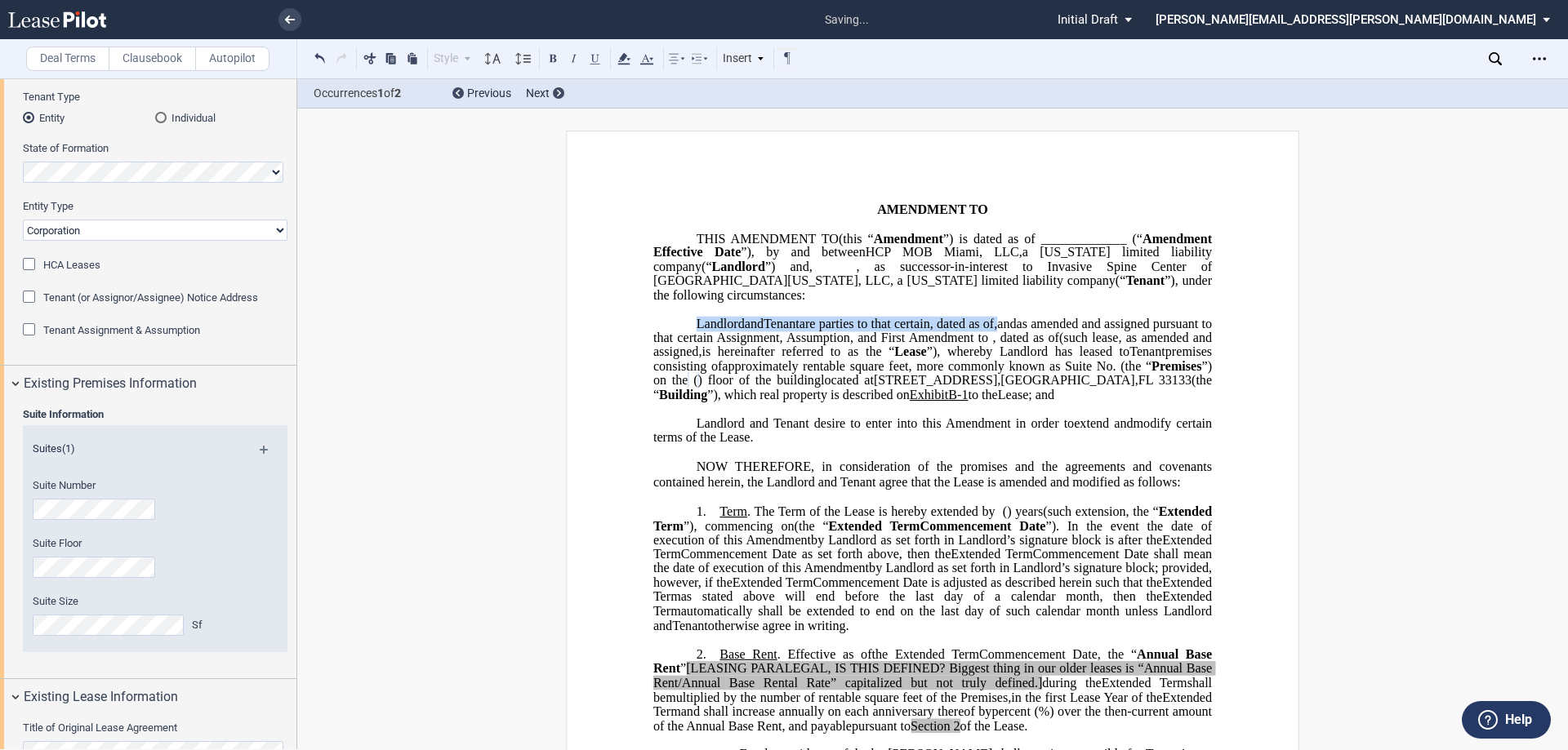
click at [843, 222] on p "﻿" at bounding box center [932, 224] width 558 height 14
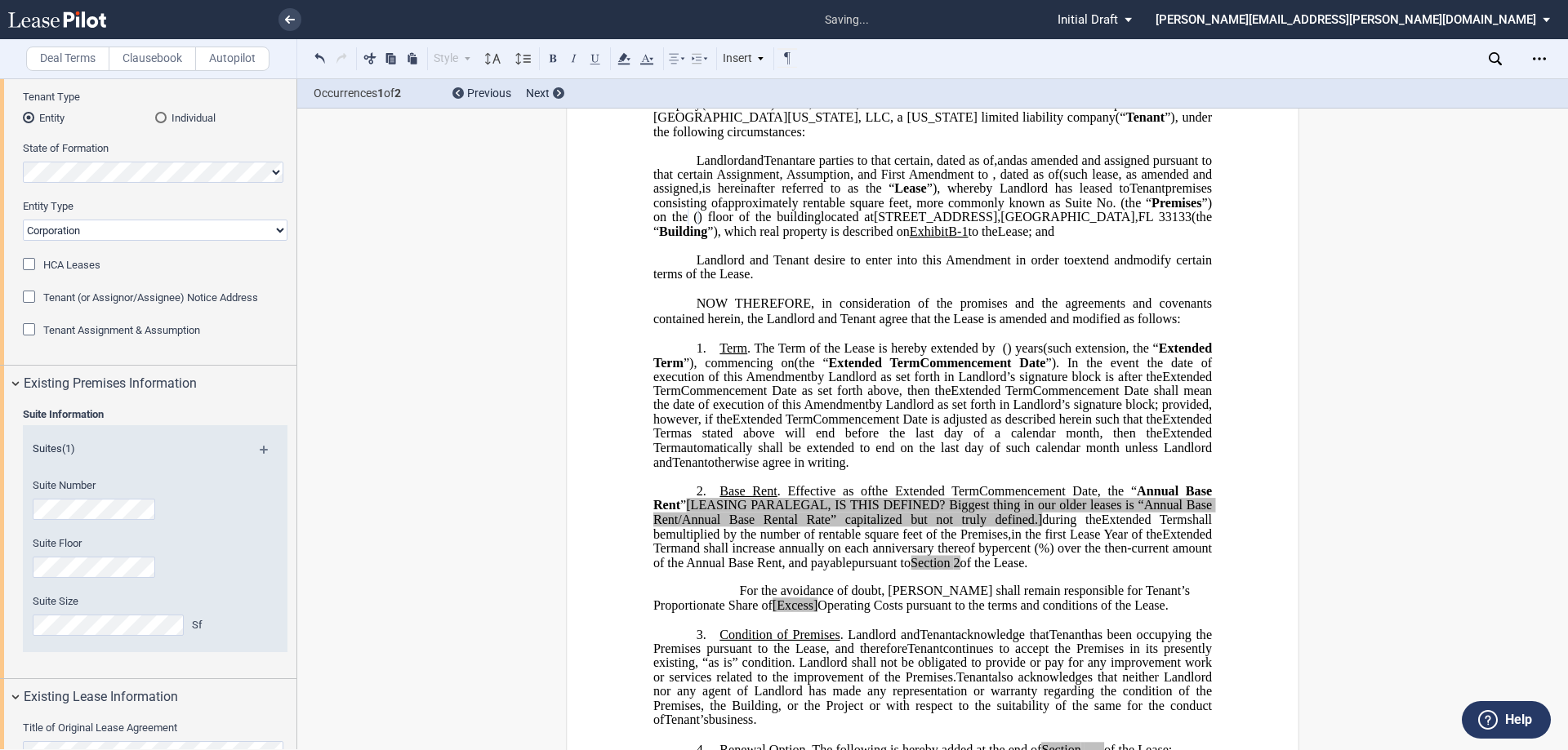
scroll to position [245, 0]
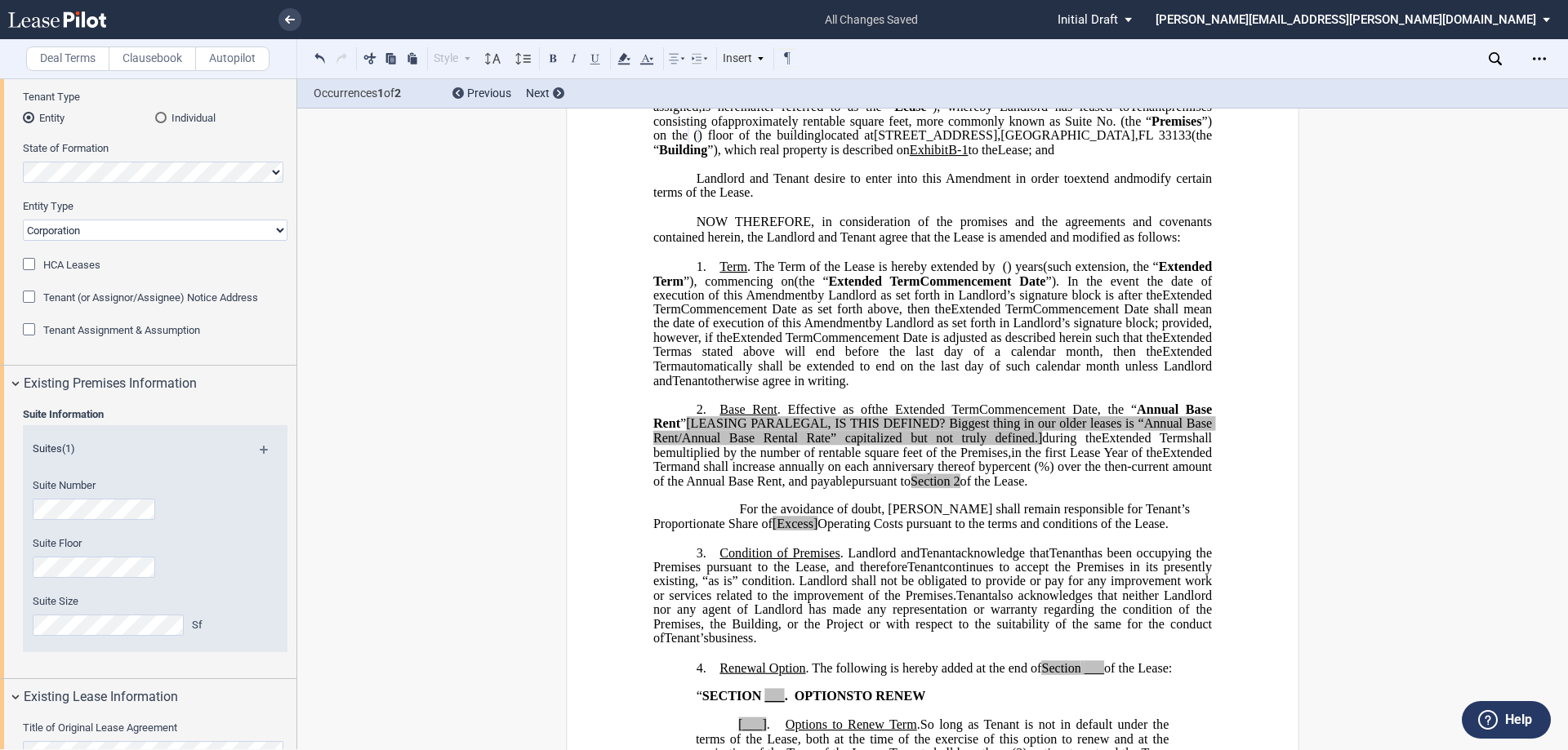
click at [736, 521] on span "For the avoidance of doubt, Tenant shall remain responsible for Tenant’s Propor…" at bounding box center [923, 516] width 540 height 29
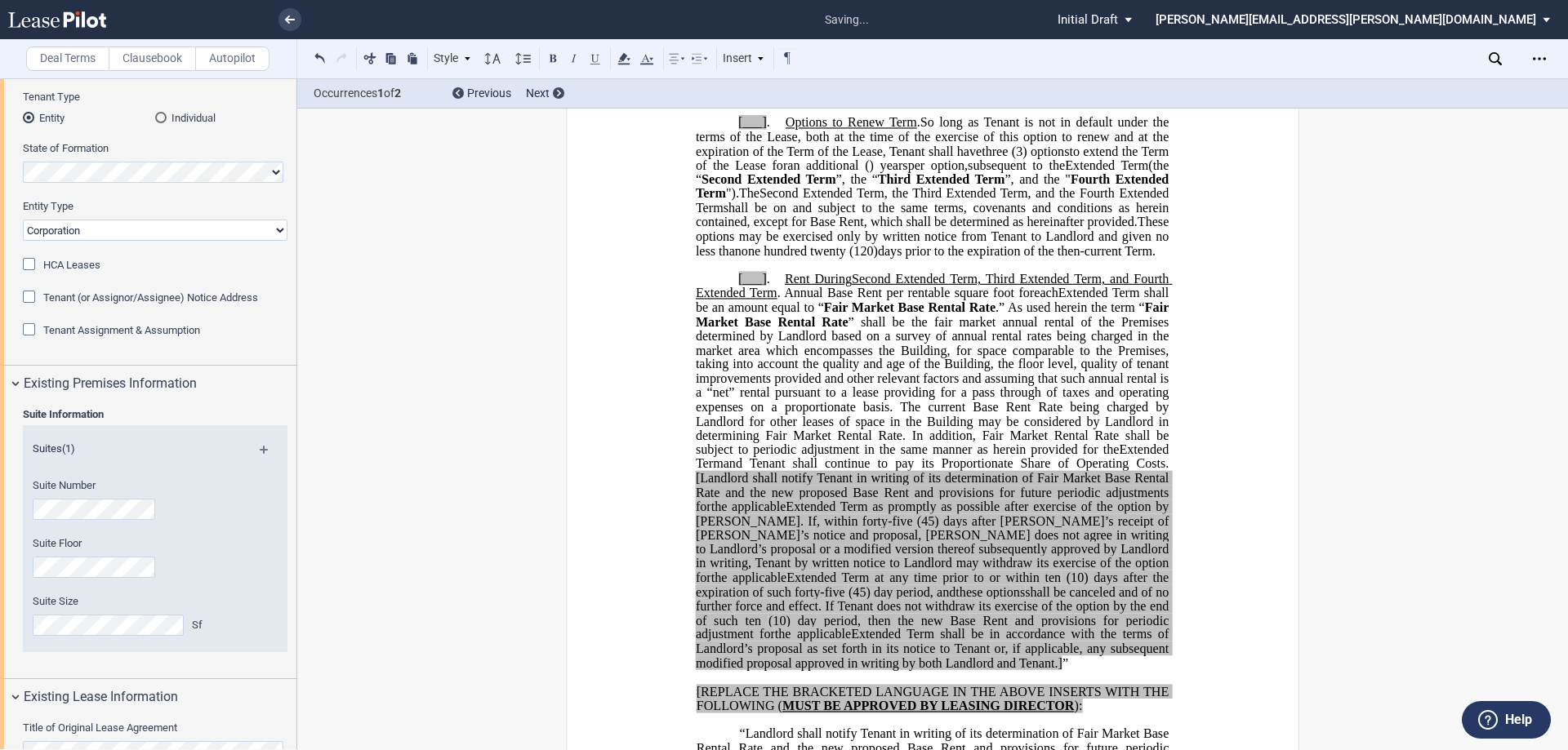
scroll to position [425, 0]
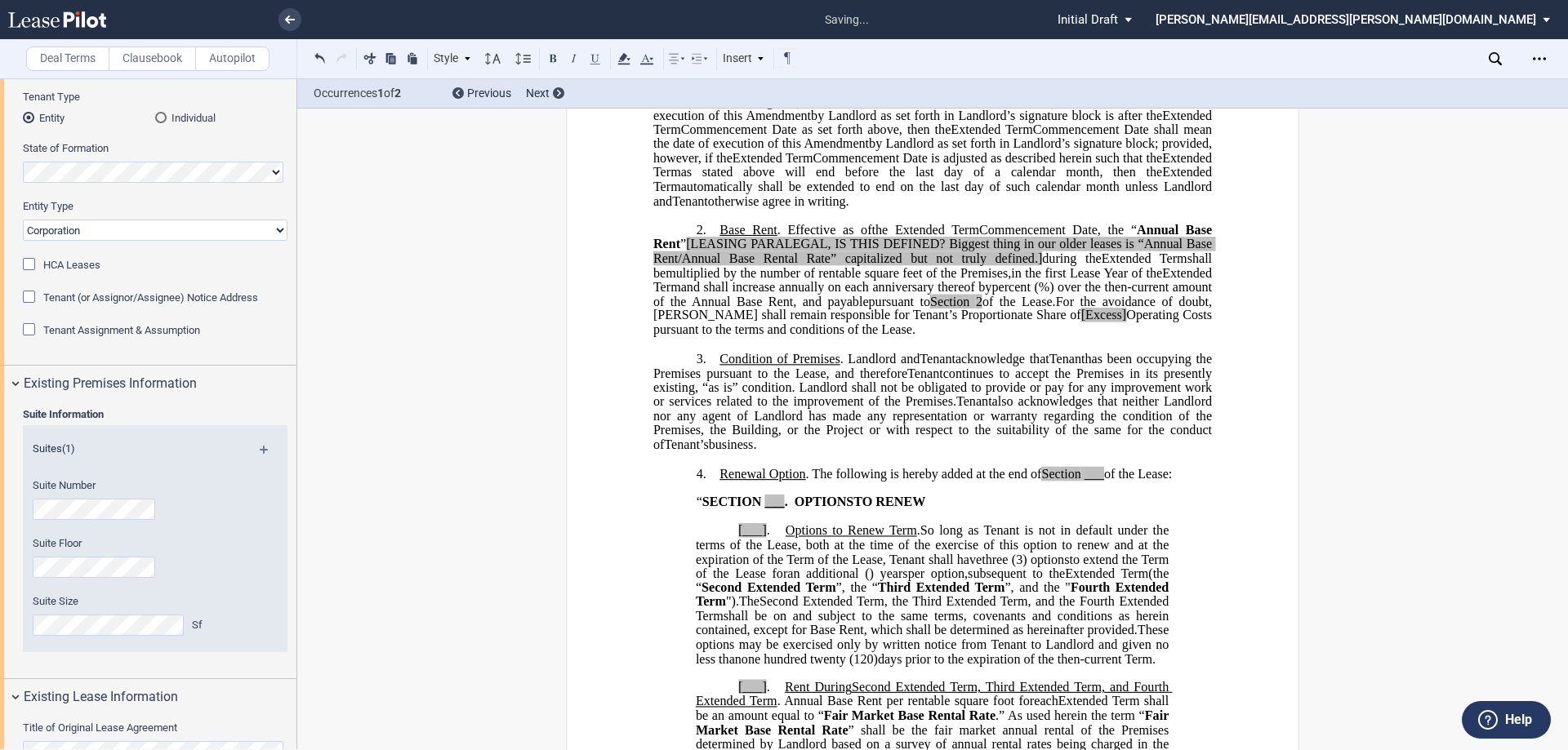
click at [983, 308] on span "of the Lease." at bounding box center [1019, 301] width 74 height 15
click at [832, 366] on span "Condition of Premises" at bounding box center [779, 360] width 120 height 15
click at [785, 510] on span "." at bounding box center [787, 502] width 4 height 15
click at [999, 481] on span ". The following is hereby added at the end of" at bounding box center [924, 473] width 236 height 15
click at [997, 481] on span ". The following is hereby added at the end of" at bounding box center [924, 473] width 236 height 15
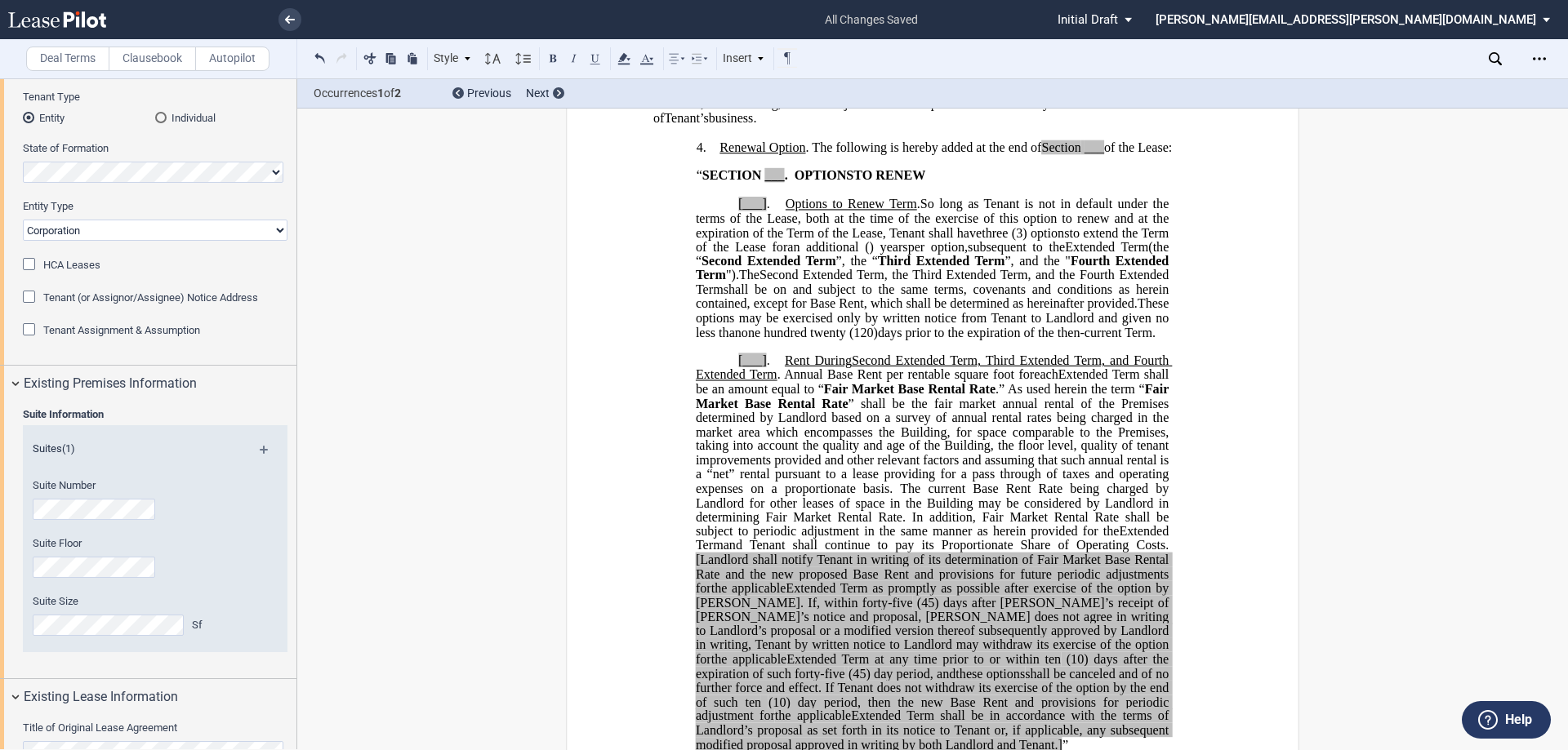
click at [708, 515] on span "” shall be the fair market annual rental of the Premises determined by Landlord…" at bounding box center [934, 467] width 476 height 142
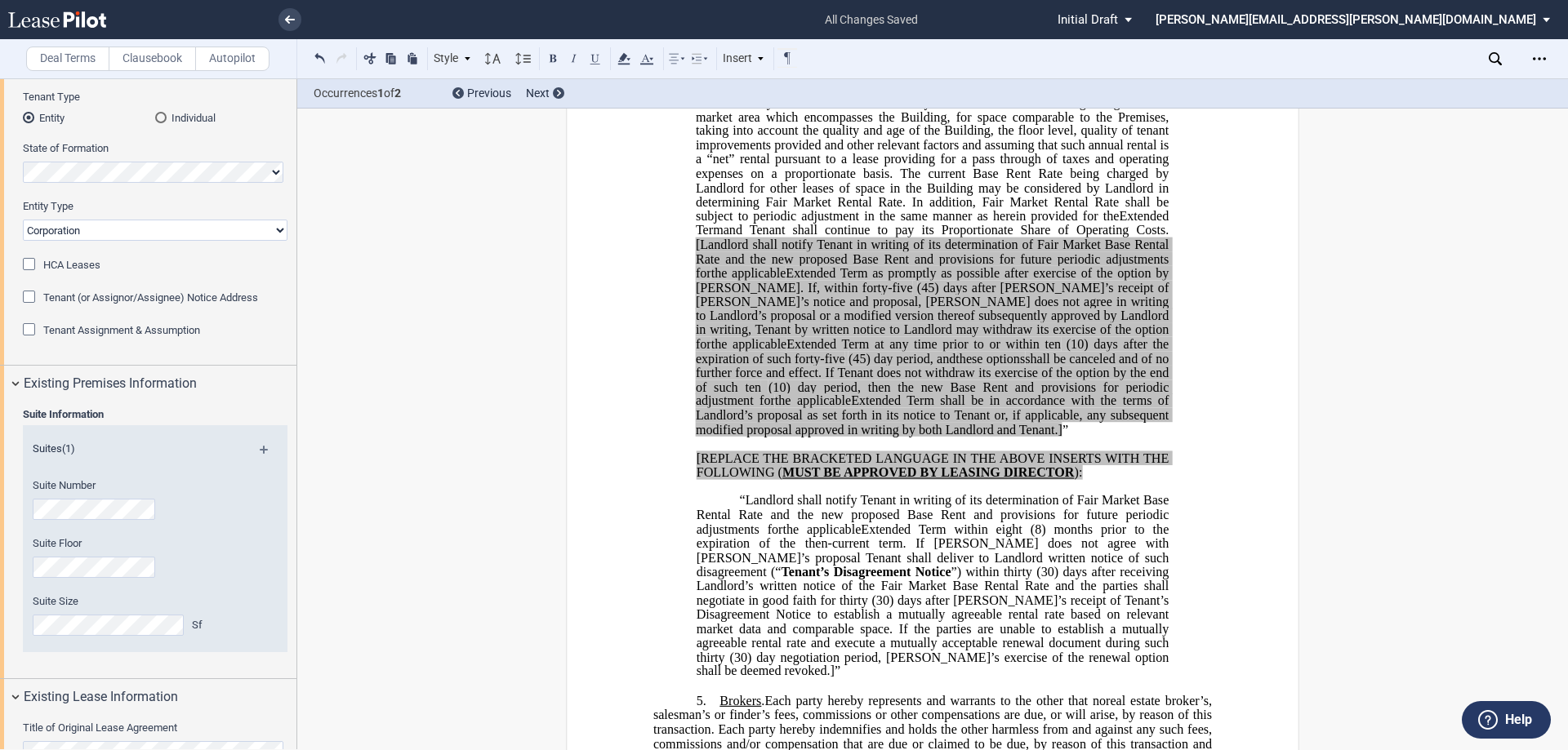
scroll to position [1078, 0]
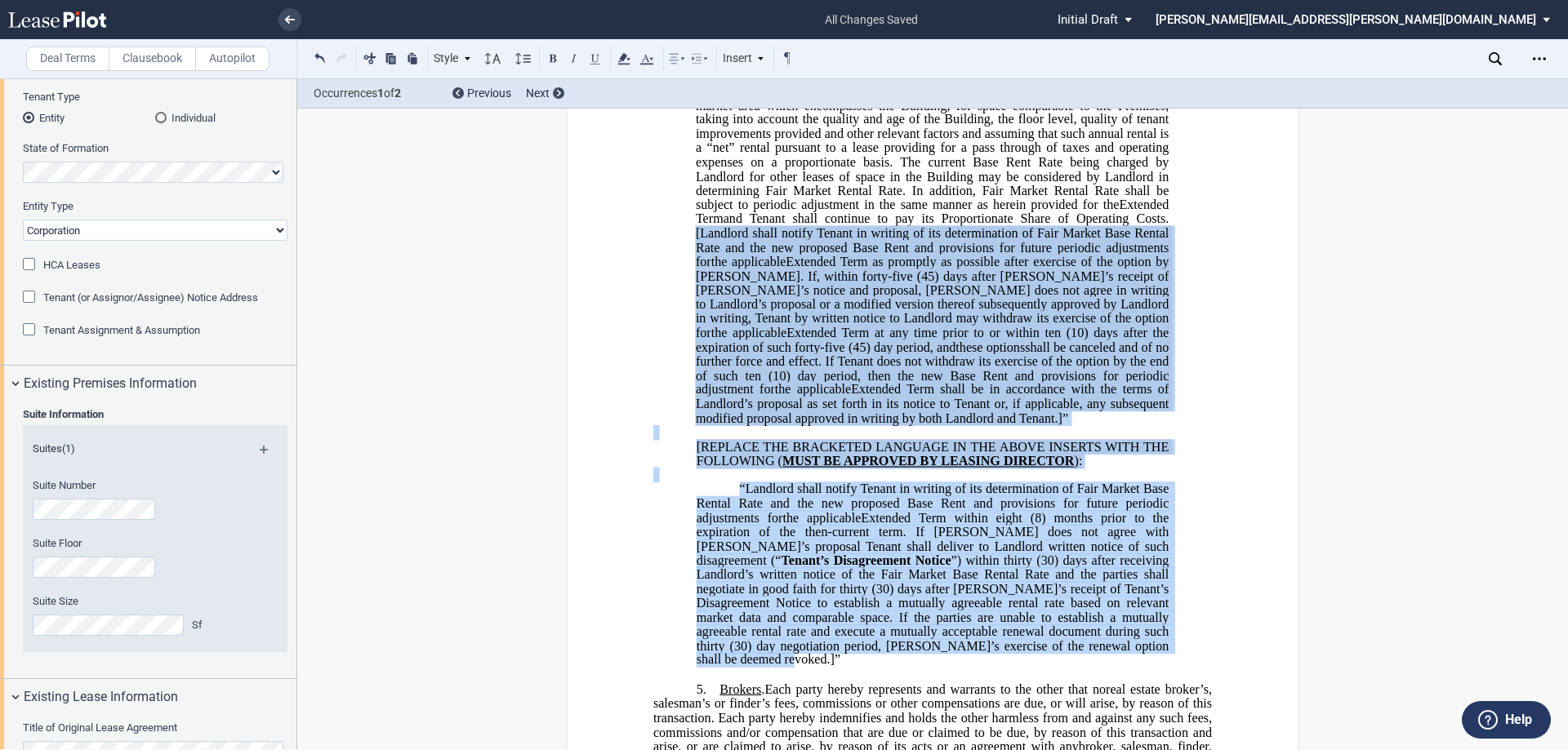
drag, startPoint x: 991, startPoint y: 672, endPoint x: 692, endPoint y: 256, distance: 512.3
click at [692, 256] on div "[___] . Rent During Second ﻿ ﻿ Extended Term Second Extended Term, Third Extend…" at bounding box center [932, 340] width 558 height 655
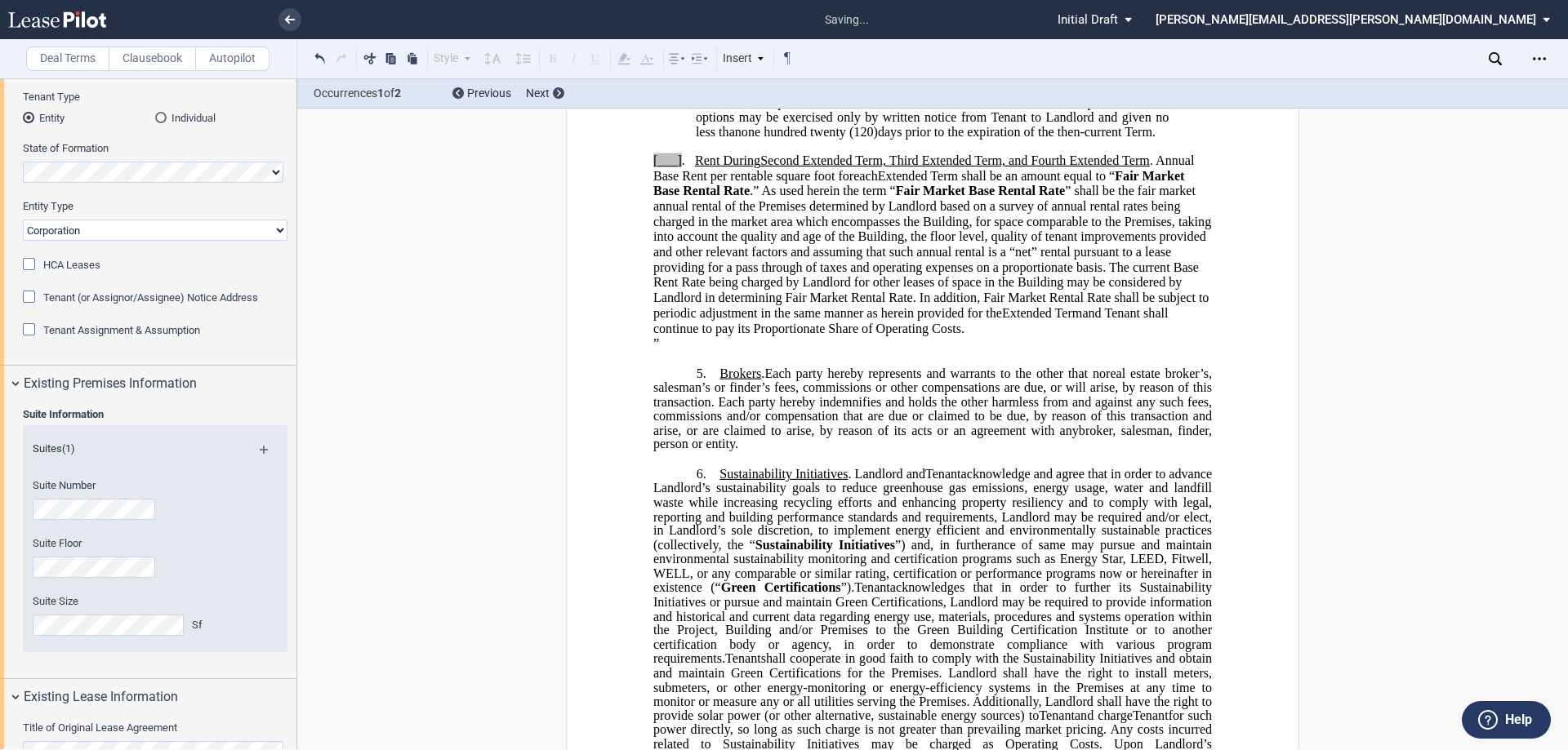
scroll to position [786, 0]
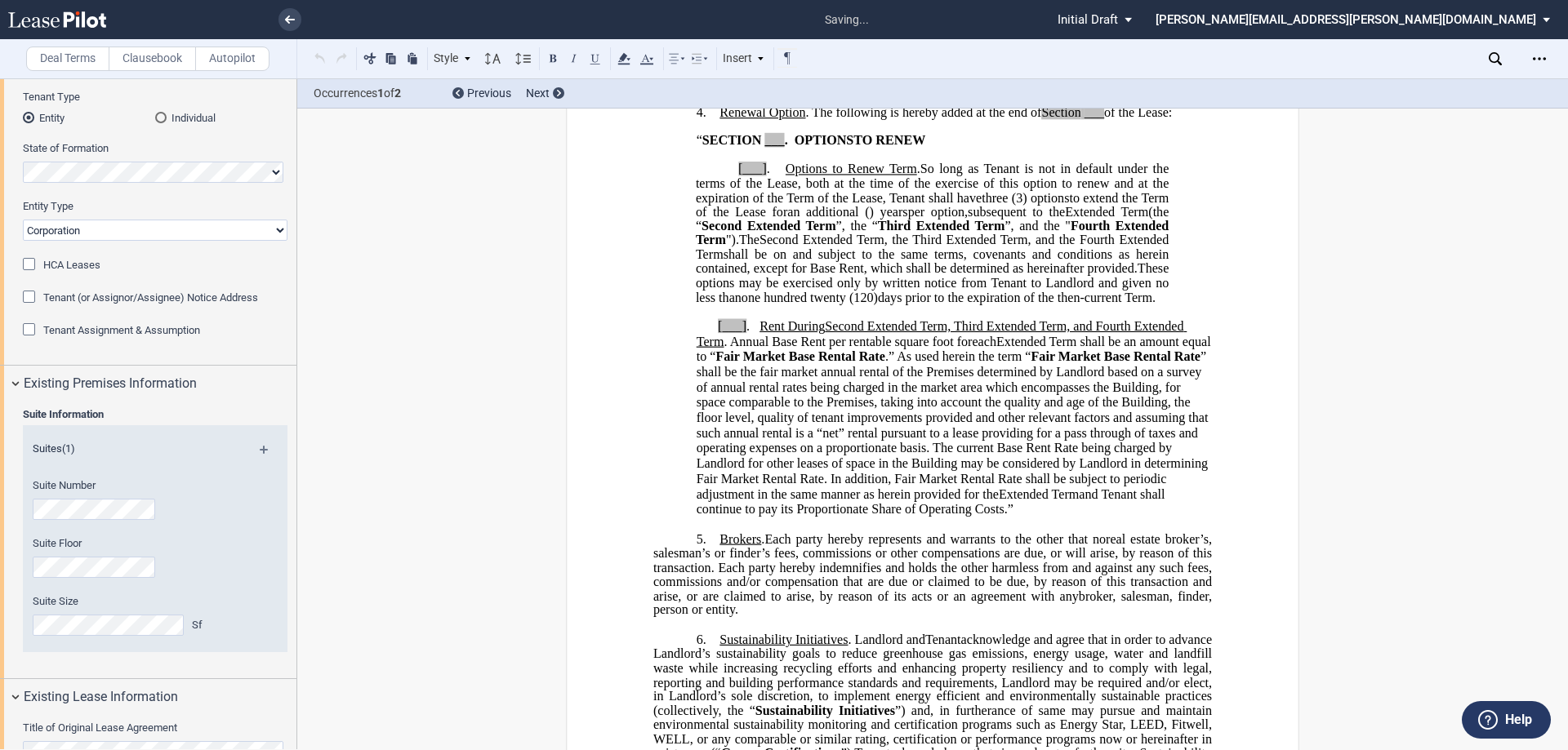
click at [877, 472] on span "” shall be the fair market annual rental of the Premises determined by Landlord…" at bounding box center [954, 425] width 516 height 152
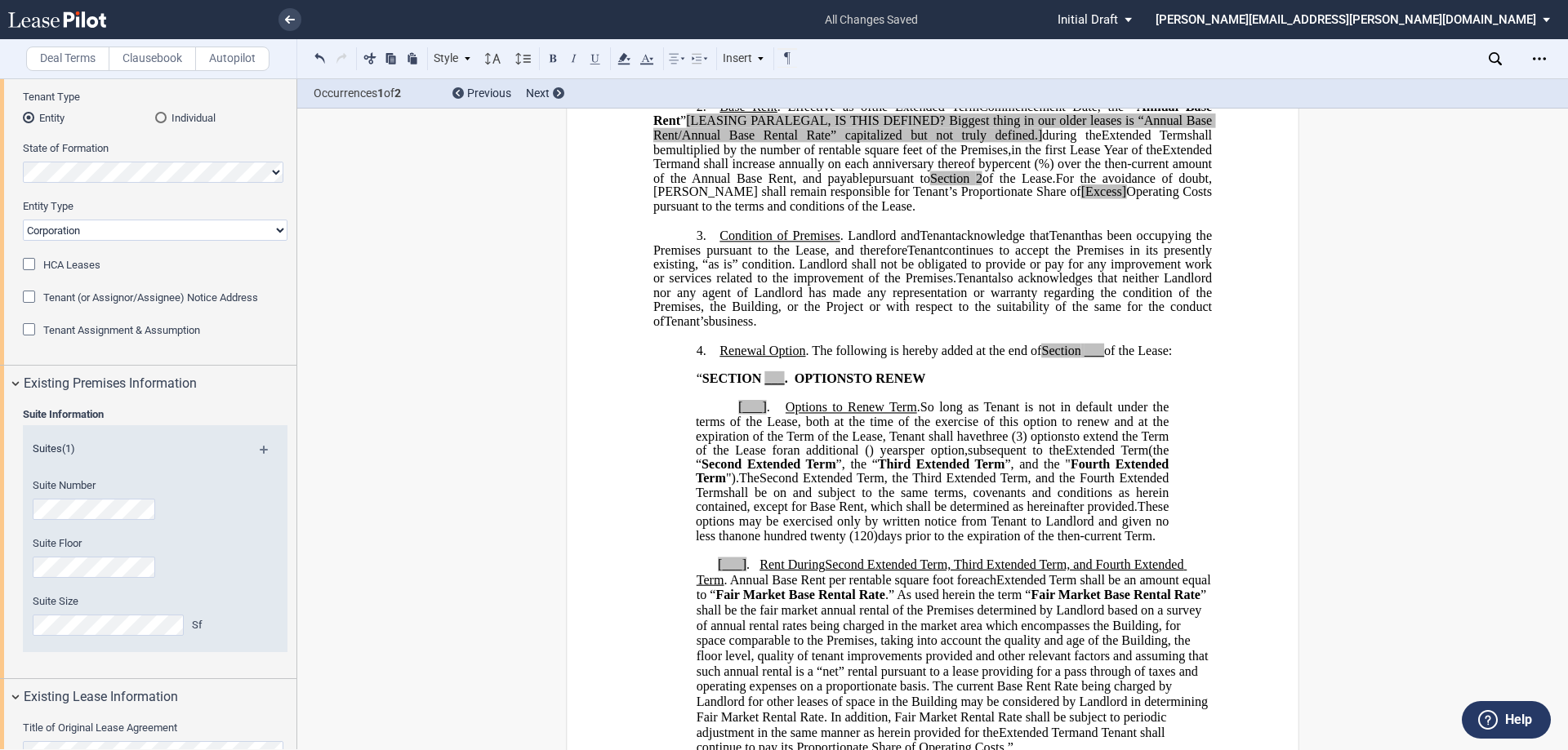
scroll to position [541, 0]
